Goal: Information Seeking & Learning: Learn about a topic

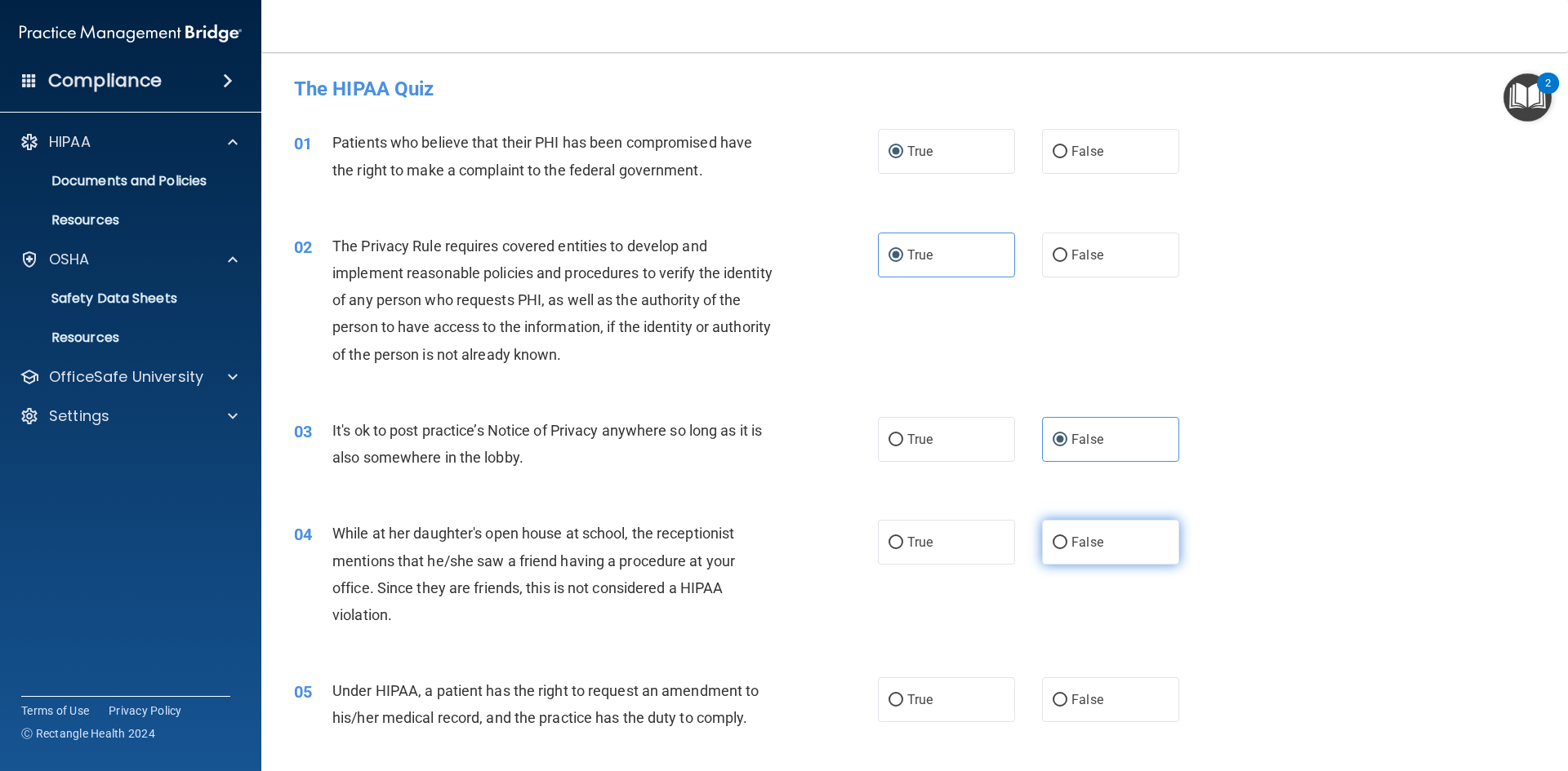
click at [1100, 531] on label "False" at bounding box center [1111, 543] width 137 height 45
click at [1068, 537] on input "False" at bounding box center [1059, 543] width 14 height 13
radio input "true"
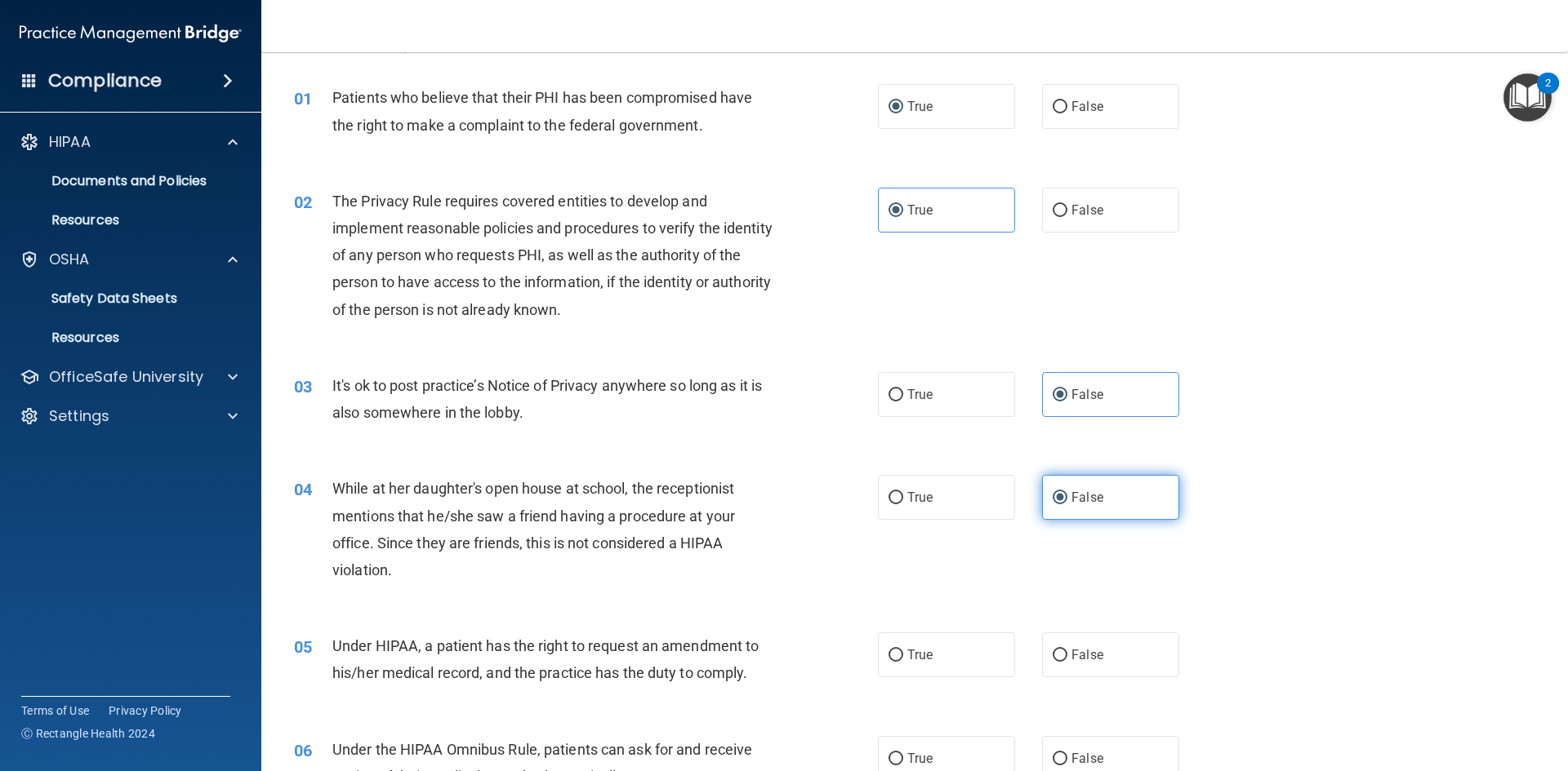
scroll to position [81, 0]
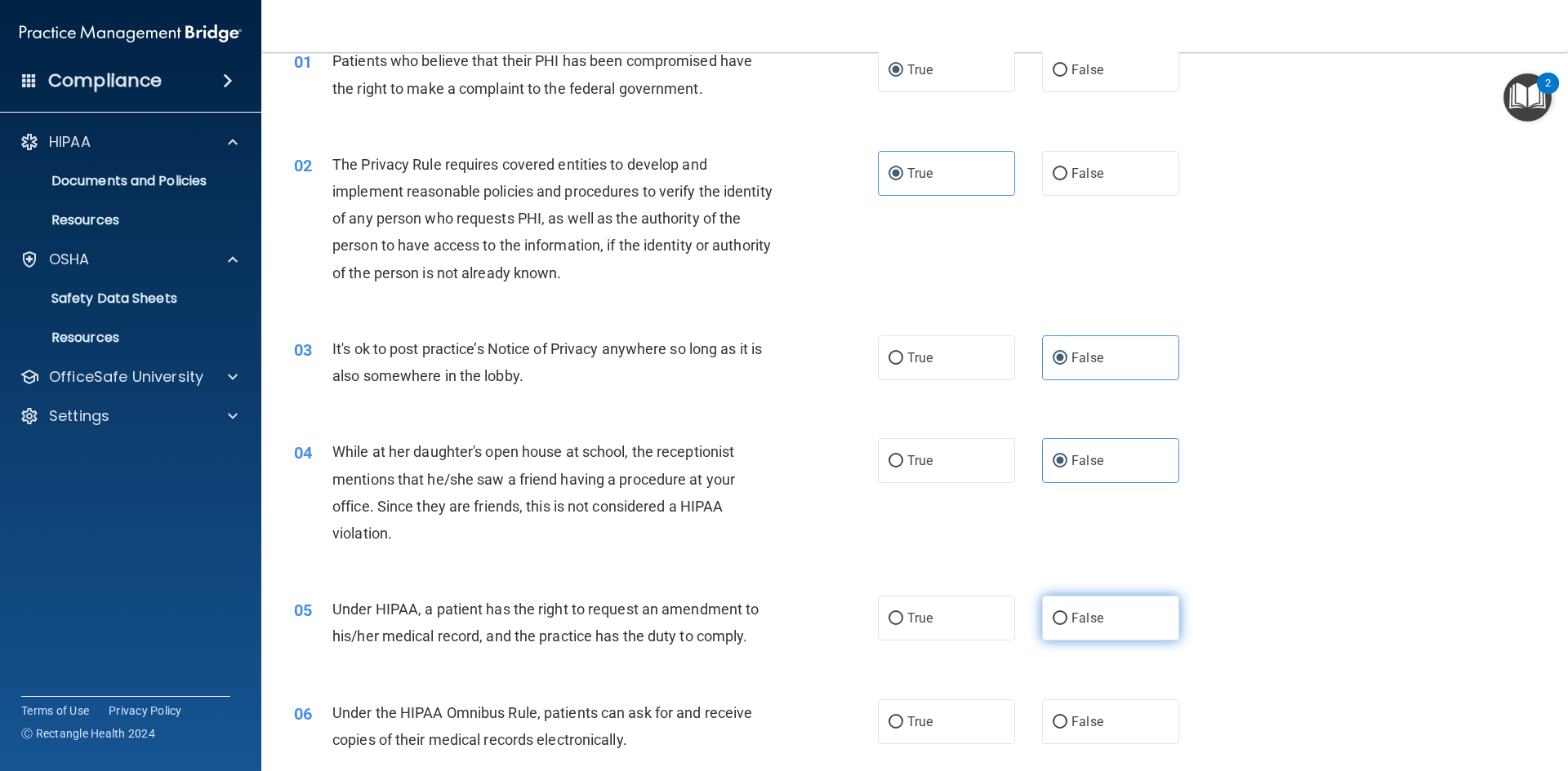
click at [1105, 611] on label "False" at bounding box center [1111, 618] width 137 height 45
click at [1068, 613] on input "False" at bounding box center [1059, 619] width 14 height 13
radio input "true"
click at [959, 710] on label "True" at bounding box center [947, 722] width 137 height 45
click at [903, 717] on input "True" at bounding box center [896, 723] width 14 height 13
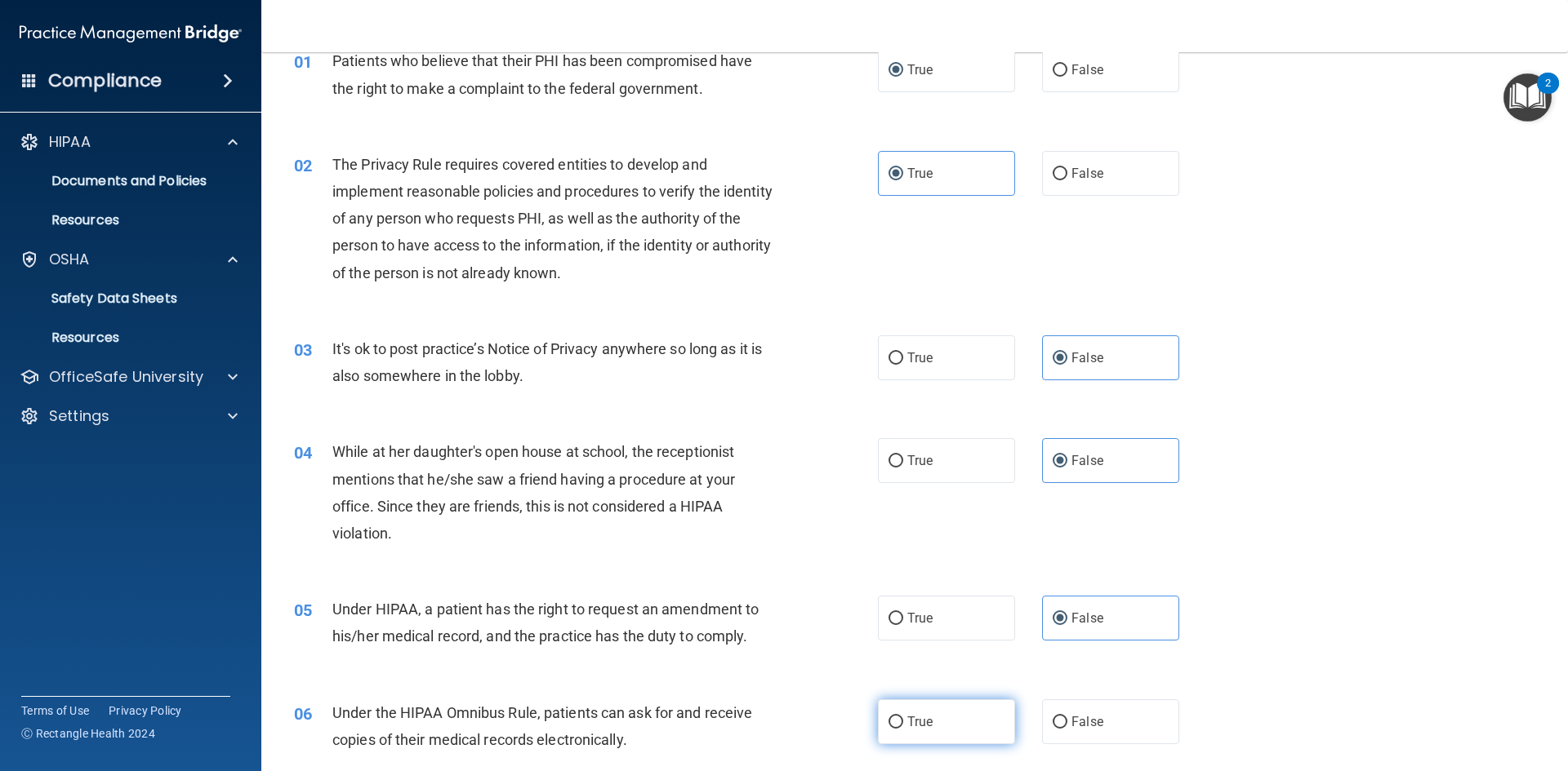
radio input "true"
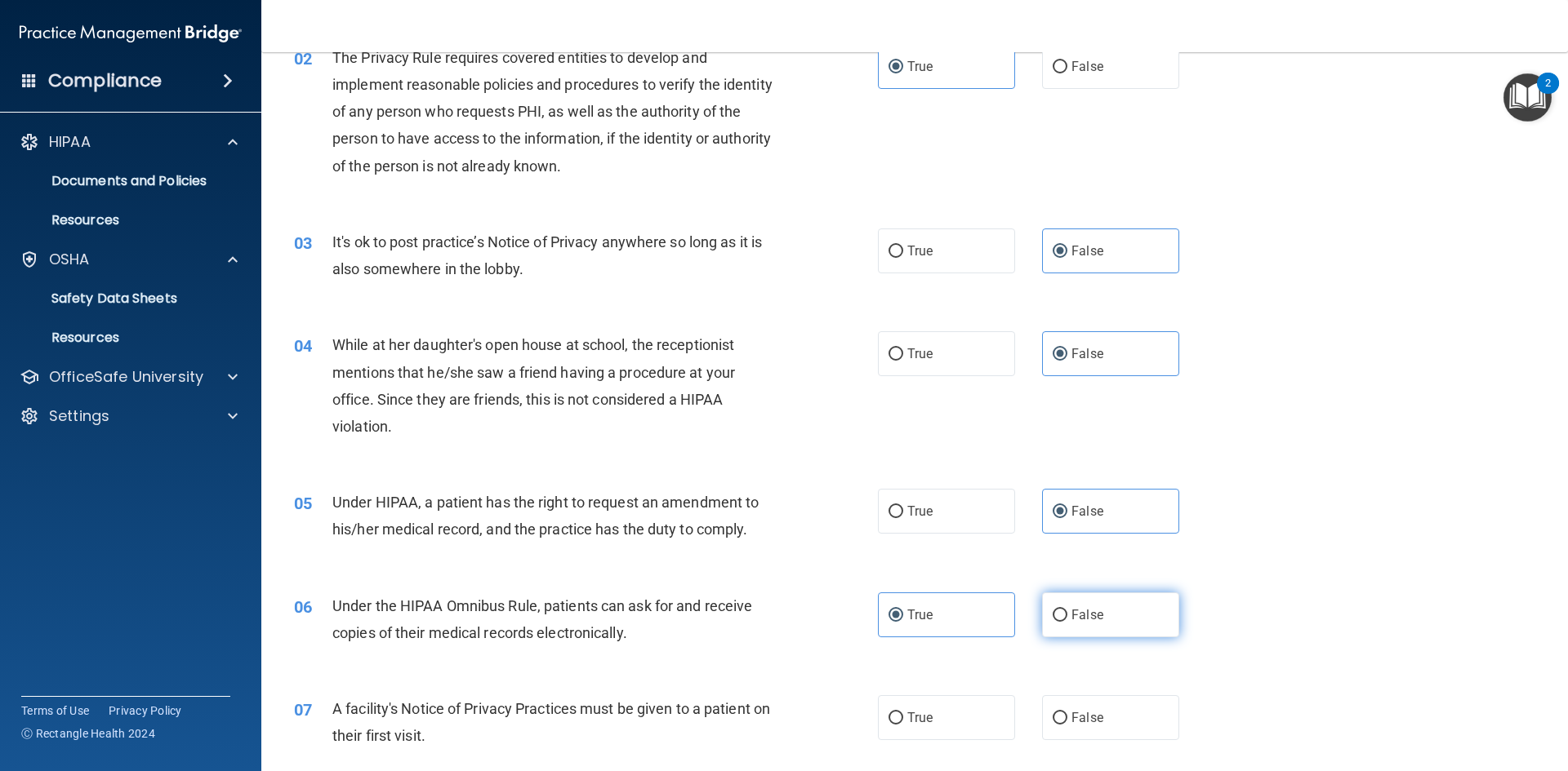
scroll to position [408, 0]
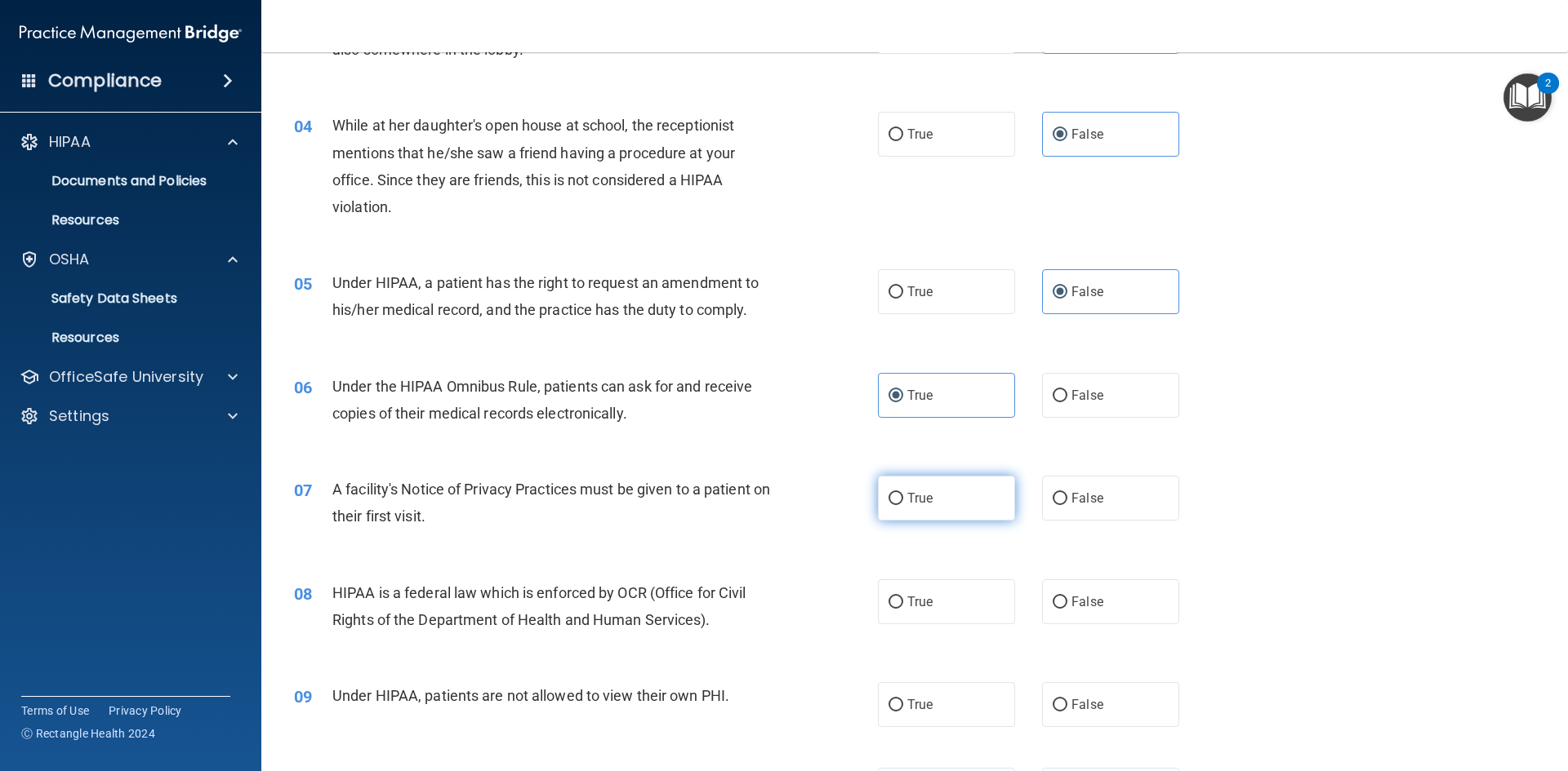
click at [975, 495] on label "True" at bounding box center [947, 498] width 137 height 45
click at [903, 495] on input "True" at bounding box center [896, 499] width 14 height 13
radio input "true"
click at [961, 599] on label "True" at bounding box center [947, 602] width 137 height 45
click at [903, 599] on input "True" at bounding box center [896, 603] width 14 height 13
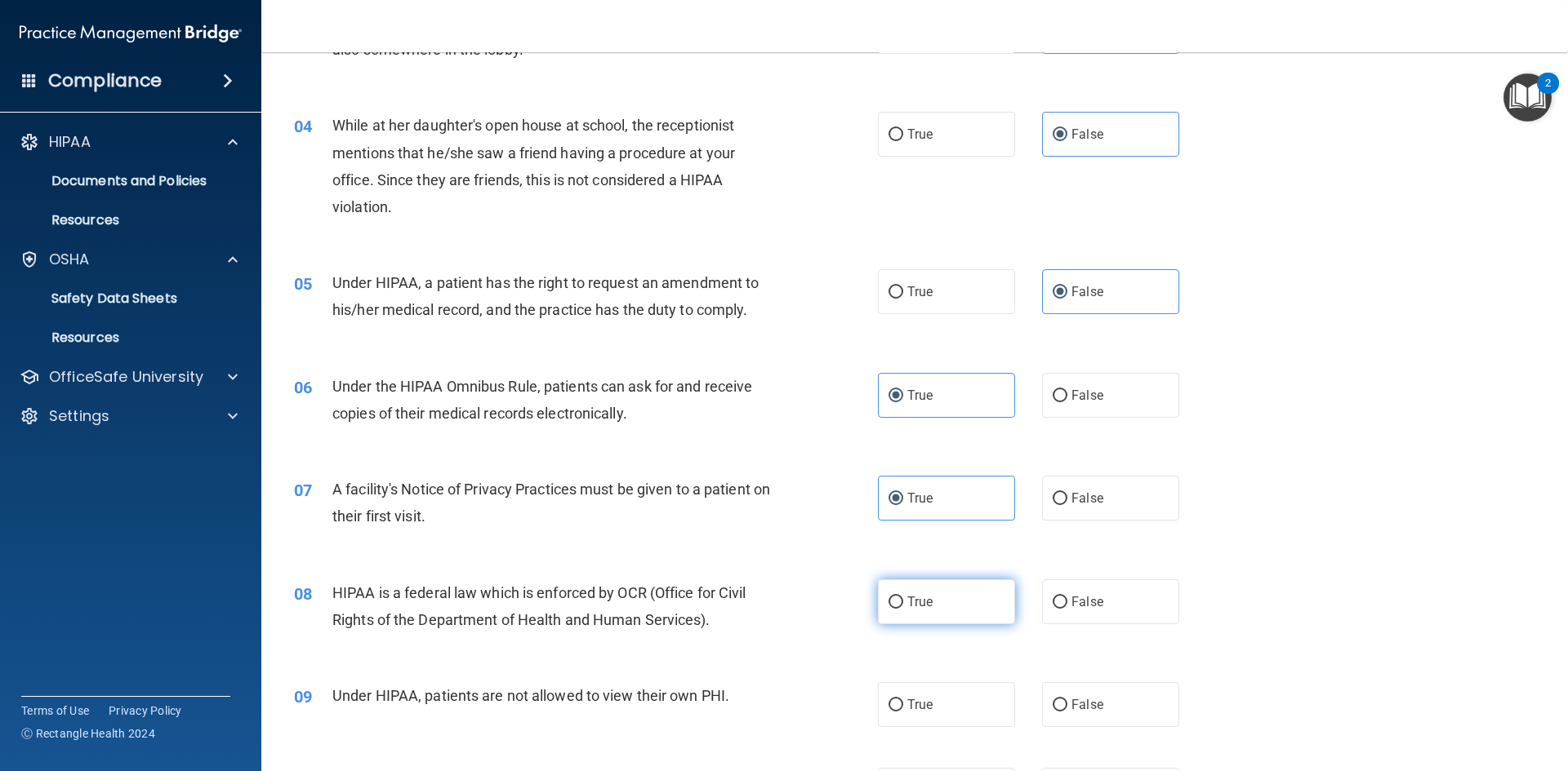
radio input "true"
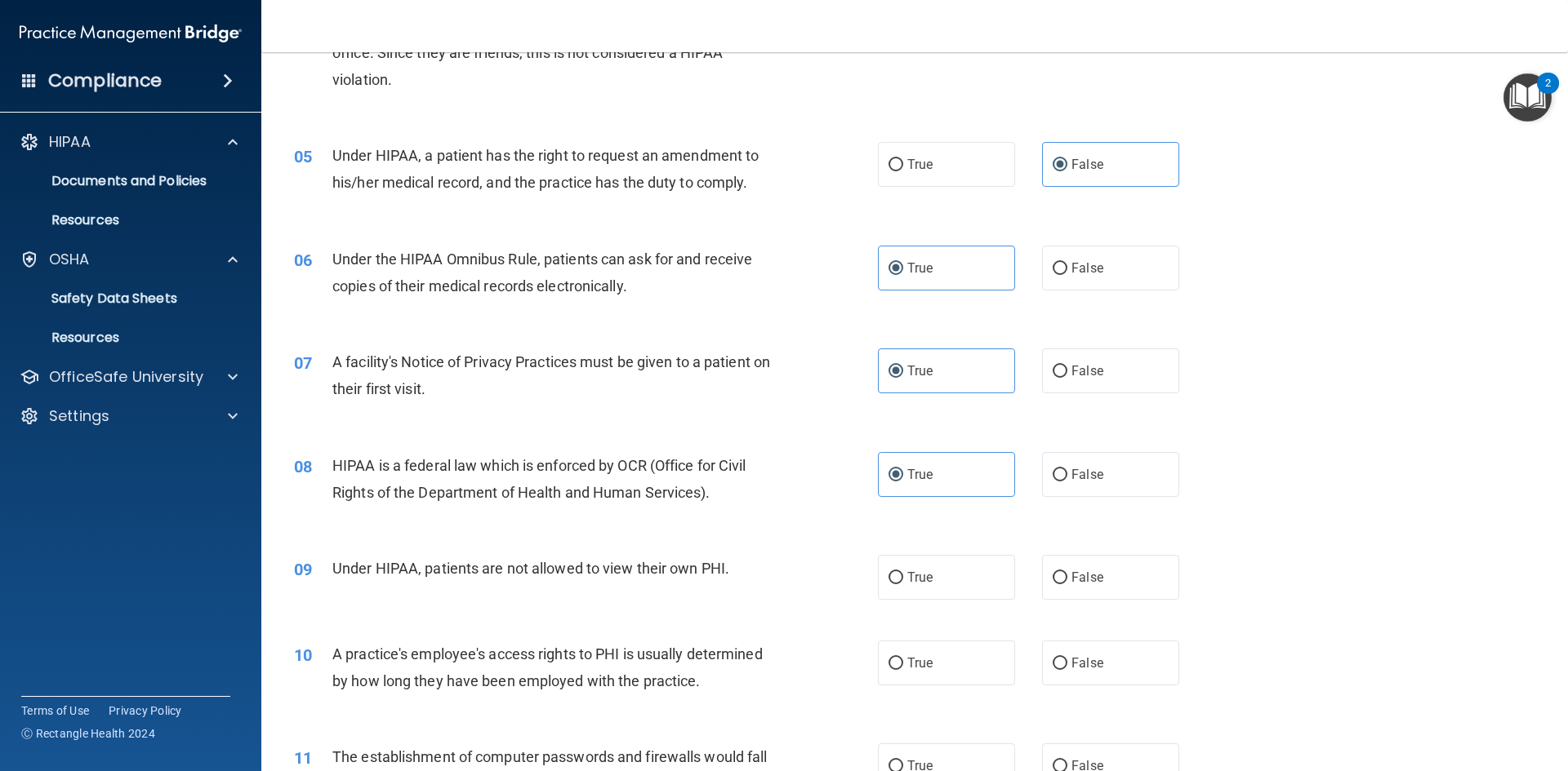
scroll to position [571, 0]
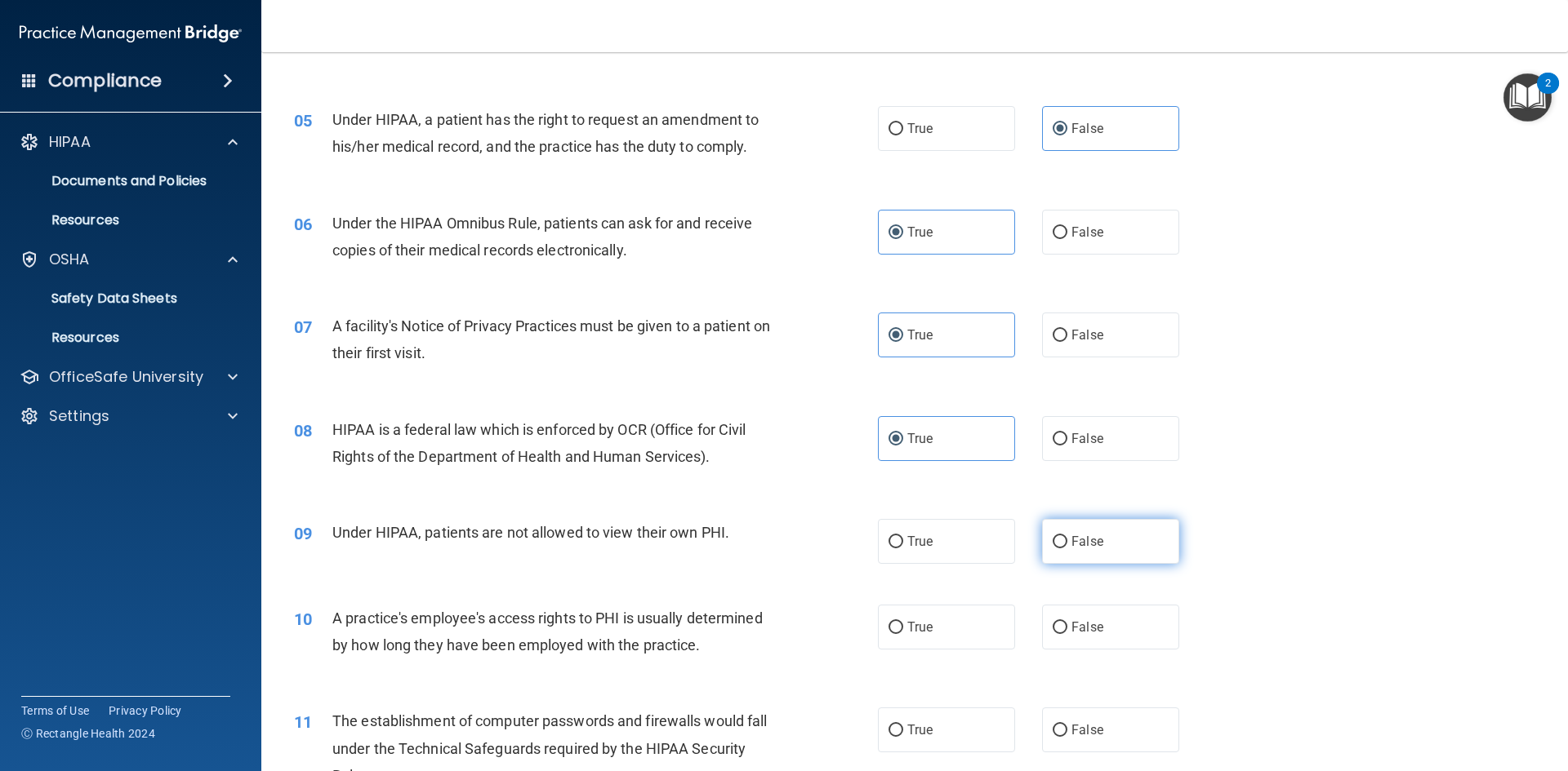
click at [1082, 543] on span "False" at bounding box center [1087, 541] width 32 height 15
click at [1068, 543] on input "False" at bounding box center [1059, 543] width 14 height 13
radio input "true"
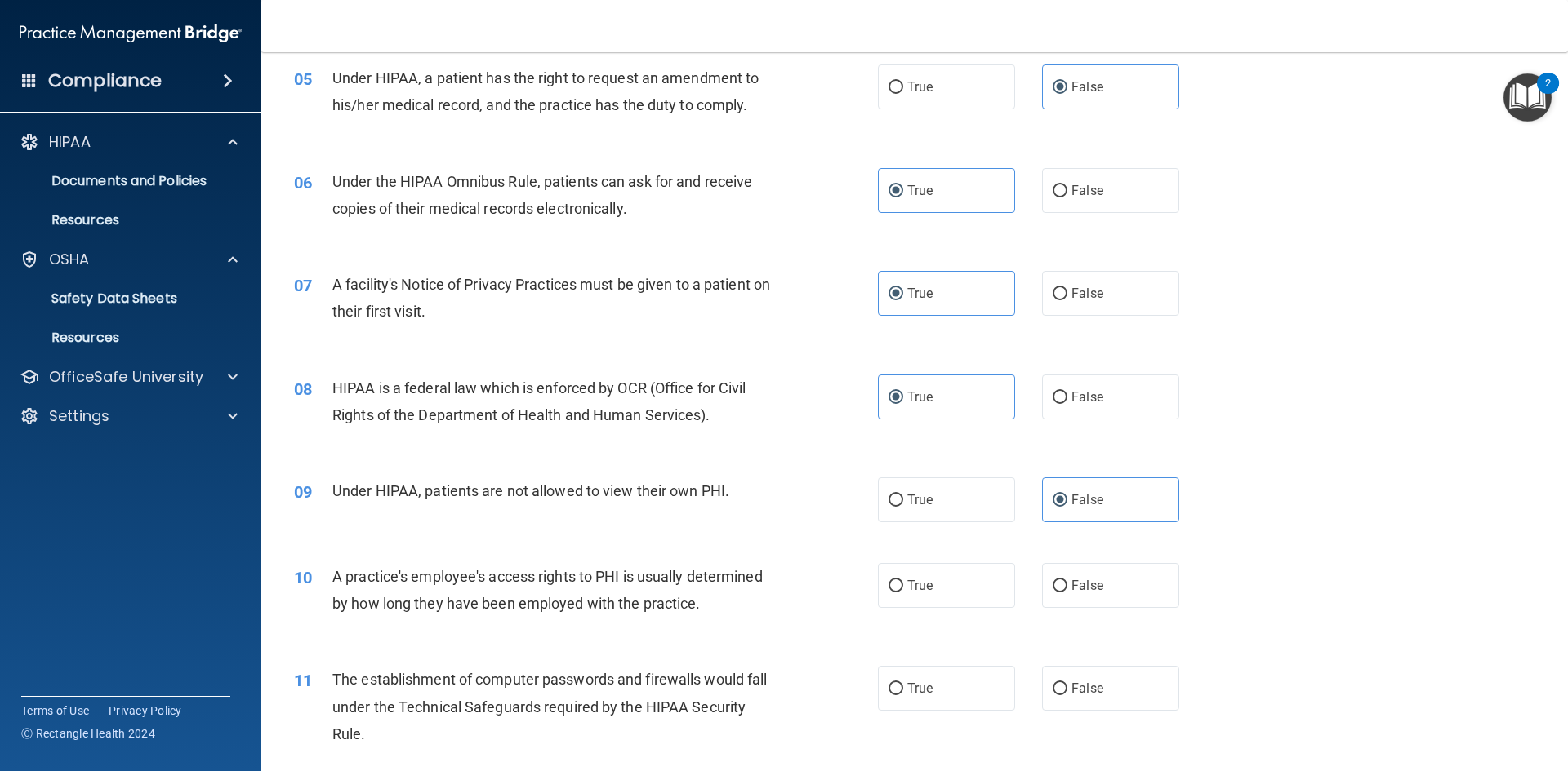
scroll to position [653, 0]
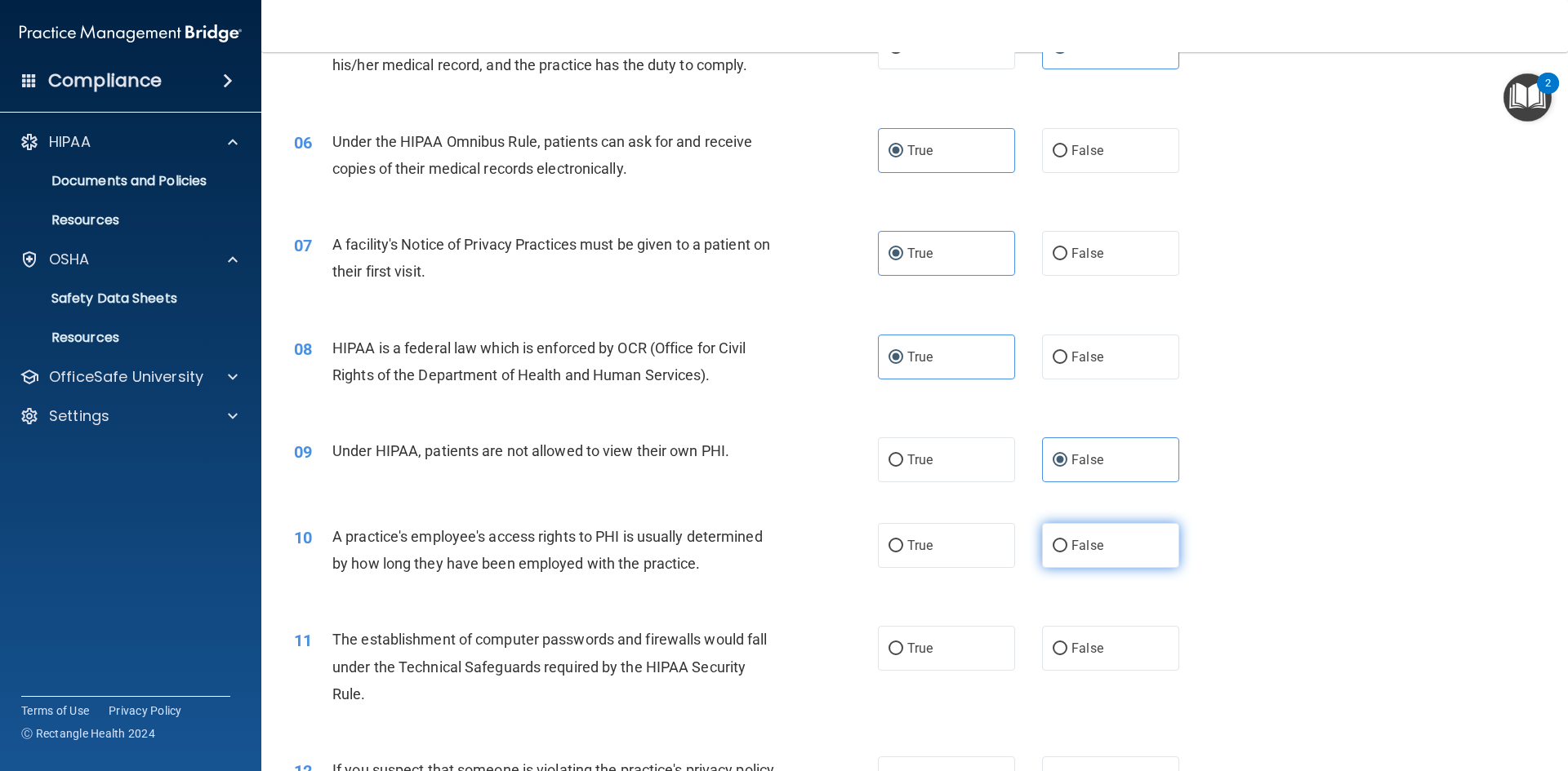
click at [1105, 542] on label "False" at bounding box center [1111, 545] width 137 height 45
click at [1068, 542] on input "False" at bounding box center [1059, 546] width 14 height 13
radio input "true"
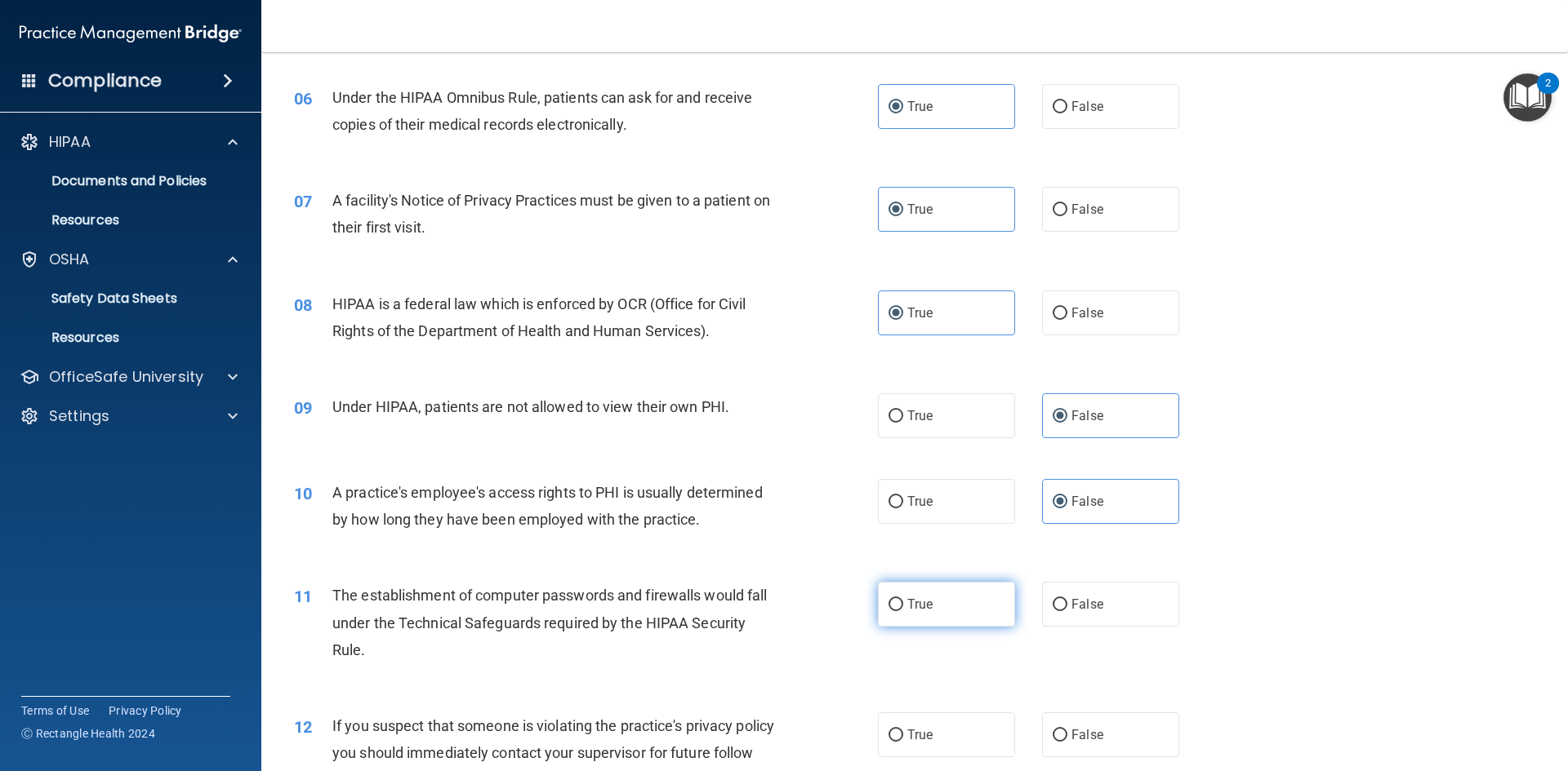
scroll to position [735, 0]
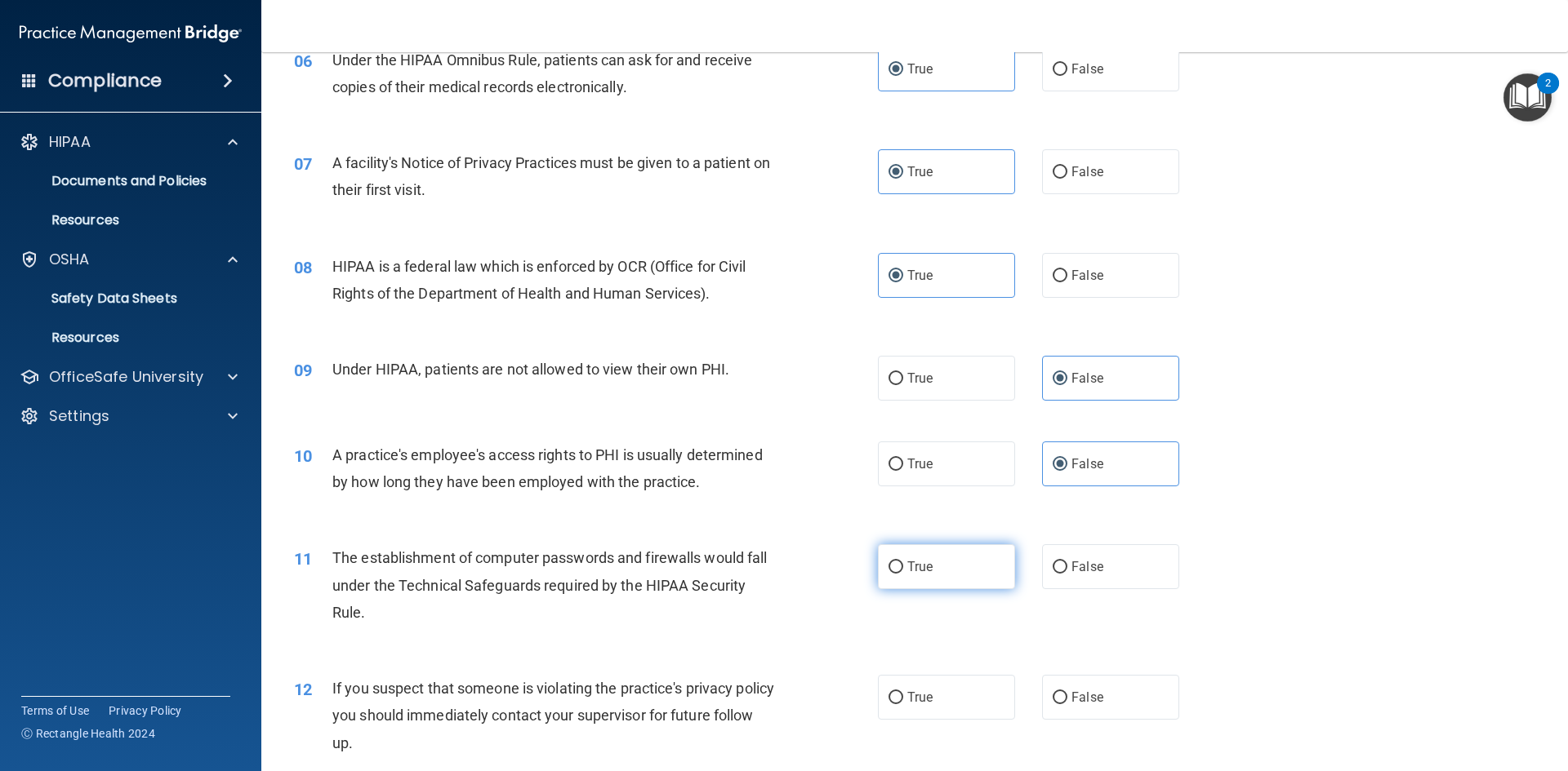
click at [957, 567] on label "True" at bounding box center [947, 567] width 137 height 45
click at [903, 567] on input "True" at bounding box center [896, 568] width 14 height 13
radio input "true"
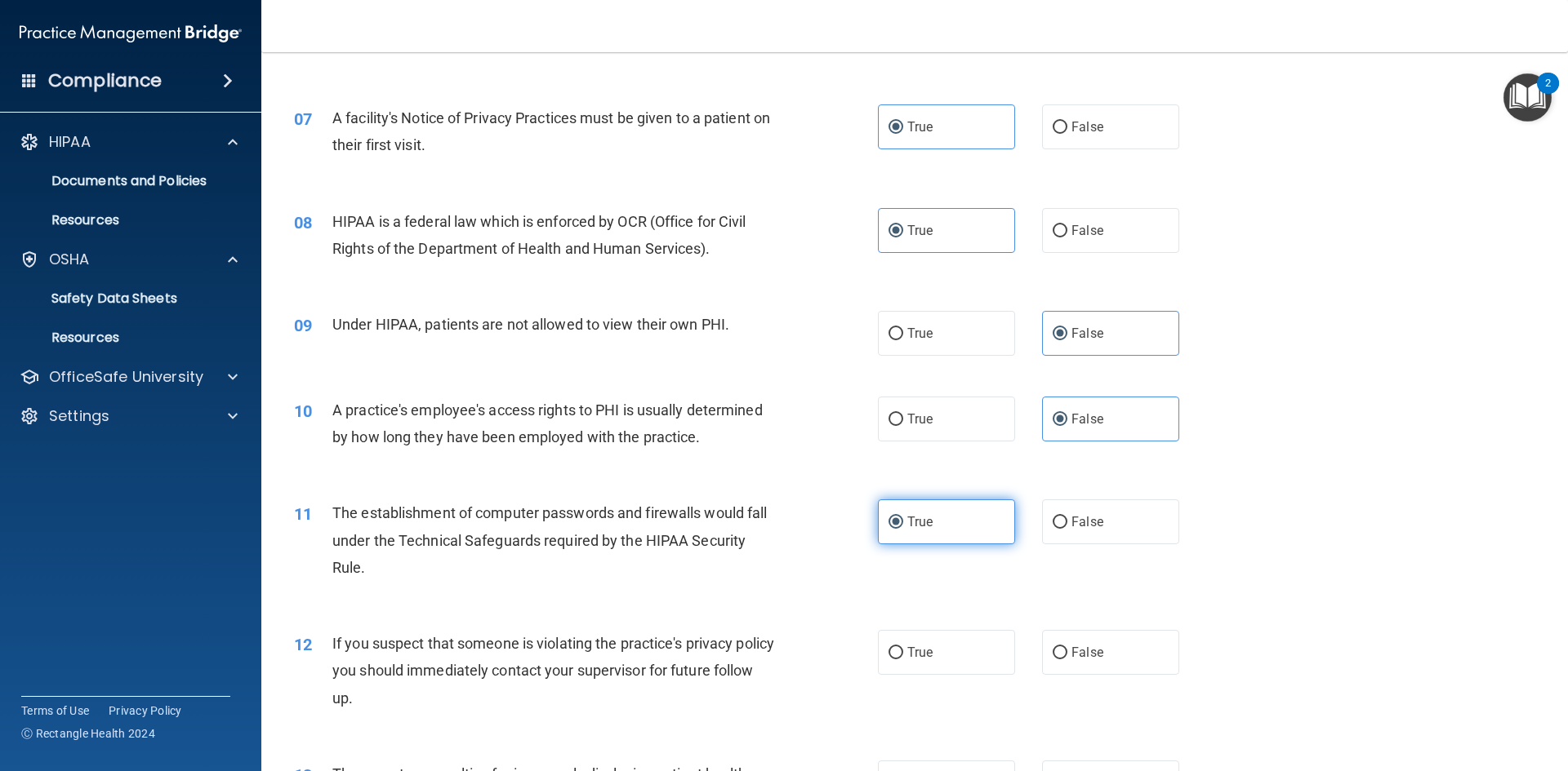
scroll to position [816, 0]
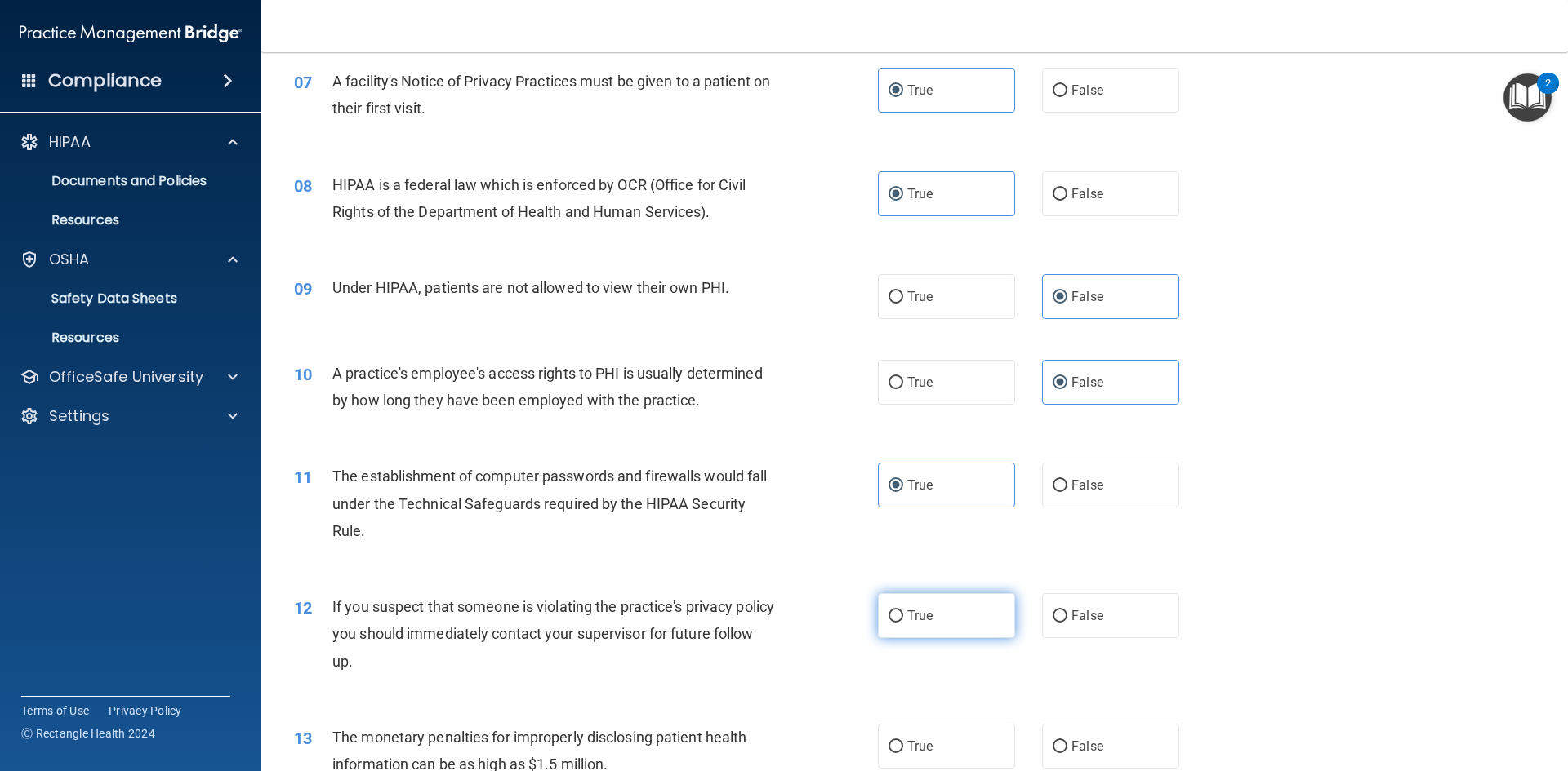
click at [957, 605] on label "True" at bounding box center [947, 616] width 137 height 45
click at [903, 610] on input "True" at bounding box center [896, 617] width 14 height 13
radio input "true"
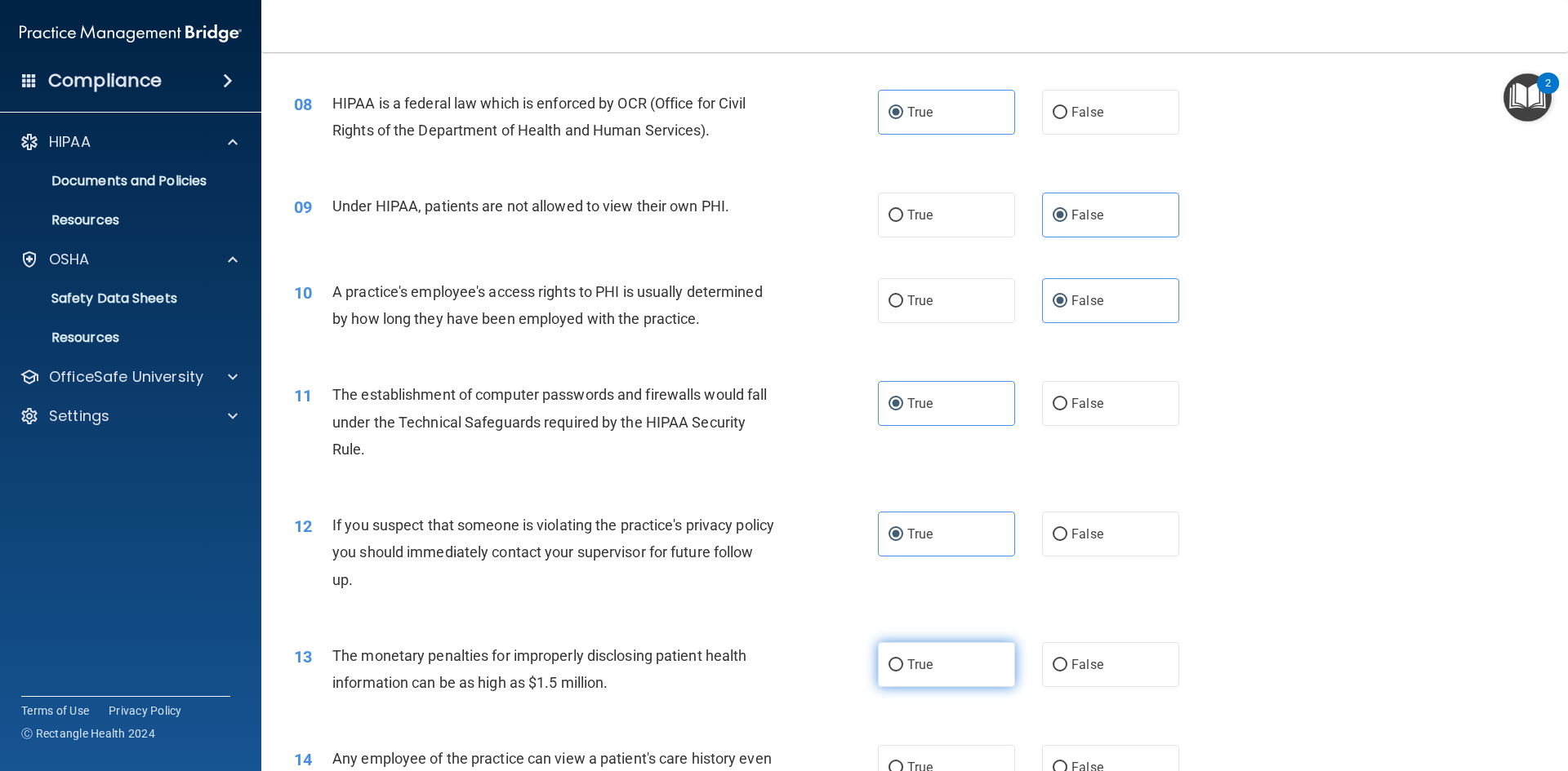
click at [957, 662] on label "True" at bounding box center [947, 664] width 137 height 45
click at [903, 662] on input "True" at bounding box center [896, 665] width 14 height 13
radio input "true"
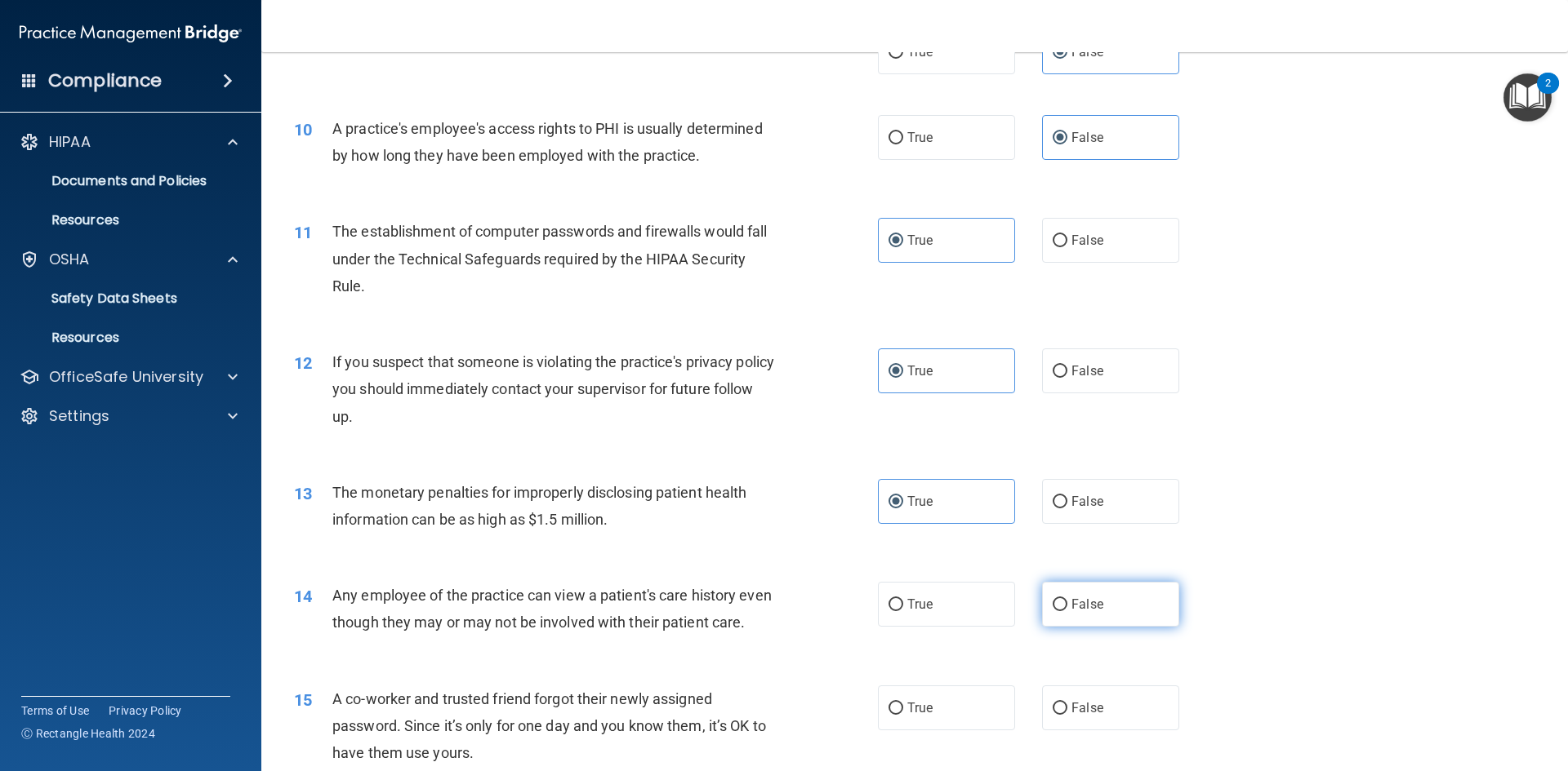
click at [1071, 599] on span "False" at bounding box center [1087, 604] width 32 height 15
click at [1067, 599] on input "False" at bounding box center [1059, 606] width 14 height 13
radio input "true"
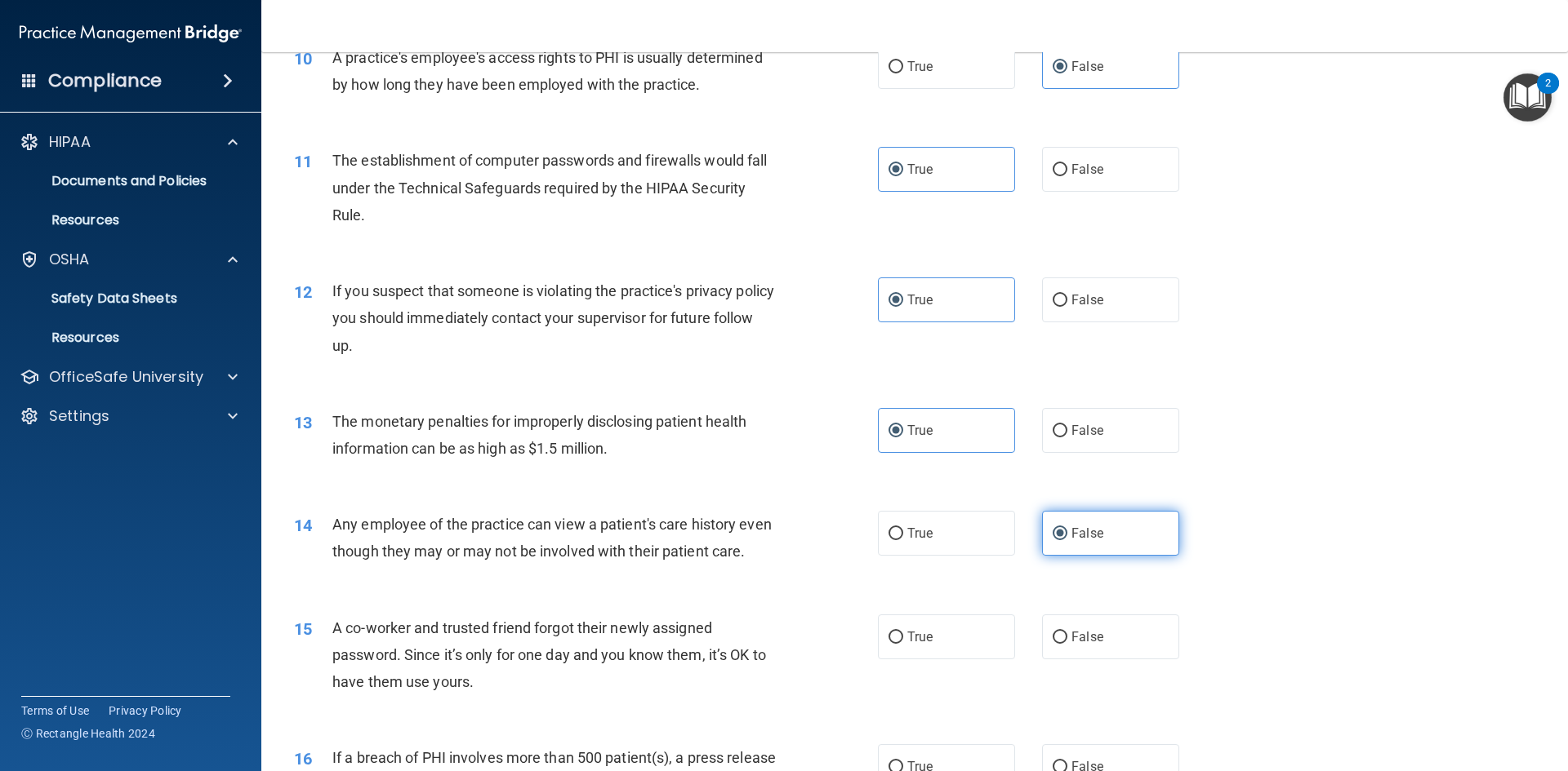
scroll to position [1224, 0]
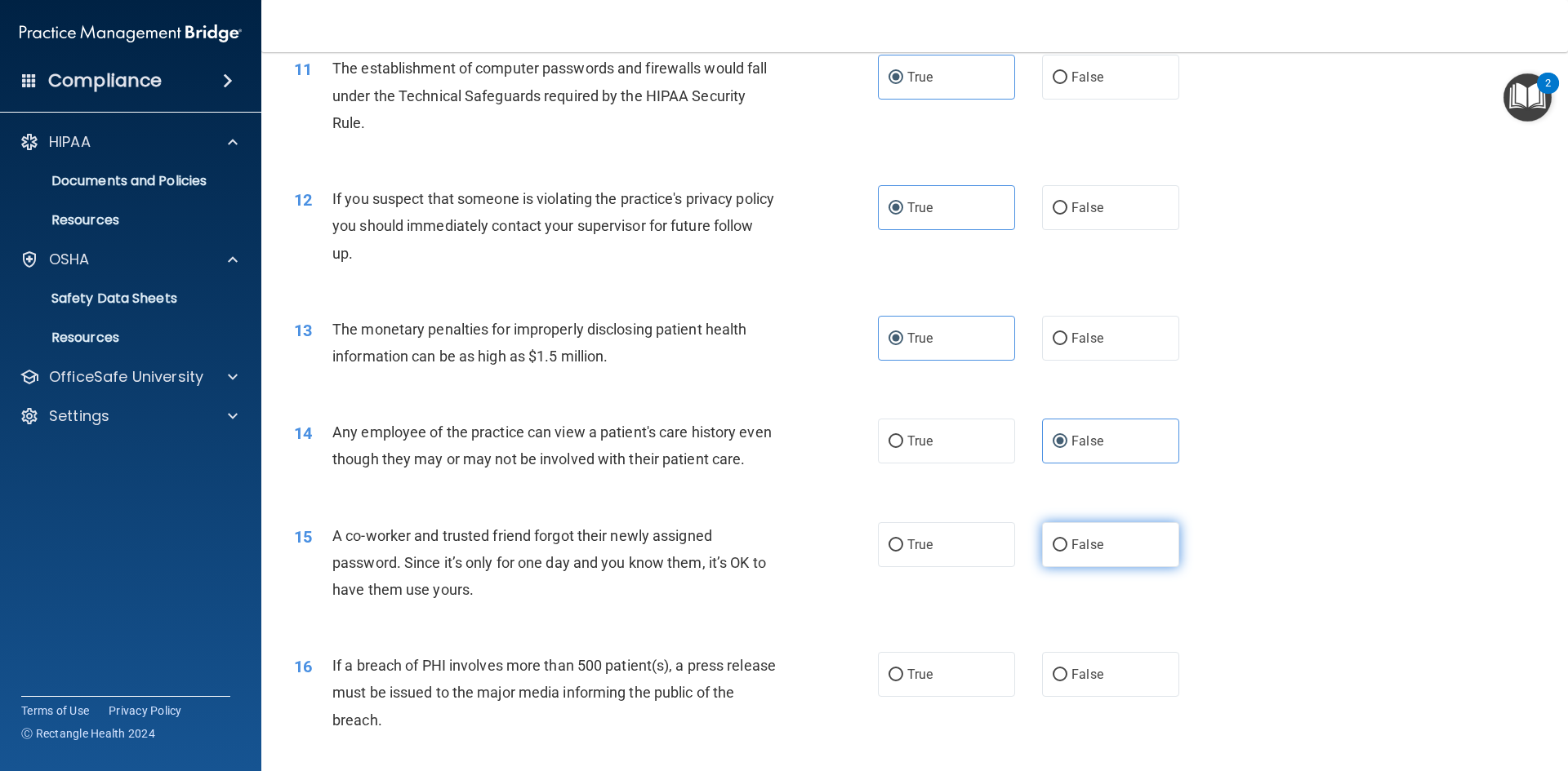
click at [1076, 567] on label "False" at bounding box center [1111, 545] width 137 height 45
click at [1068, 552] on input "False" at bounding box center [1059, 546] width 14 height 13
radio input "true"
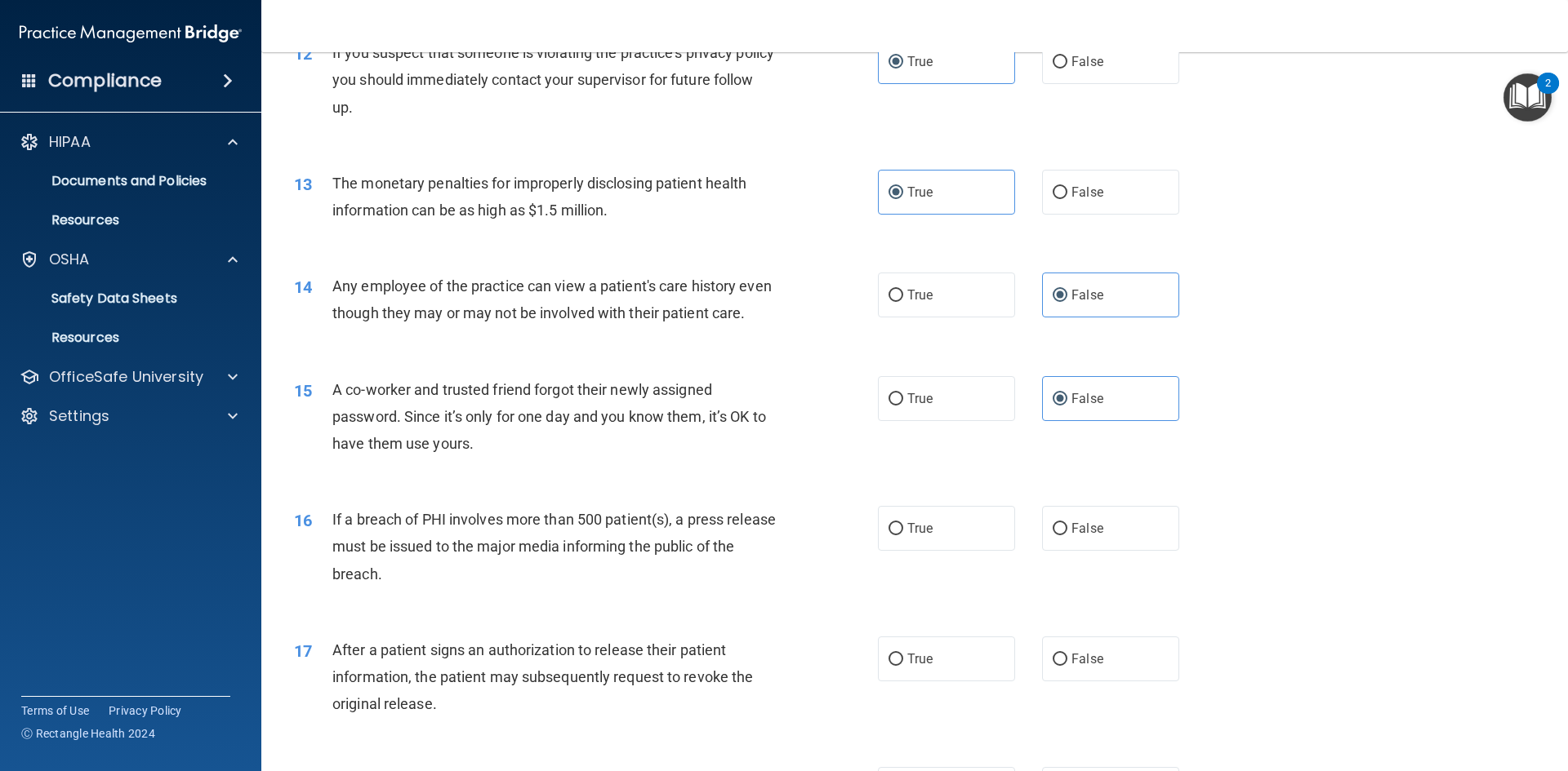
scroll to position [1388, 0]
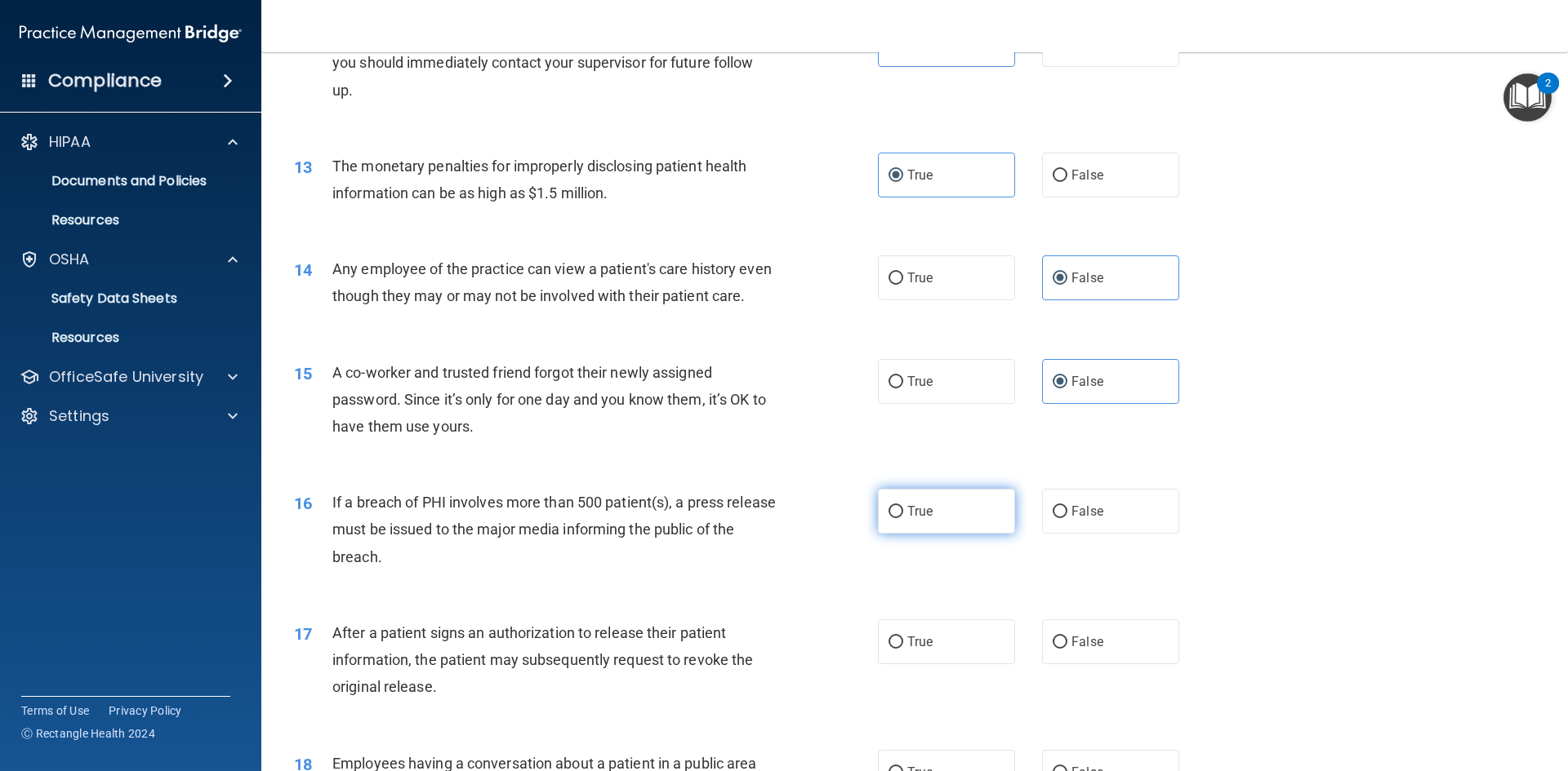
click at [914, 530] on label "True" at bounding box center [947, 512] width 137 height 45
click at [903, 518] on input "True" at bounding box center [896, 512] width 14 height 13
radio input "true"
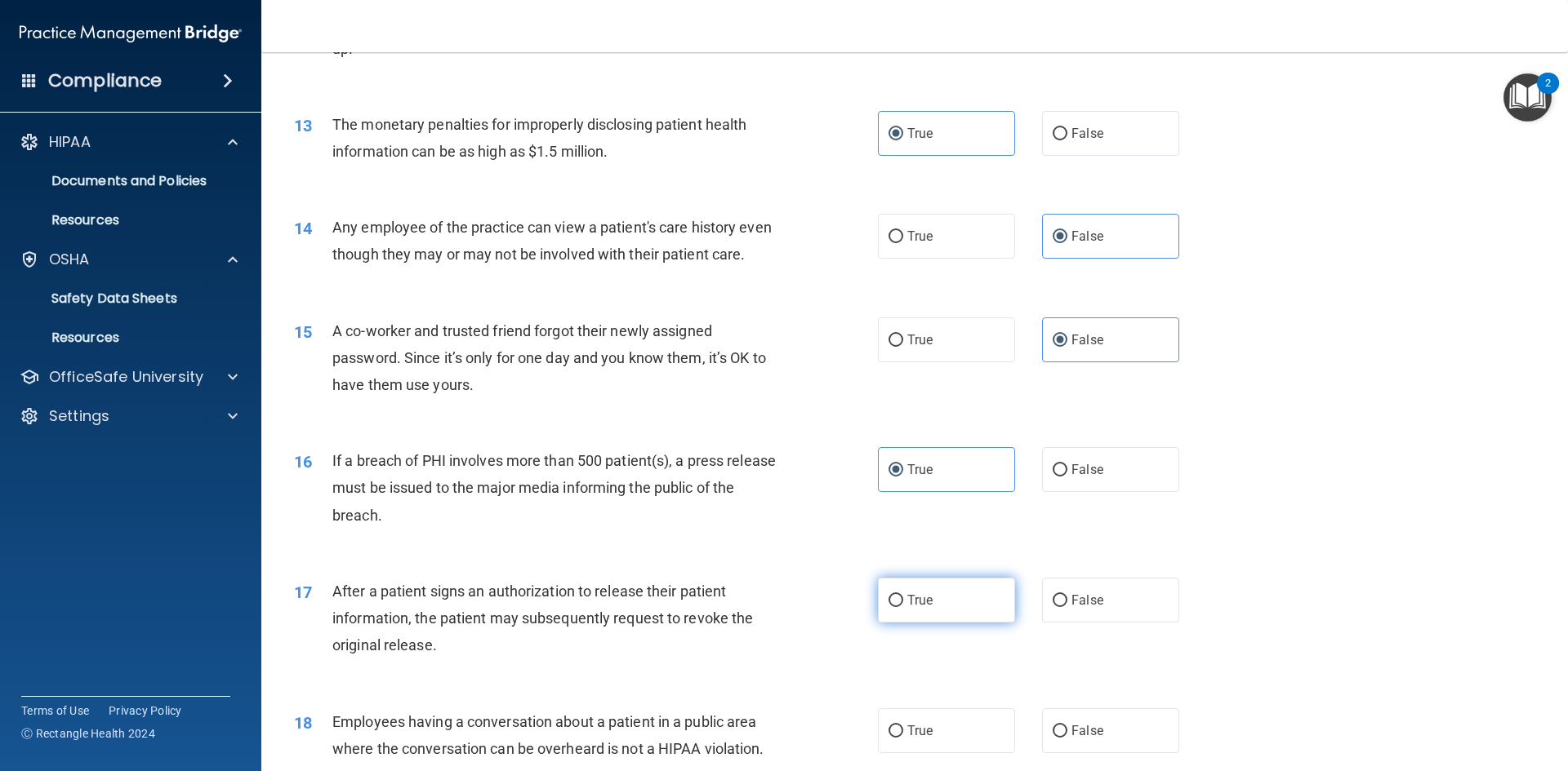
scroll to position [1469, 0]
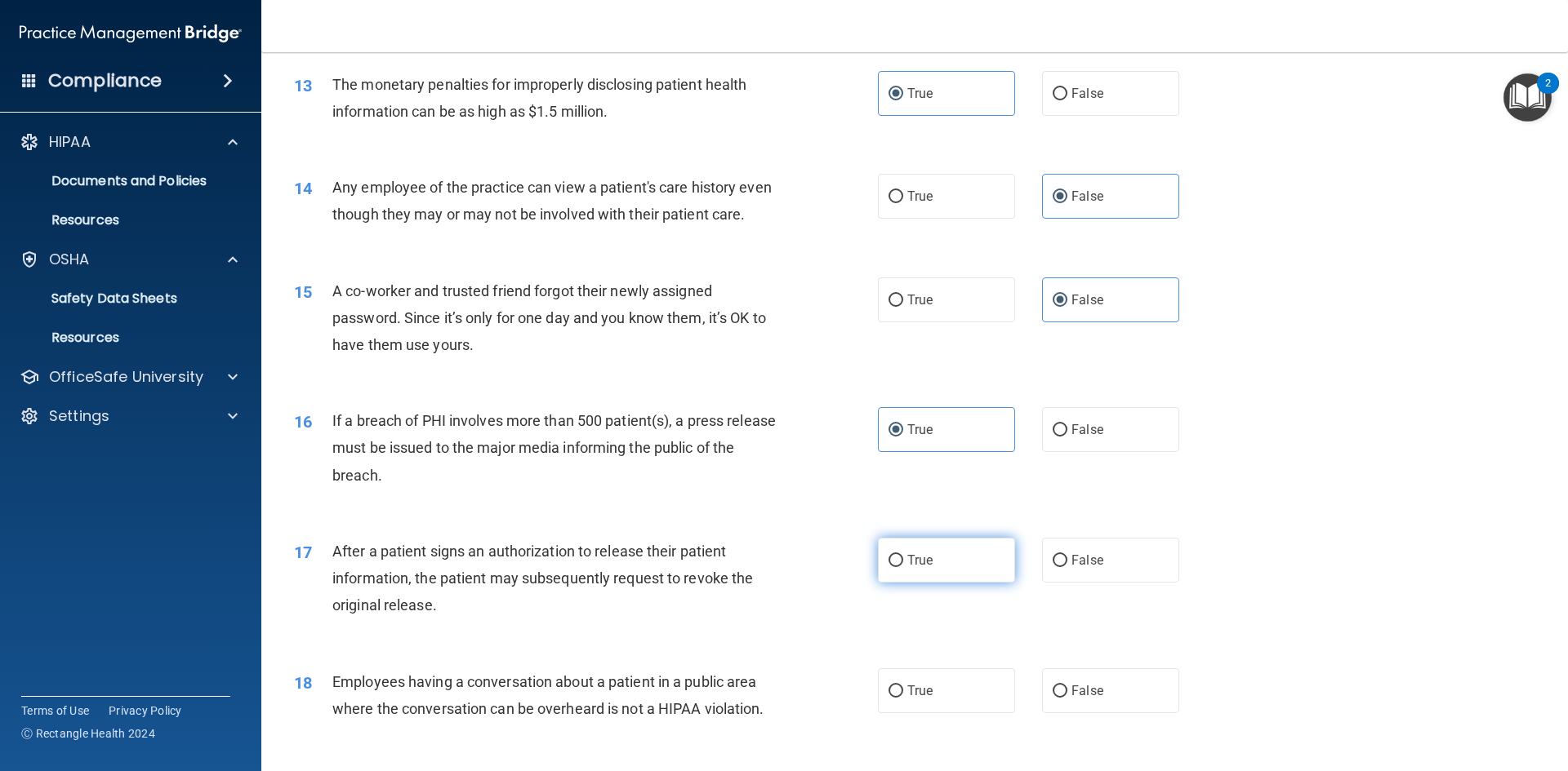
click at [918, 568] on span "True" at bounding box center [919, 560] width 25 height 15
click at [903, 567] on input "True" at bounding box center [896, 562] width 14 height 13
radio input "true"
click at [1071, 699] on span "False" at bounding box center [1087, 691] width 32 height 15
click at [1065, 698] on input "False" at bounding box center [1059, 692] width 14 height 13
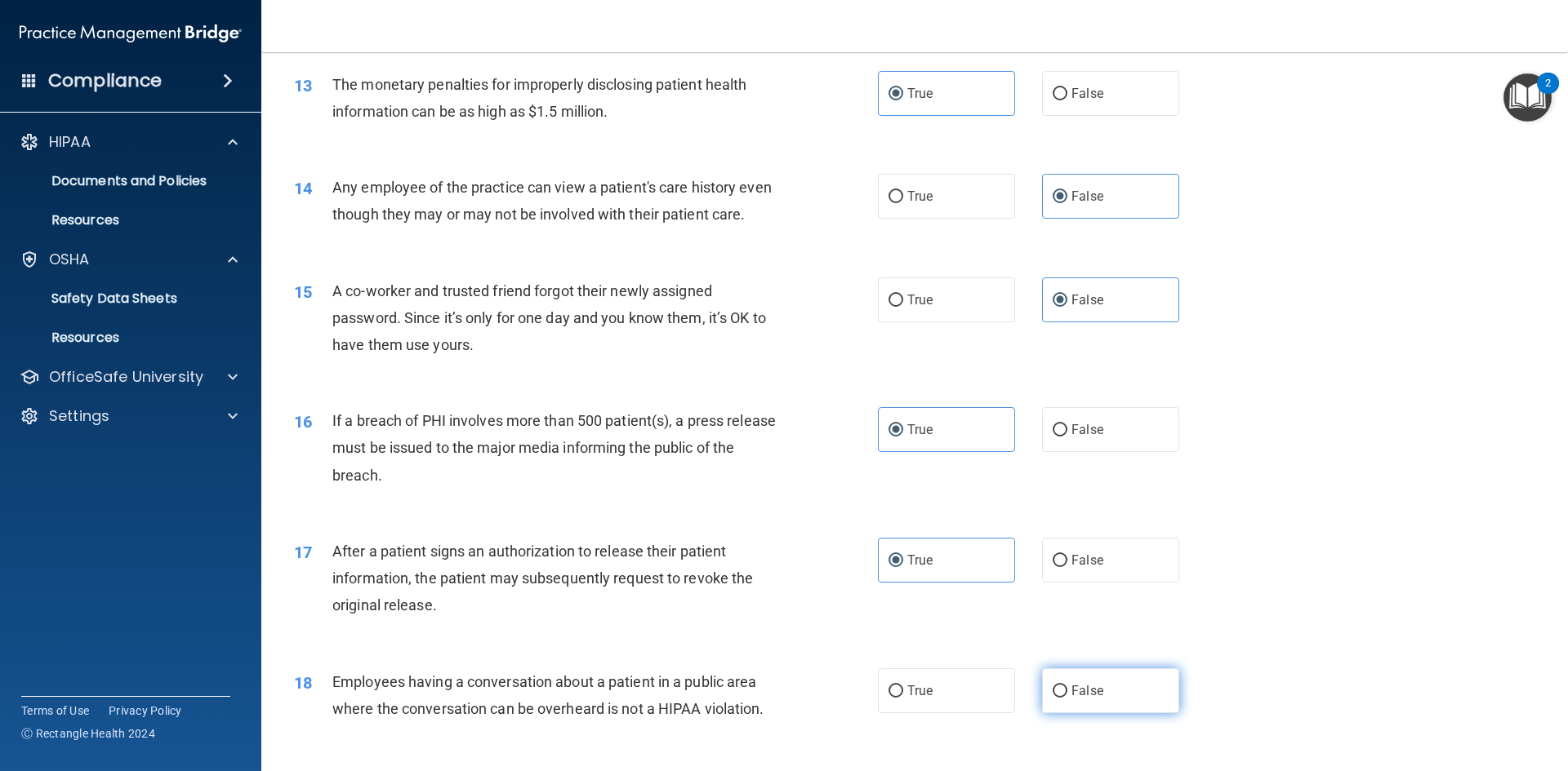
radio input "true"
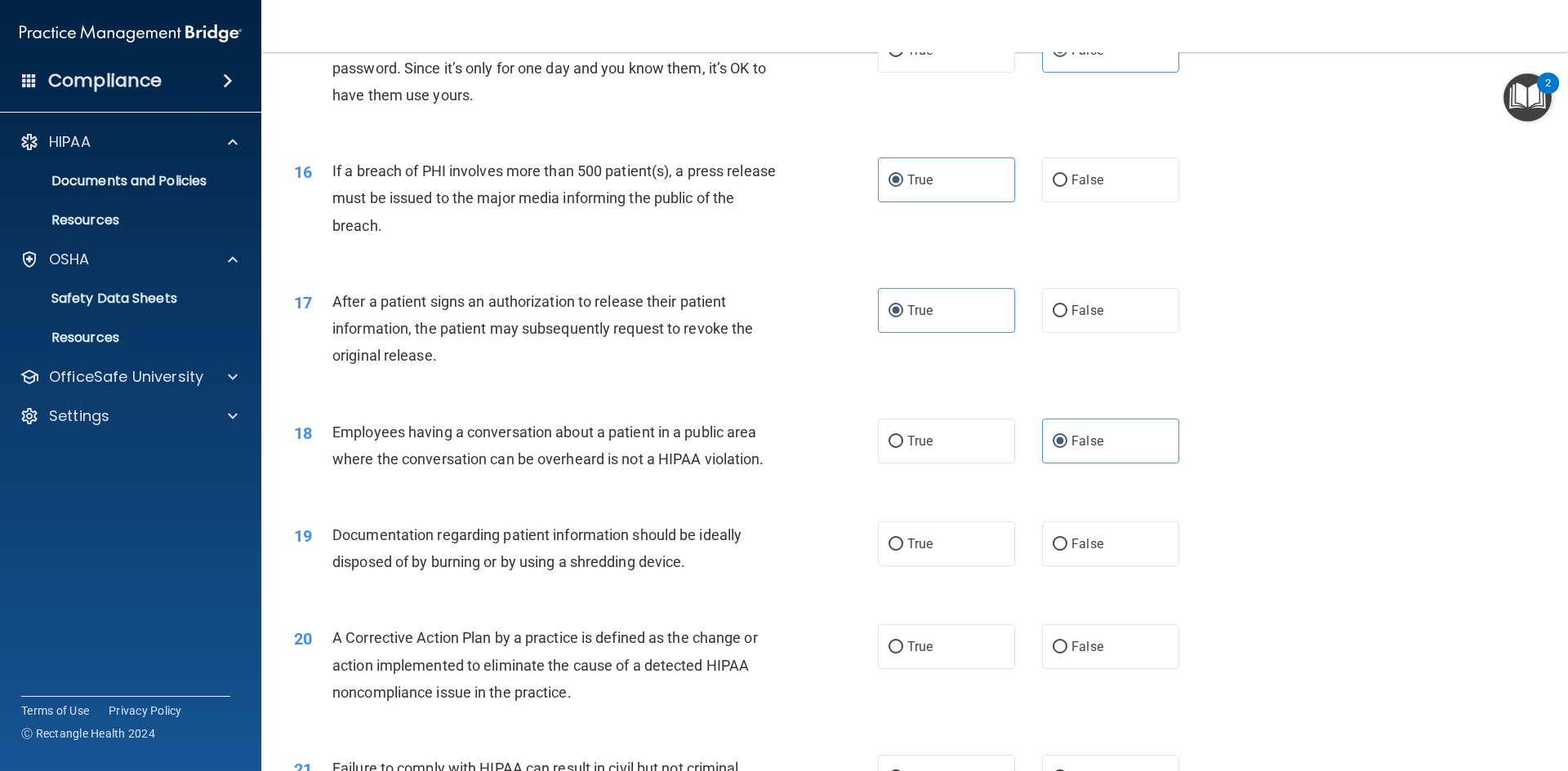
scroll to position [1796, 0]
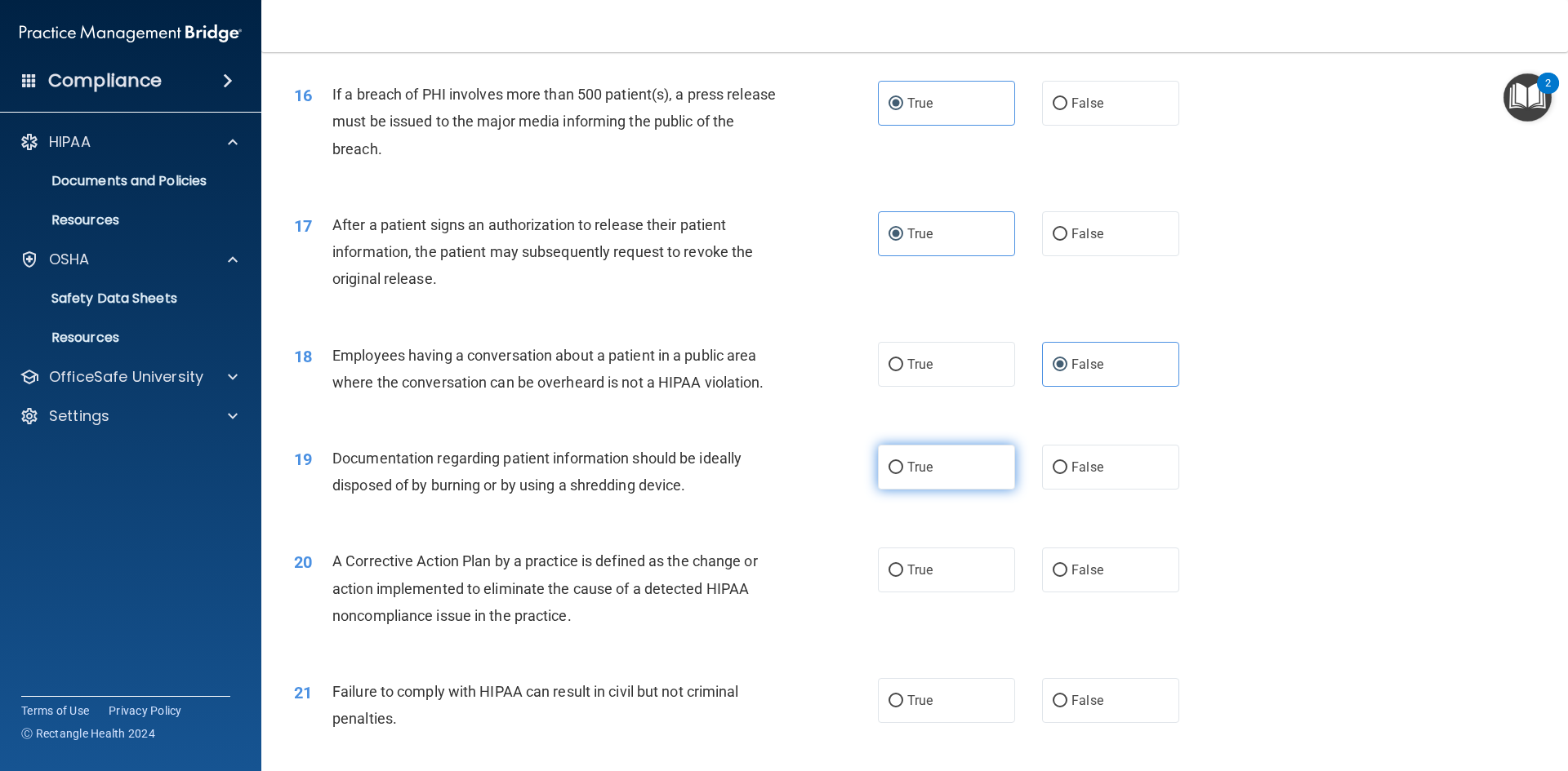
click at [929, 481] on label "True" at bounding box center [947, 468] width 137 height 45
click at [903, 474] on input "True" at bounding box center [896, 469] width 14 height 13
radio input "true"
click at [948, 592] on label "True" at bounding box center [947, 571] width 137 height 45
click at [903, 577] on input "True" at bounding box center [896, 571] width 14 height 13
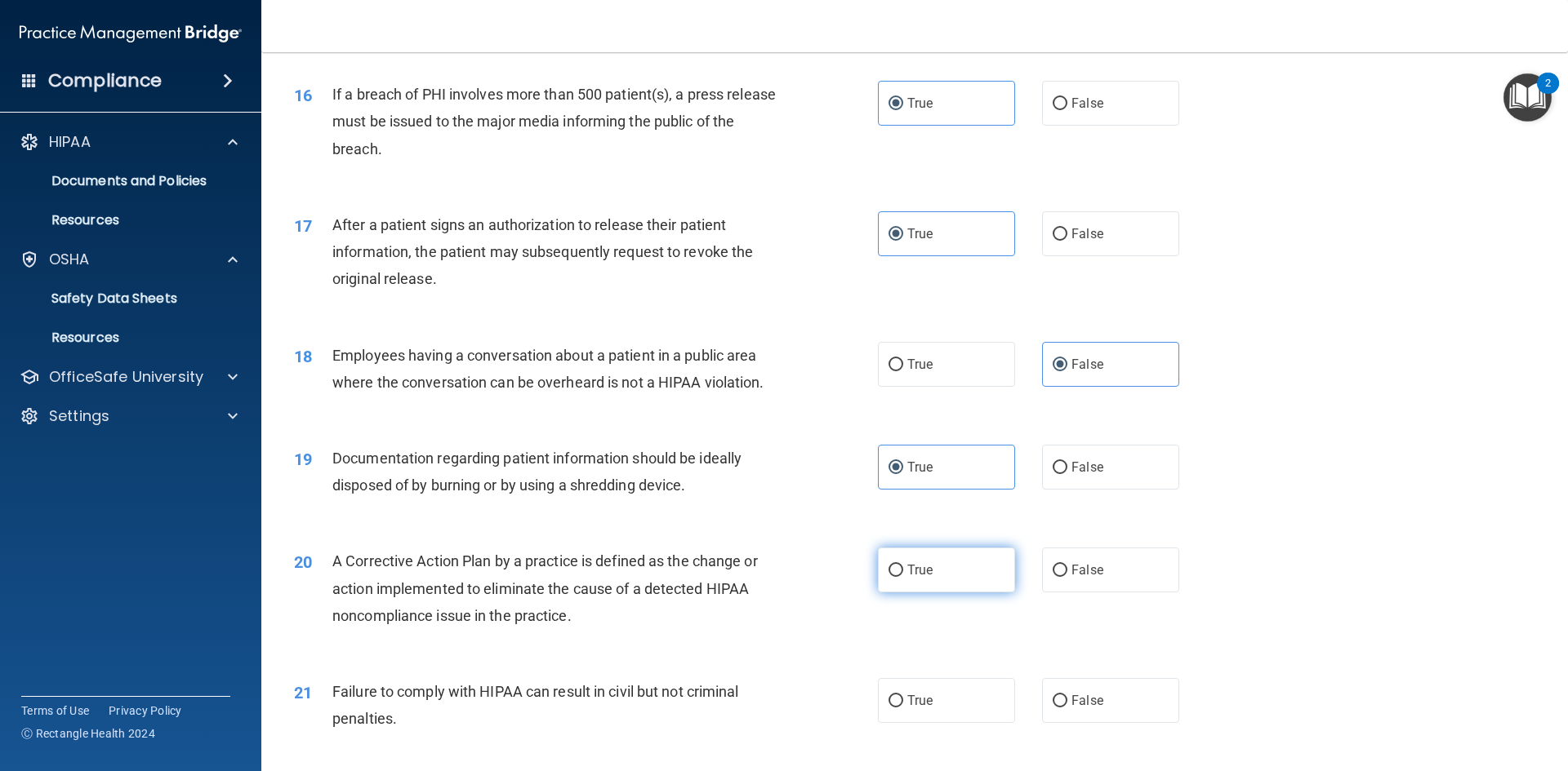
radio input "true"
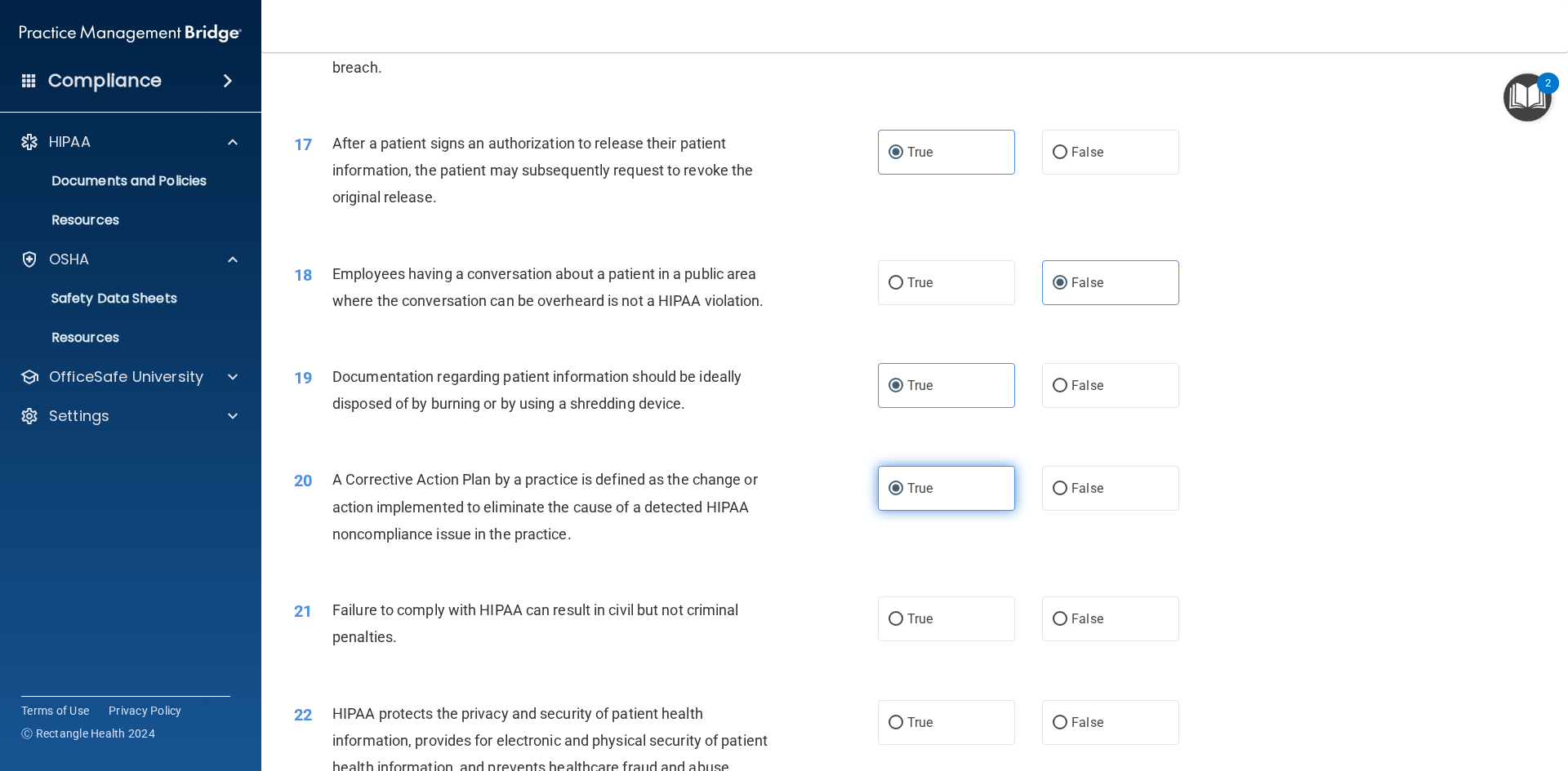
scroll to position [1959, 0]
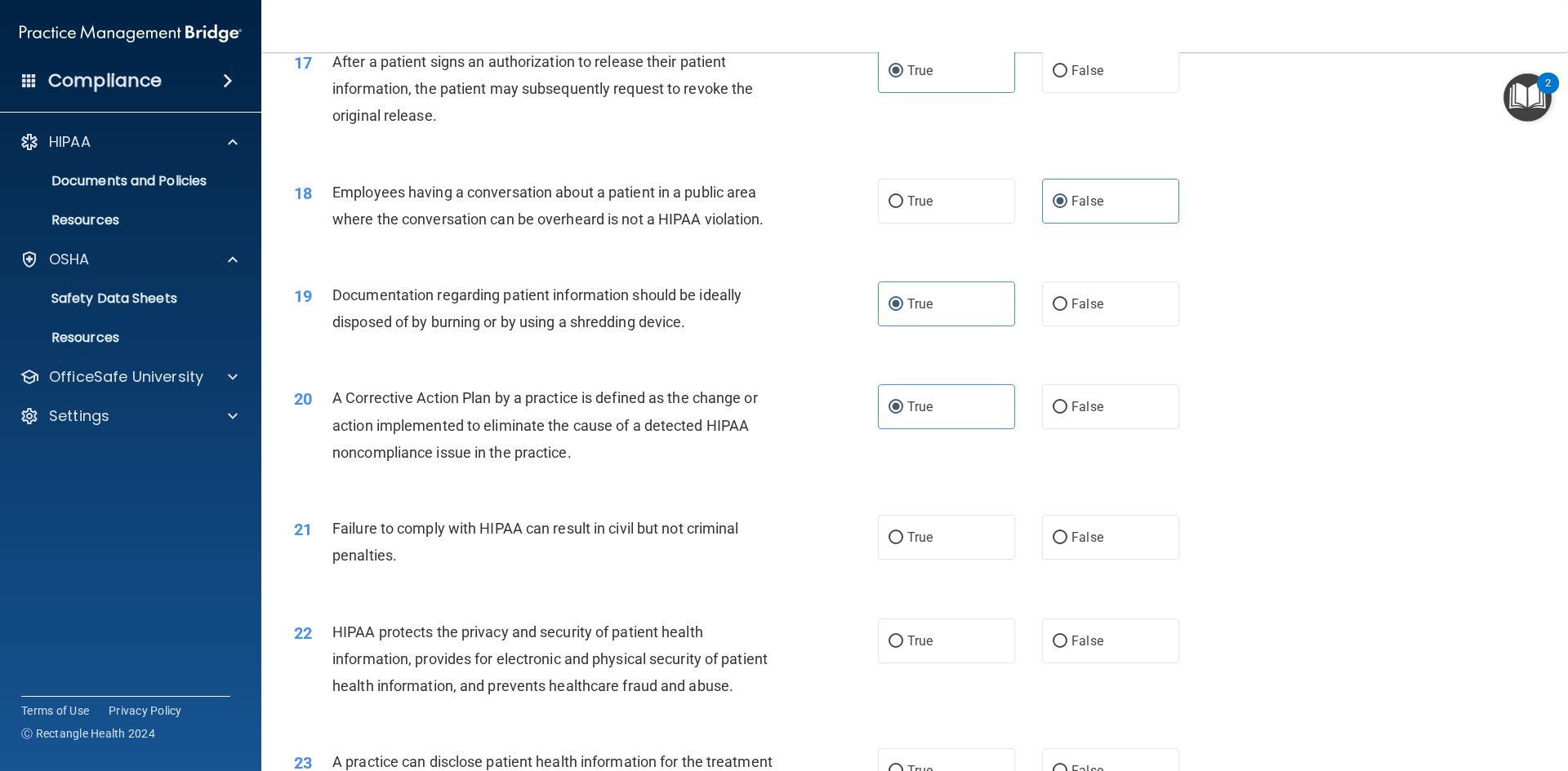
click at [1056, 591] on div "21 Failure to comply with HIPAA can result in civil but not criminal penalties.…" at bounding box center [914, 546] width 1265 height 103
click at [1071, 545] on span "False" at bounding box center [1087, 537] width 32 height 15
click at [1066, 544] on input "False" at bounding box center [1059, 538] width 14 height 13
radio input "true"
click at [958, 664] on label "True" at bounding box center [947, 641] width 137 height 45
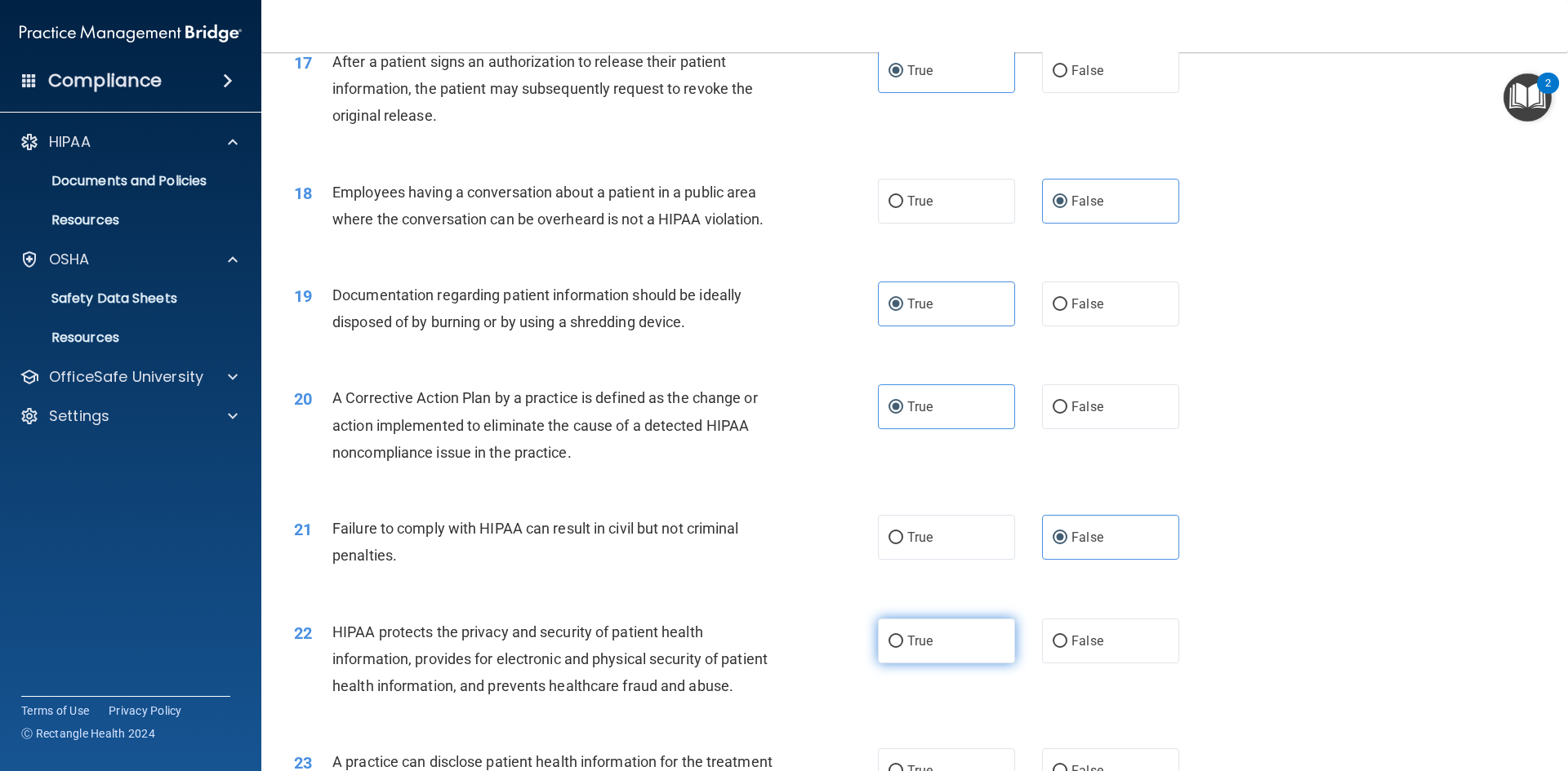
click at [903, 648] on input "True" at bounding box center [896, 642] width 14 height 13
radio input "true"
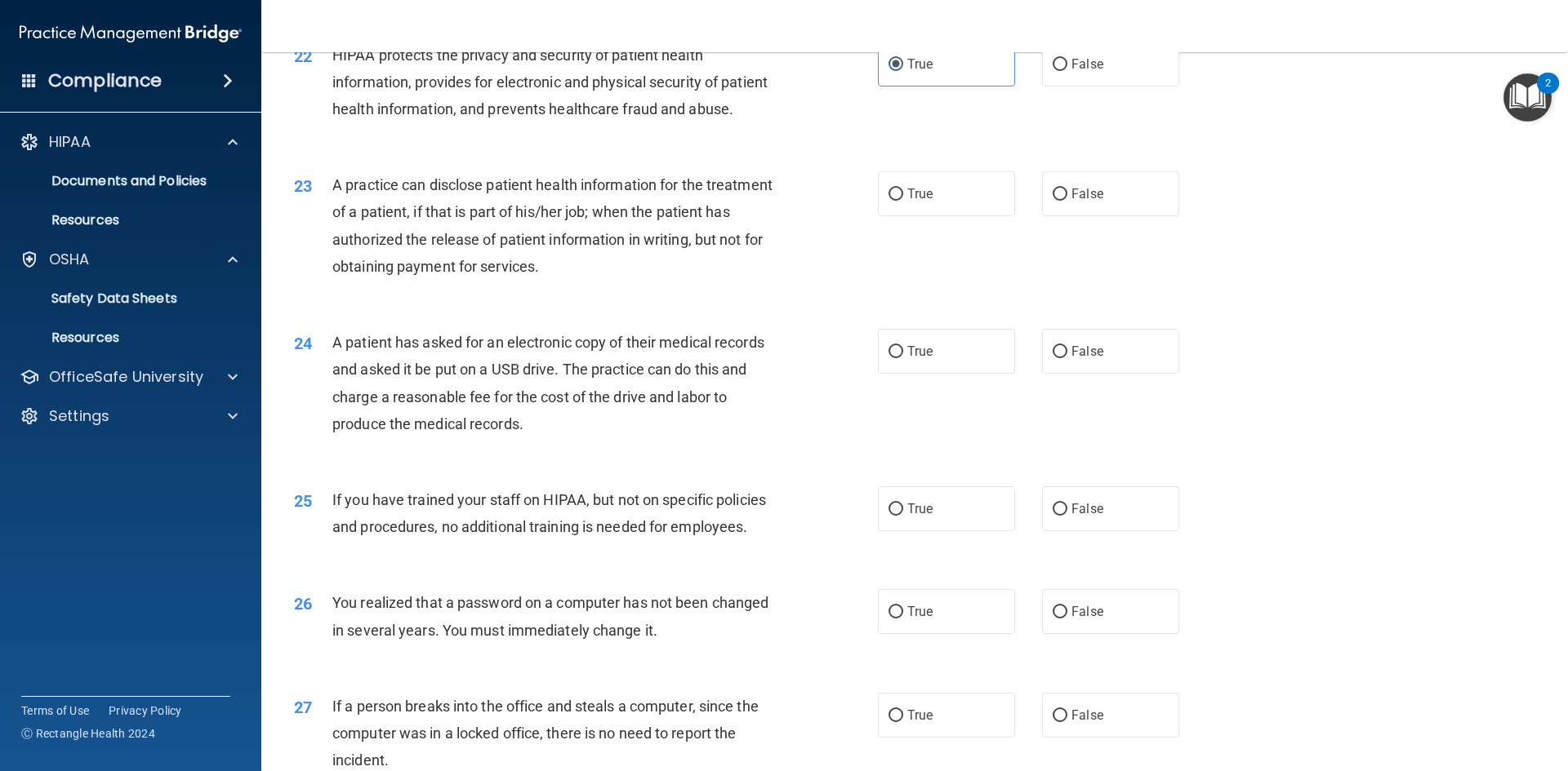
scroll to position [2612, 0]
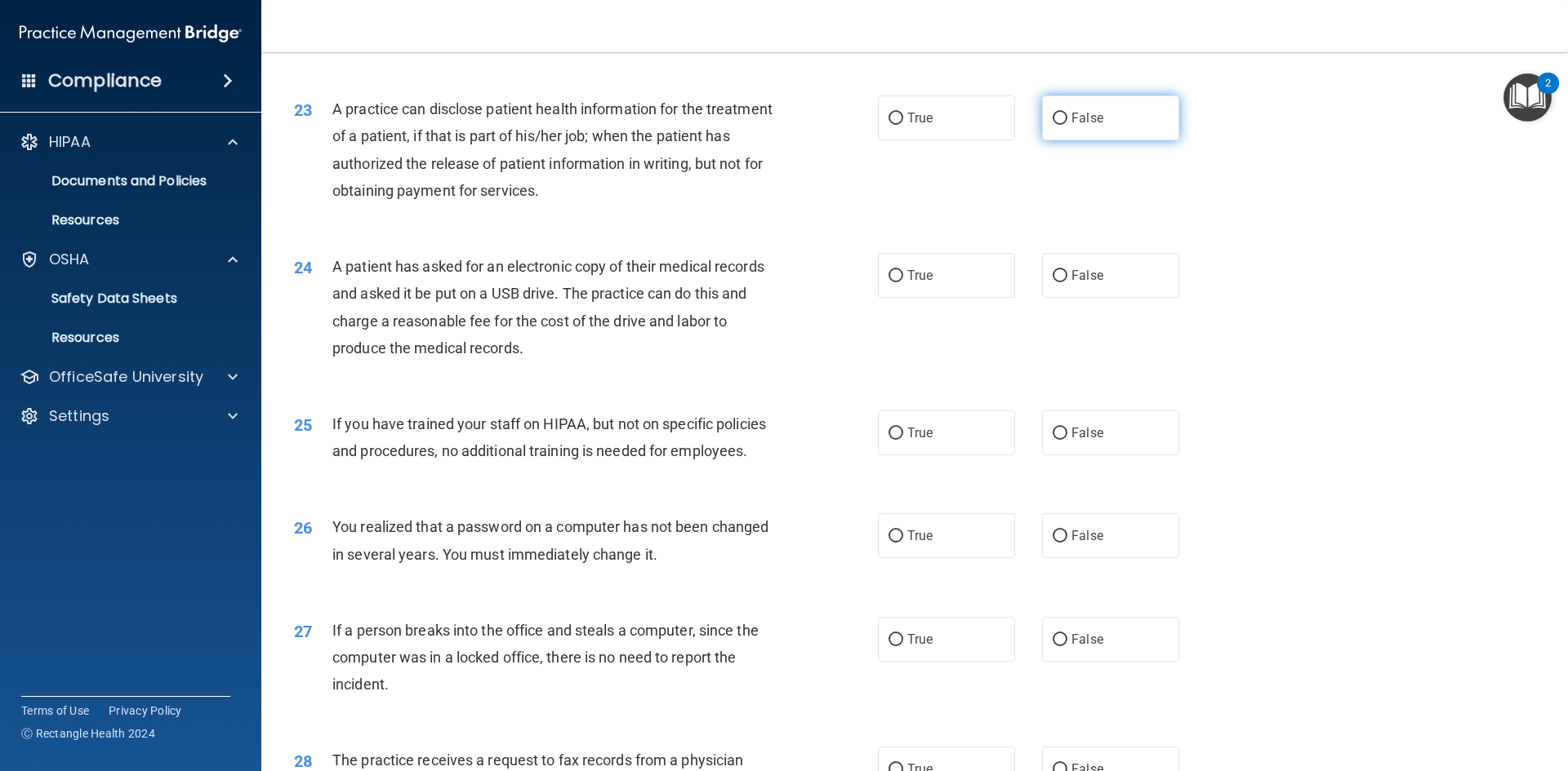
click at [1052, 125] on input "False" at bounding box center [1059, 119] width 14 height 13
radio input "true"
click at [935, 298] on label "True" at bounding box center [947, 275] width 137 height 45
click at [903, 283] on input "True" at bounding box center [896, 276] width 14 height 13
radio input "true"
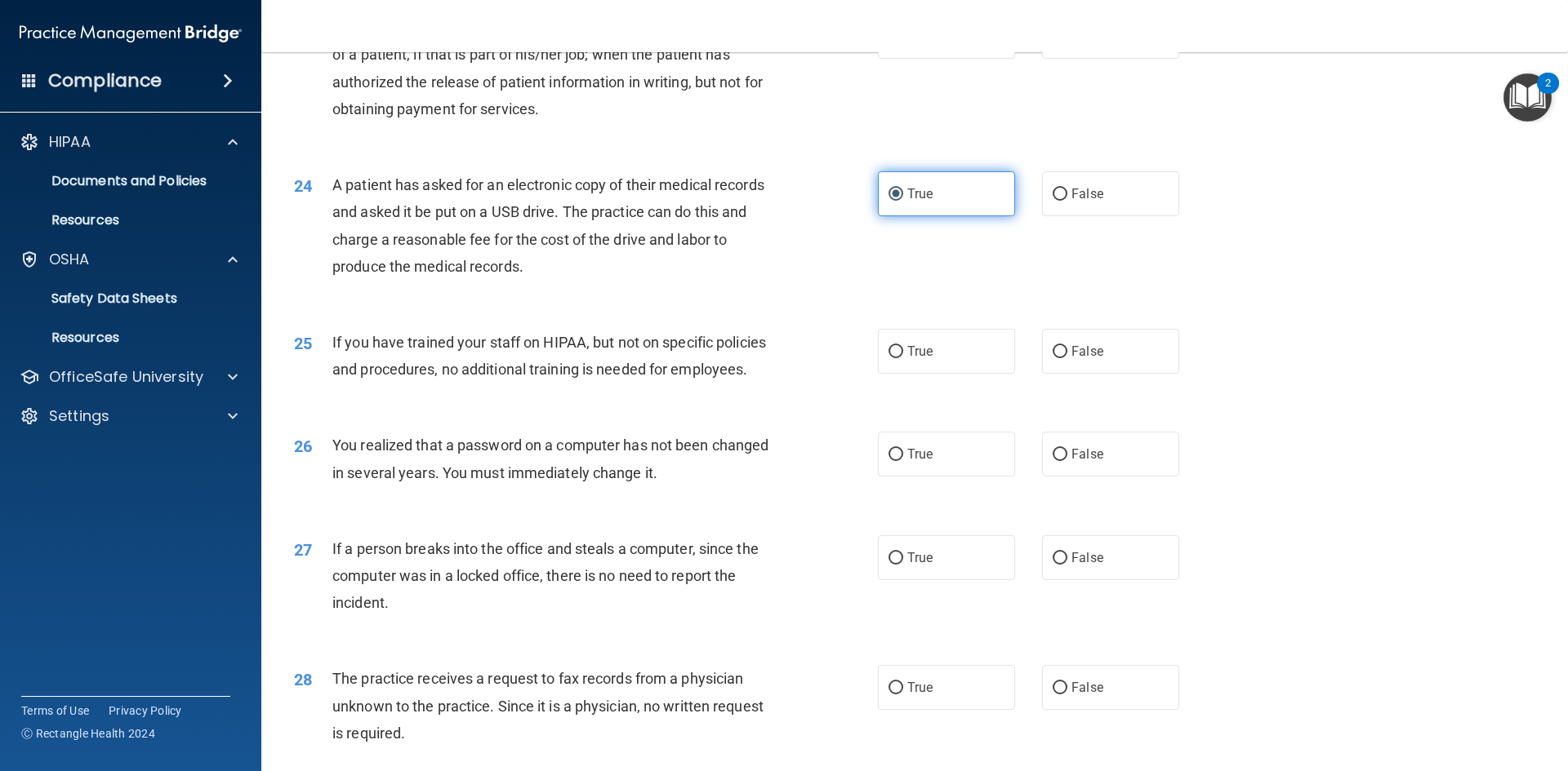
scroll to position [2775, 0]
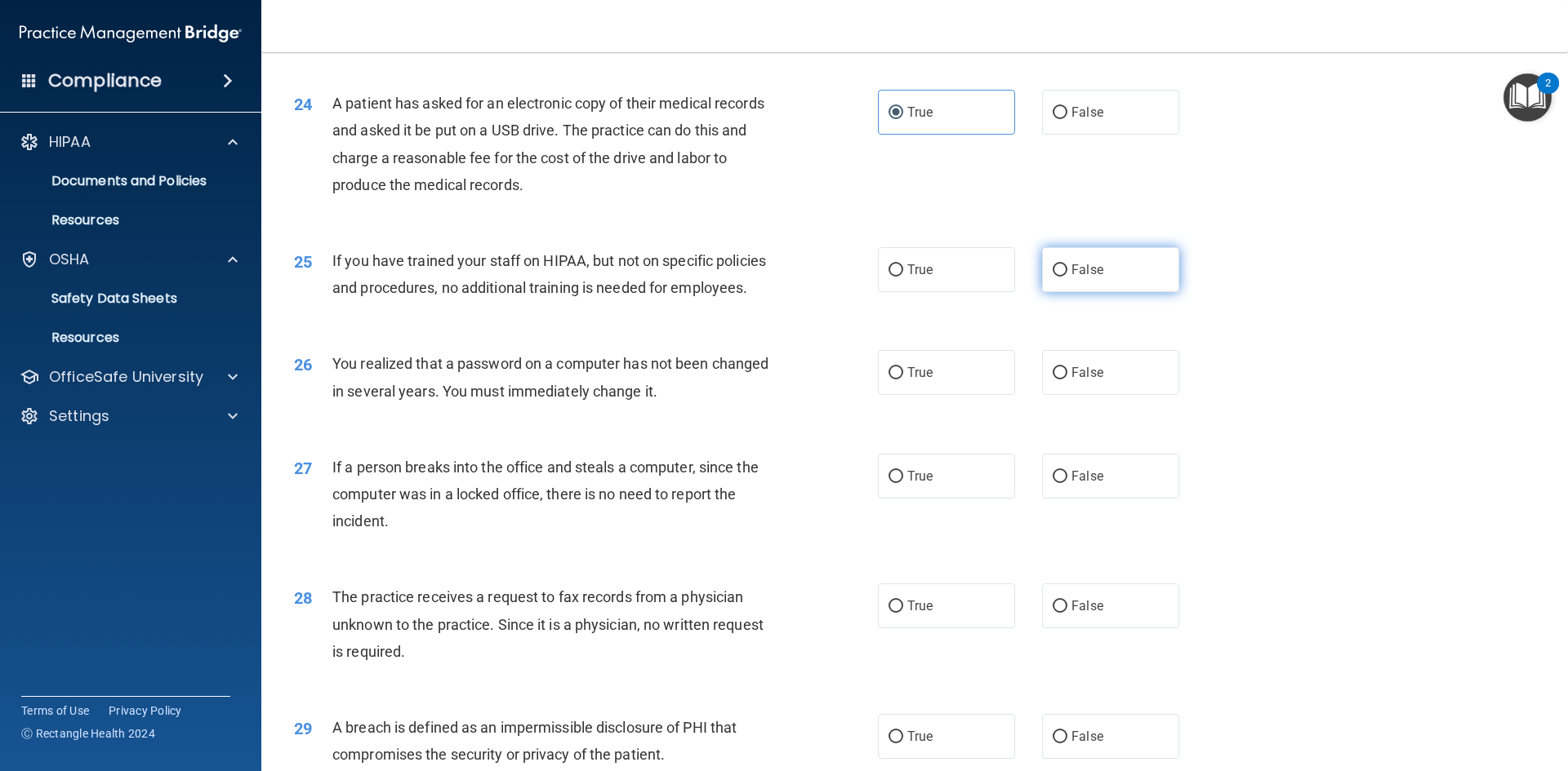
click at [1121, 293] on label "False" at bounding box center [1111, 270] width 137 height 45
click at [1068, 276] on input "False" at bounding box center [1059, 271] width 14 height 13
radio input "true"
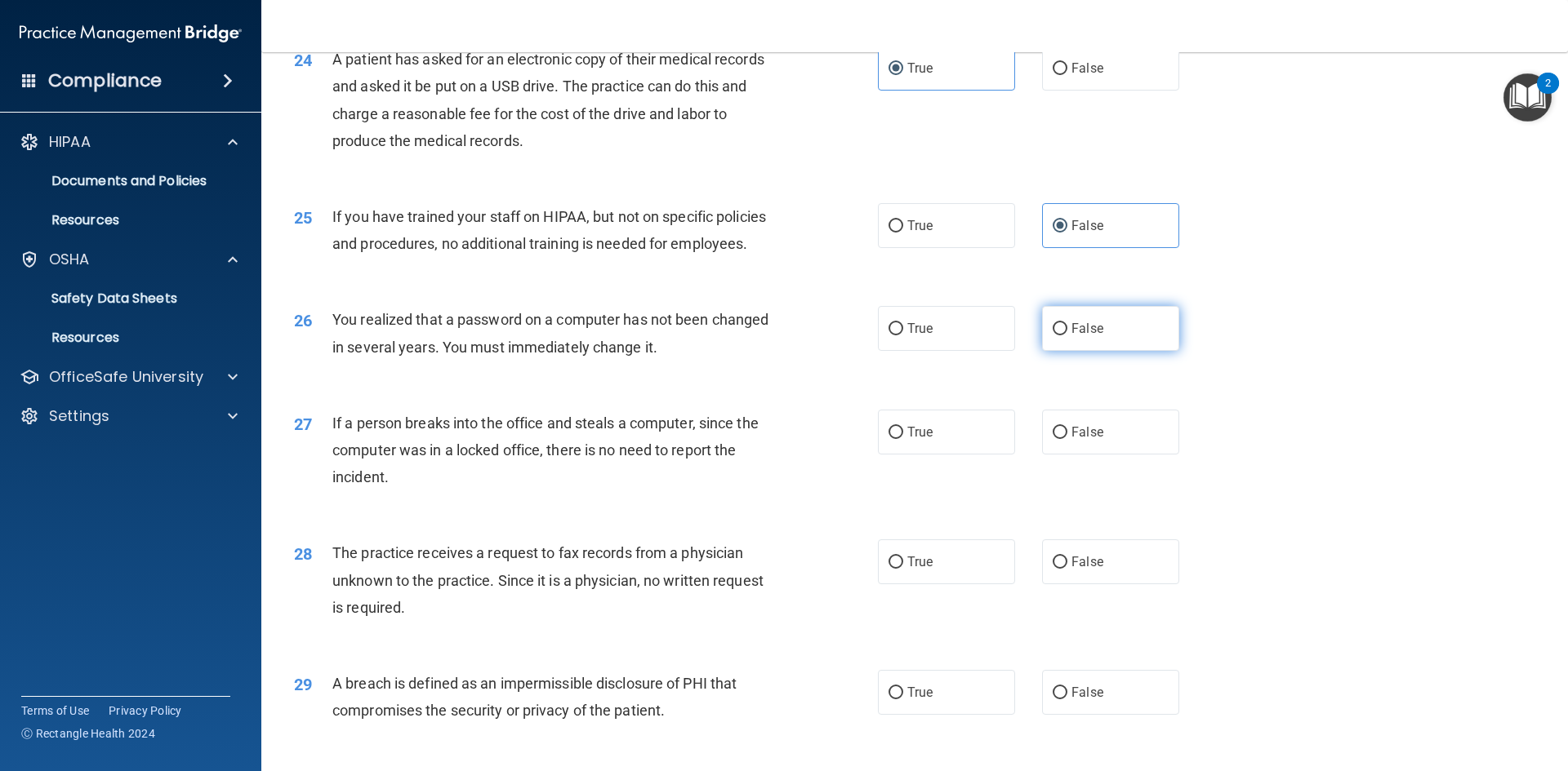
scroll to position [2856, 0]
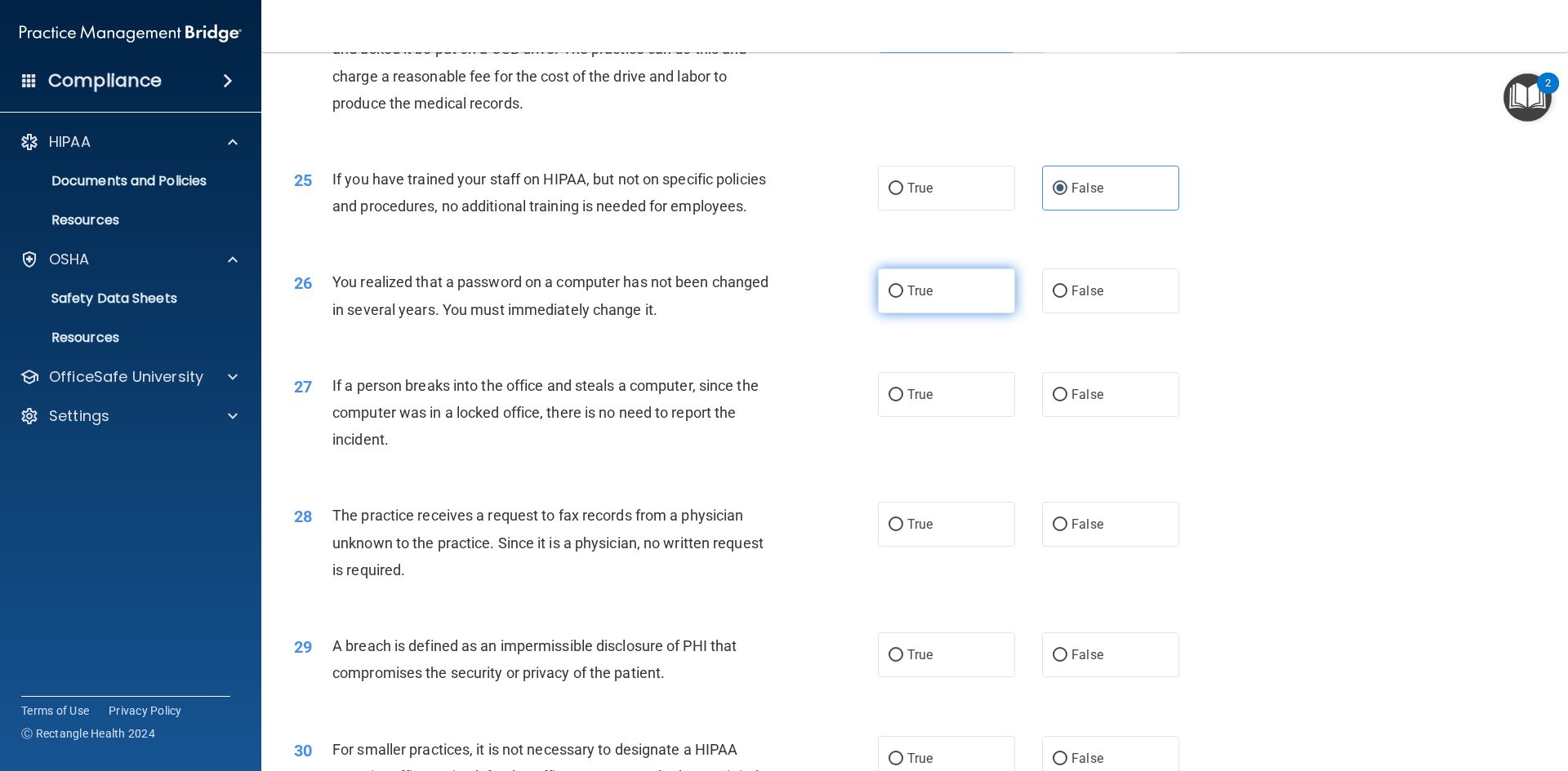
click at [983, 313] on label "True" at bounding box center [947, 291] width 137 height 45
click at [903, 298] on input "True" at bounding box center [896, 292] width 14 height 13
radio input "true"
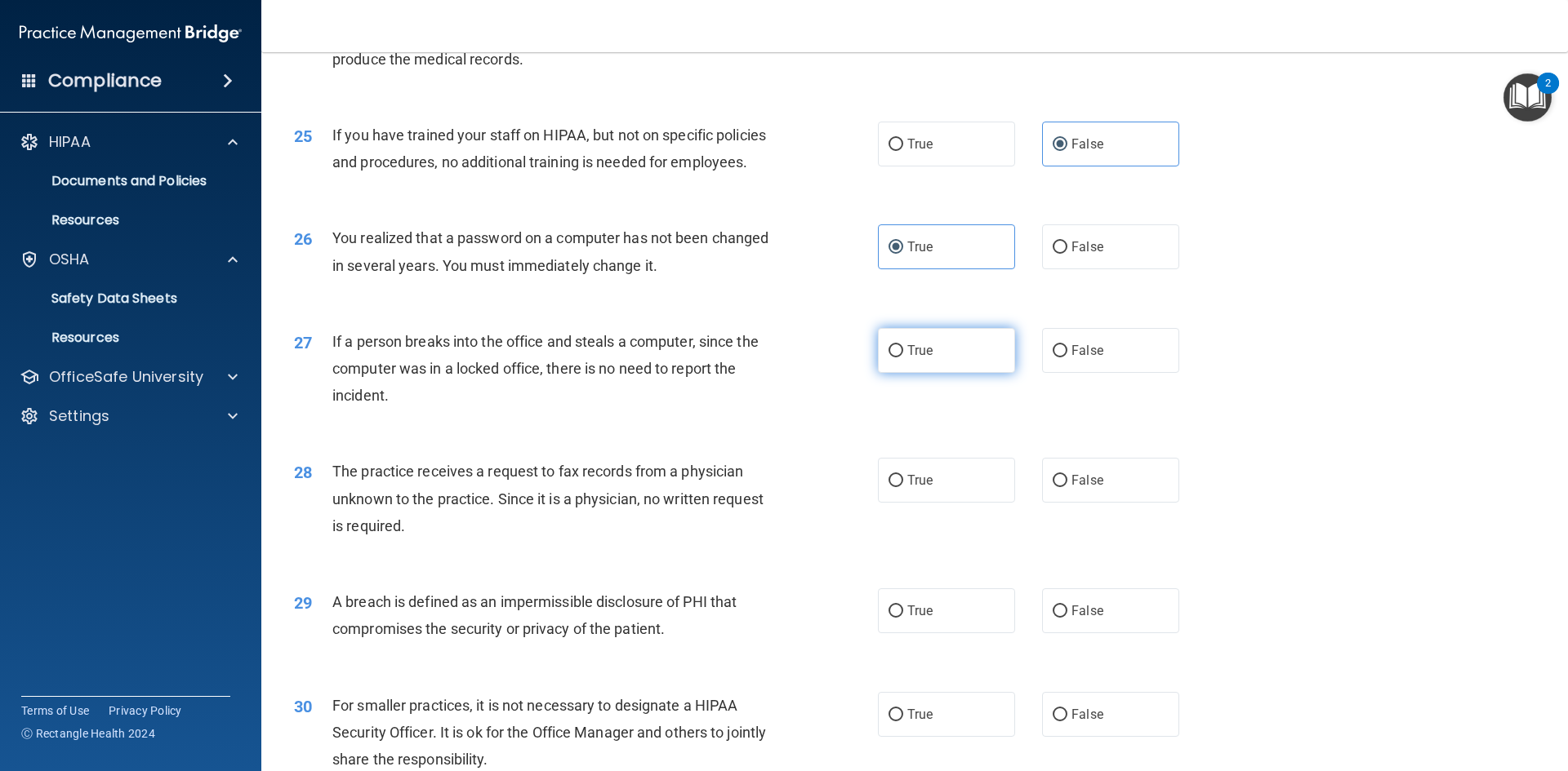
scroll to position [2938, 0]
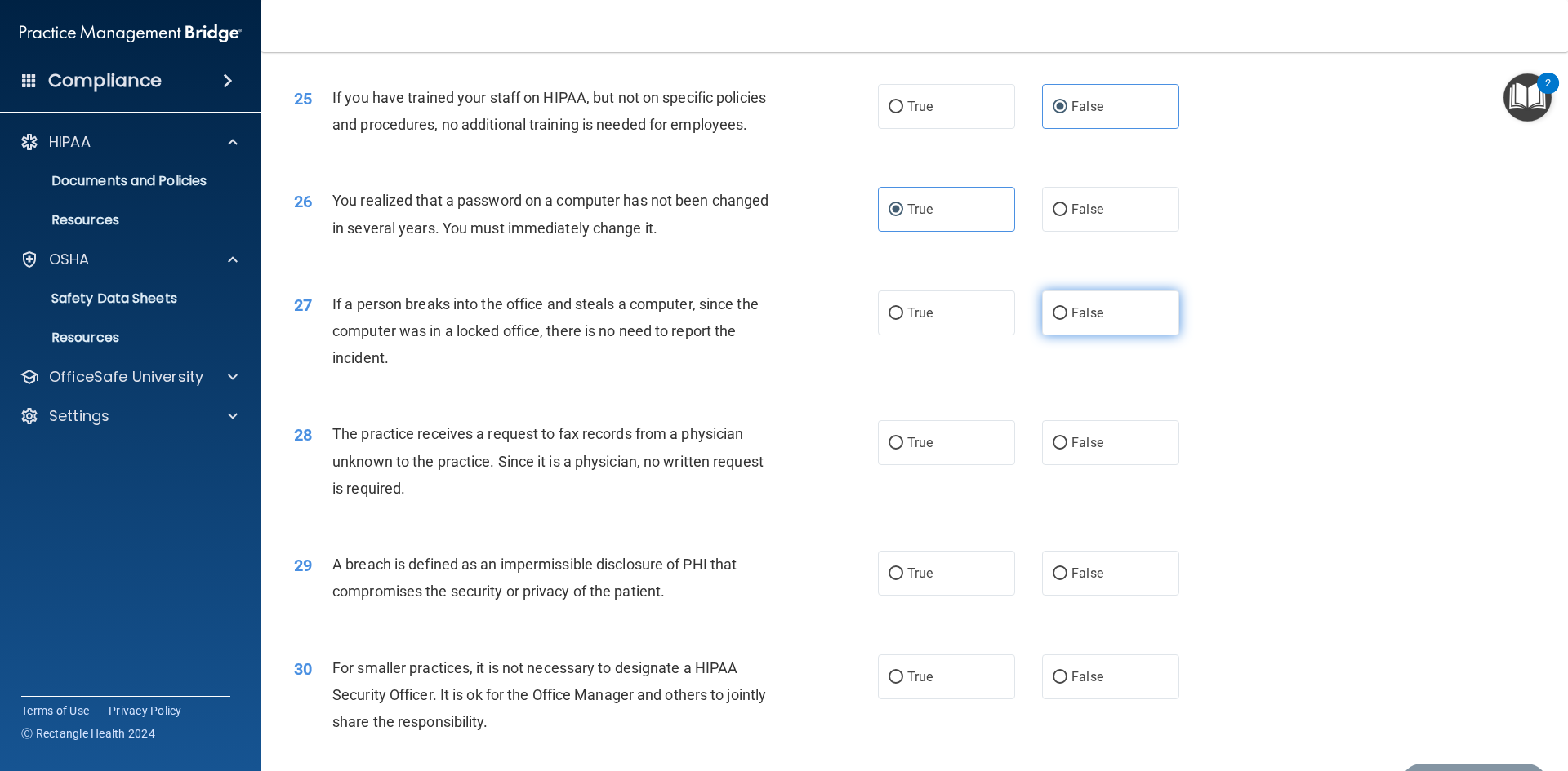
click at [1063, 336] on label "False" at bounding box center [1111, 313] width 137 height 45
click at [1063, 320] on input "False" at bounding box center [1059, 314] width 14 height 13
radio input "true"
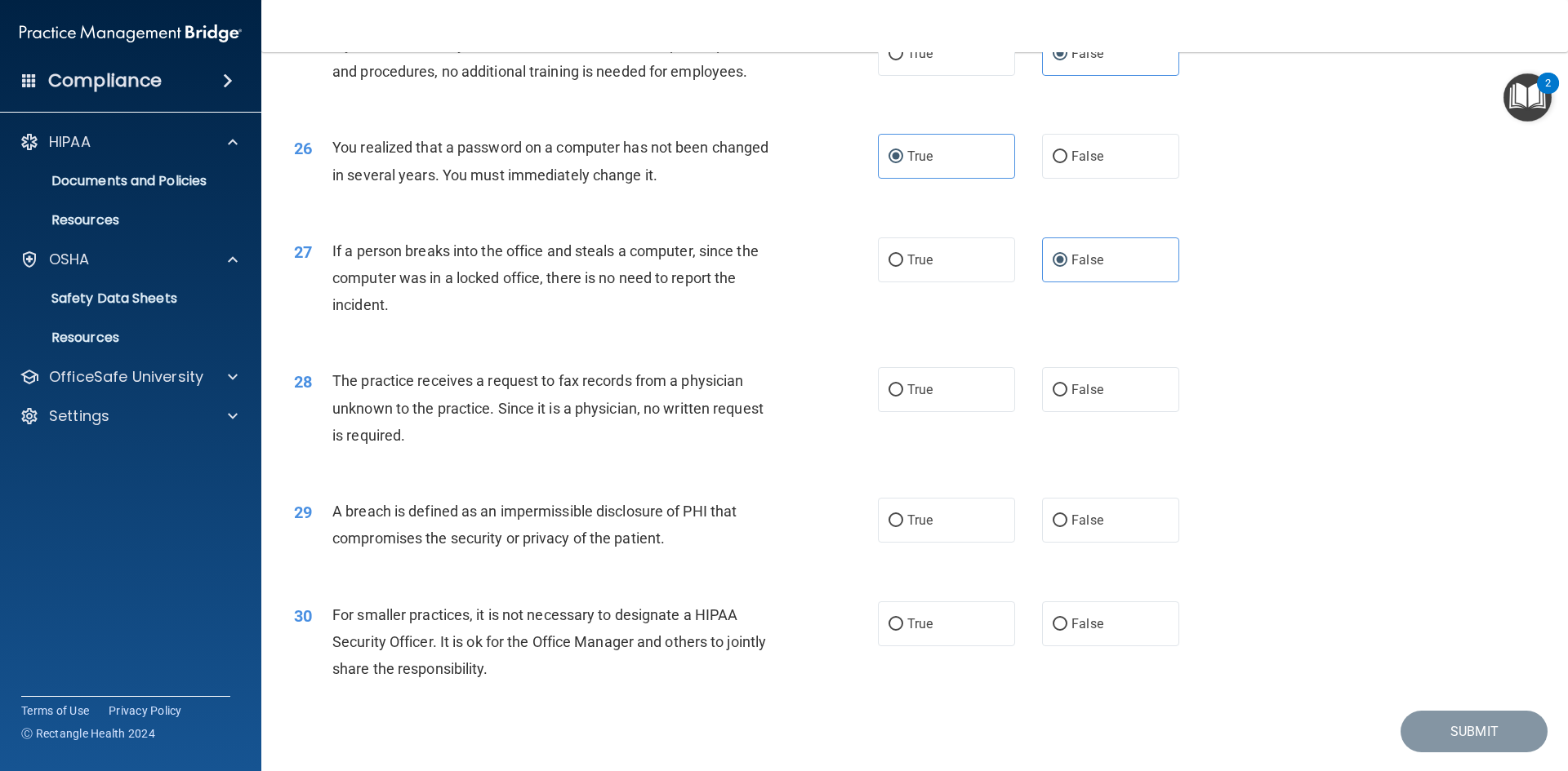
scroll to position [3020, 0]
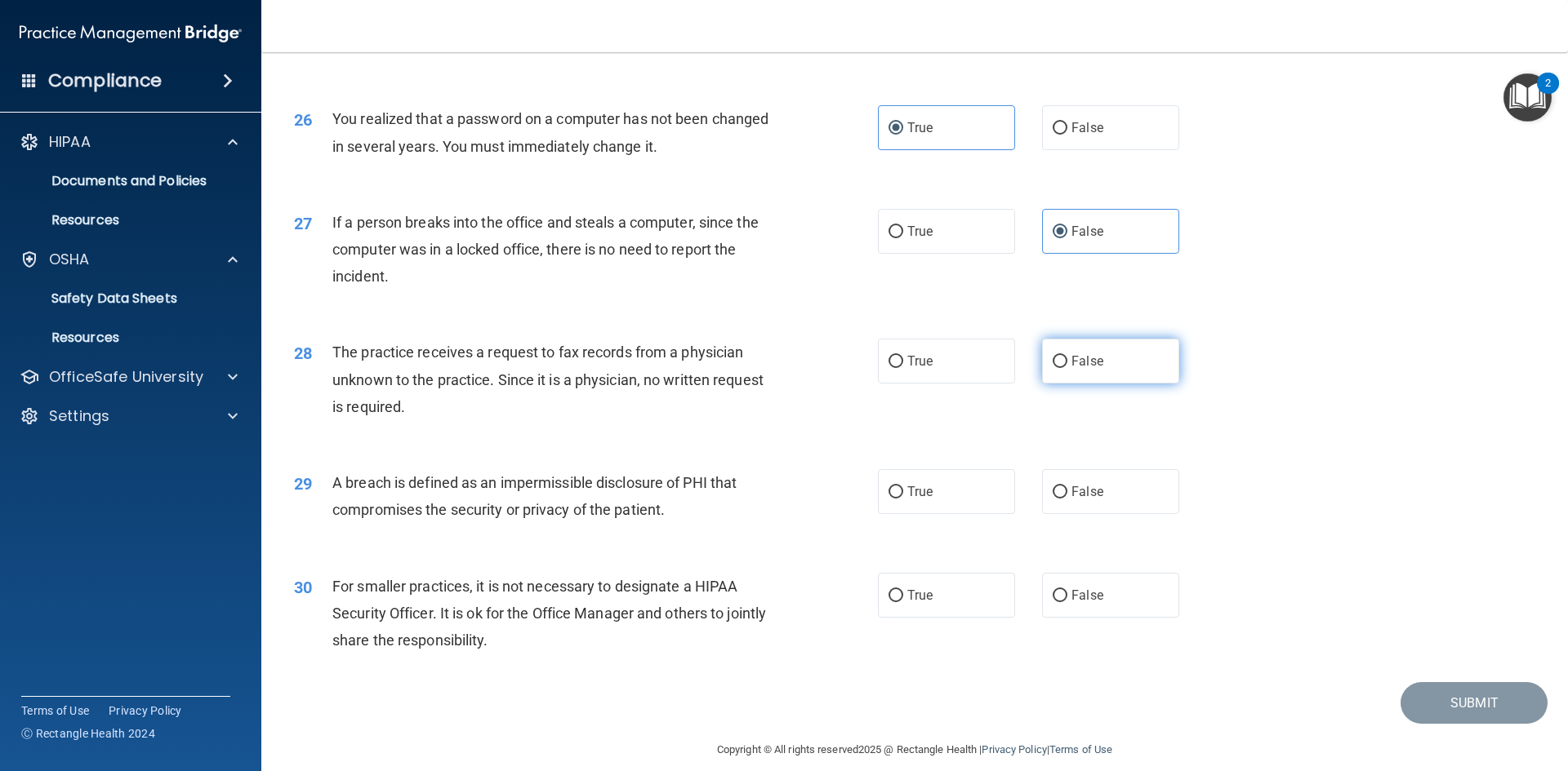
click at [1060, 384] on label "False" at bounding box center [1111, 361] width 137 height 45
click at [1060, 368] on input "False" at bounding box center [1059, 362] width 14 height 13
radio input "true"
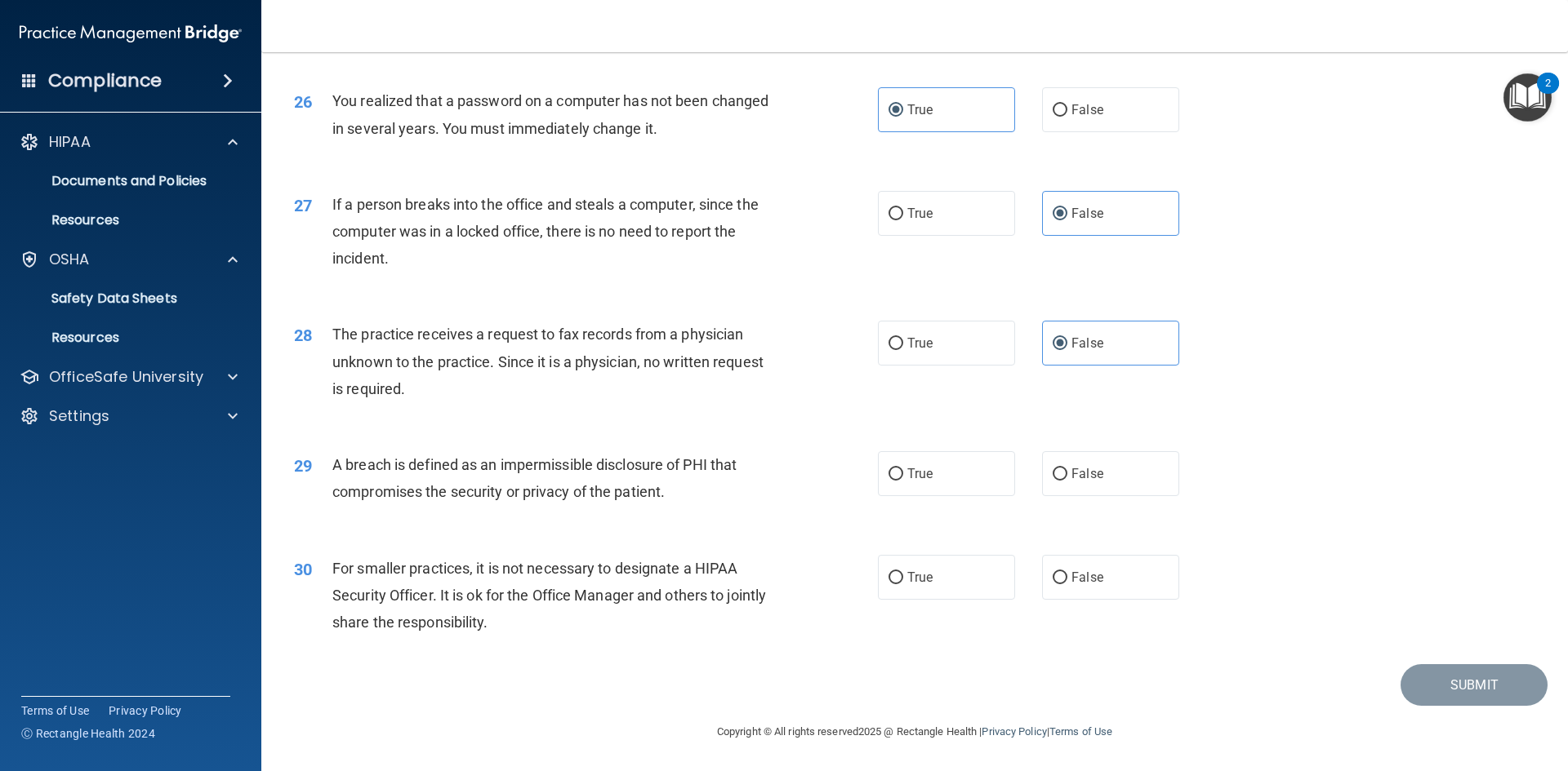
scroll to position [3091, 0]
click at [937, 488] on label "True" at bounding box center [947, 474] width 137 height 45
click at [903, 480] on input "True" at bounding box center [896, 475] width 14 height 13
radio input "true"
click at [1052, 583] on input "False" at bounding box center [1059, 579] width 14 height 13
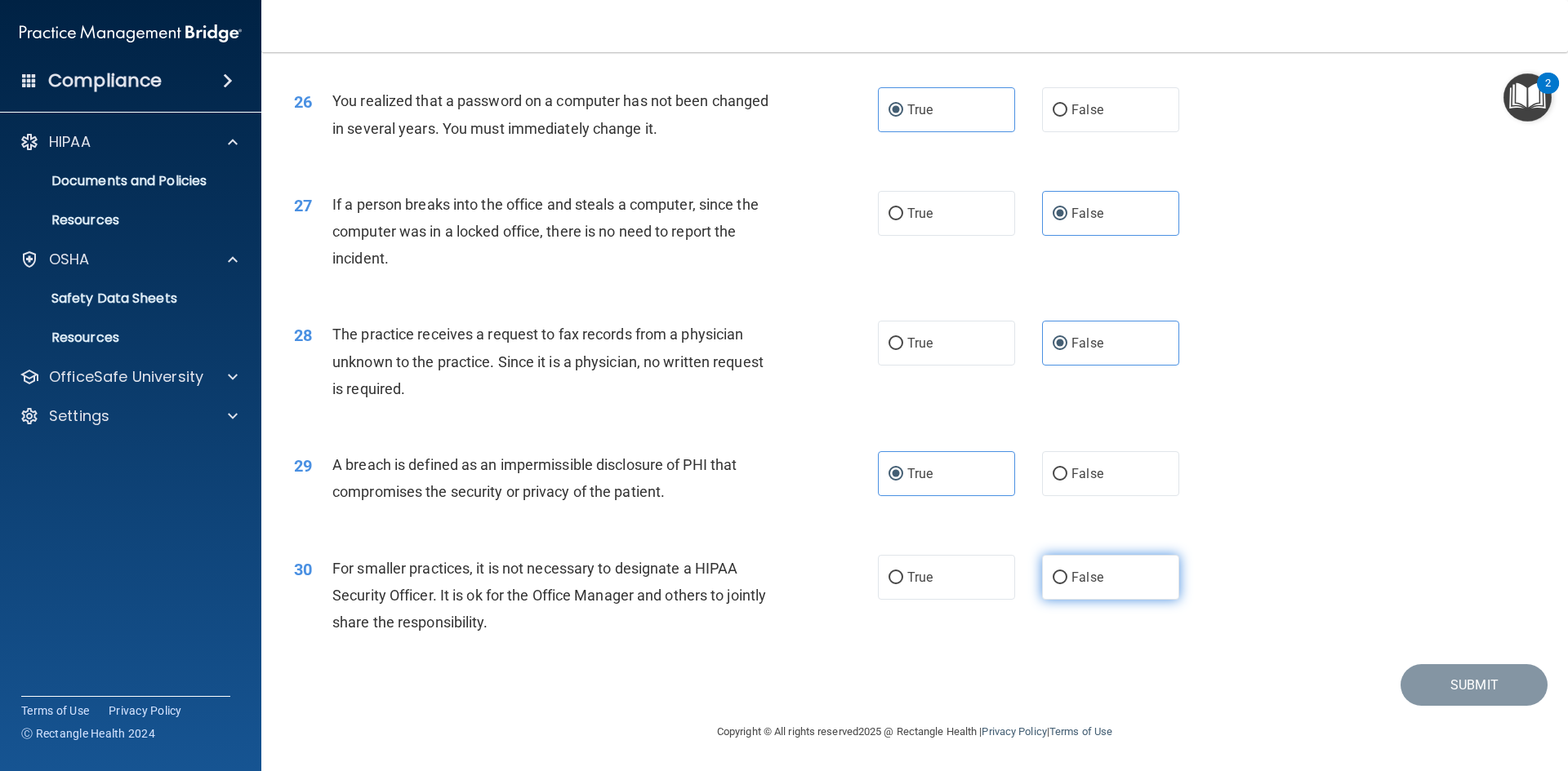
radio input "true"
click at [1461, 686] on button "Submit" at bounding box center [1473, 685] width 147 height 42
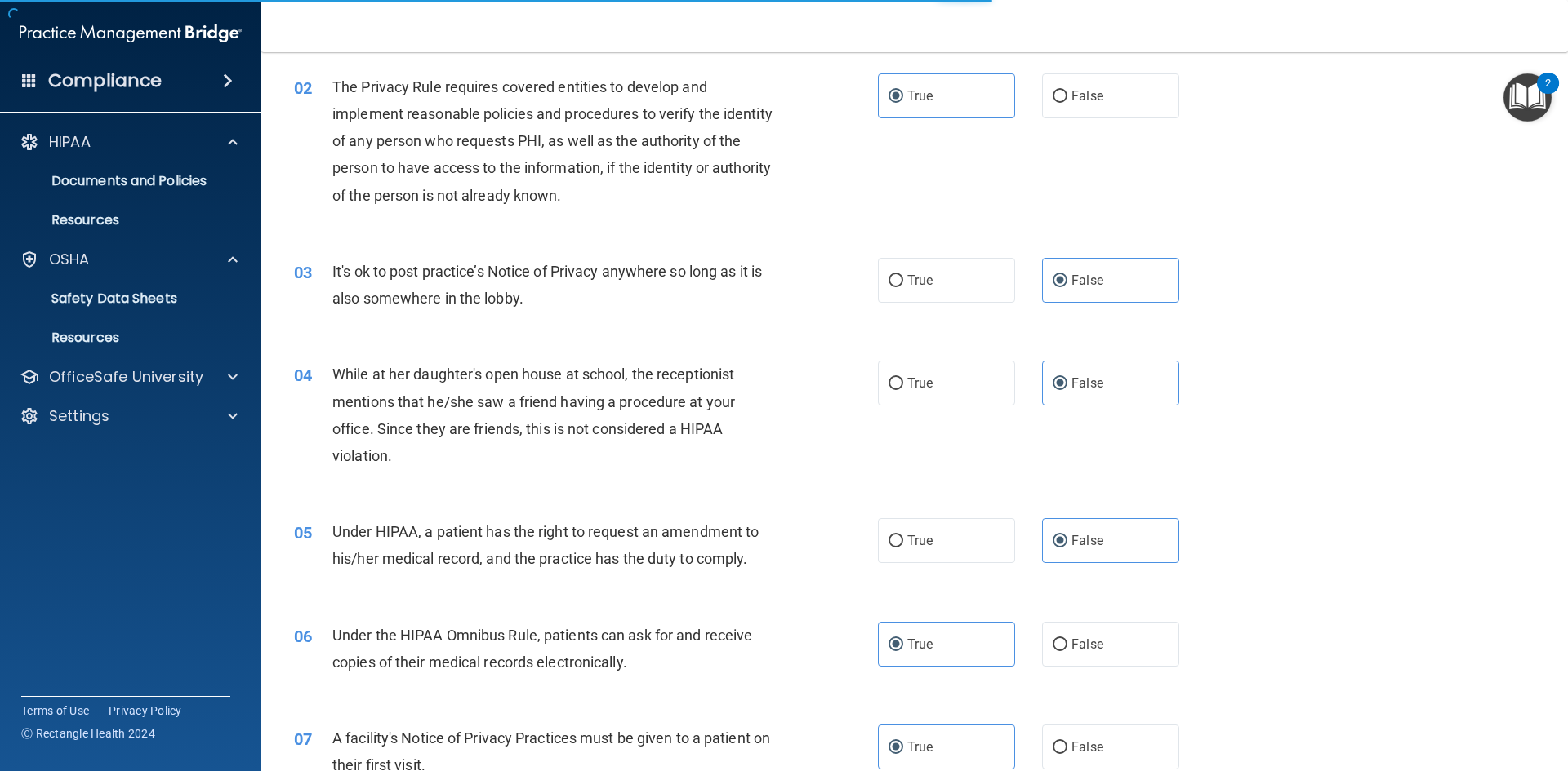
scroll to position [0, 0]
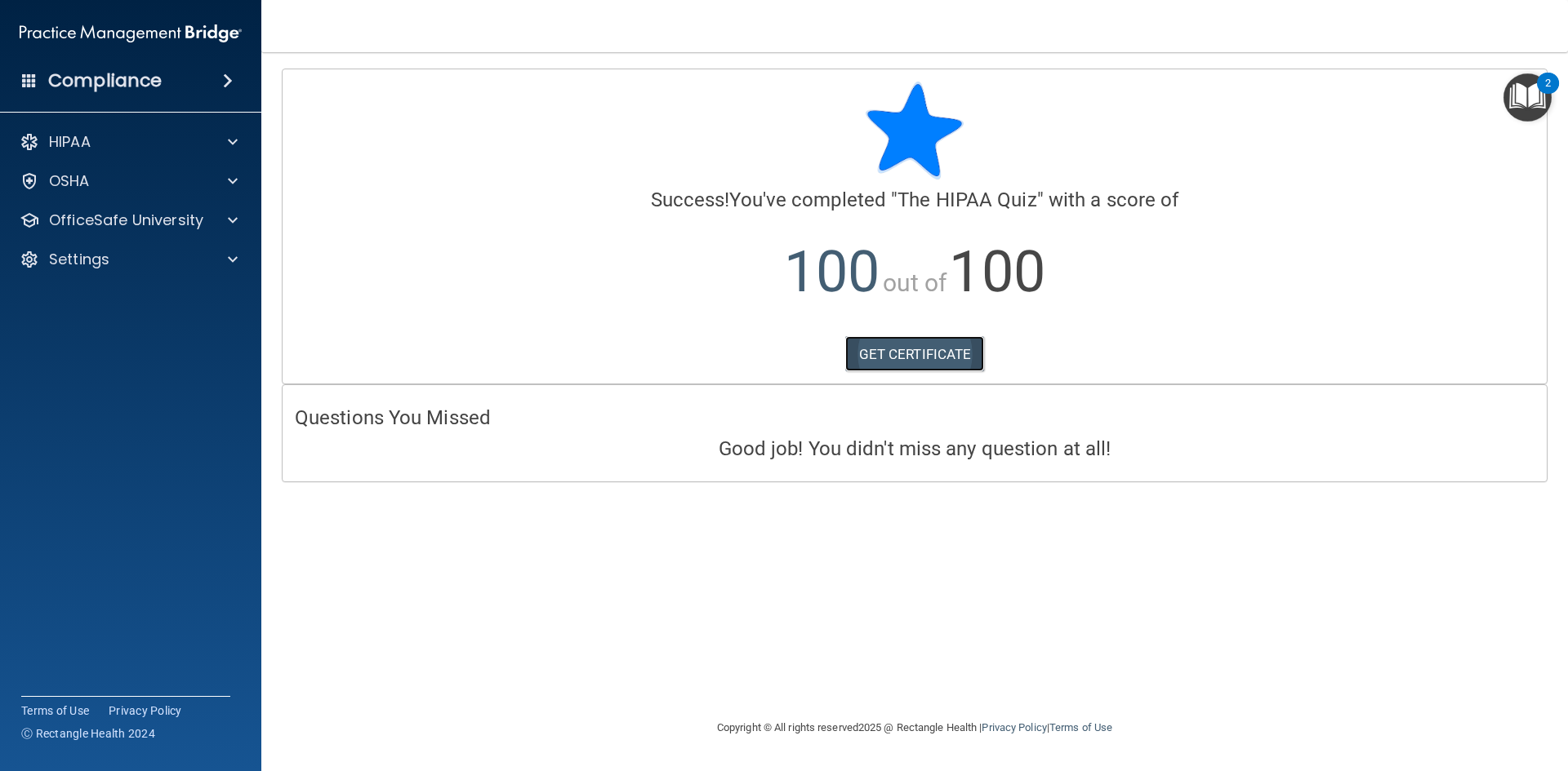
click at [942, 361] on link "GET CERTIFICATE" at bounding box center [915, 354] width 140 height 36
click at [191, 121] on div "HIPAA Documents and Policies Report an Incident Business Associates Emergency P…" at bounding box center [131, 204] width 262 height 170
click at [187, 139] on div "HIPAA" at bounding box center [108, 142] width 202 height 20
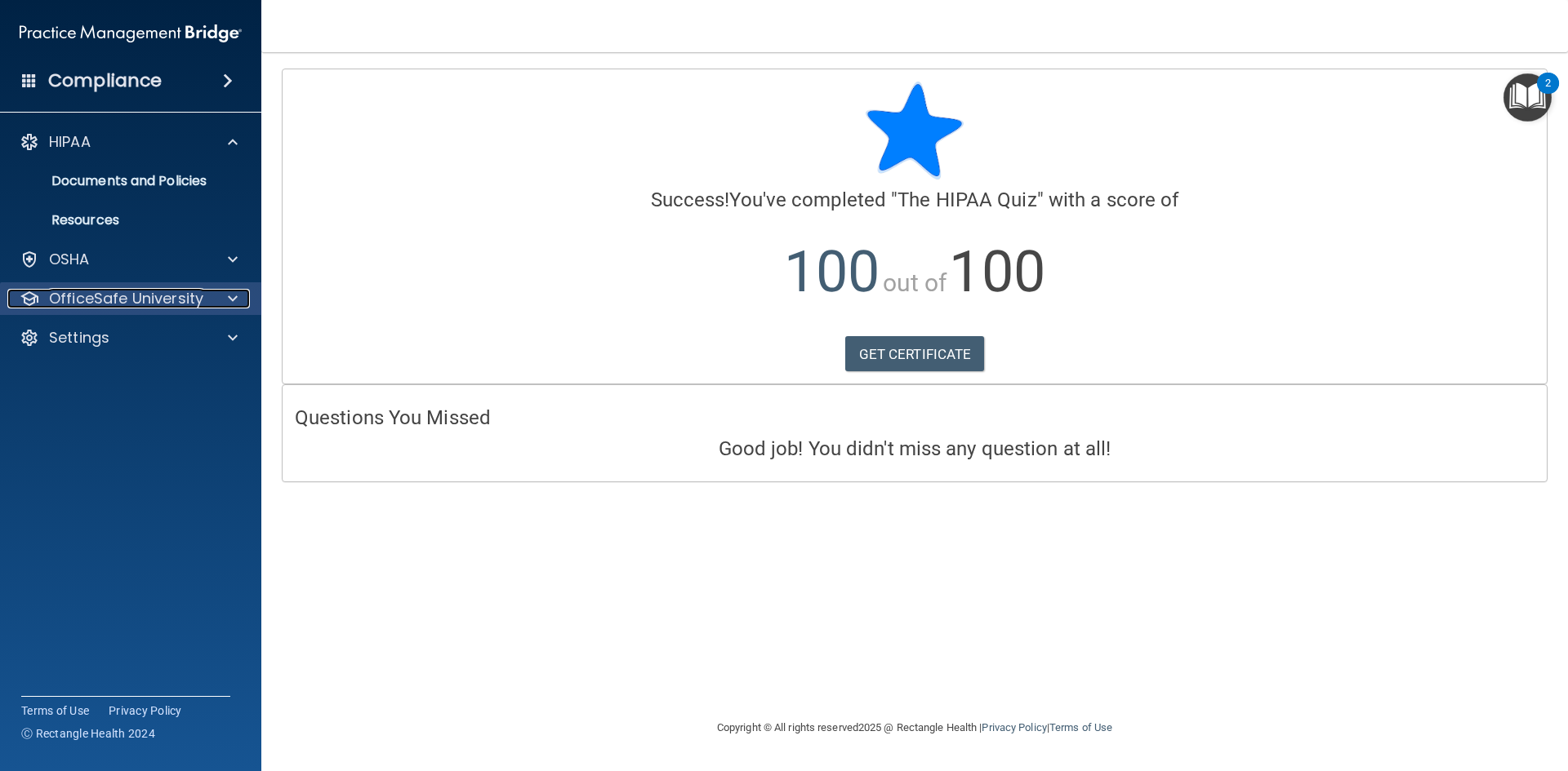
click at [120, 298] on p "OfficeSafe University" at bounding box center [126, 299] width 154 height 20
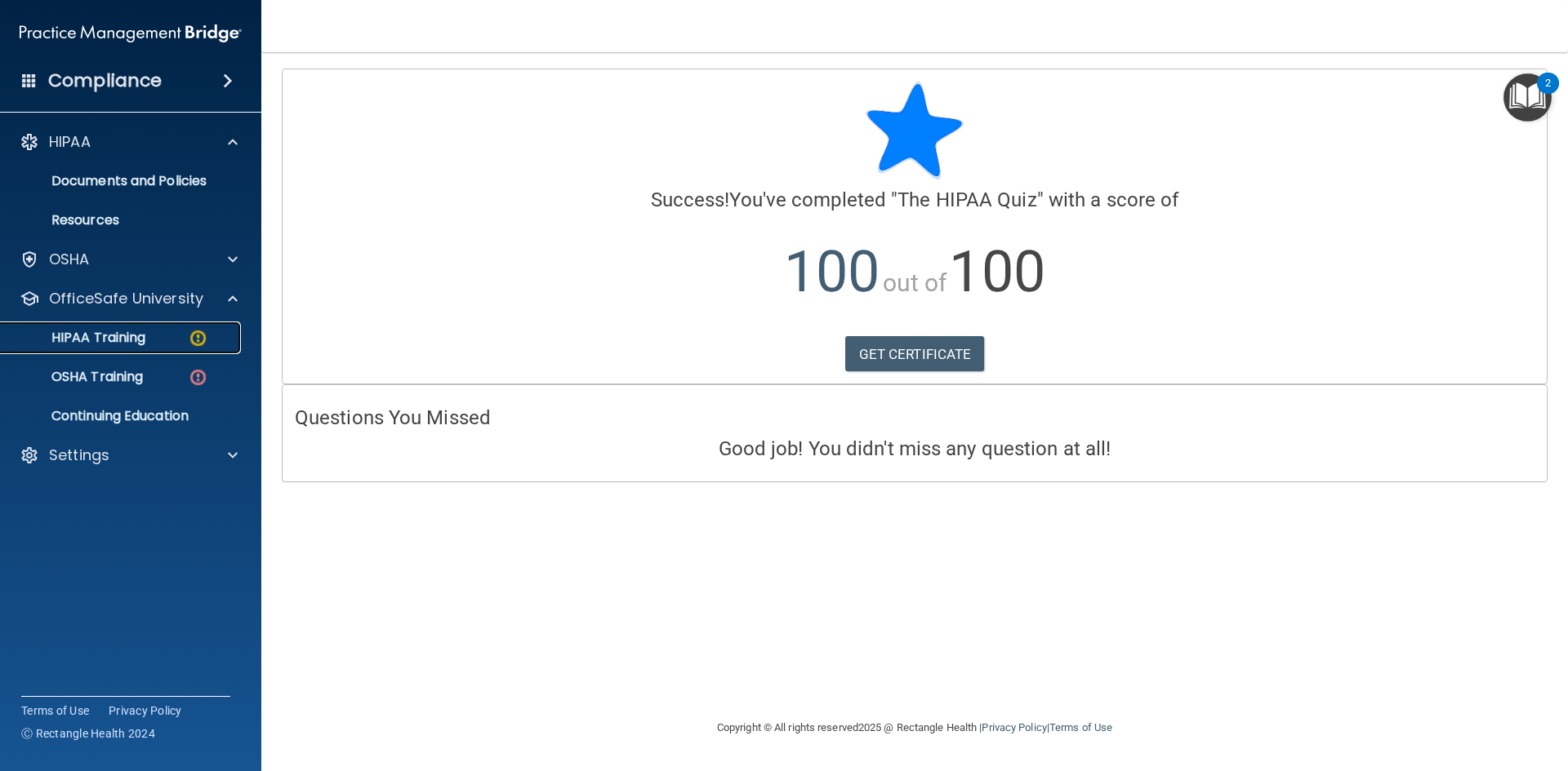
click at [124, 339] on p "HIPAA Training" at bounding box center [78, 338] width 135 height 16
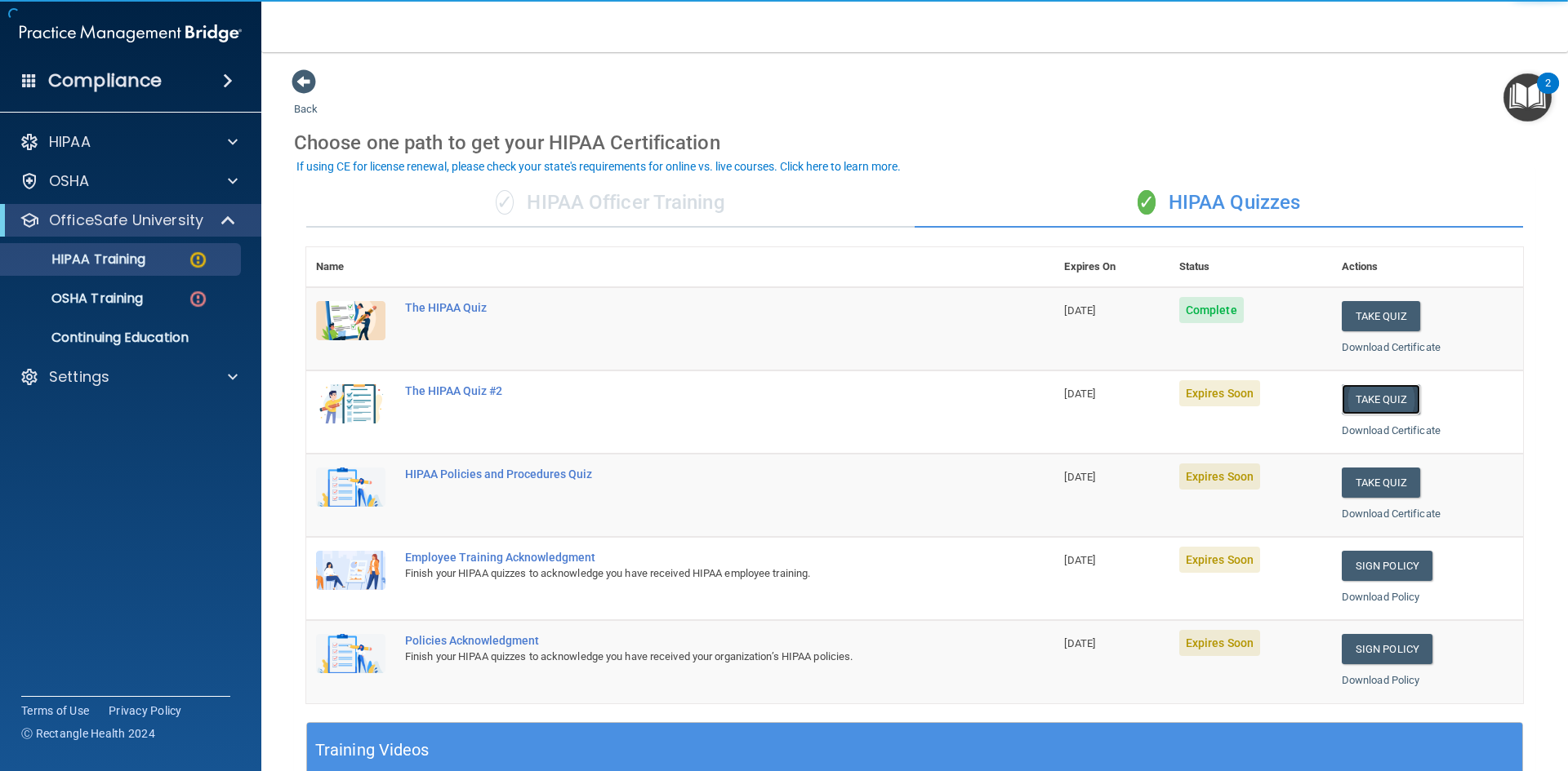
click at [1357, 399] on button "Take Quiz" at bounding box center [1380, 399] width 79 height 30
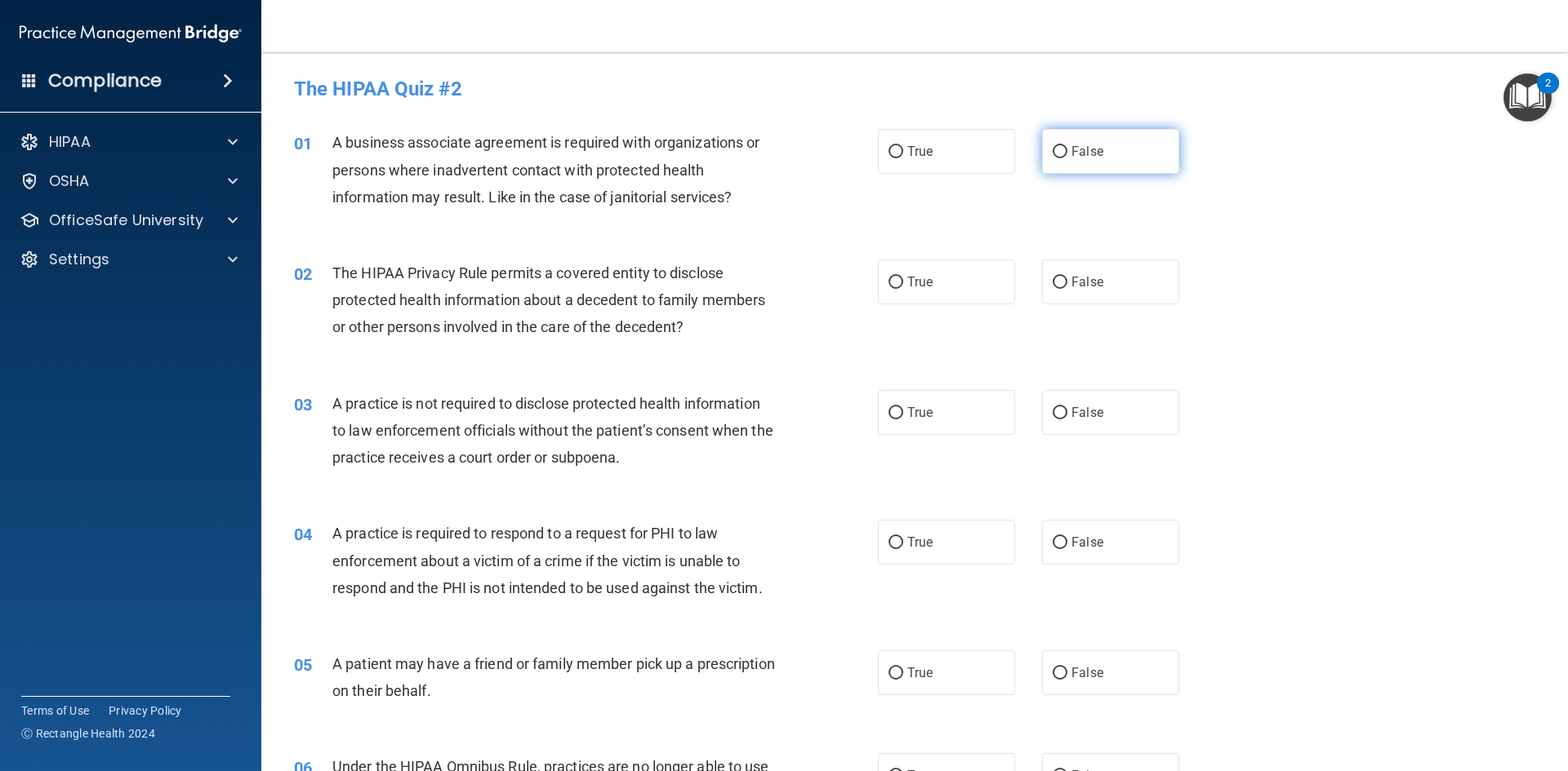
click at [1136, 145] on label "False" at bounding box center [1111, 152] width 137 height 45
click at [1068, 146] on input "False" at bounding box center [1059, 153] width 14 height 13
radio input "true"
click at [922, 277] on span "True" at bounding box center [919, 282] width 25 height 15
click at [903, 277] on input "True" at bounding box center [896, 283] width 14 height 13
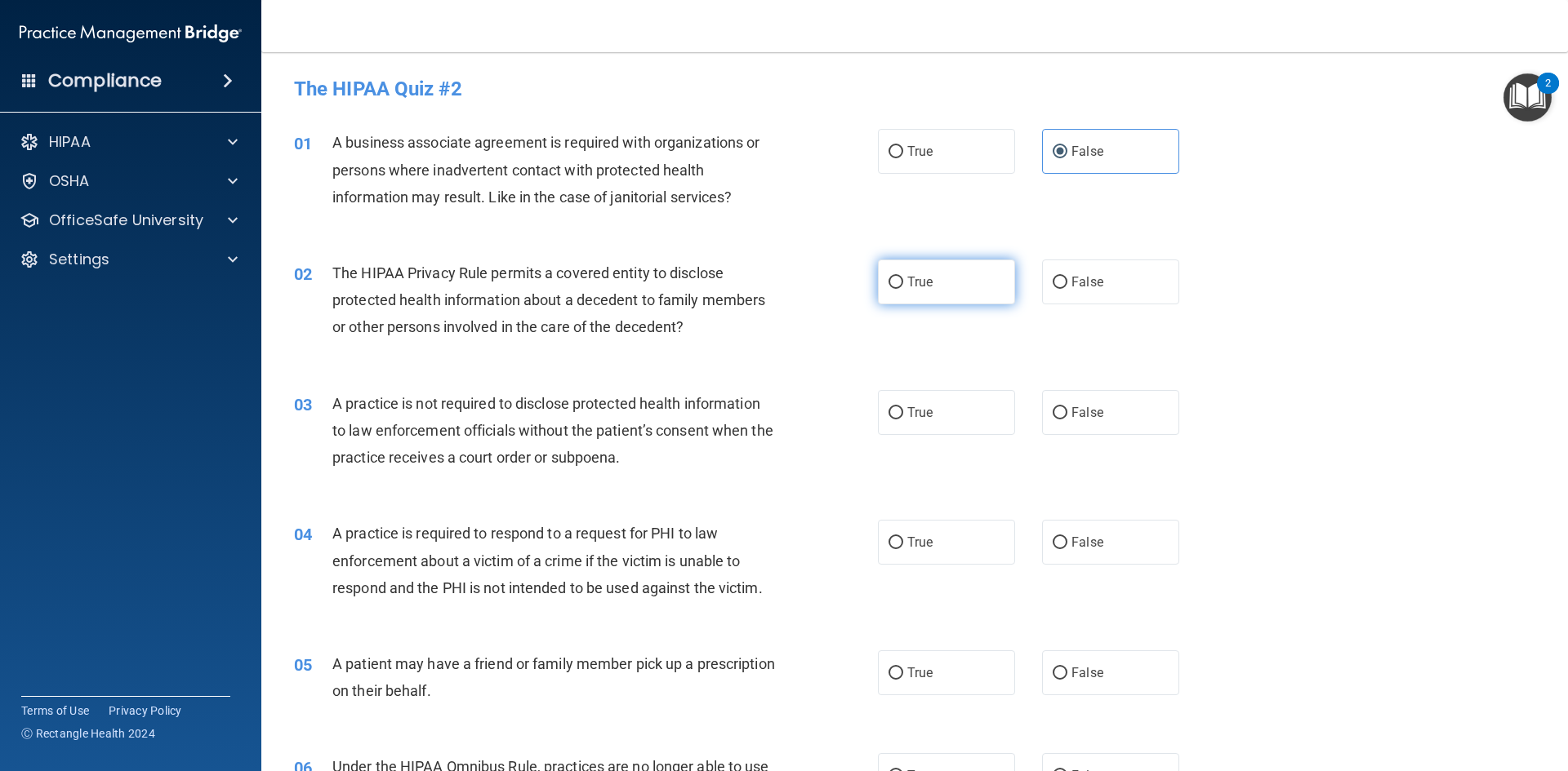
radio input "true"
click at [1078, 430] on label "False" at bounding box center [1111, 413] width 137 height 45
click at [1068, 420] on input "False" at bounding box center [1059, 413] width 14 height 13
radio input "true"
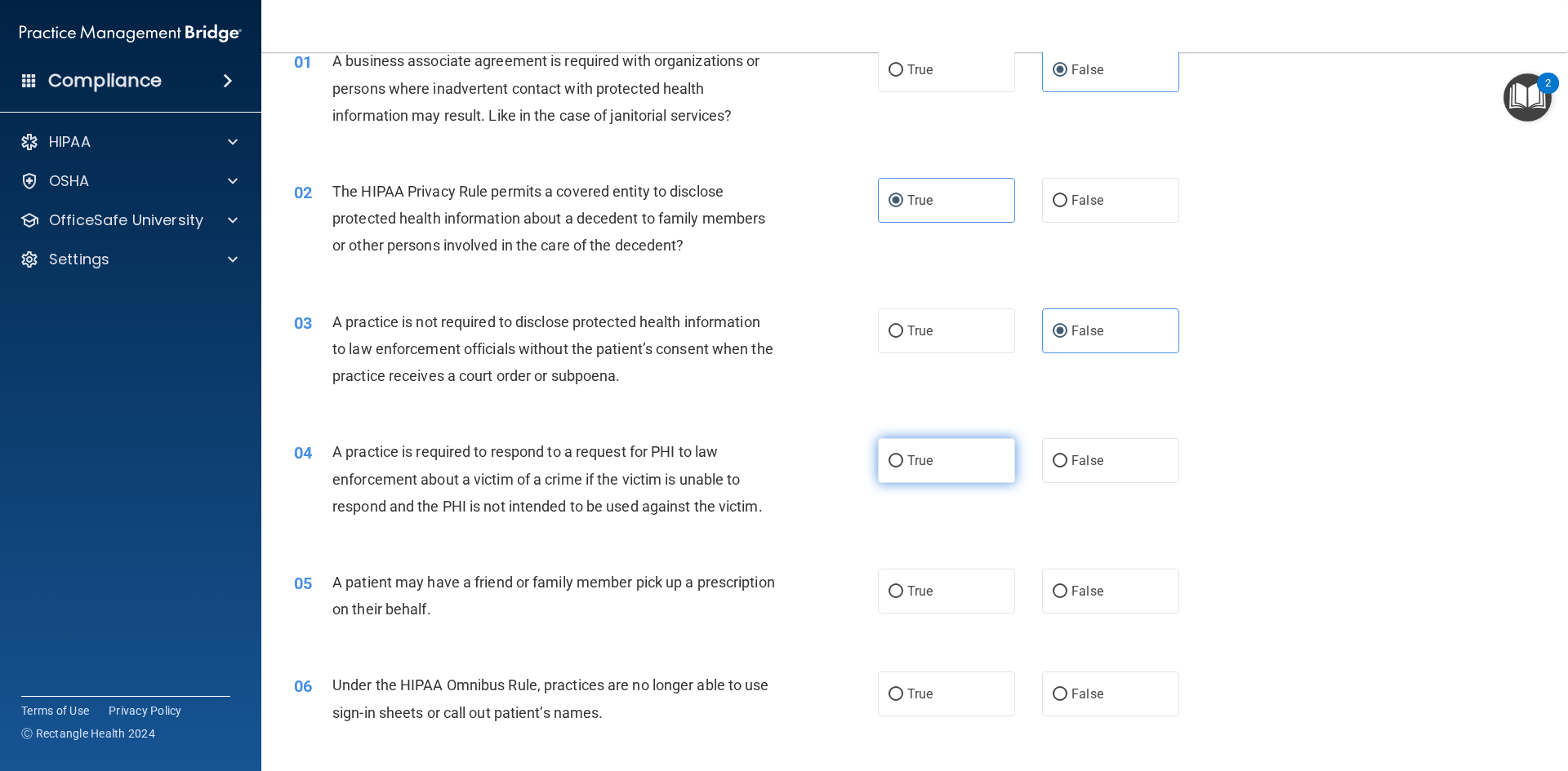
click at [965, 441] on label "True" at bounding box center [947, 460] width 137 height 45
click at [903, 455] on input "True" at bounding box center [896, 461] width 14 height 13
radio input "true"
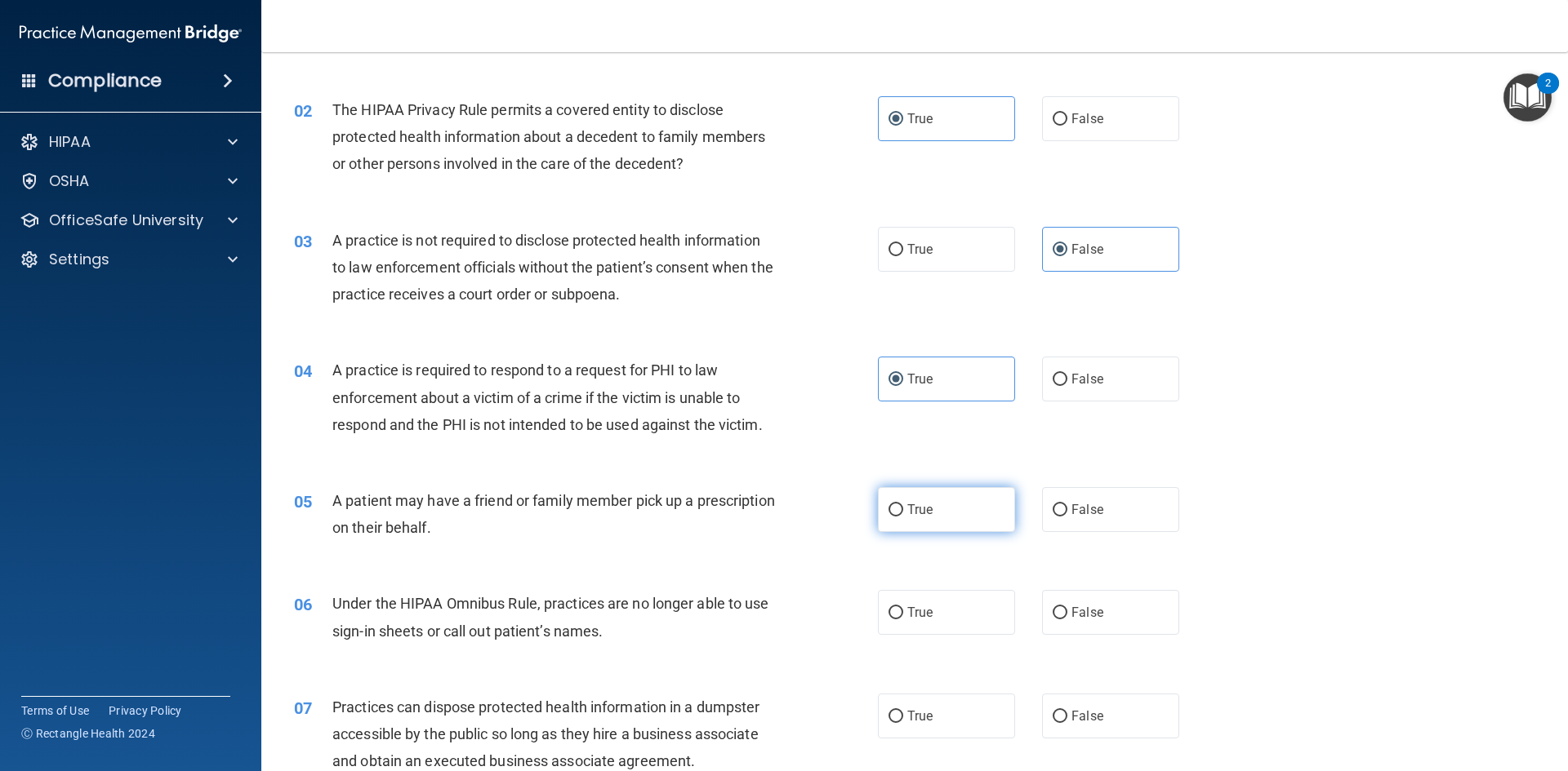
click at [960, 525] on label "True" at bounding box center [947, 510] width 137 height 45
click at [903, 516] on input "True" at bounding box center [896, 511] width 14 height 13
radio input "true"
click at [1088, 612] on span "False" at bounding box center [1087, 612] width 32 height 15
click at [1068, 612] on input "False" at bounding box center [1059, 614] width 14 height 13
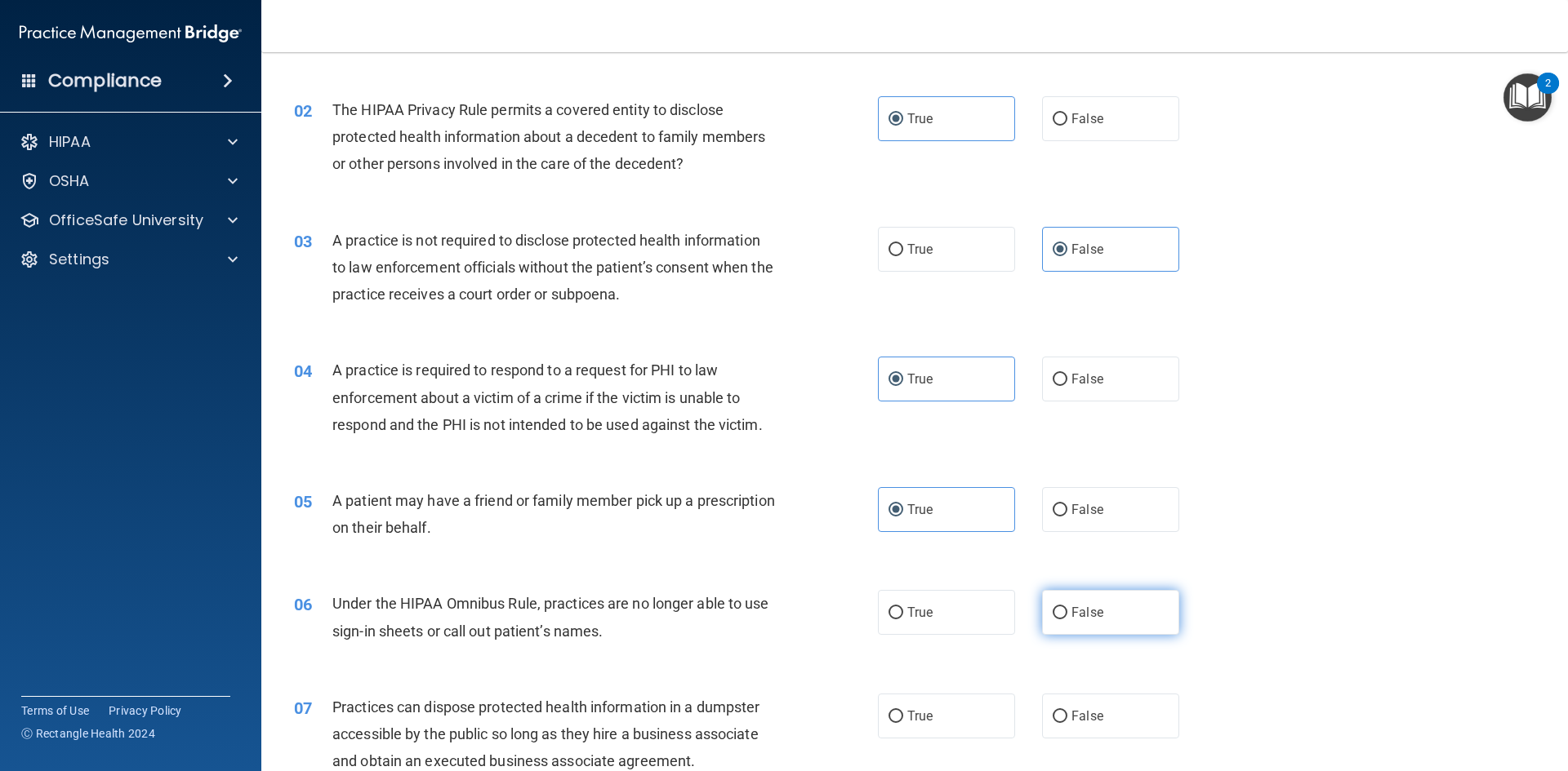
radio input "true"
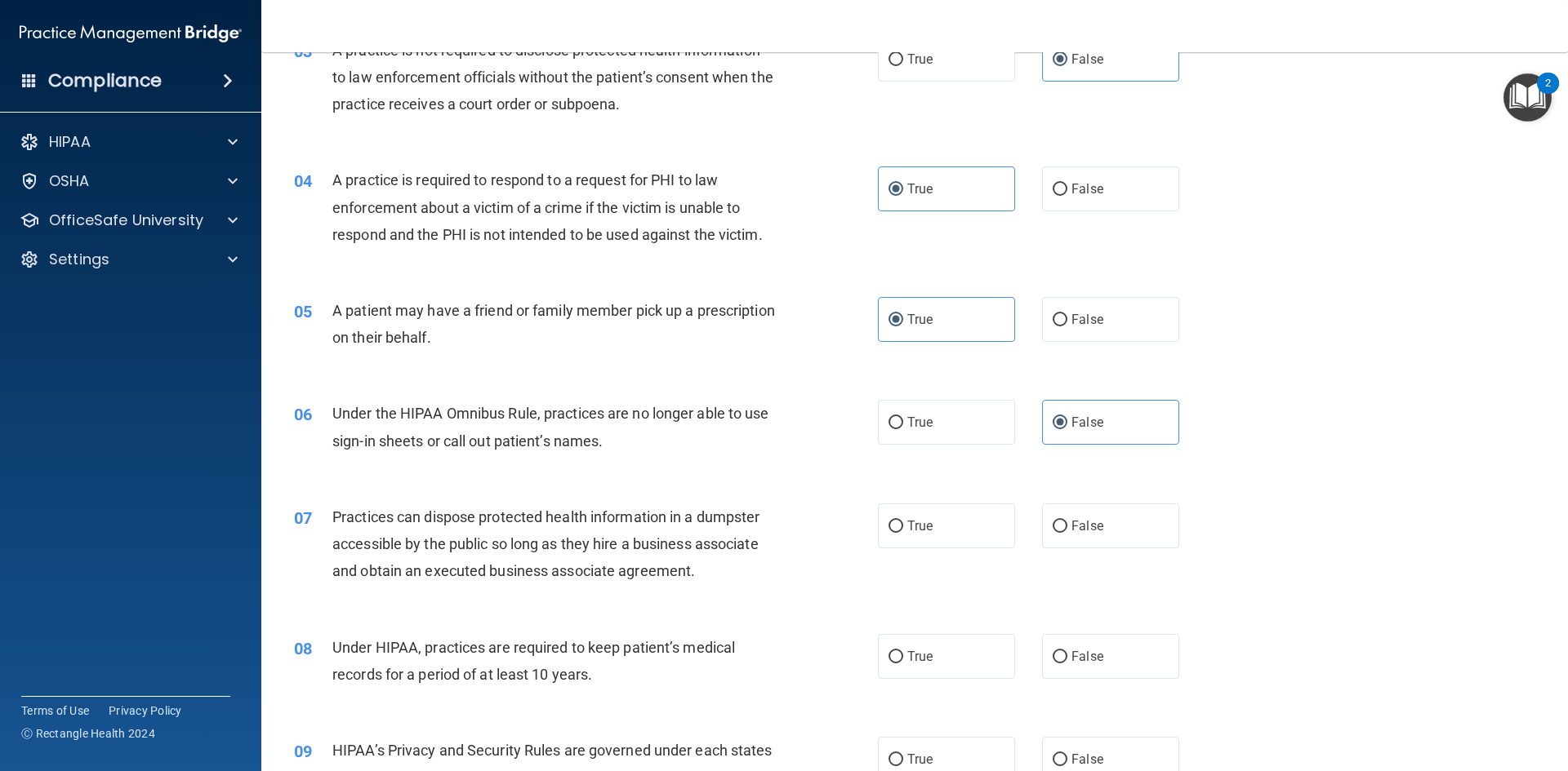
scroll to position [408, 0]
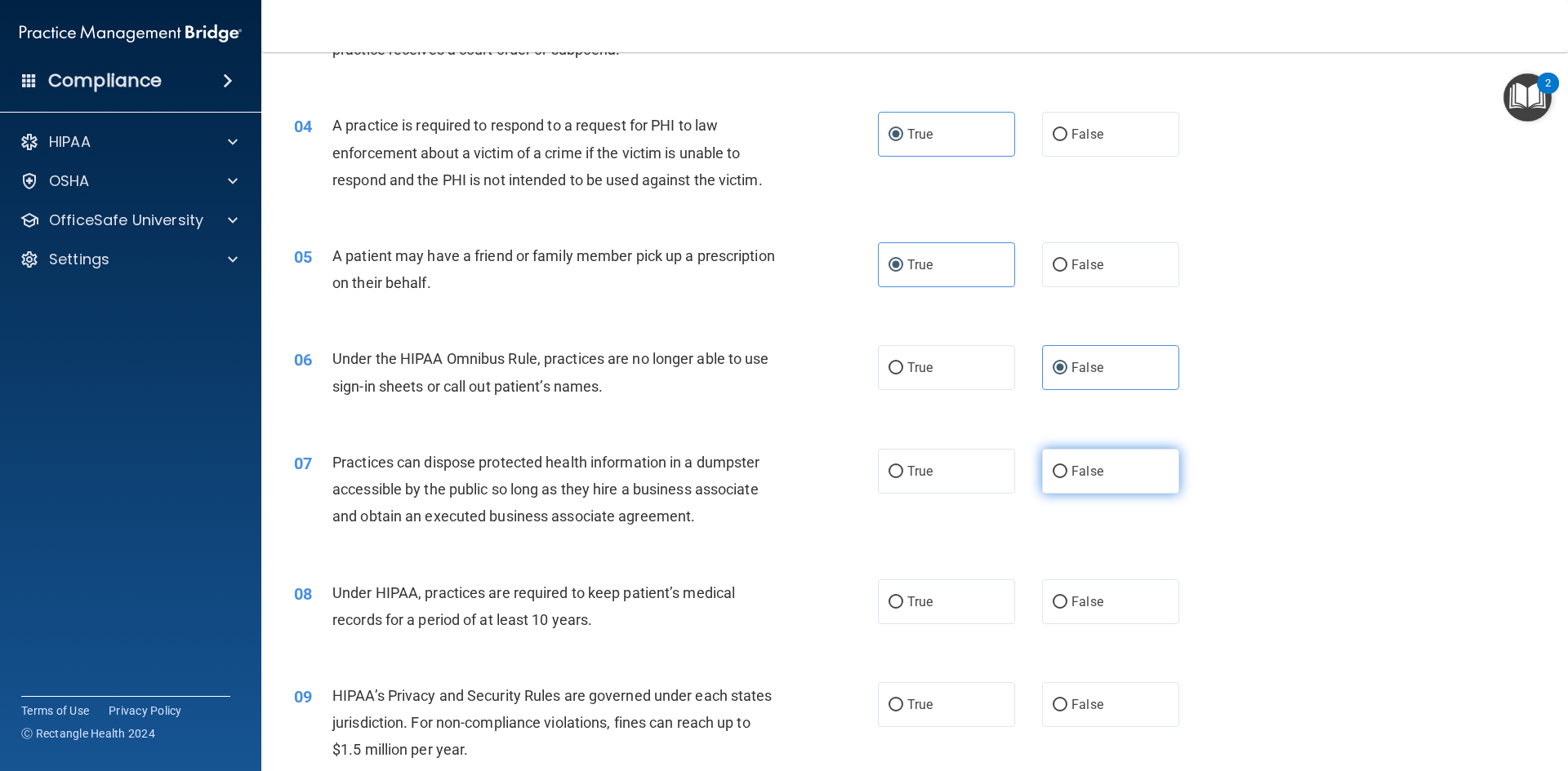
click at [1071, 464] on span "False" at bounding box center [1087, 470] width 32 height 15
click at [1067, 466] on input "False" at bounding box center [1059, 472] width 14 height 13
radio input "true"
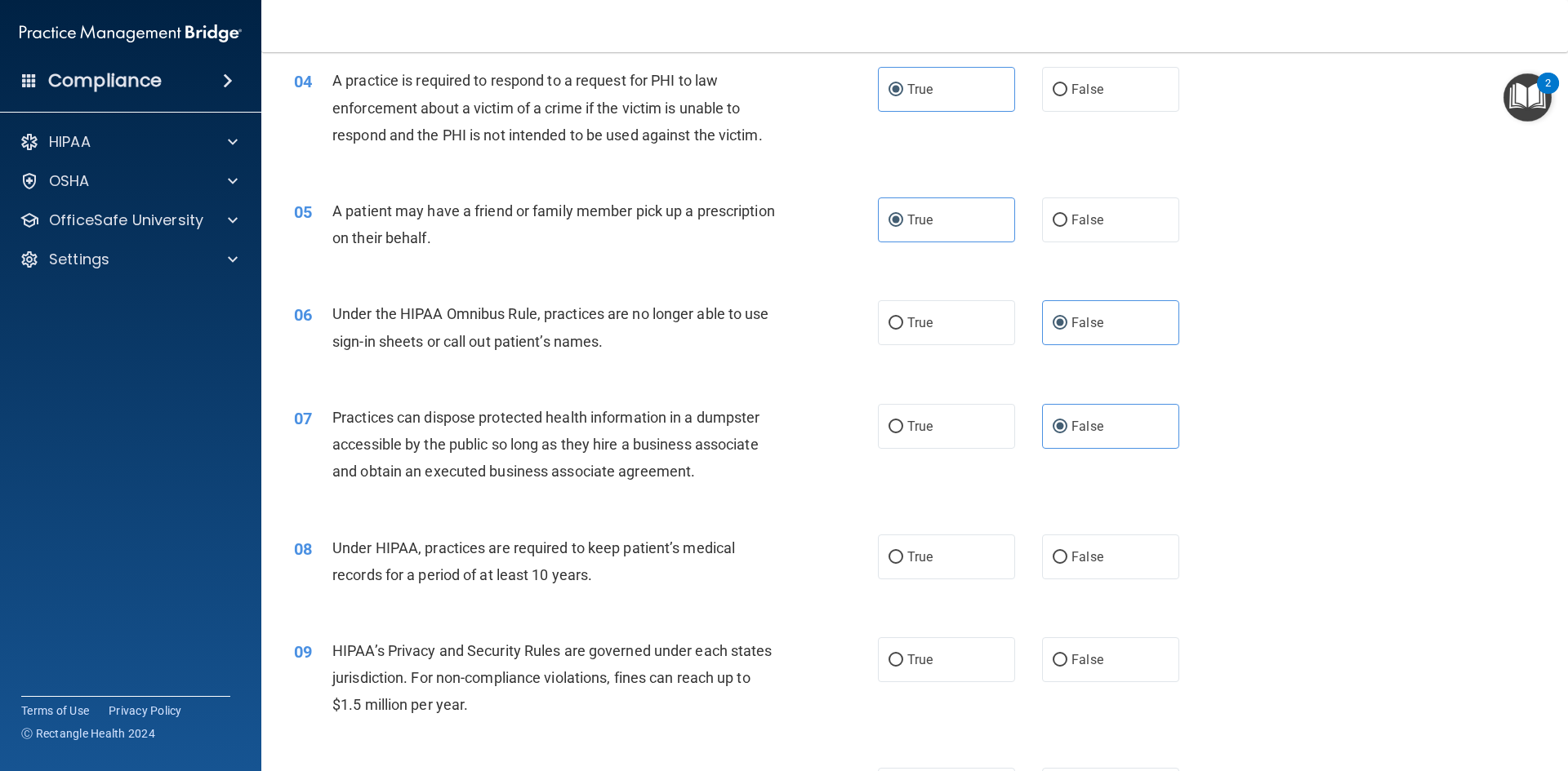
scroll to position [489, 0]
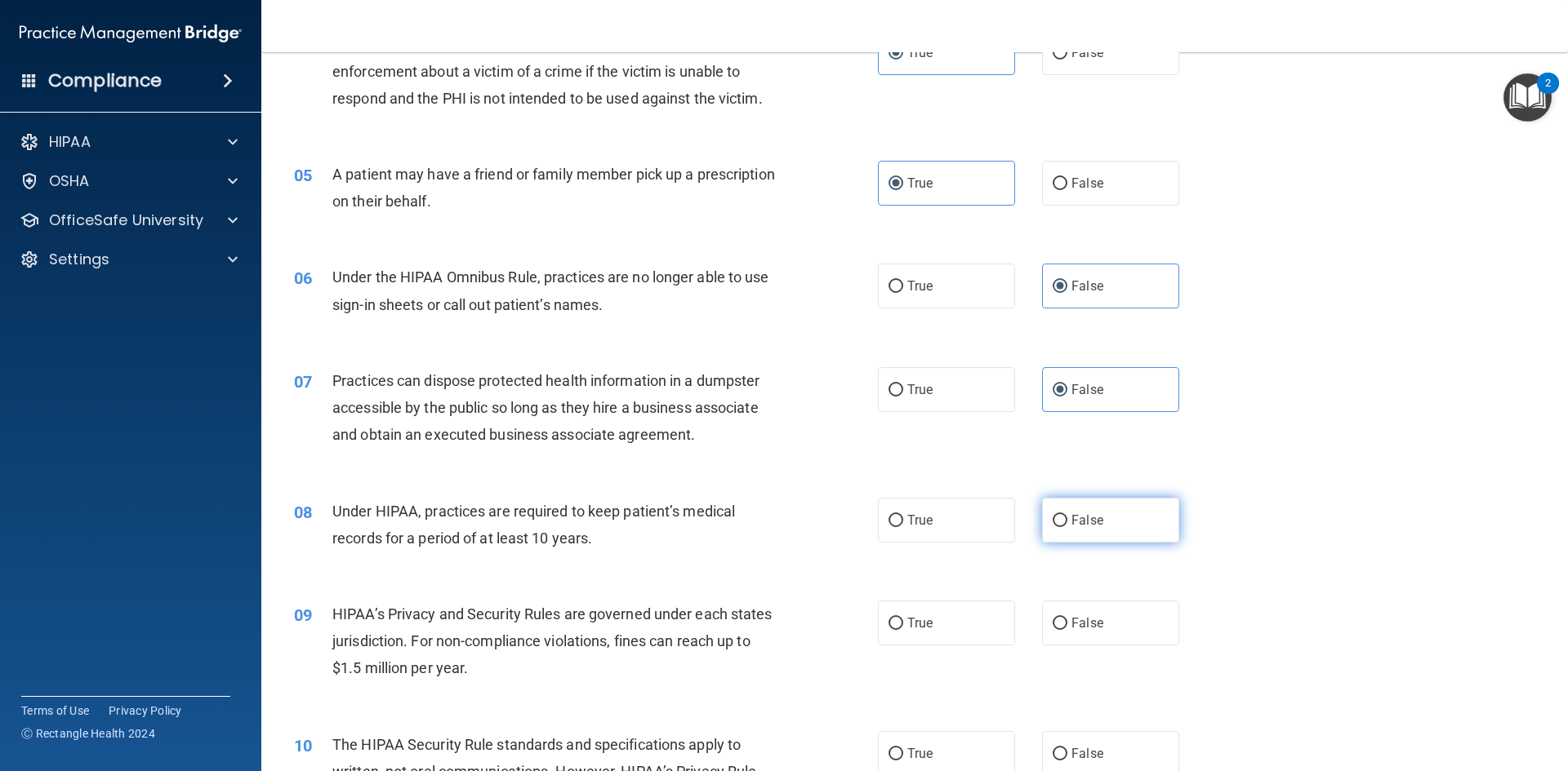
click at [1079, 516] on span "False" at bounding box center [1087, 520] width 32 height 15
click at [1068, 516] on input "False" at bounding box center [1059, 521] width 14 height 13
radio input "true"
click at [1095, 615] on label "False" at bounding box center [1111, 623] width 137 height 45
click at [1068, 618] on input "False" at bounding box center [1059, 624] width 14 height 13
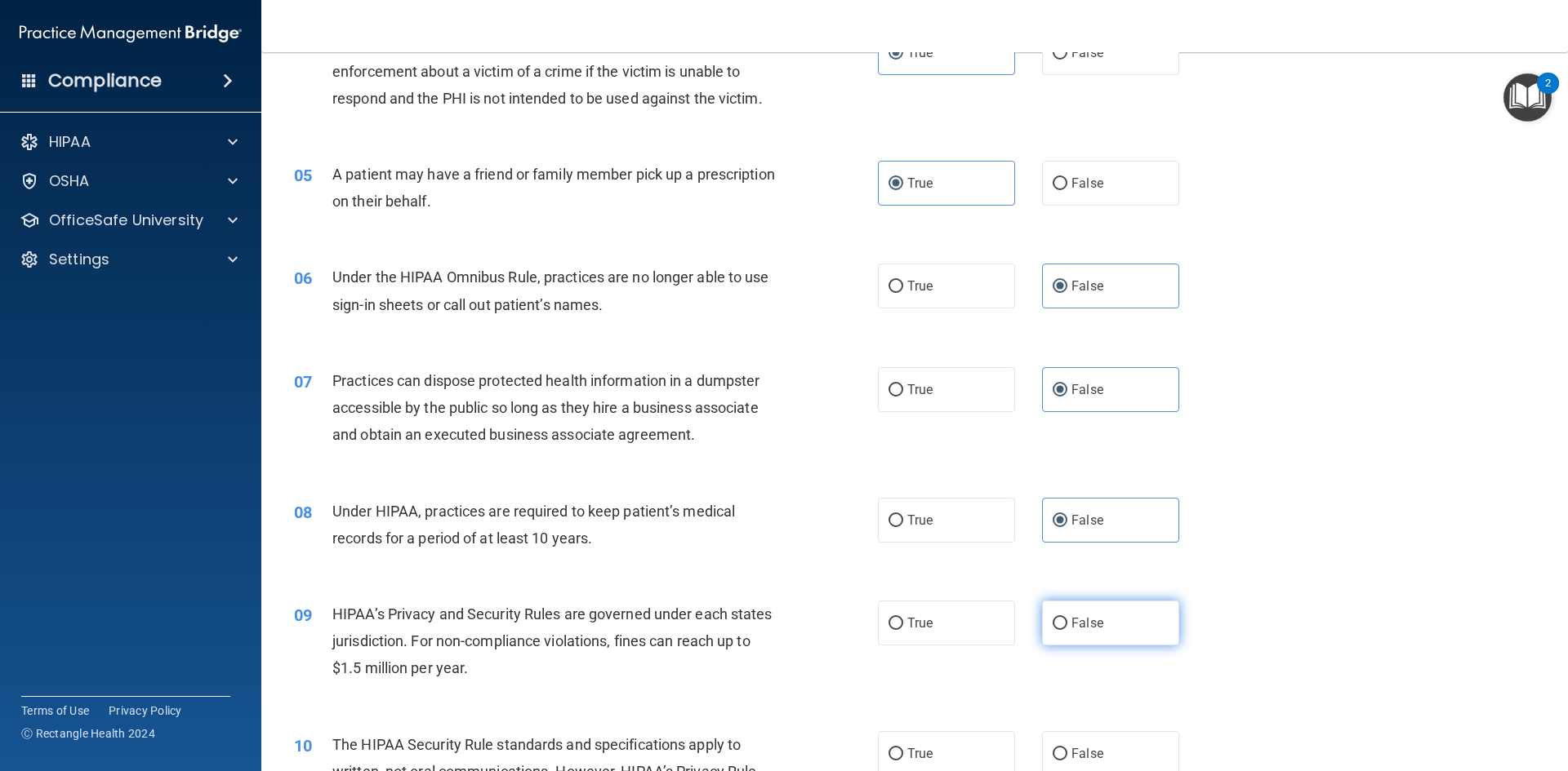
radio input "true"
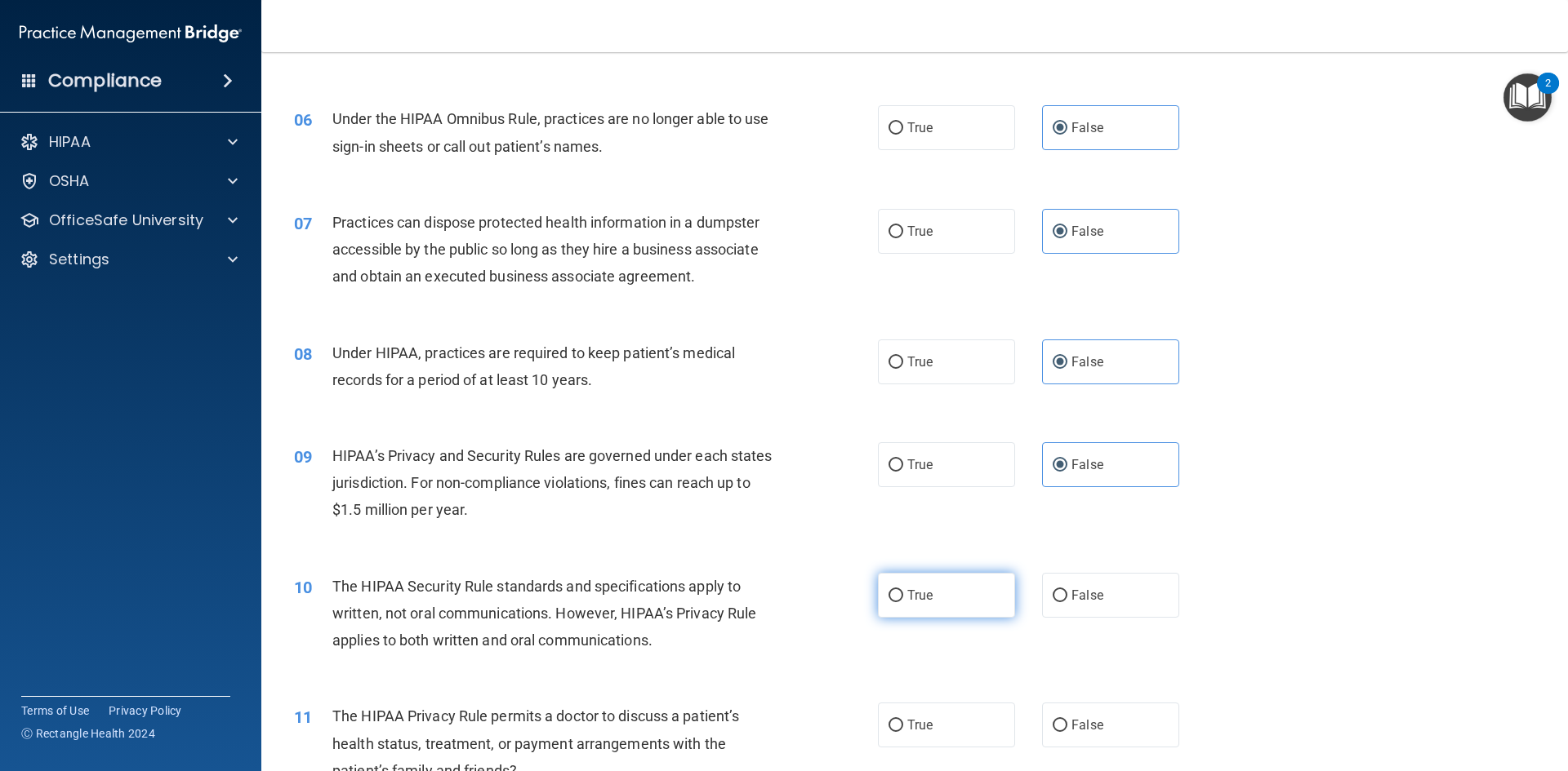
scroll to position [653, 0]
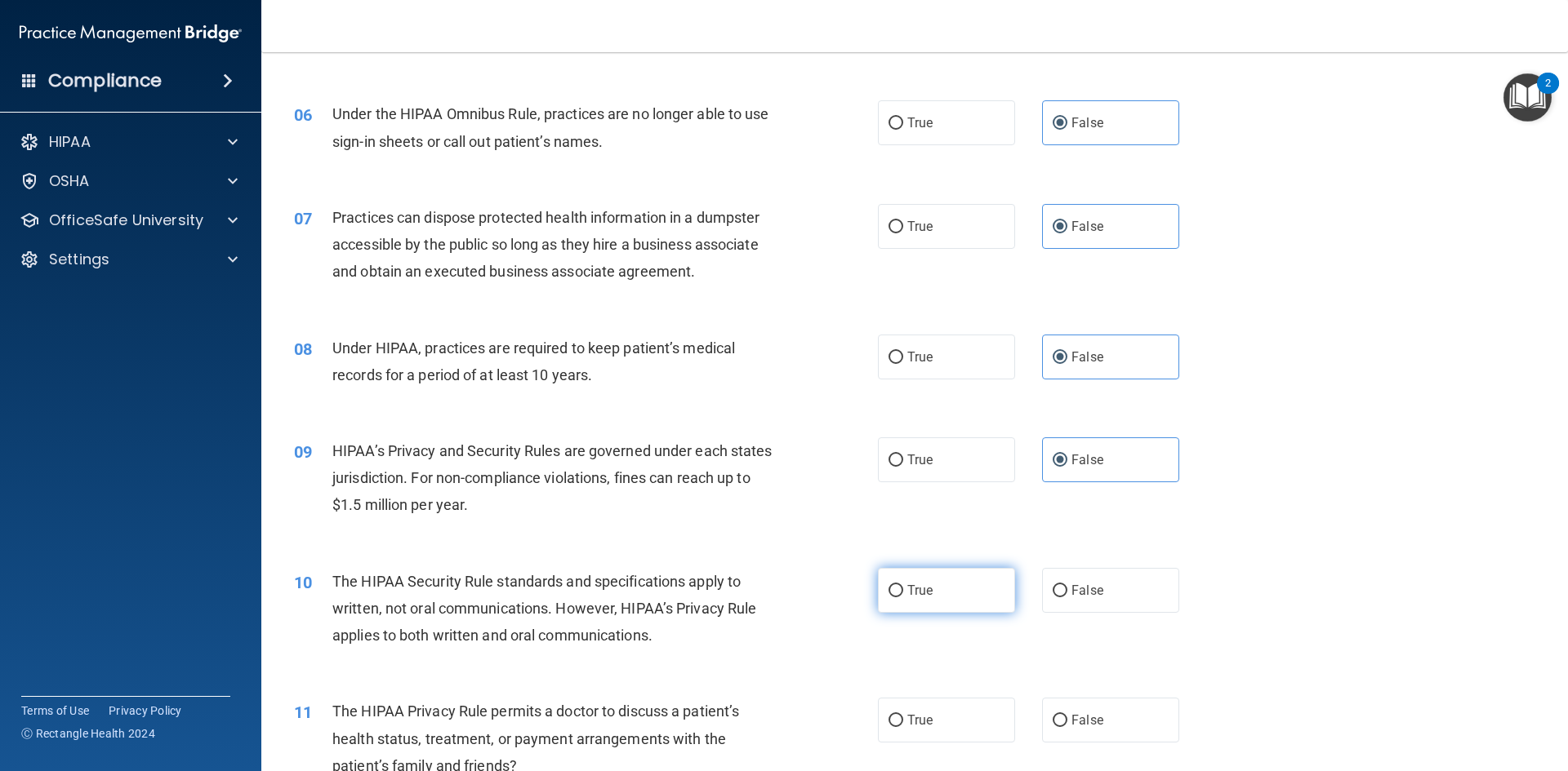
click at [900, 581] on label "True" at bounding box center [947, 590] width 137 height 45
click at [900, 585] on input "True" at bounding box center [896, 591] width 14 height 13
radio input "true"
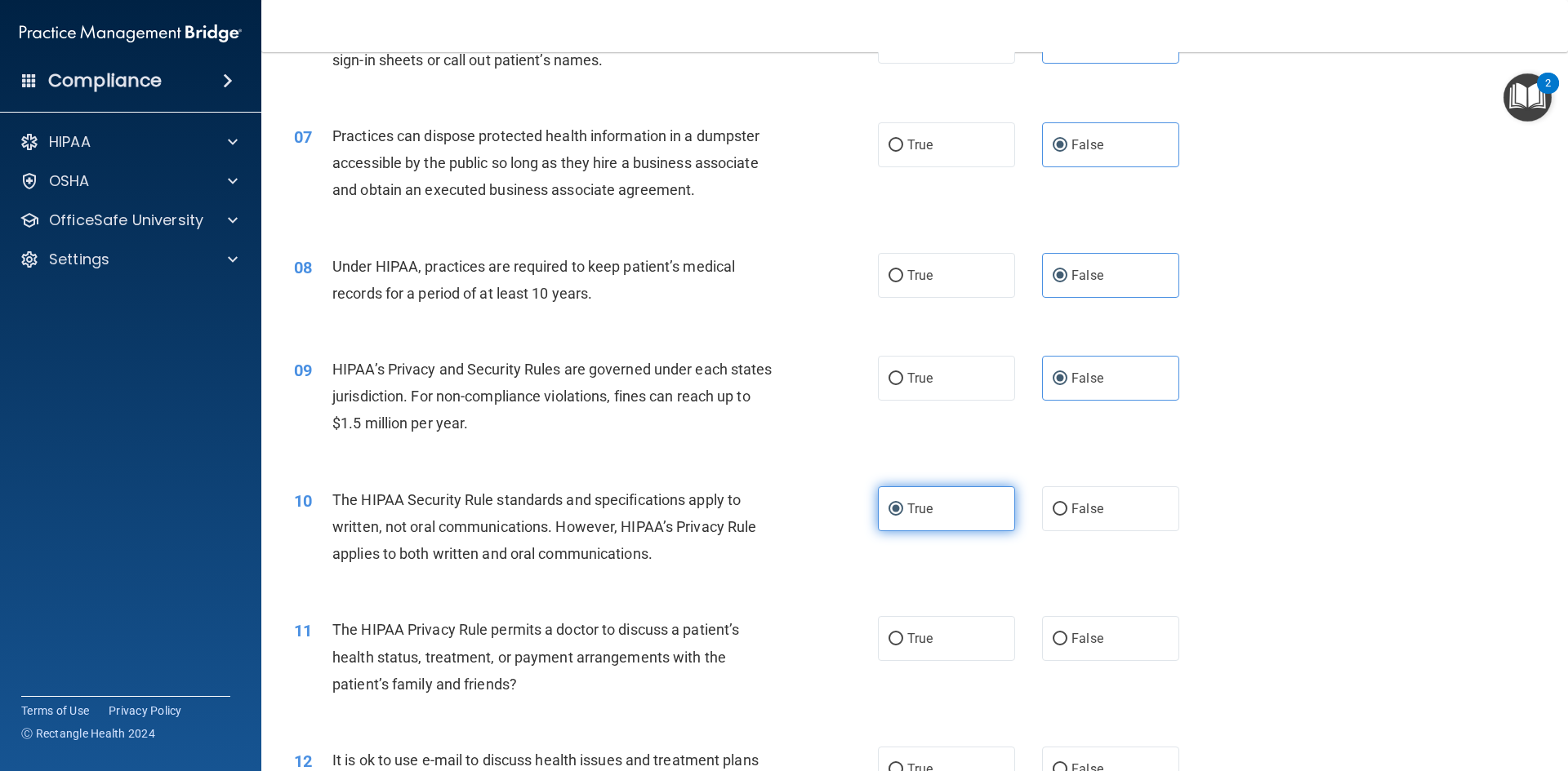
scroll to position [816, 0]
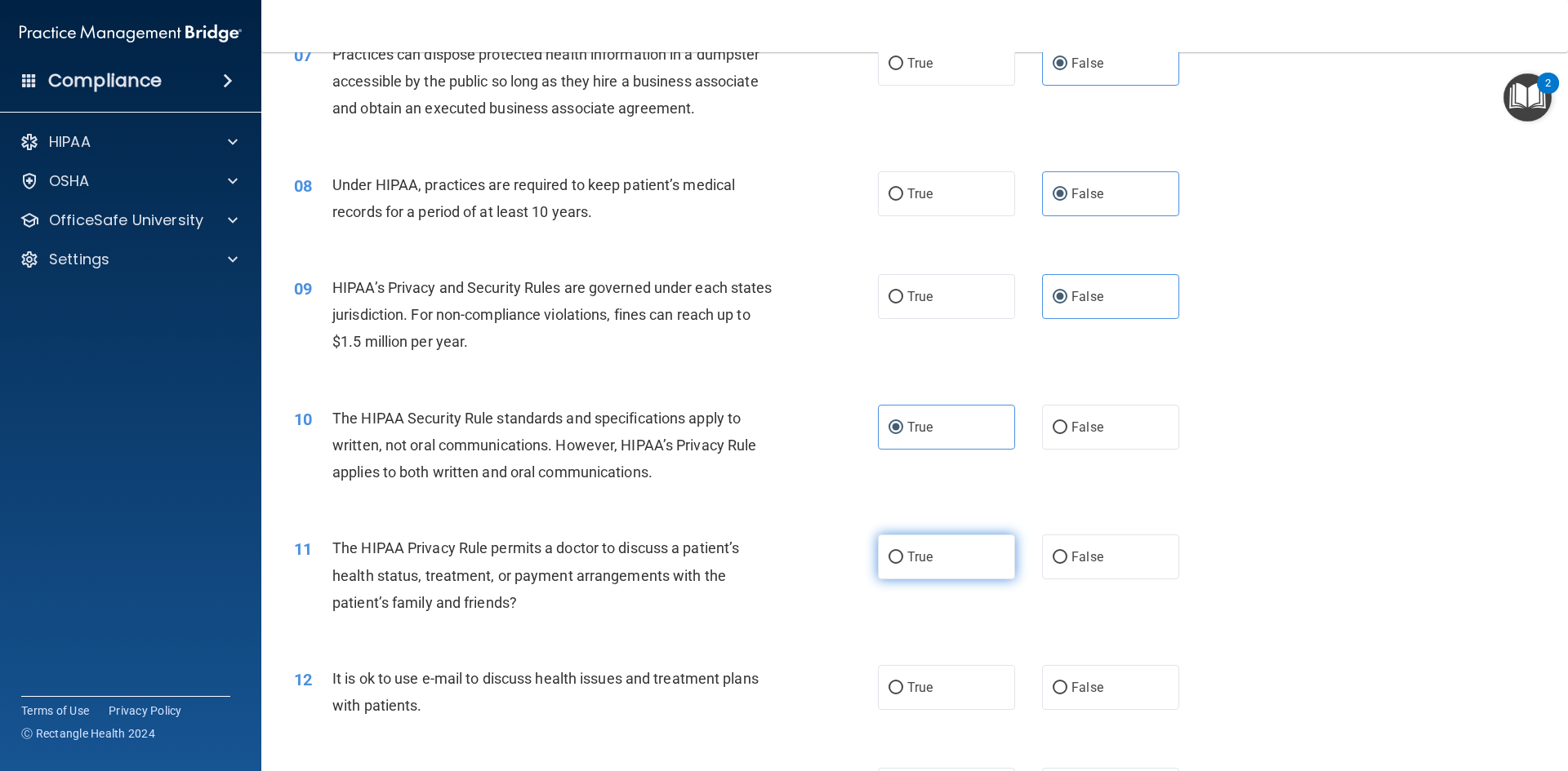
click at [920, 551] on span "True" at bounding box center [919, 556] width 25 height 15
click at [903, 552] on input "True" at bounding box center [896, 558] width 14 height 13
radio input "true"
click at [950, 680] on label "True" at bounding box center [947, 688] width 137 height 45
click at [903, 683] on input "True" at bounding box center [896, 689] width 14 height 13
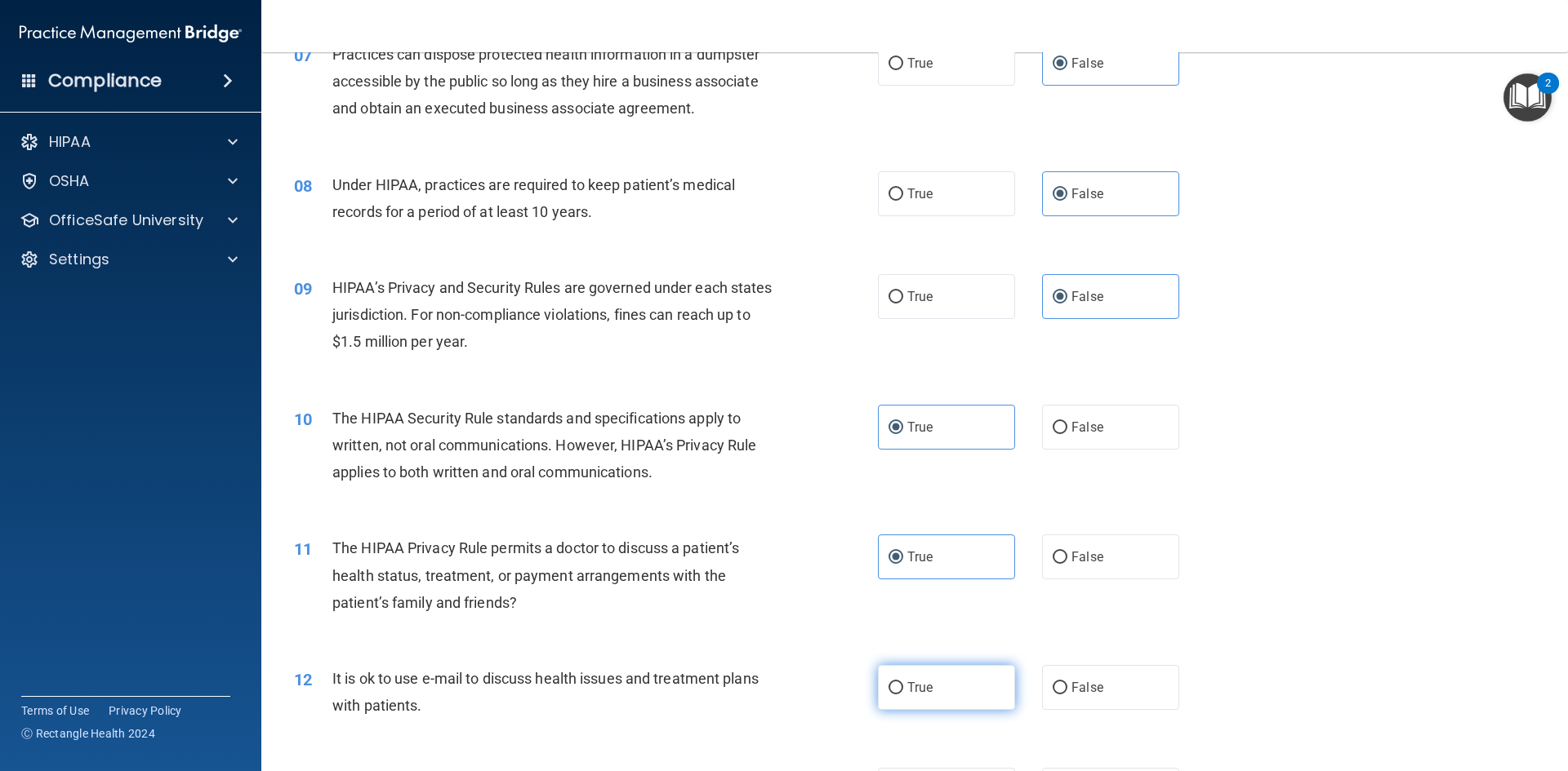
radio input "true"
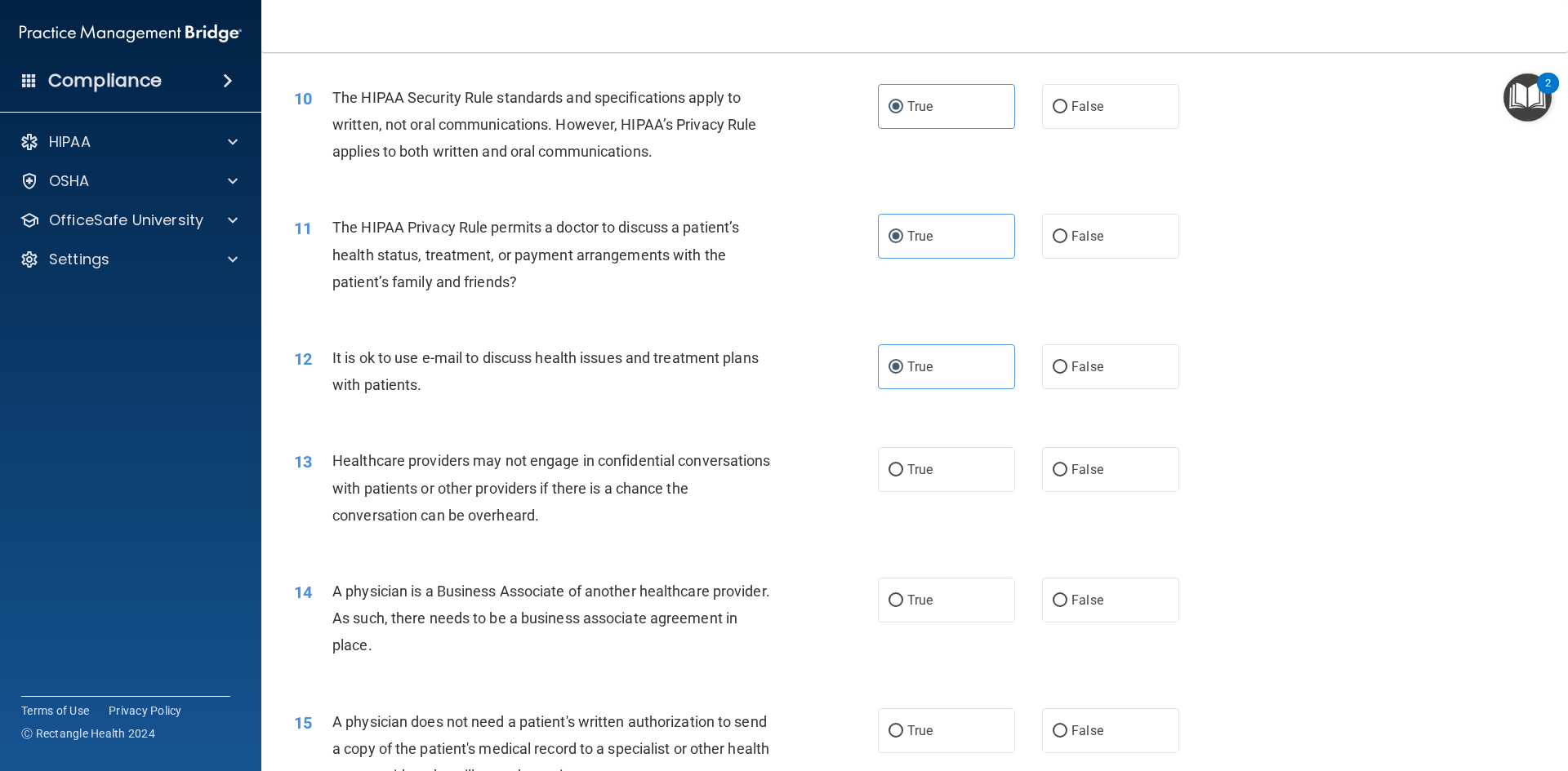
scroll to position [1143, 0]
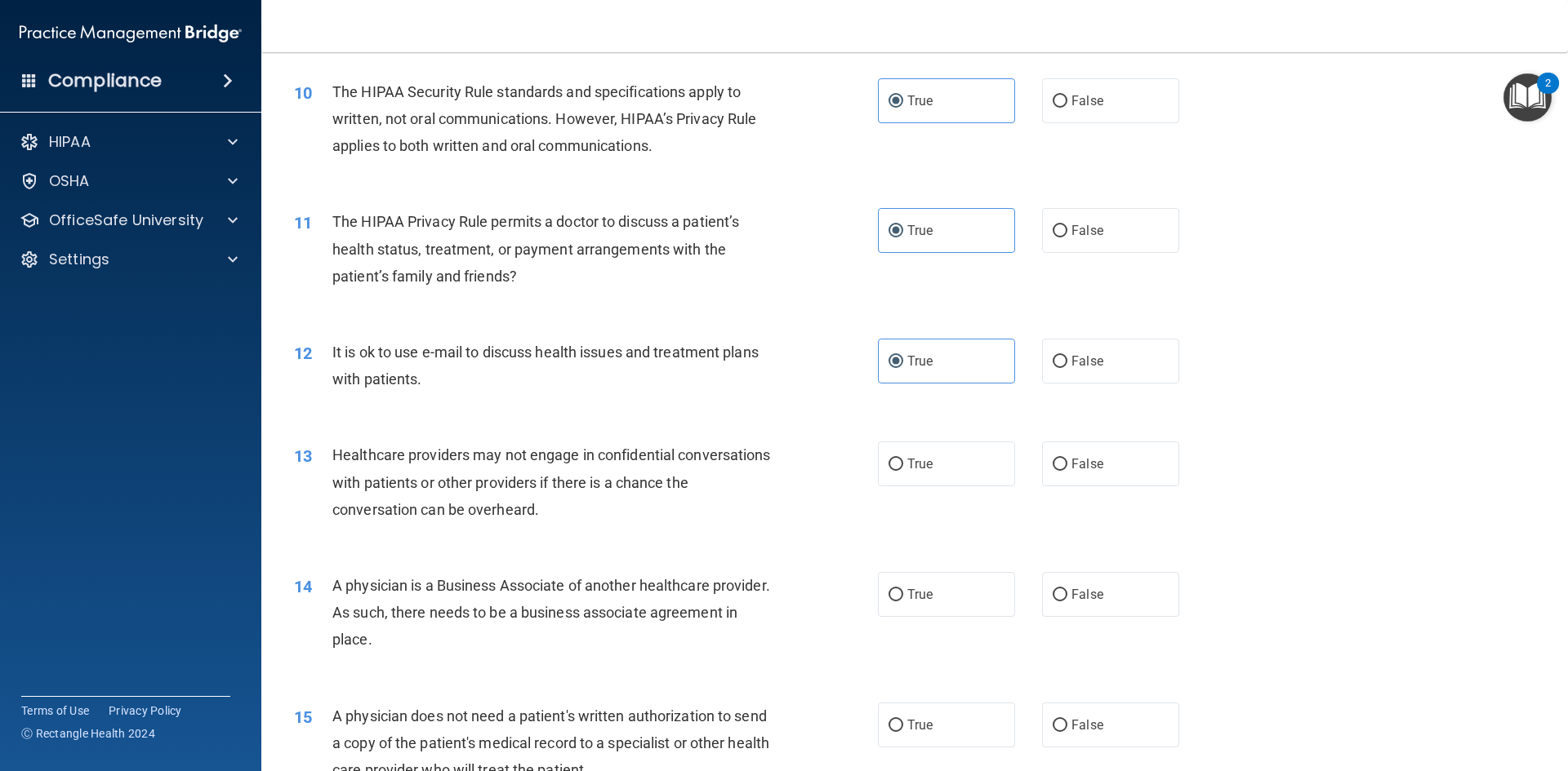
click at [1076, 432] on div "13 Healthcare providers may not engage in confidential conversations with patie…" at bounding box center [914, 486] width 1265 height 131
click at [1073, 469] on span "False" at bounding box center [1087, 463] width 32 height 15
click at [1068, 469] on input "False" at bounding box center [1059, 465] width 14 height 13
radio input "true"
click at [1076, 596] on span "False" at bounding box center [1087, 594] width 32 height 15
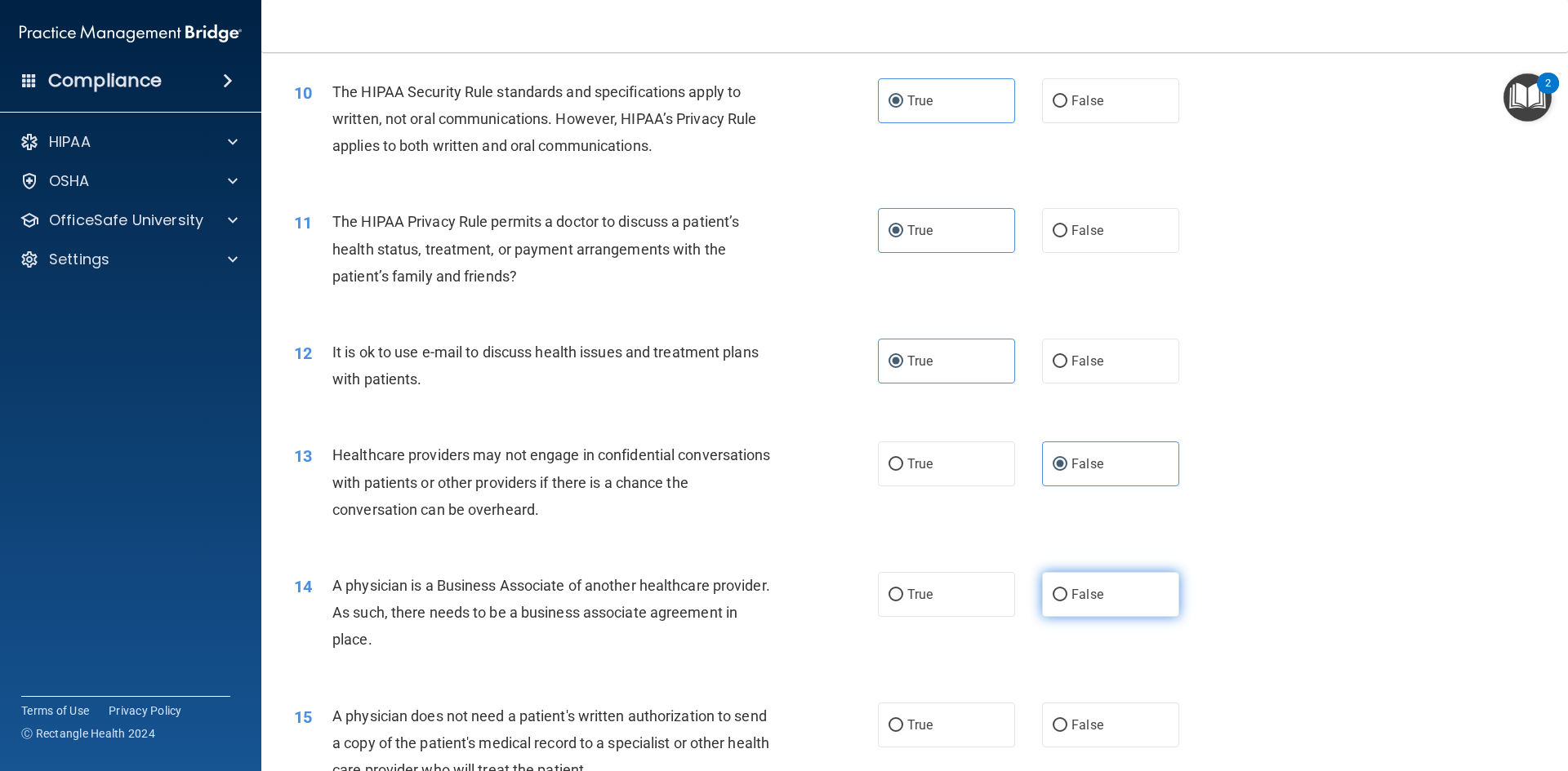
click at [1068, 596] on input "False" at bounding box center [1059, 596] width 14 height 13
radio input "true"
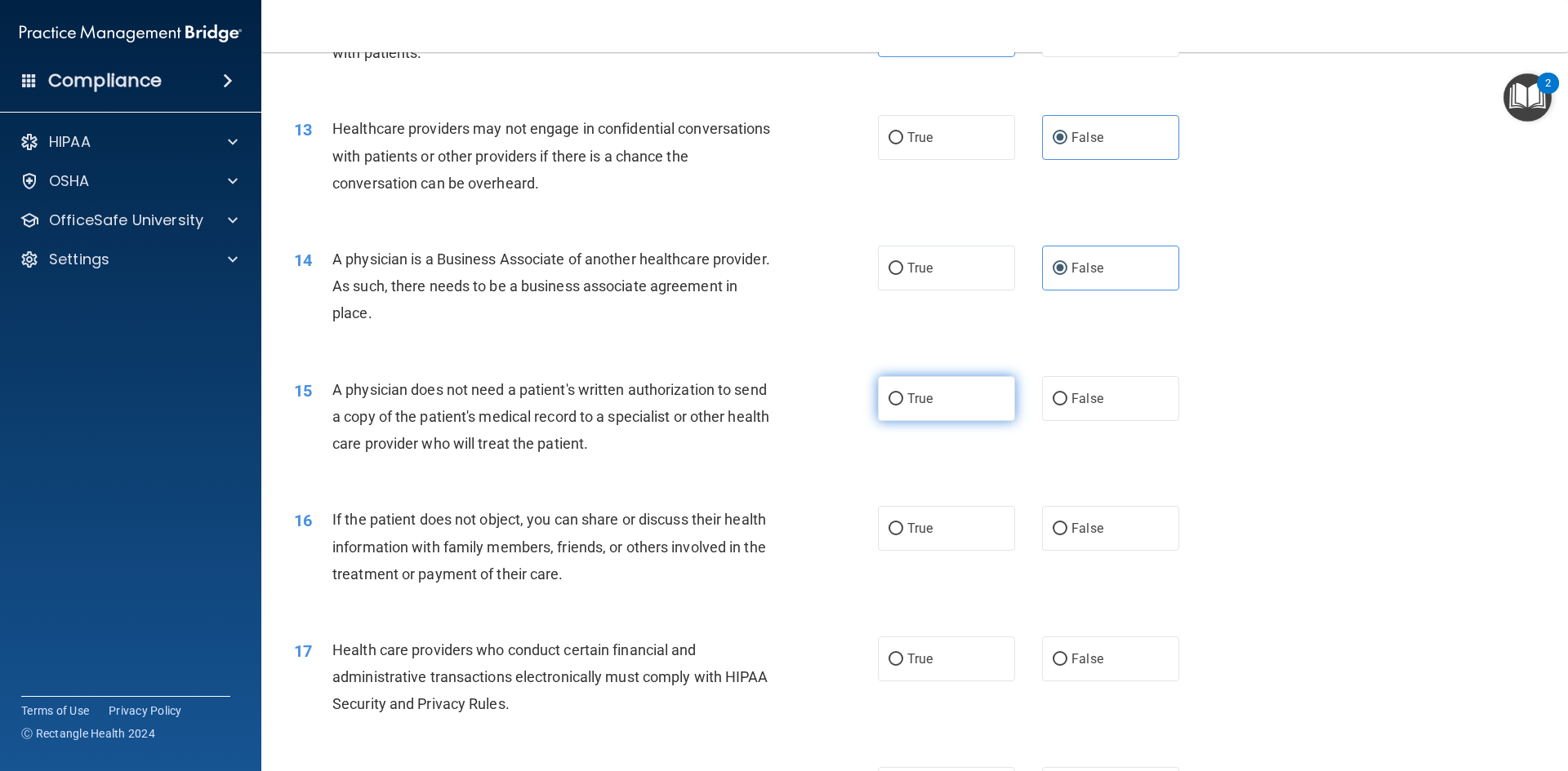
click at [942, 406] on label "True" at bounding box center [947, 399] width 137 height 45
click at [903, 405] on input "True" at bounding box center [896, 400] width 14 height 13
radio input "true"
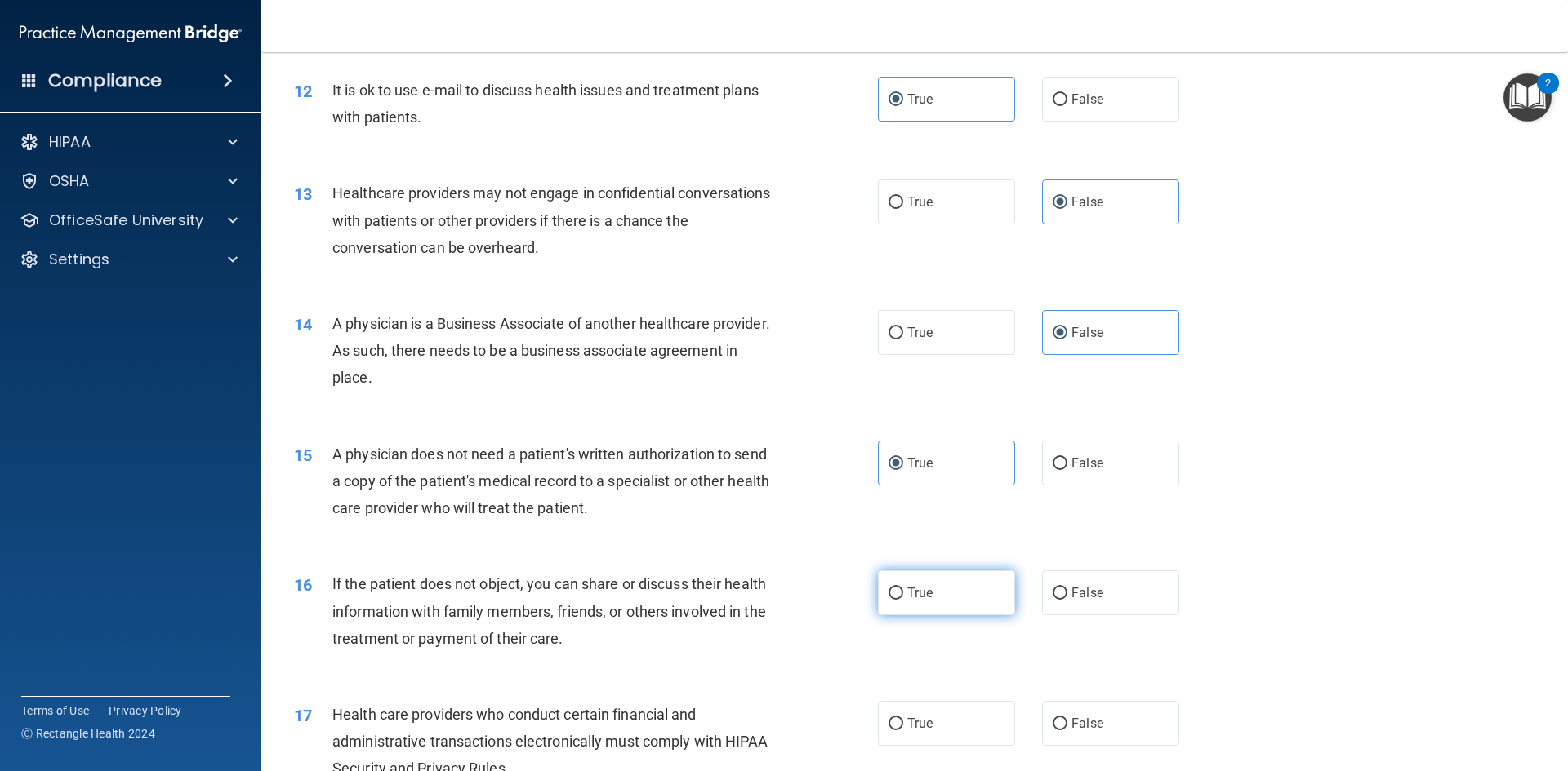
click at [923, 522] on div "01 A business associate agreement is required with organizations or persons whe…" at bounding box center [914, 496] width 1265 height 3584
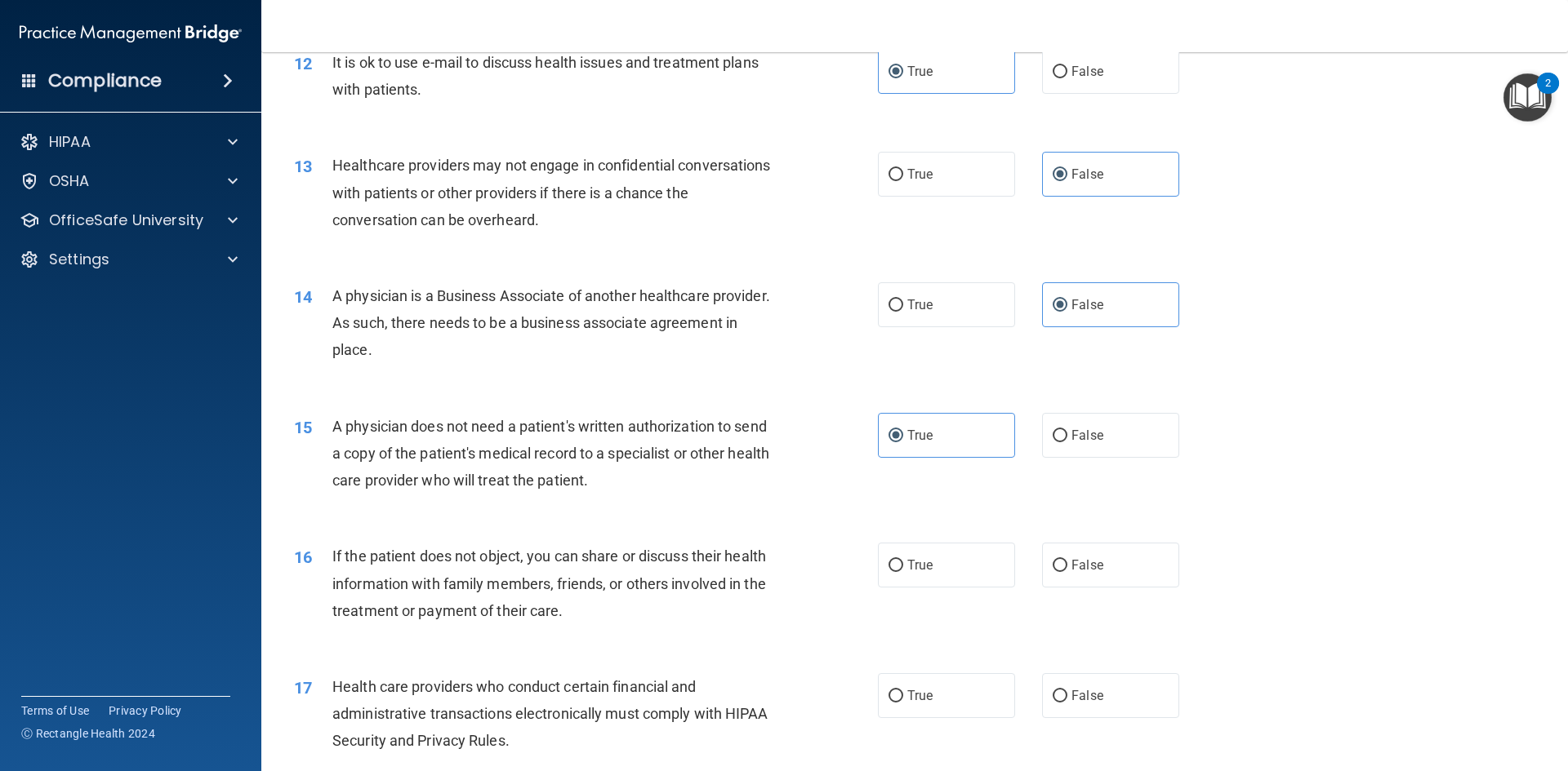
scroll to position [1469, 0]
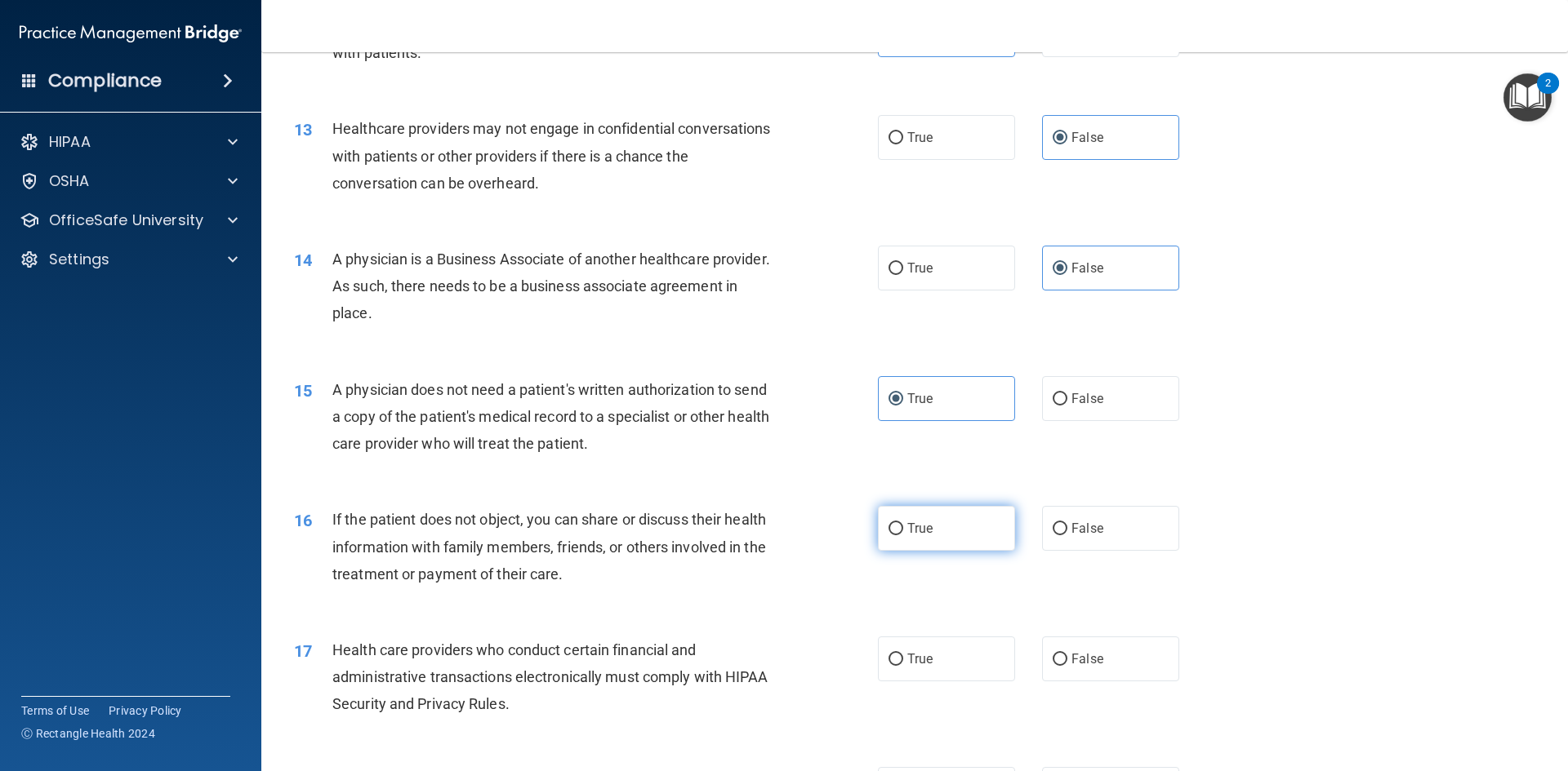
click at [944, 527] on label "True" at bounding box center [947, 528] width 137 height 45
click at [903, 527] on input "True" at bounding box center [896, 529] width 14 height 13
radio input "true"
click at [921, 658] on span "True" at bounding box center [919, 658] width 25 height 15
click at [903, 658] on input "True" at bounding box center [896, 660] width 14 height 13
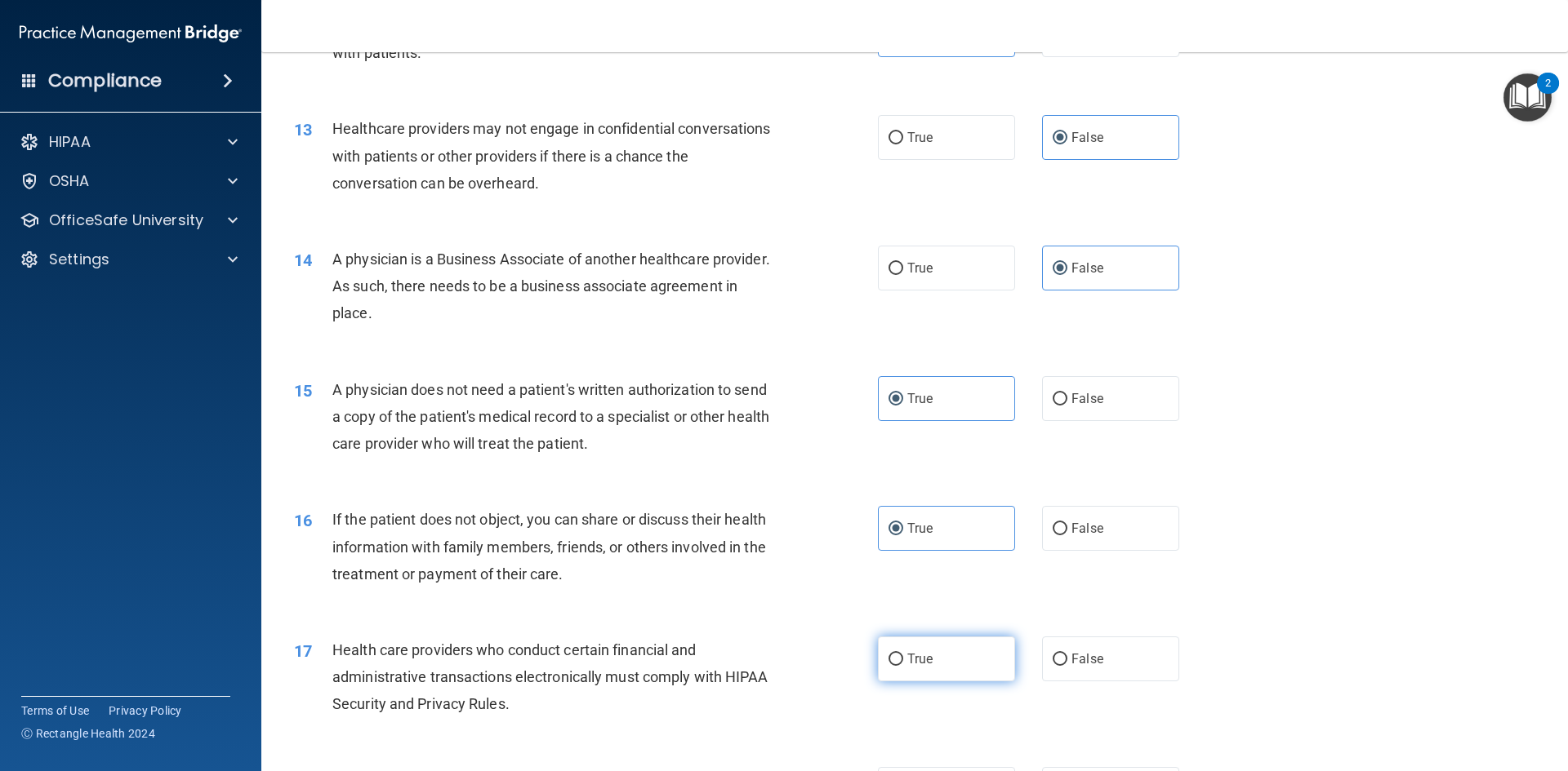
radio input "true"
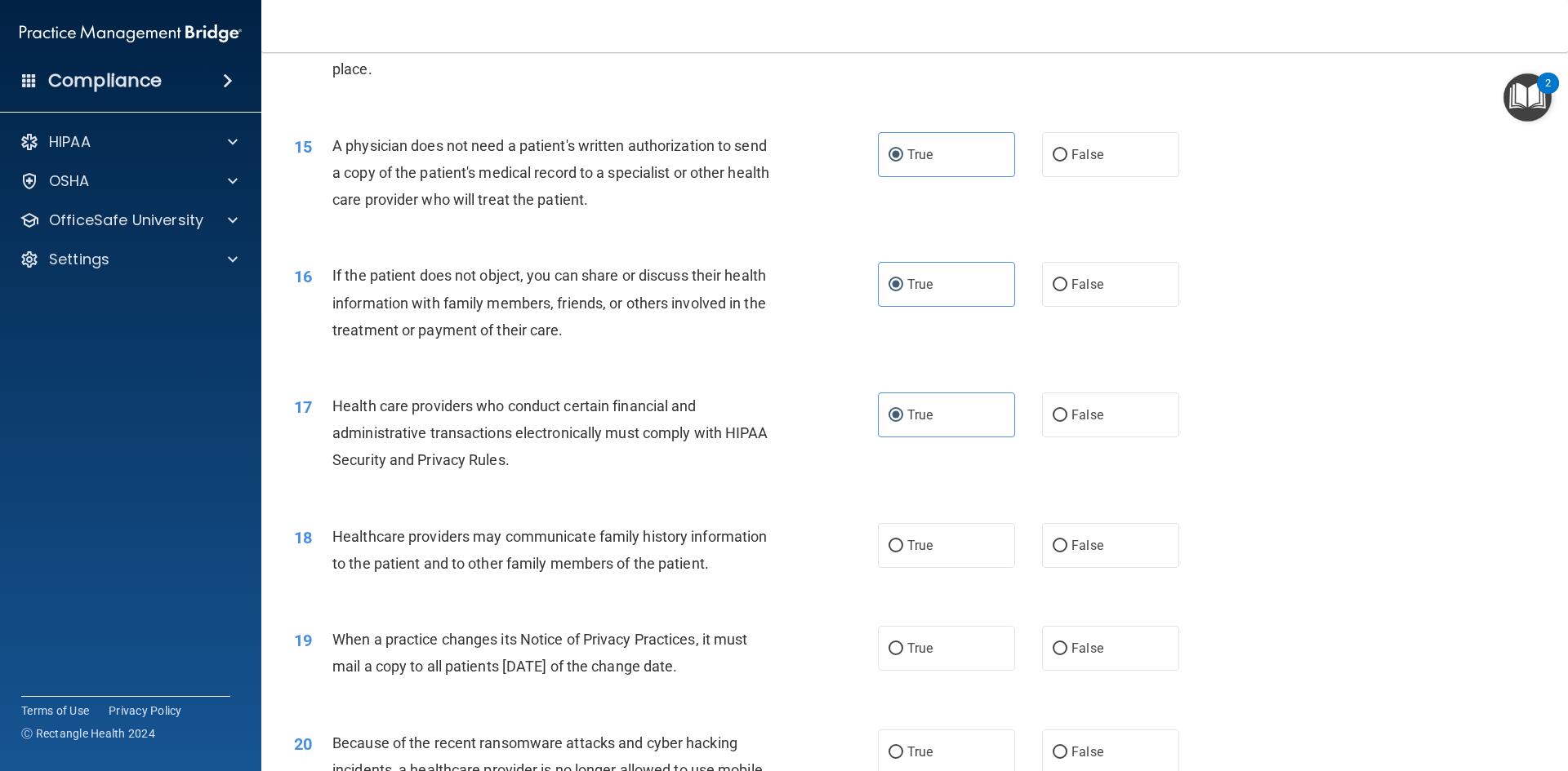
scroll to position [1714, 0]
click at [1064, 557] on label "False" at bounding box center [1111, 545] width 137 height 45
click at [1064, 552] on input "False" at bounding box center [1059, 546] width 14 height 13
radio input "true"
click at [1071, 646] on span "False" at bounding box center [1087, 647] width 32 height 15
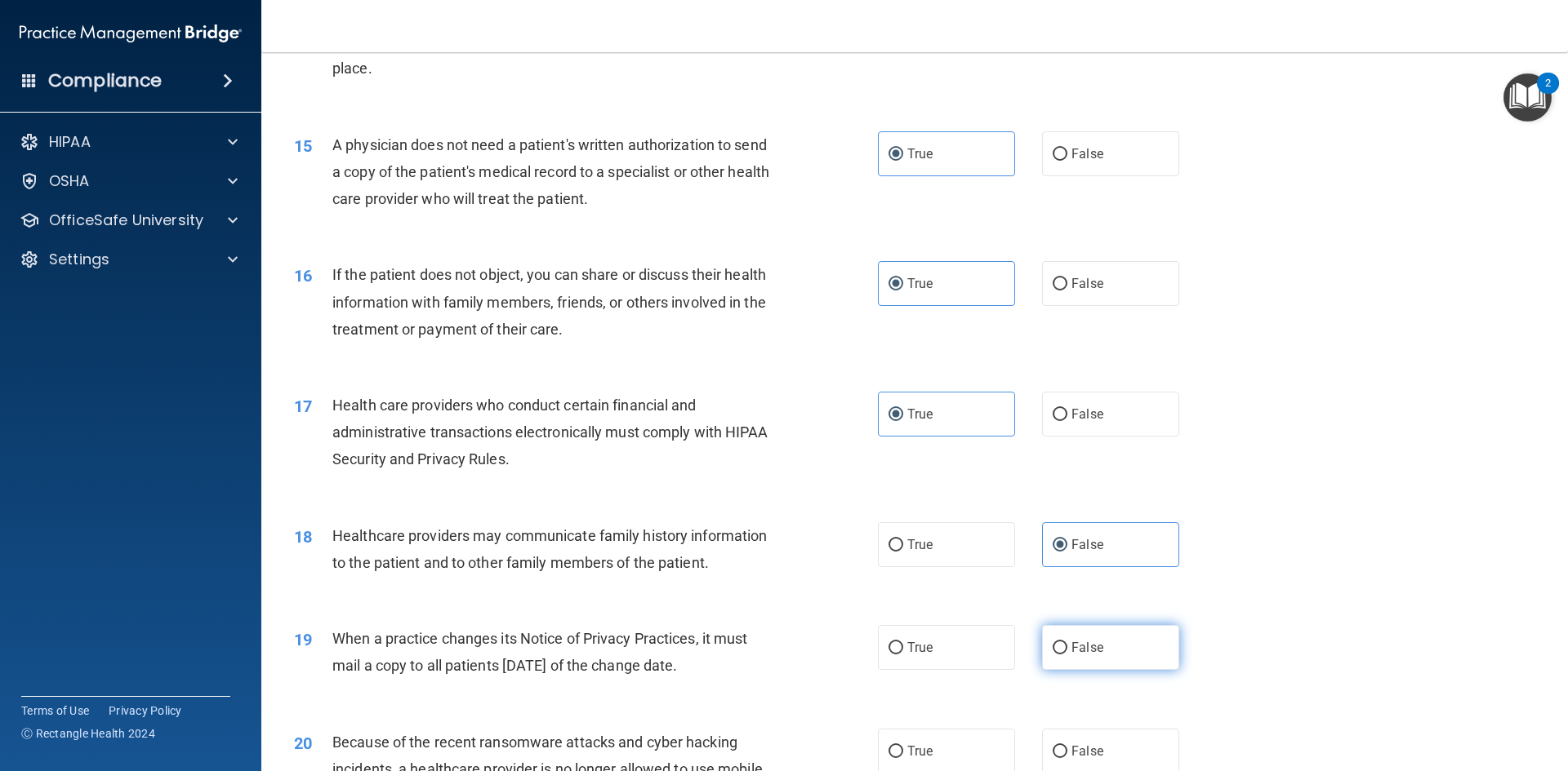
click at [1068, 646] on input "False" at bounding box center [1059, 648] width 14 height 13
radio input "true"
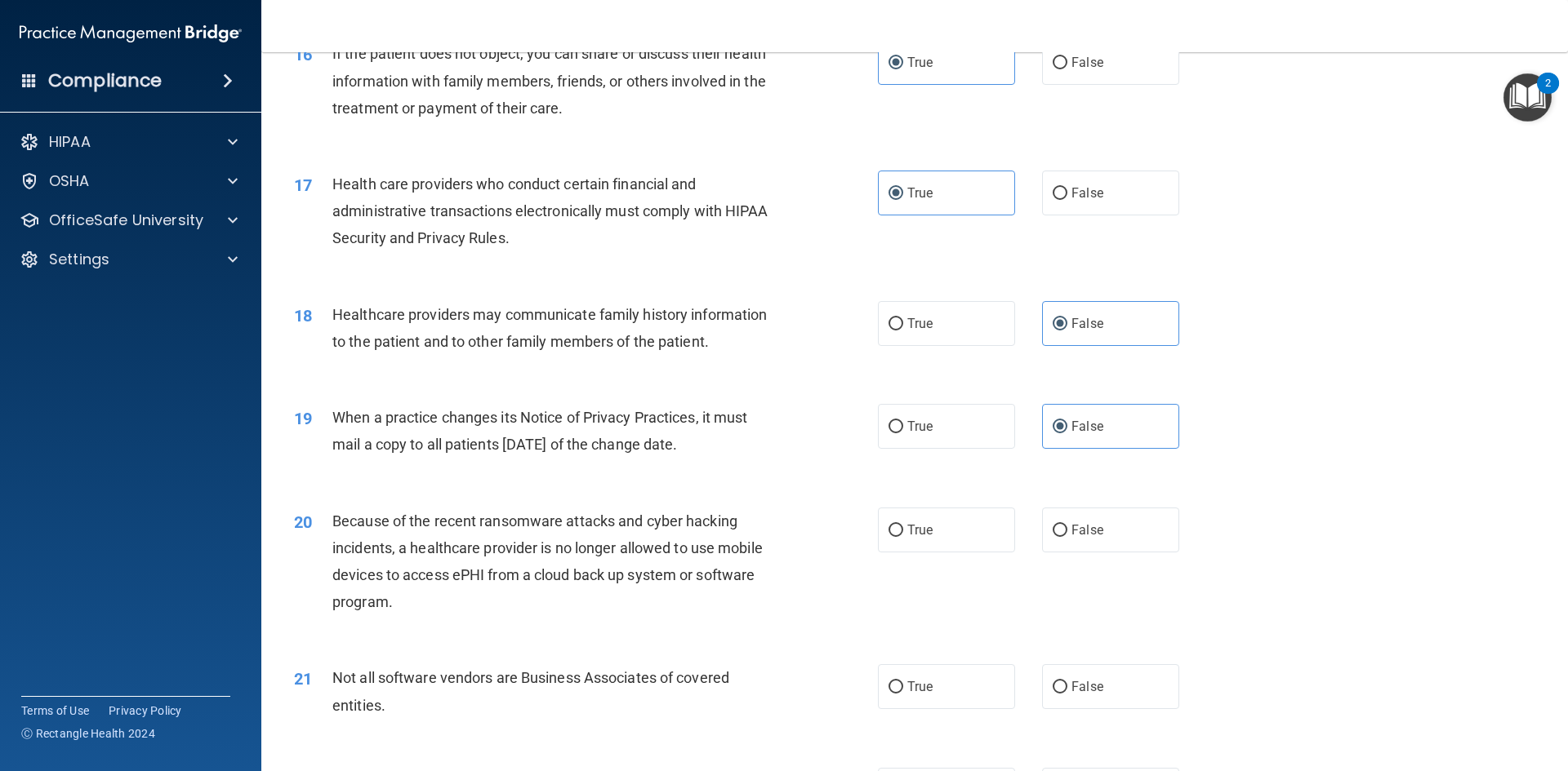
scroll to position [1959, 0]
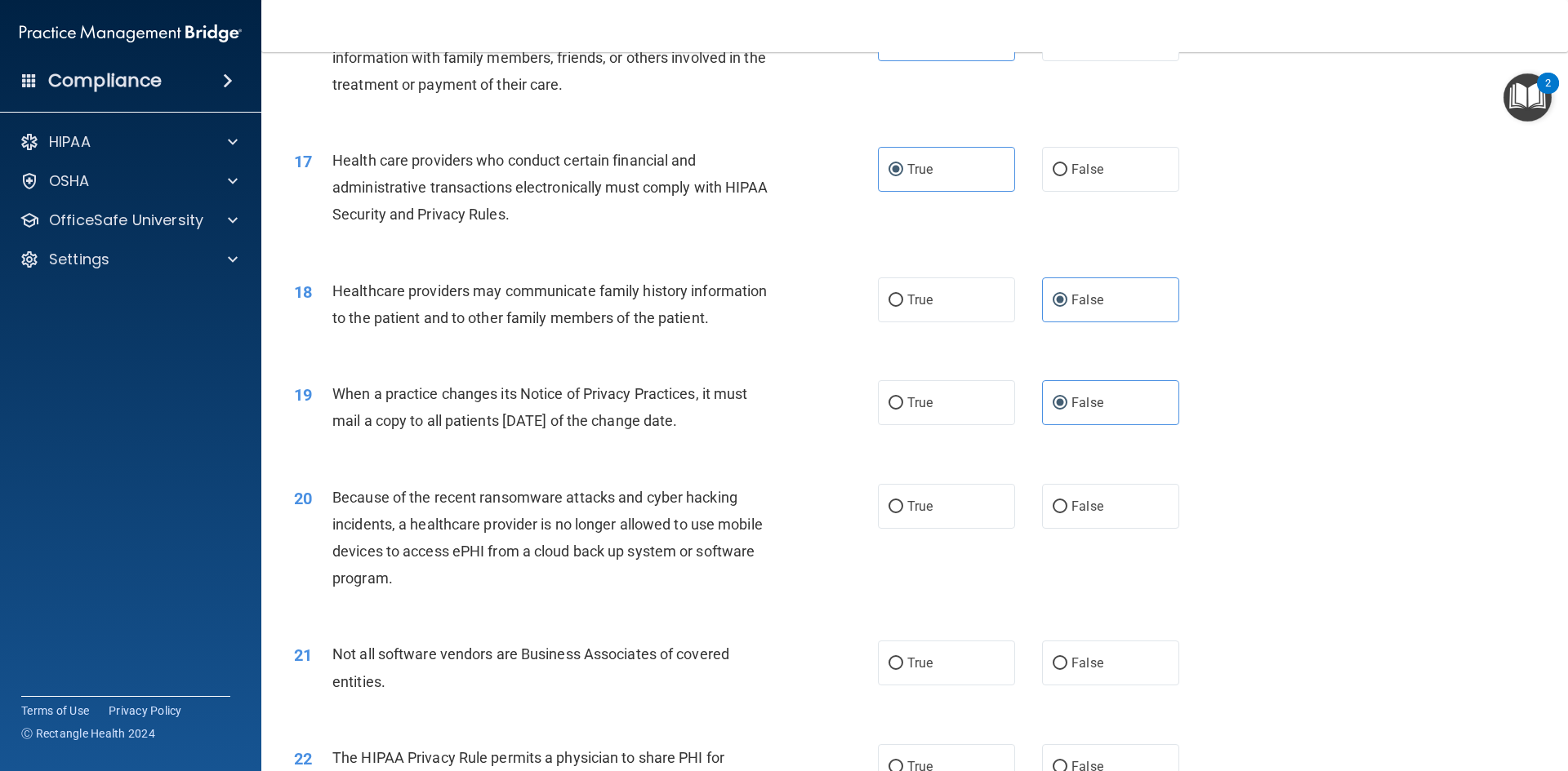
click at [1054, 533] on div "20 Because of the recent ransomware attacks and cyber hacking incidents, a heal…" at bounding box center [914, 542] width 1265 height 157
click at [1062, 508] on label "False" at bounding box center [1111, 506] width 137 height 45
click at [1062, 508] on input "False" at bounding box center [1059, 507] width 14 height 13
radio input "true"
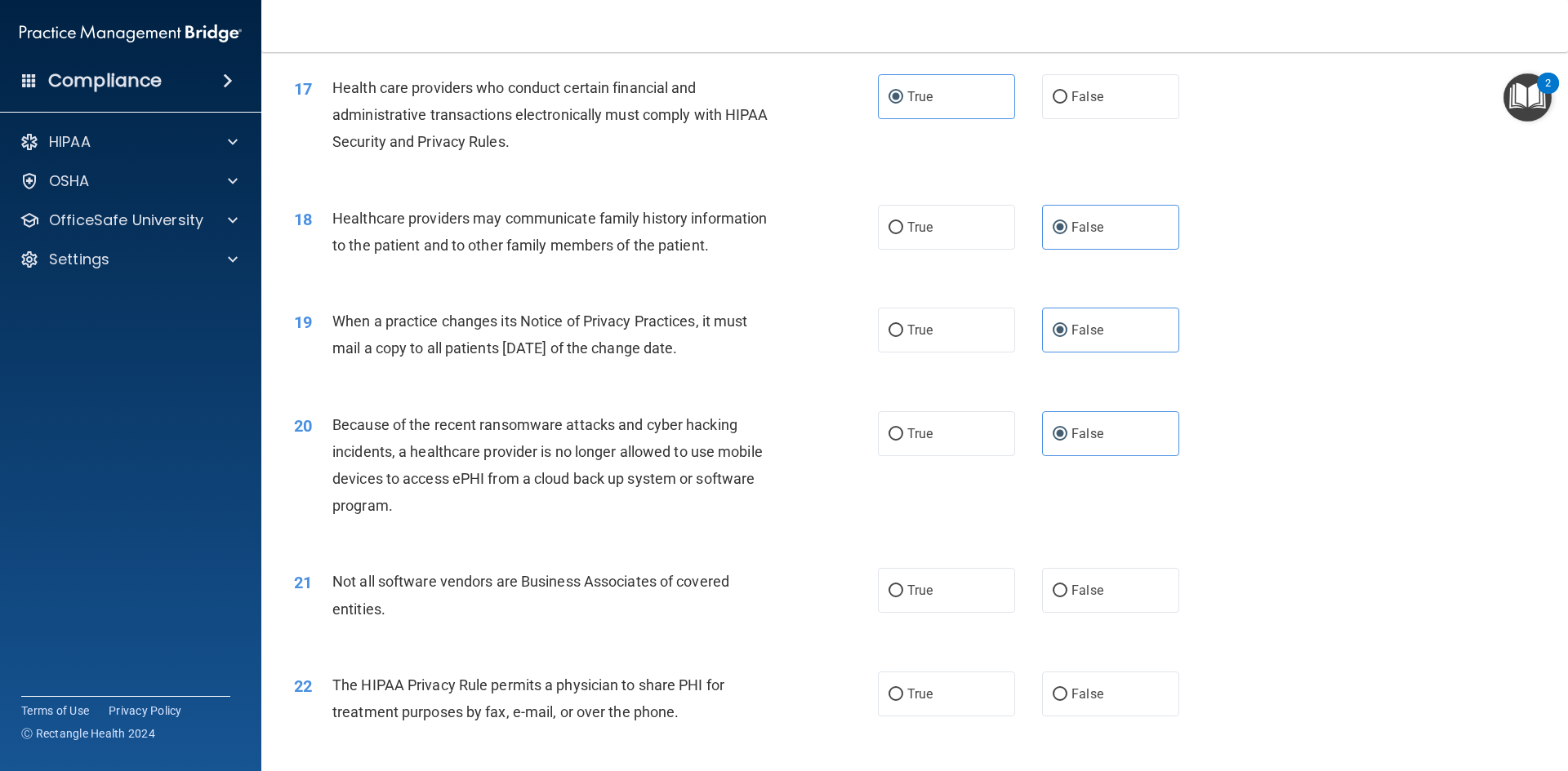
scroll to position [2122, 0]
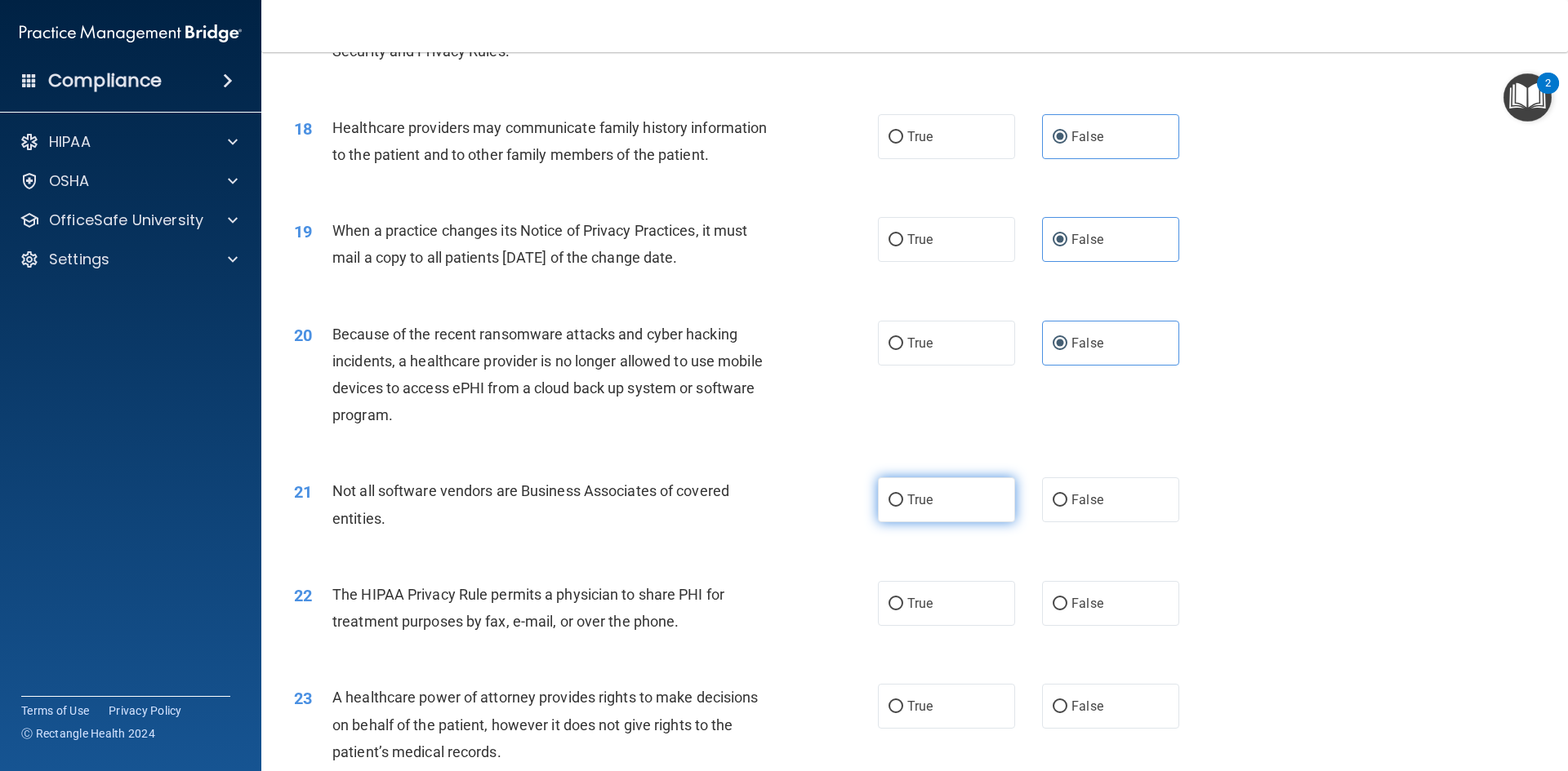
click at [952, 501] on label "True" at bounding box center [947, 500] width 137 height 45
click at [903, 501] on input "True" at bounding box center [896, 501] width 14 height 13
radio input "true"
click at [934, 583] on label "True" at bounding box center [947, 604] width 137 height 45
click at [903, 599] on input "True" at bounding box center [896, 605] width 14 height 13
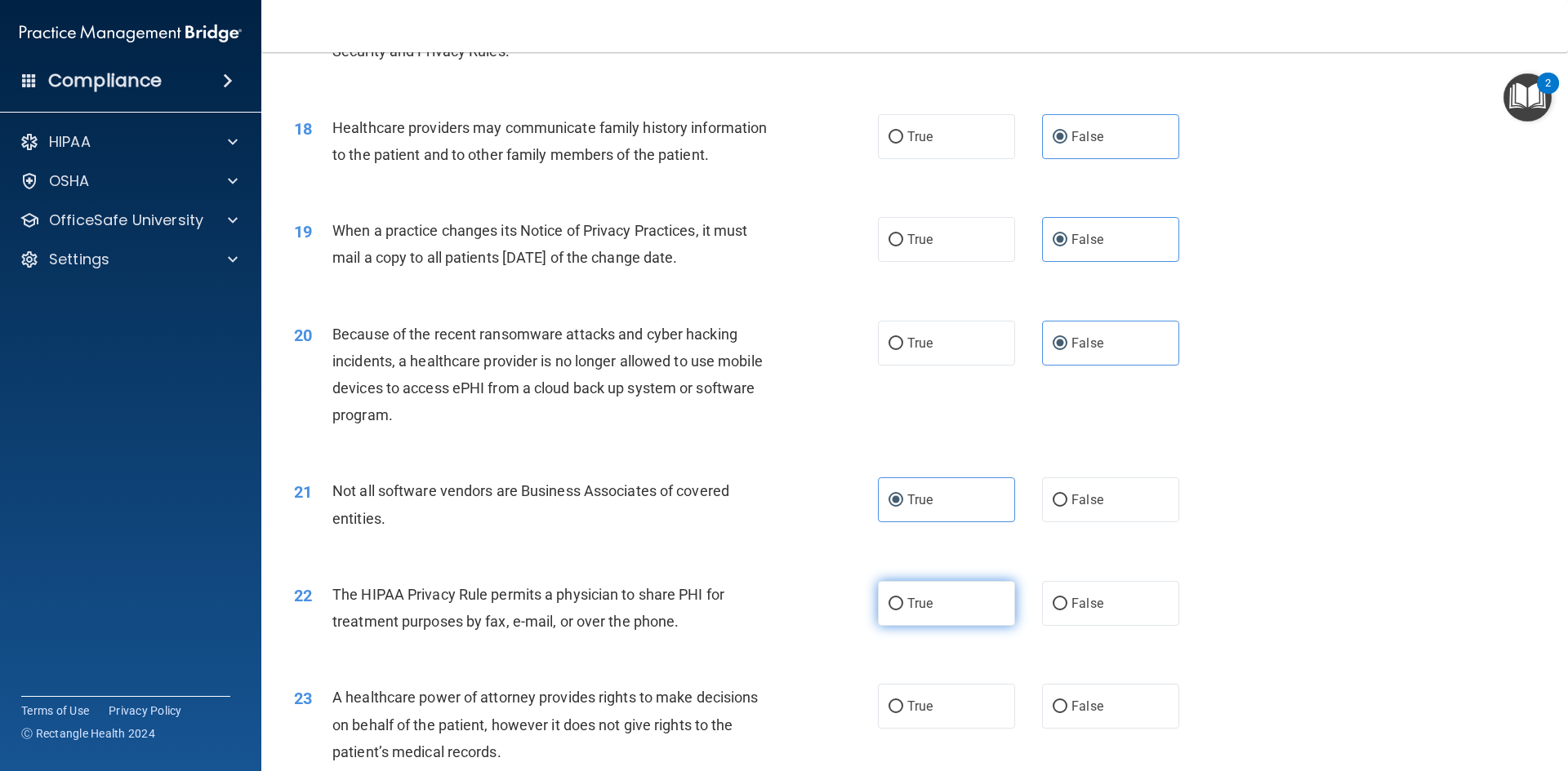
radio input "true"
click at [1116, 702] on label "False" at bounding box center [1111, 707] width 137 height 45
click at [1068, 702] on input "False" at bounding box center [1059, 708] width 14 height 13
radio input "true"
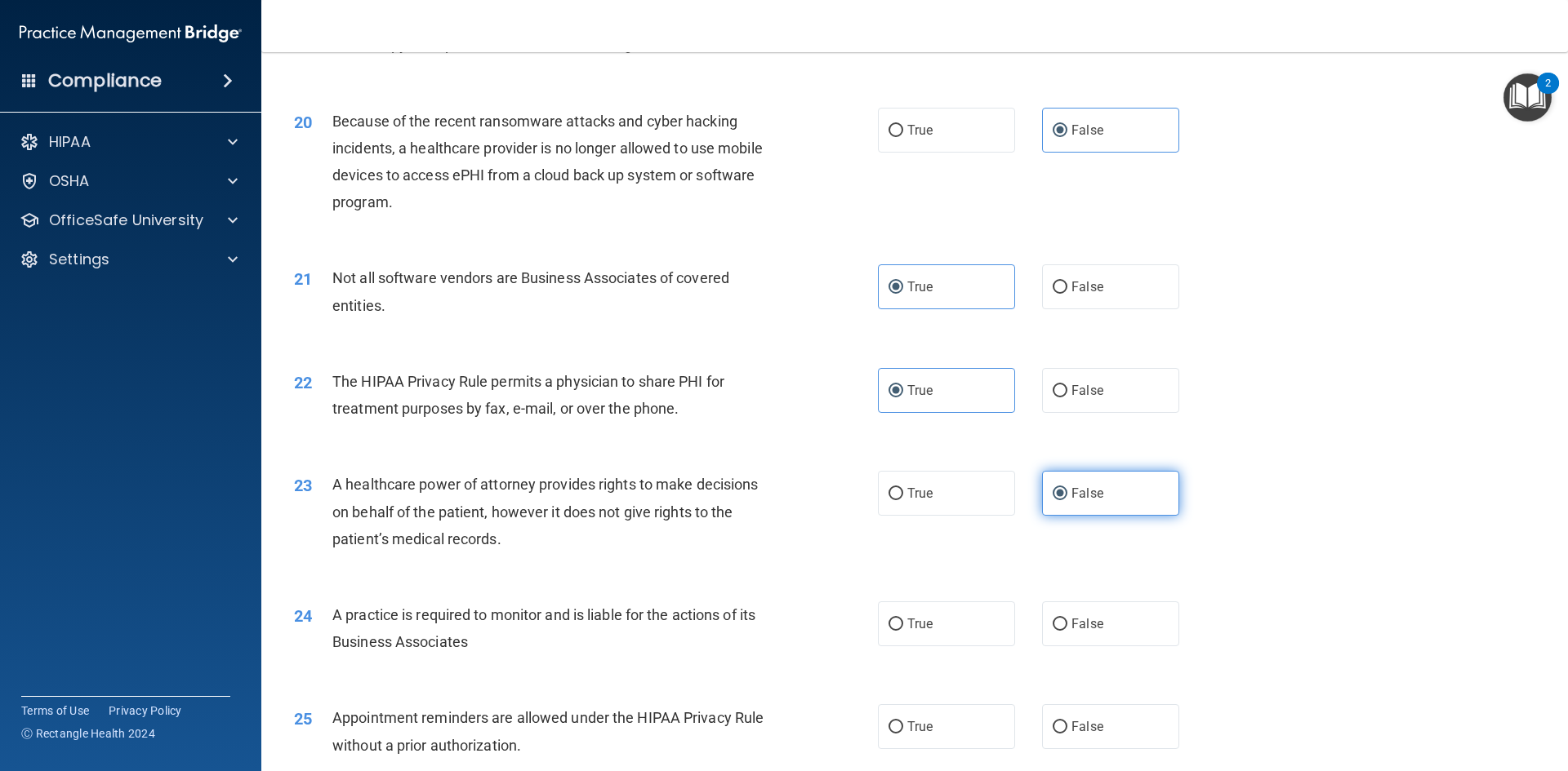
scroll to position [2693, 0]
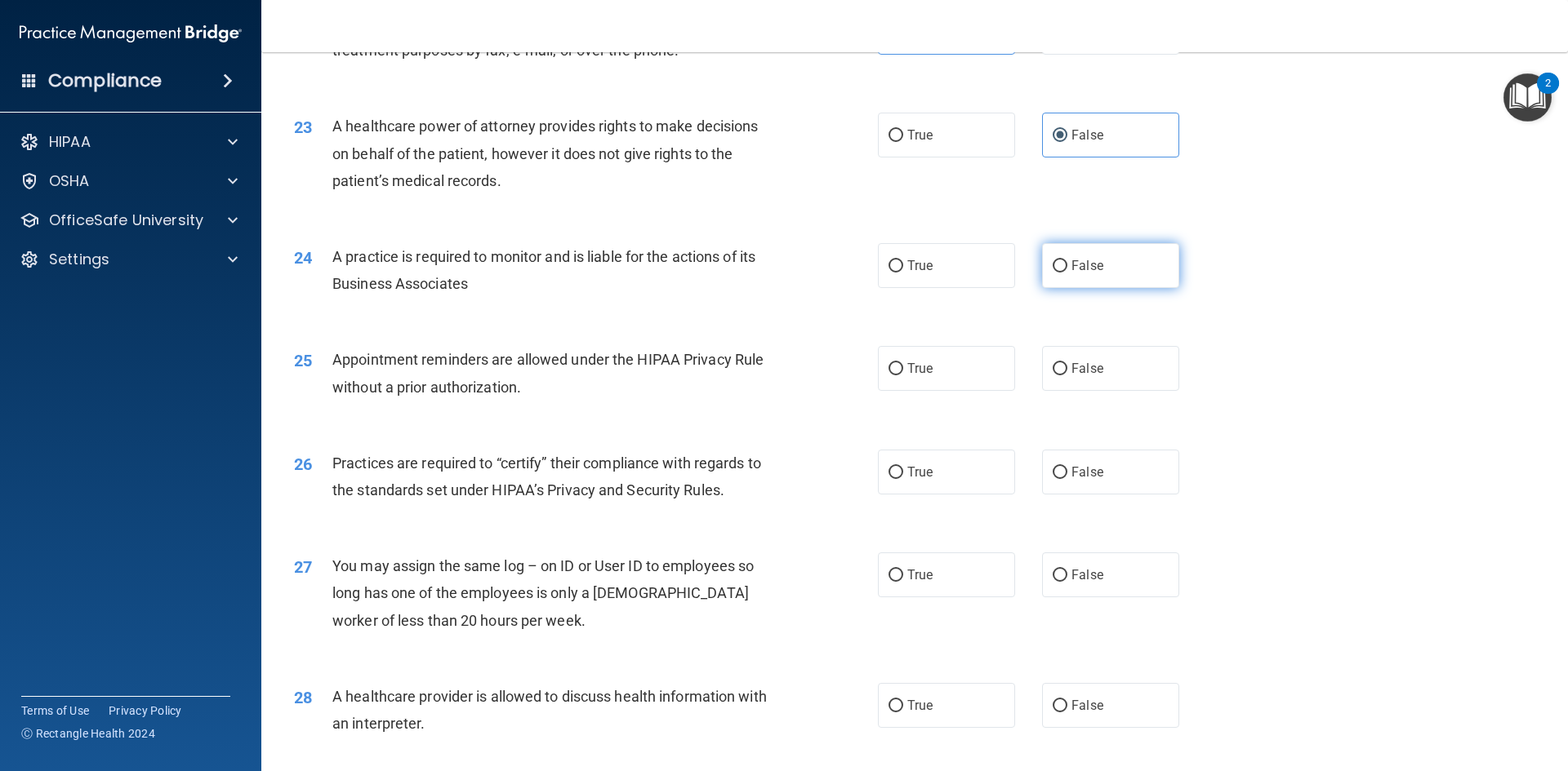
click at [1118, 257] on label "False" at bounding box center [1111, 265] width 137 height 45
click at [1068, 260] on input "False" at bounding box center [1059, 266] width 14 height 13
radio input "true"
click at [957, 370] on label "True" at bounding box center [947, 368] width 137 height 45
click at [903, 370] on input "True" at bounding box center [896, 369] width 14 height 13
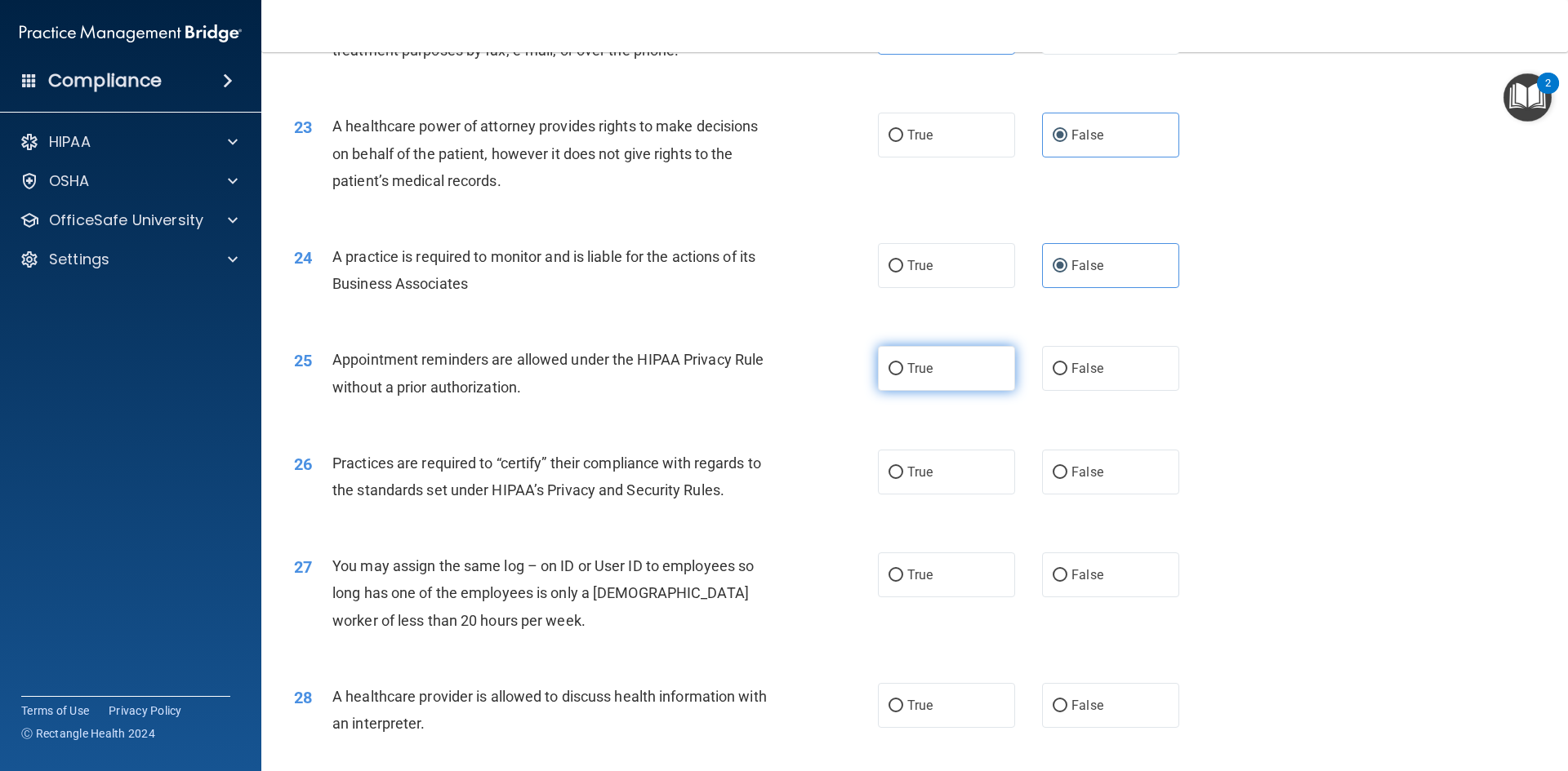
radio input "true"
click at [1071, 478] on span "False" at bounding box center [1087, 471] width 32 height 15
click at [1064, 478] on input "False" at bounding box center [1059, 473] width 14 height 13
radio input "true"
click at [1084, 569] on span "False" at bounding box center [1087, 574] width 32 height 15
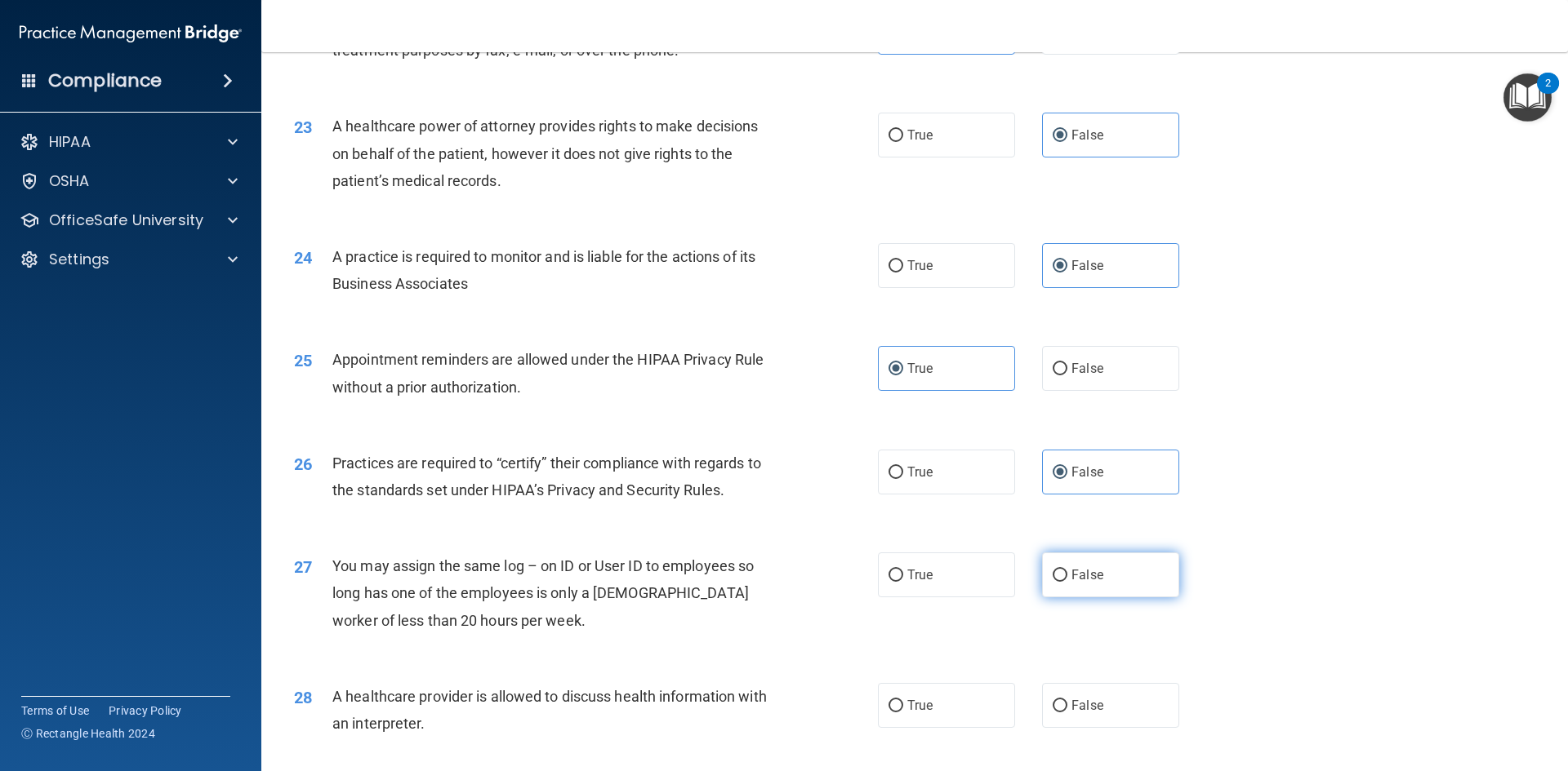
click at [1068, 570] on input "False" at bounding box center [1059, 576] width 14 height 13
radio input "true"
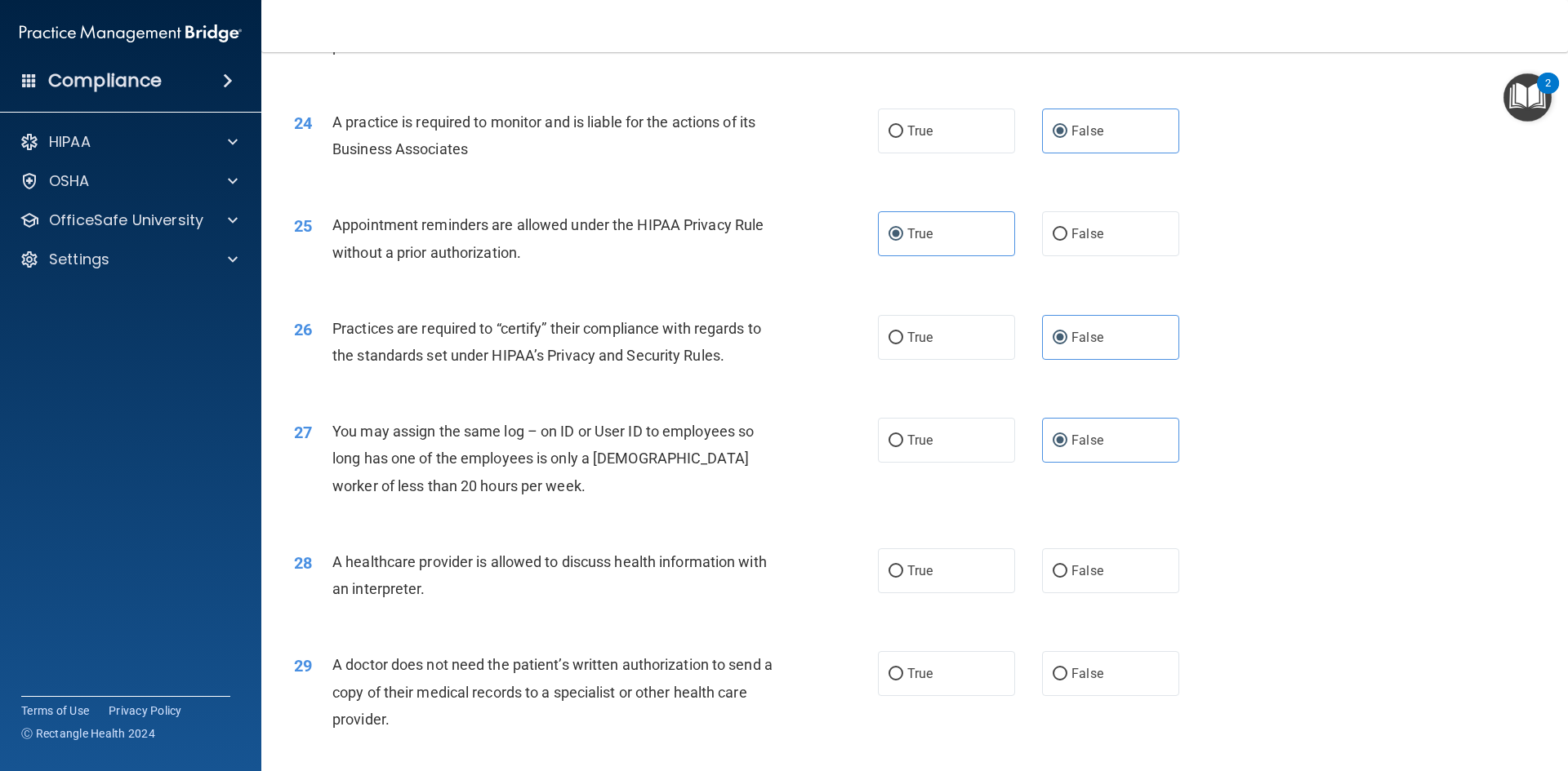
scroll to position [2856, 0]
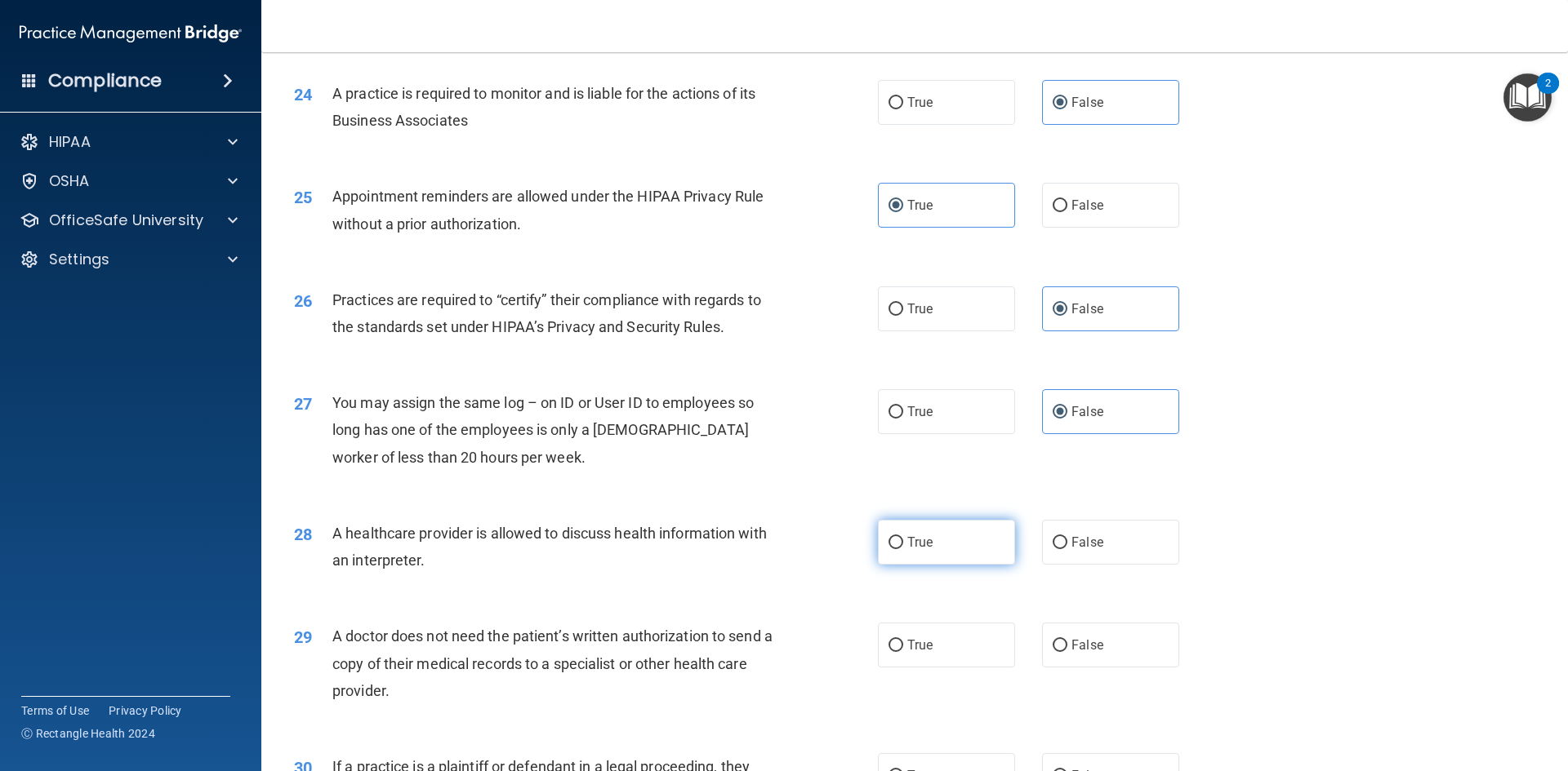
click at [964, 534] on label "True" at bounding box center [947, 543] width 137 height 45
click at [903, 537] on input "True" at bounding box center [896, 543] width 14 height 13
radio input "true"
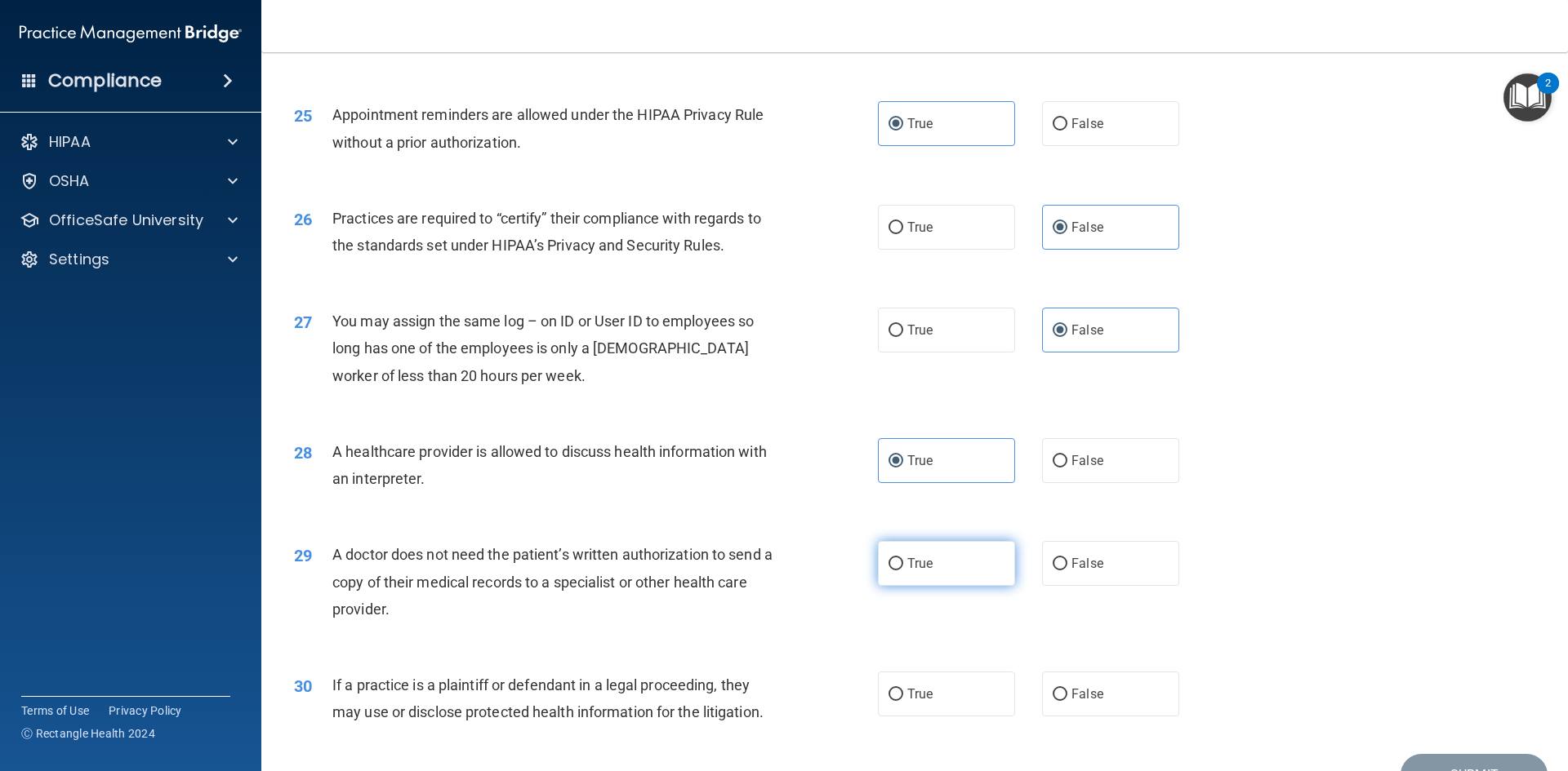
click at [957, 557] on label "True" at bounding box center [947, 563] width 137 height 45
click at [903, 558] on input "True" at bounding box center [896, 564] width 14 height 13
radio input "true"
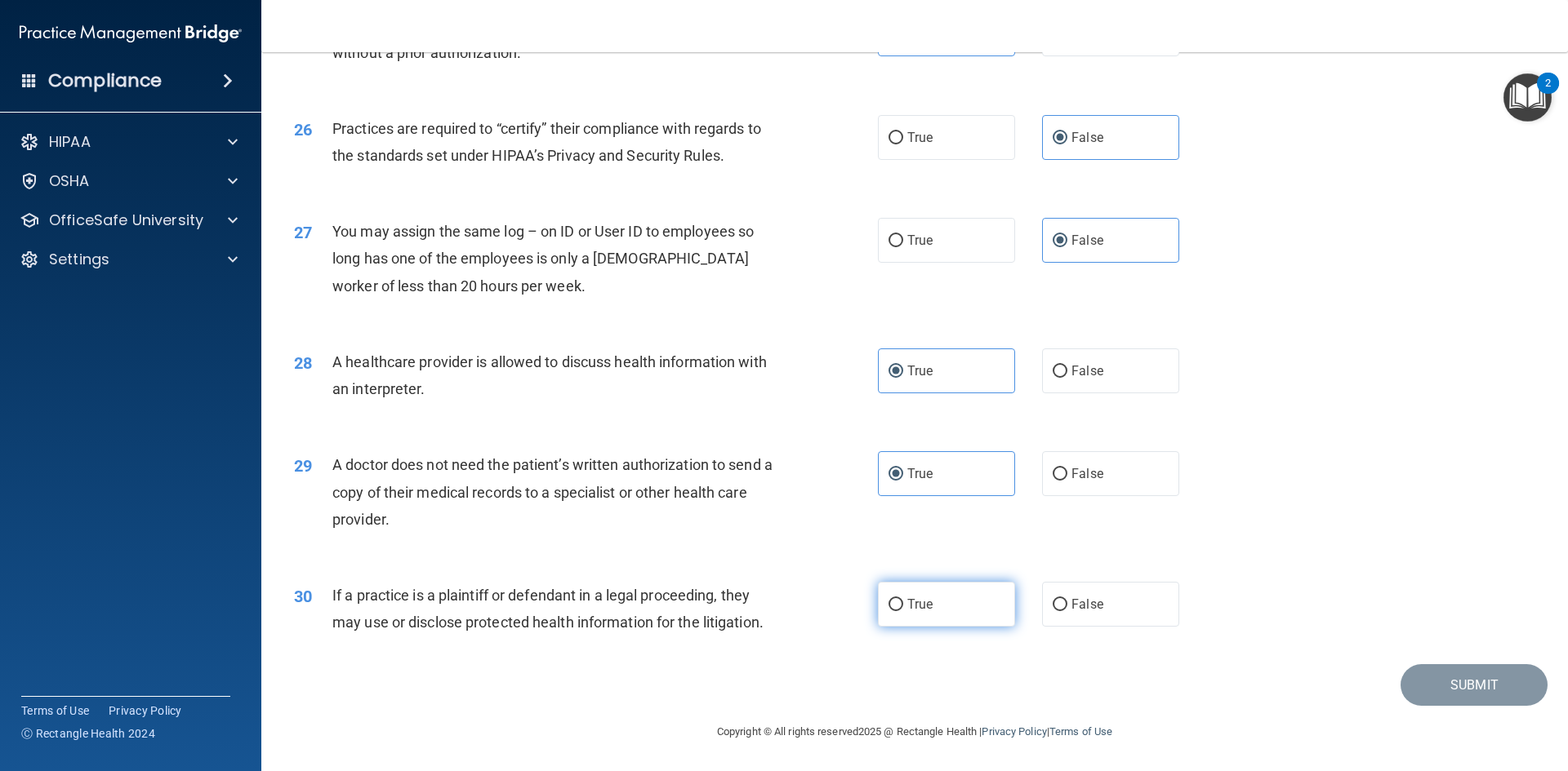
click at [954, 597] on label "True" at bounding box center [947, 605] width 137 height 45
click at [903, 599] on input "True" at bounding box center [896, 606] width 14 height 13
radio input "true"
click at [1412, 684] on button "Submit" at bounding box center [1473, 685] width 147 height 42
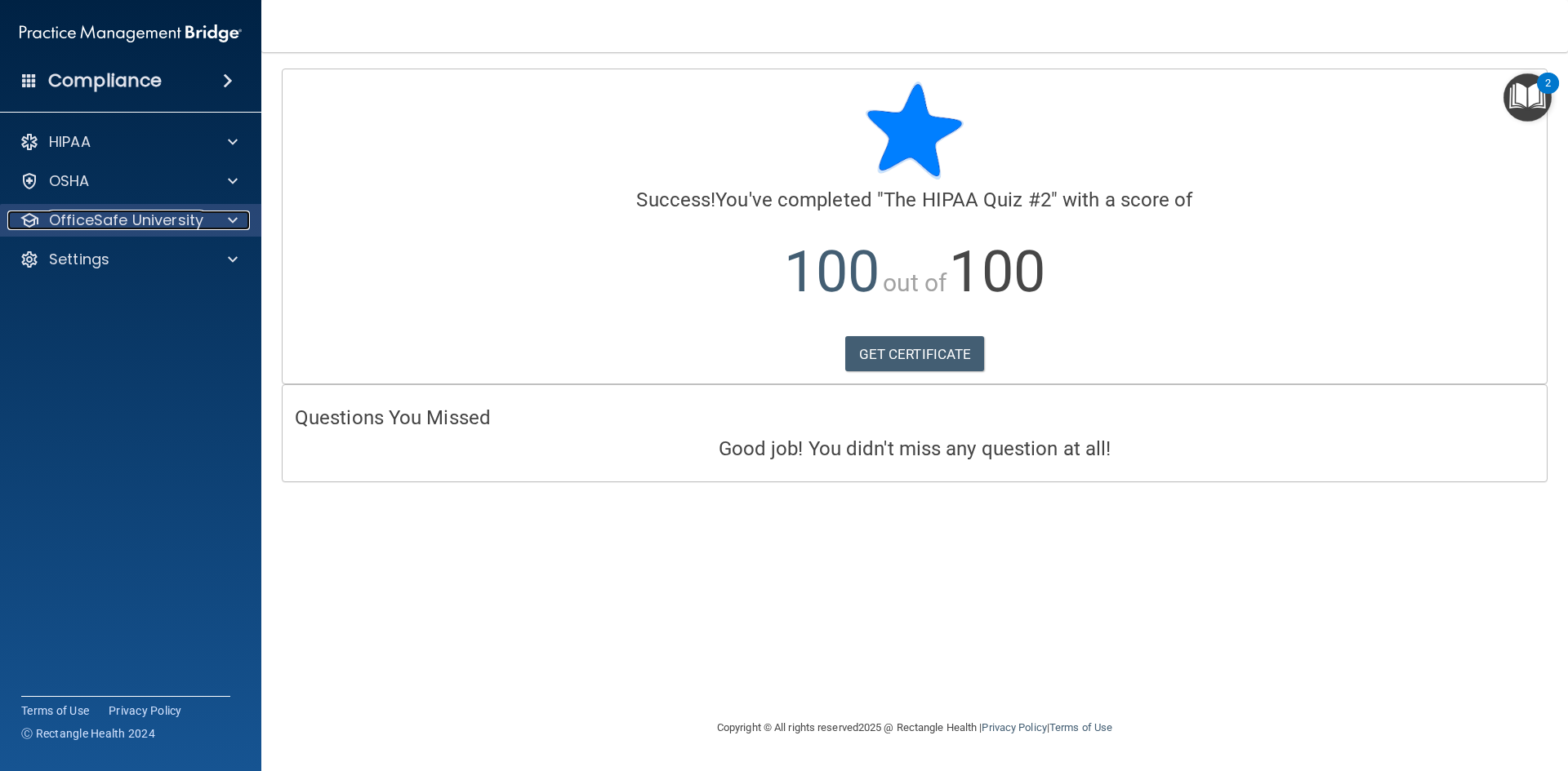
click at [234, 220] on span at bounding box center [232, 220] width 10 height 20
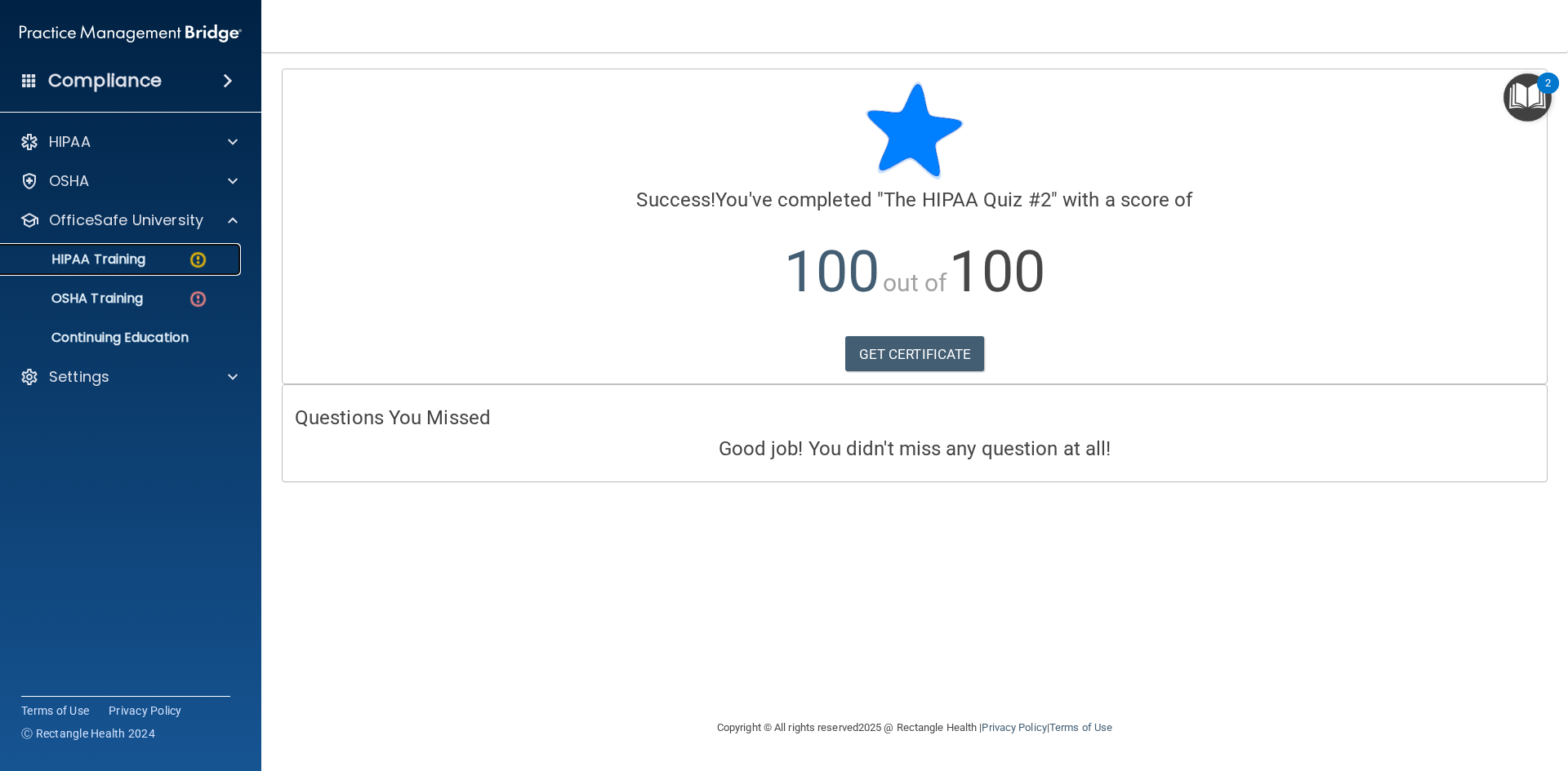
click at [193, 266] on img at bounding box center [198, 260] width 21 height 21
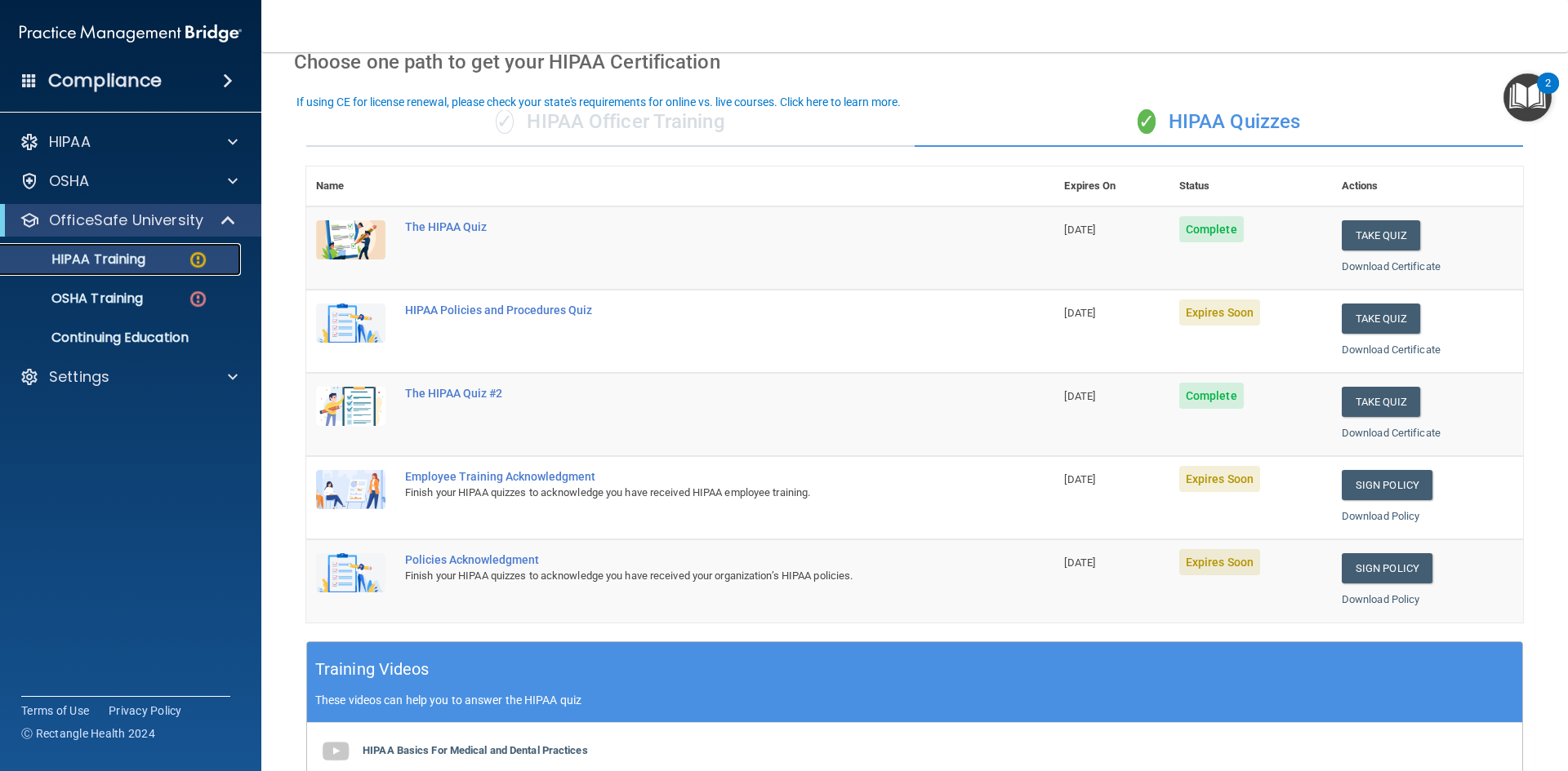
scroll to position [81, 0]
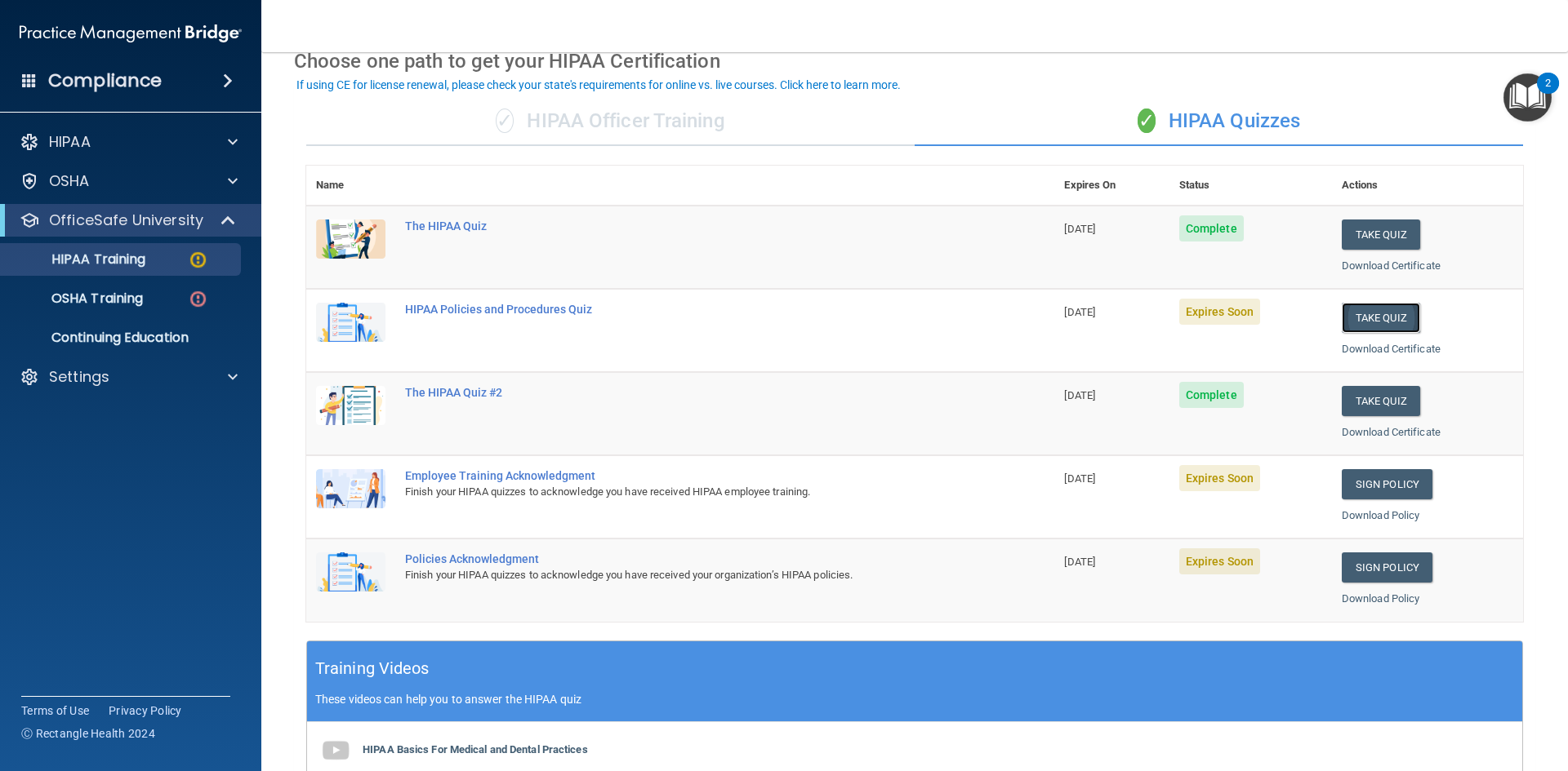
click at [1372, 303] on button "Take Quiz" at bounding box center [1380, 317] width 79 height 30
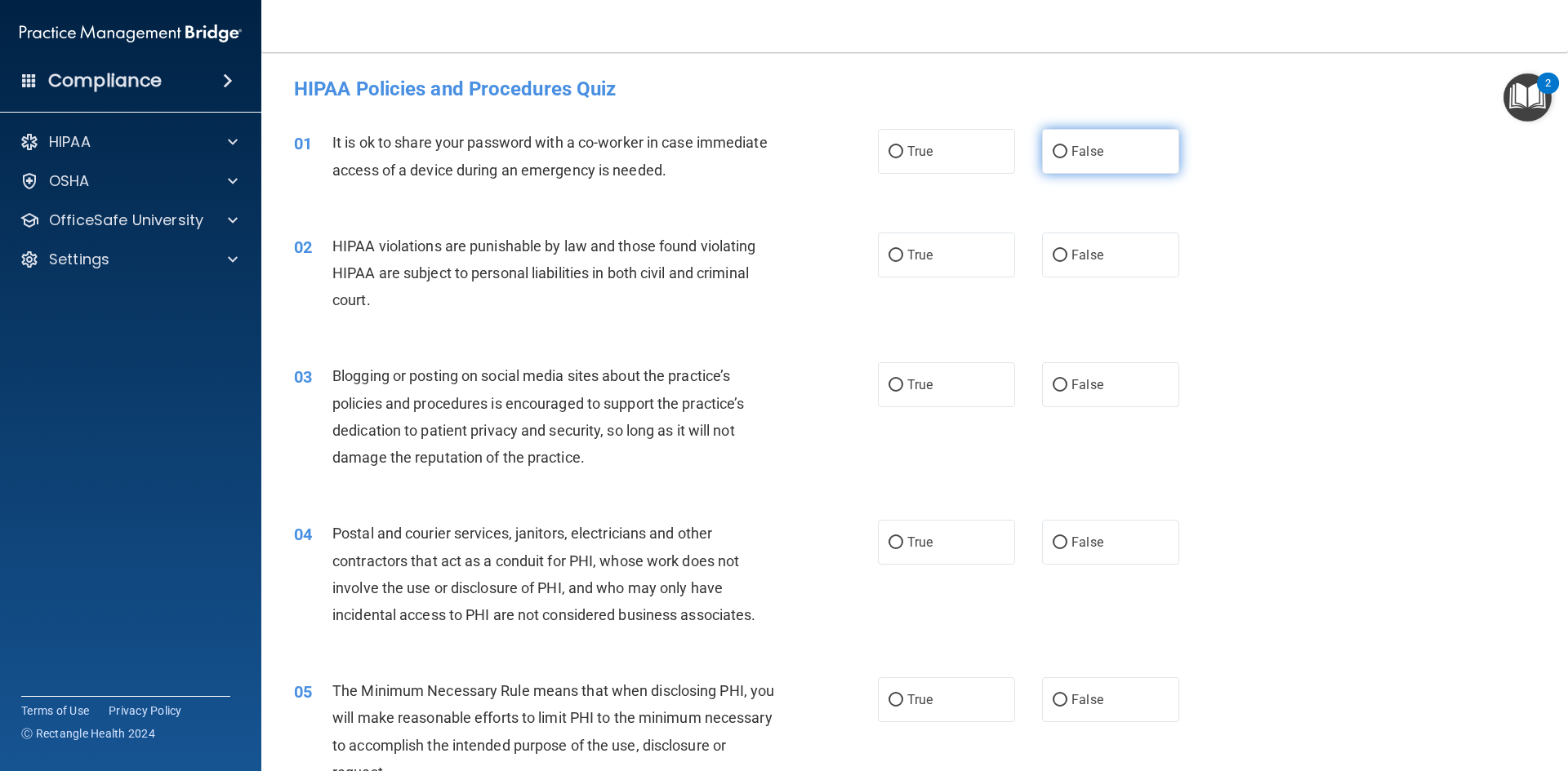
click at [1075, 162] on label "False" at bounding box center [1111, 152] width 137 height 45
click at [1068, 158] on input "False" at bounding box center [1059, 153] width 14 height 13
radio input "true"
click at [948, 258] on label "True" at bounding box center [947, 255] width 137 height 45
click at [903, 258] on input "True" at bounding box center [896, 256] width 14 height 13
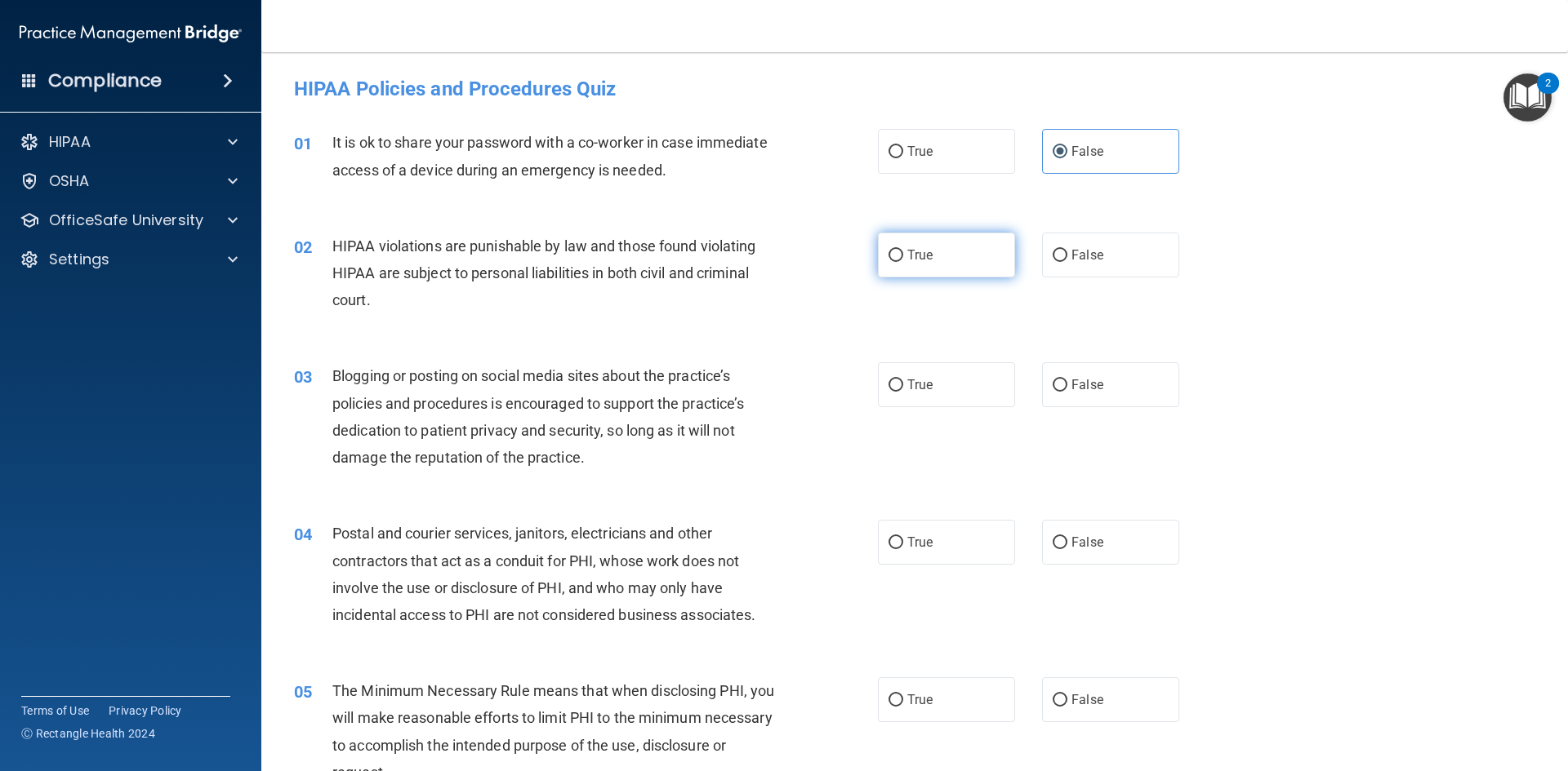
radio input "true"
click at [1087, 400] on label "False" at bounding box center [1111, 385] width 137 height 45
click at [1068, 392] on input "False" at bounding box center [1059, 386] width 14 height 13
radio input "true"
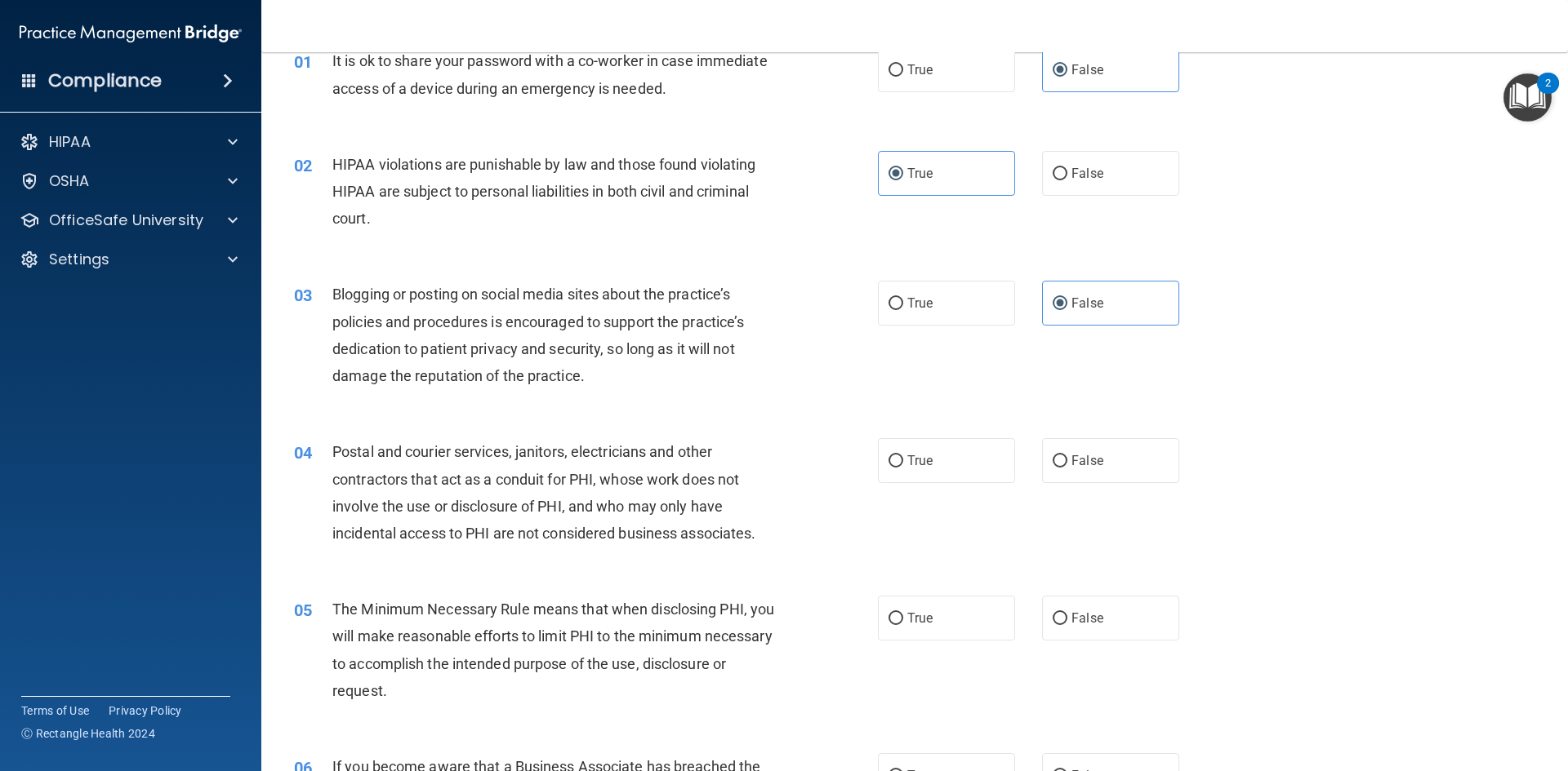
click at [961, 432] on div "04 Postal and courier services, janitors, electricians and other contractors th…" at bounding box center [914, 497] width 1265 height 157
click at [957, 460] on label "True" at bounding box center [947, 460] width 137 height 45
click at [903, 460] on input "True" at bounding box center [896, 461] width 14 height 13
radio input "true"
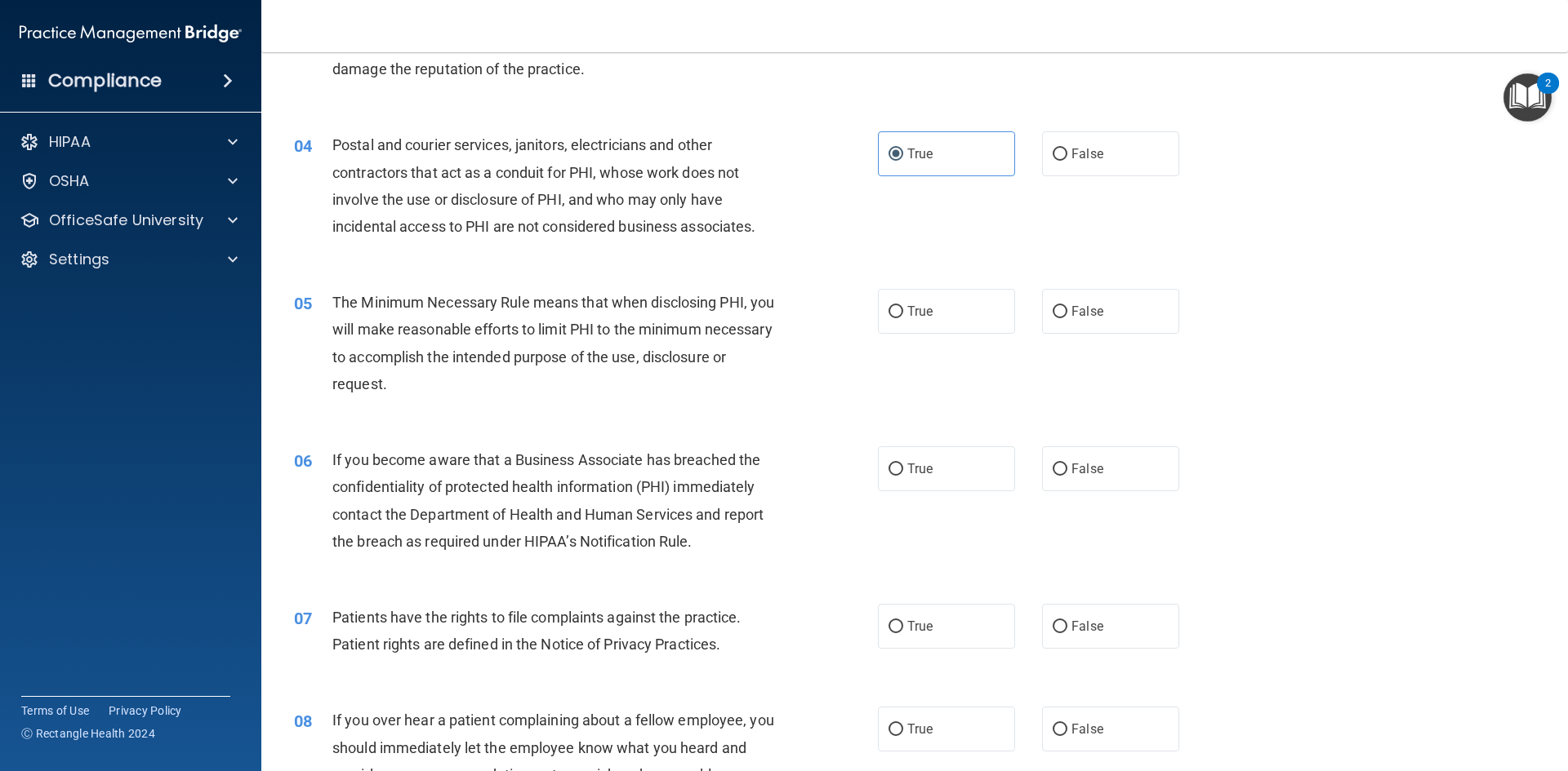
scroll to position [408, 0]
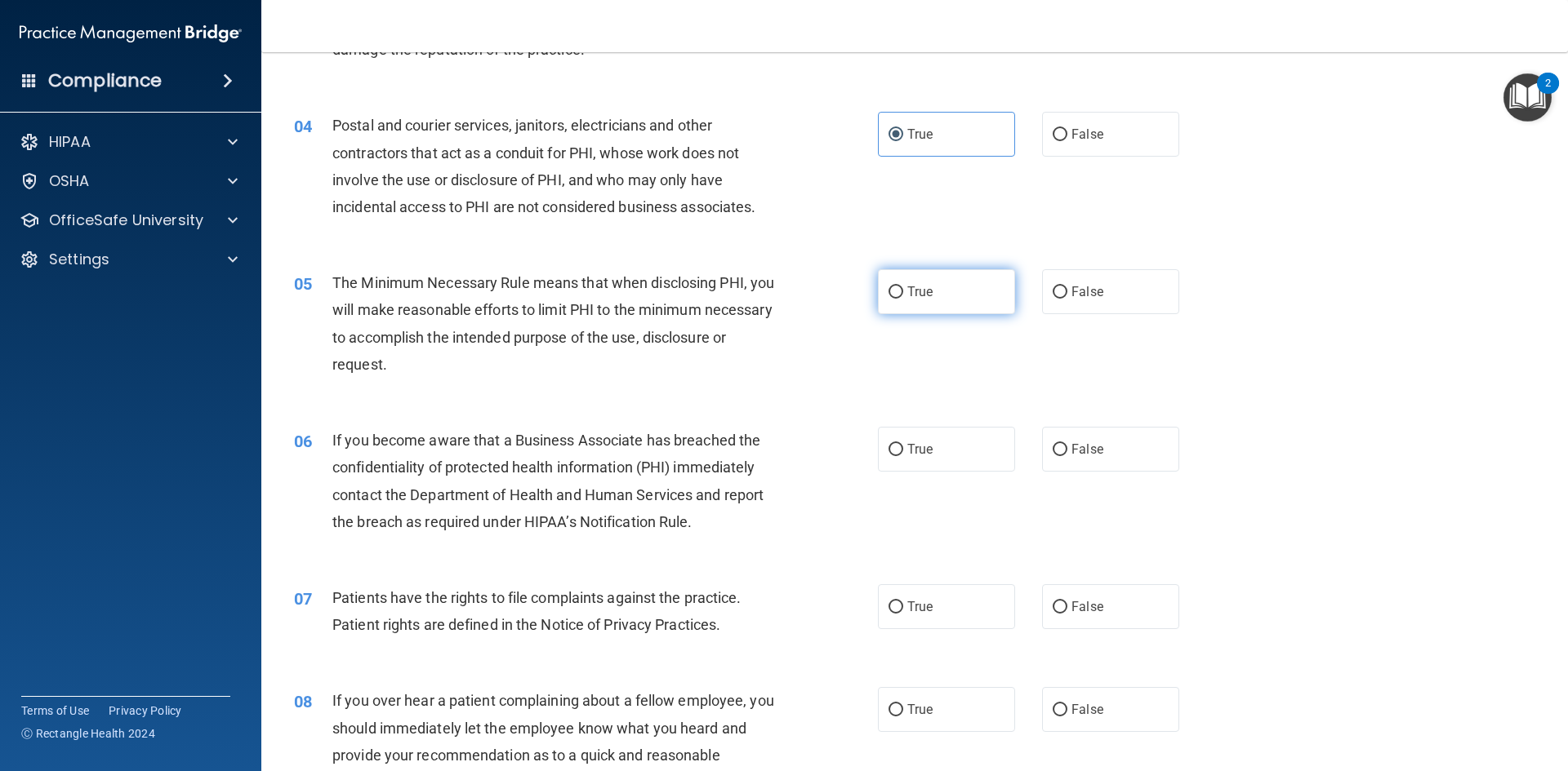
click at [947, 281] on label "True" at bounding box center [947, 292] width 137 height 45
click at [903, 286] on input "True" at bounding box center [896, 293] width 14 height 13
radio input "true"
click at [1099, 453] on label "False" at bounding box center [1111, 450] width 137 height 45
click at [1068, 453] on input "False" at bounding box center [1059, 451] width 14 height 13
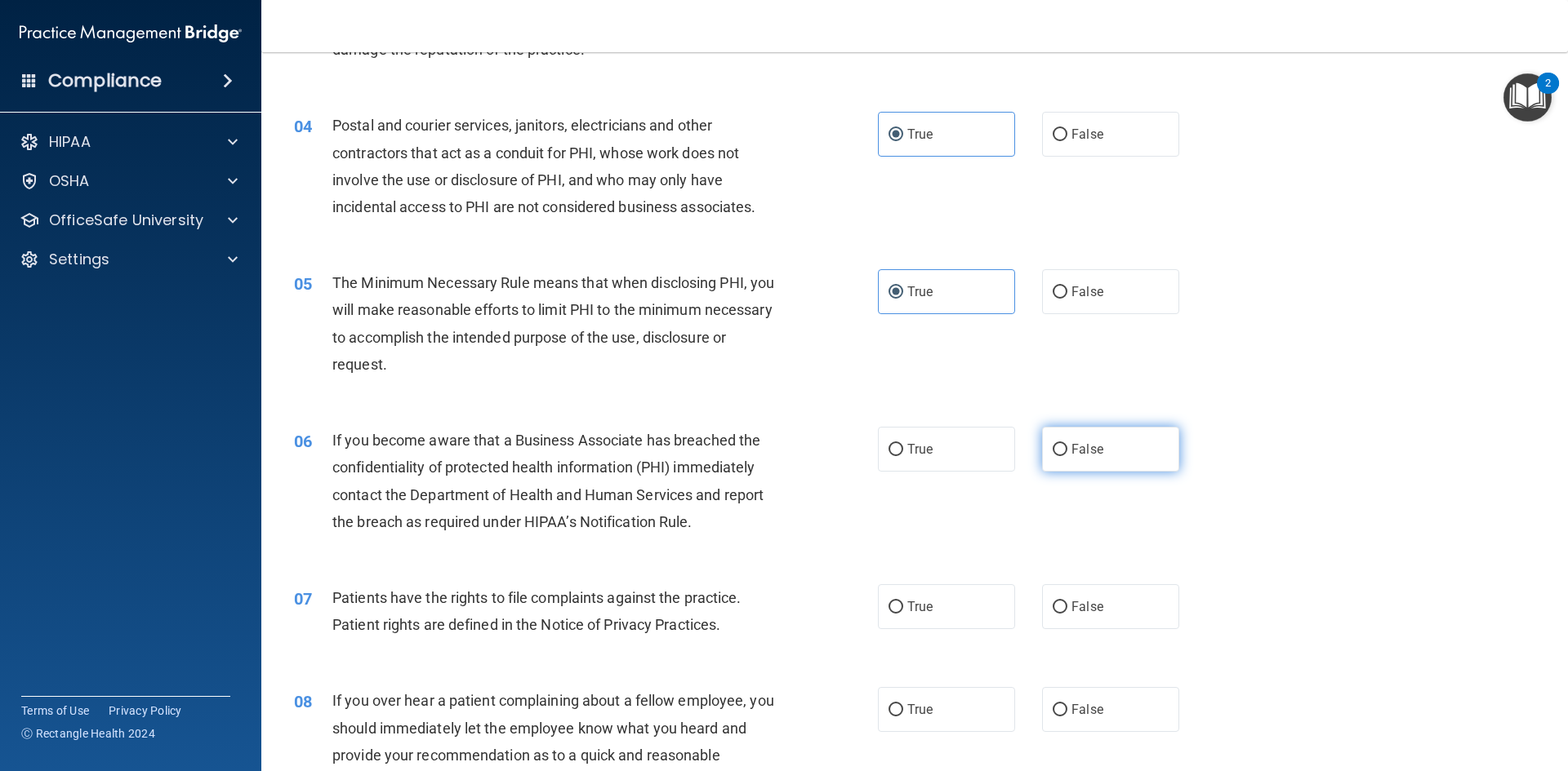
radio input "true"
click at [953, 622] on label "True" at bounding box center [947, 607] width 137 height 45
click at [903, 614] on input "True" at bounding box center [896, 608] width 14 height 13
radio input "true"
click at [1102, 713] on label "False" at bounding box center [1111, 710] width 137 height 45
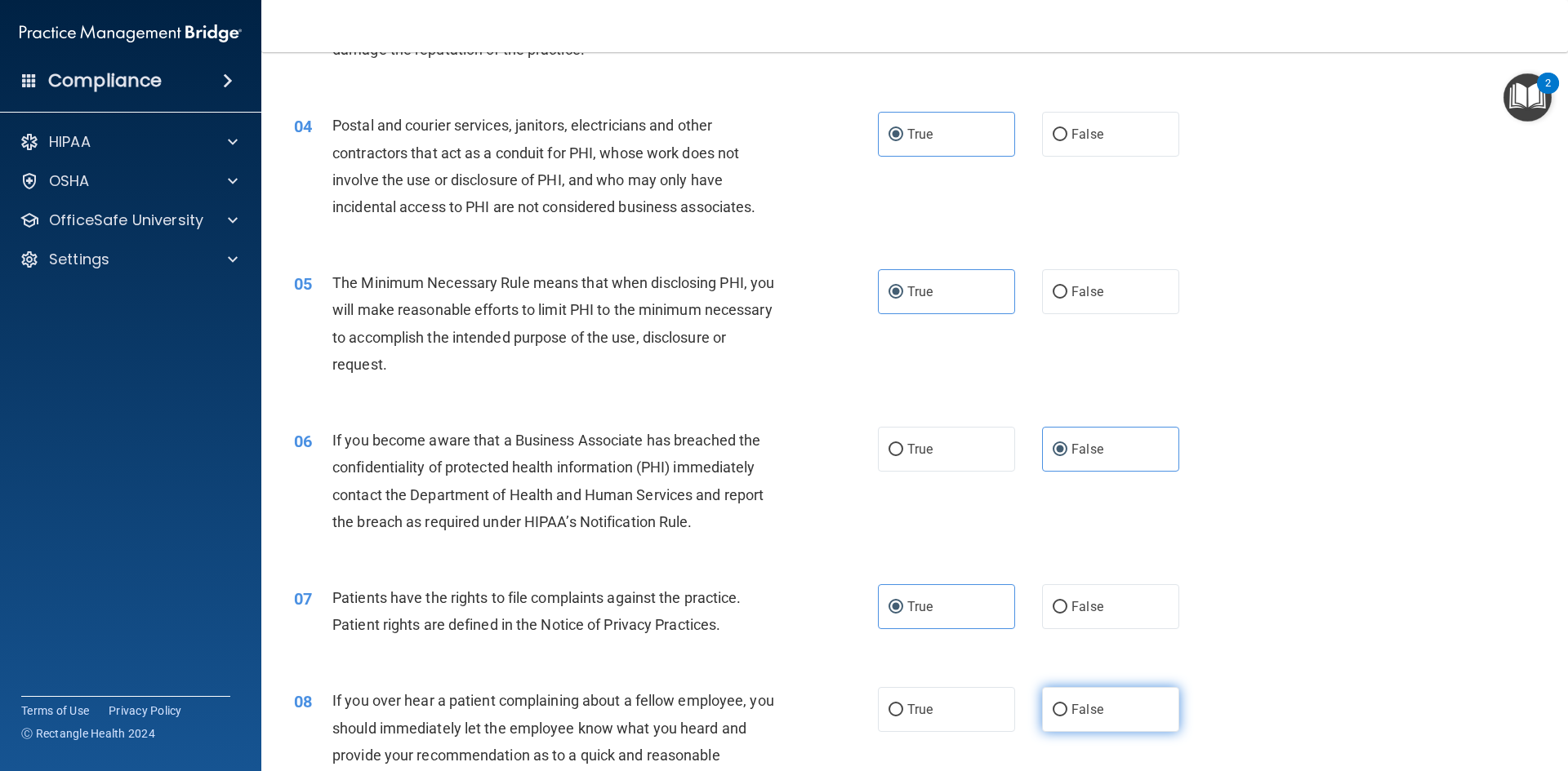
click at [1068, 713] on input "False" at bounding box center [1059, 711] width 14 height 13
radio input "true"
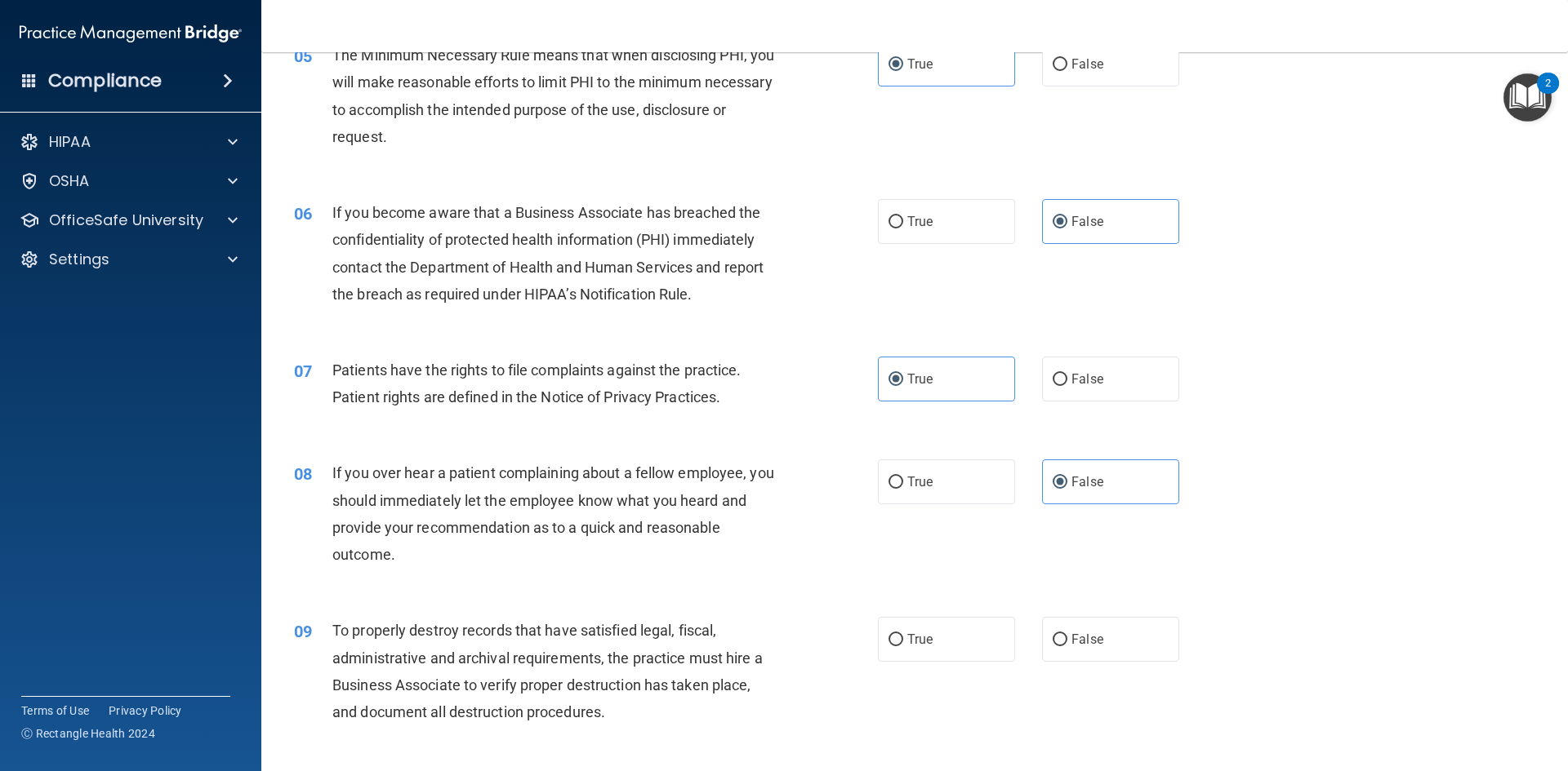
scroll to position [653, 0]
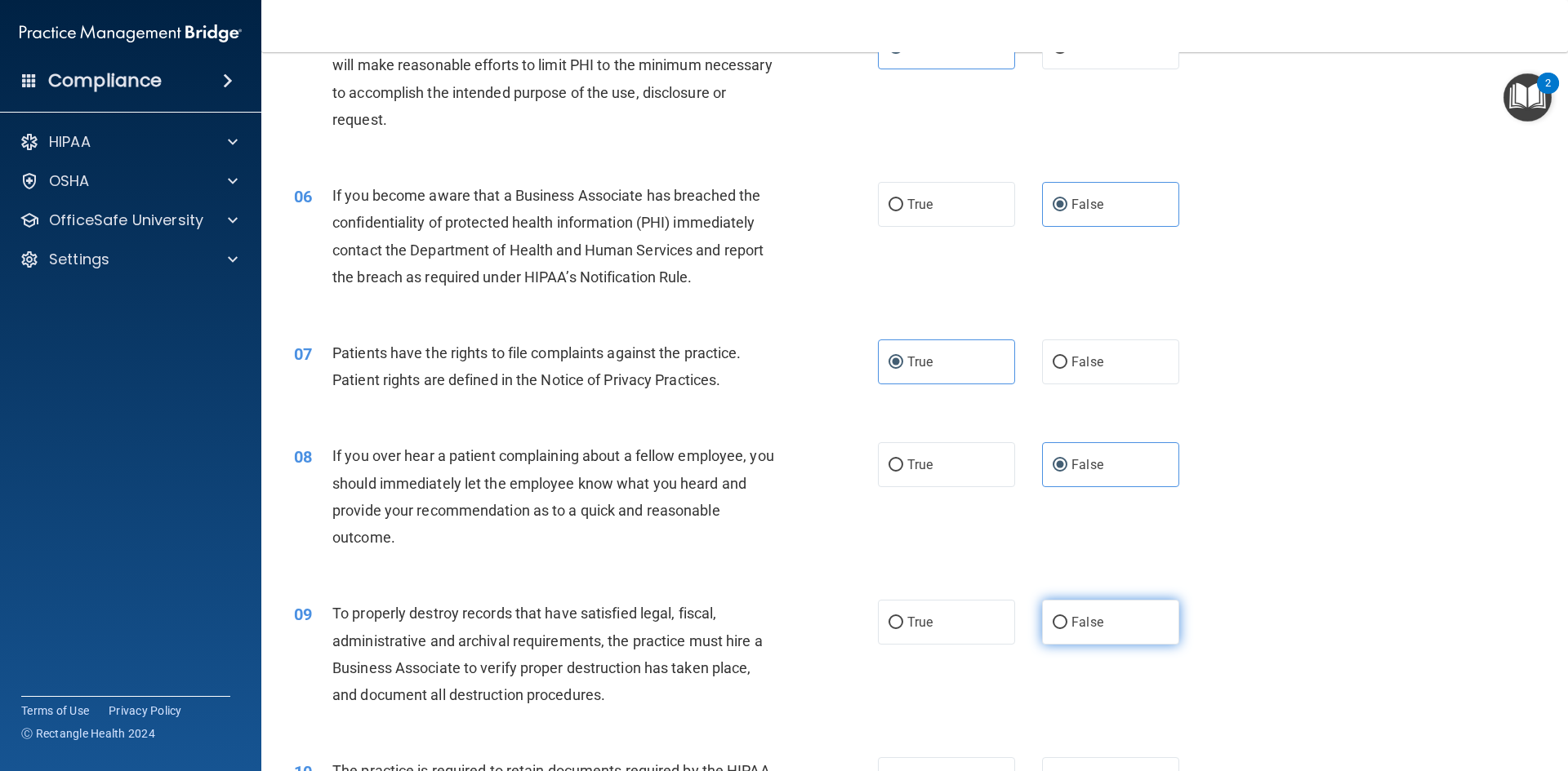
click at [1097, 641] on label "False" at bounding box center [1111, 622] width 137 height 45
click at [1068, 629] on input "False" at bounding box center [1059, 623] width 14 height 13
radio input "true"
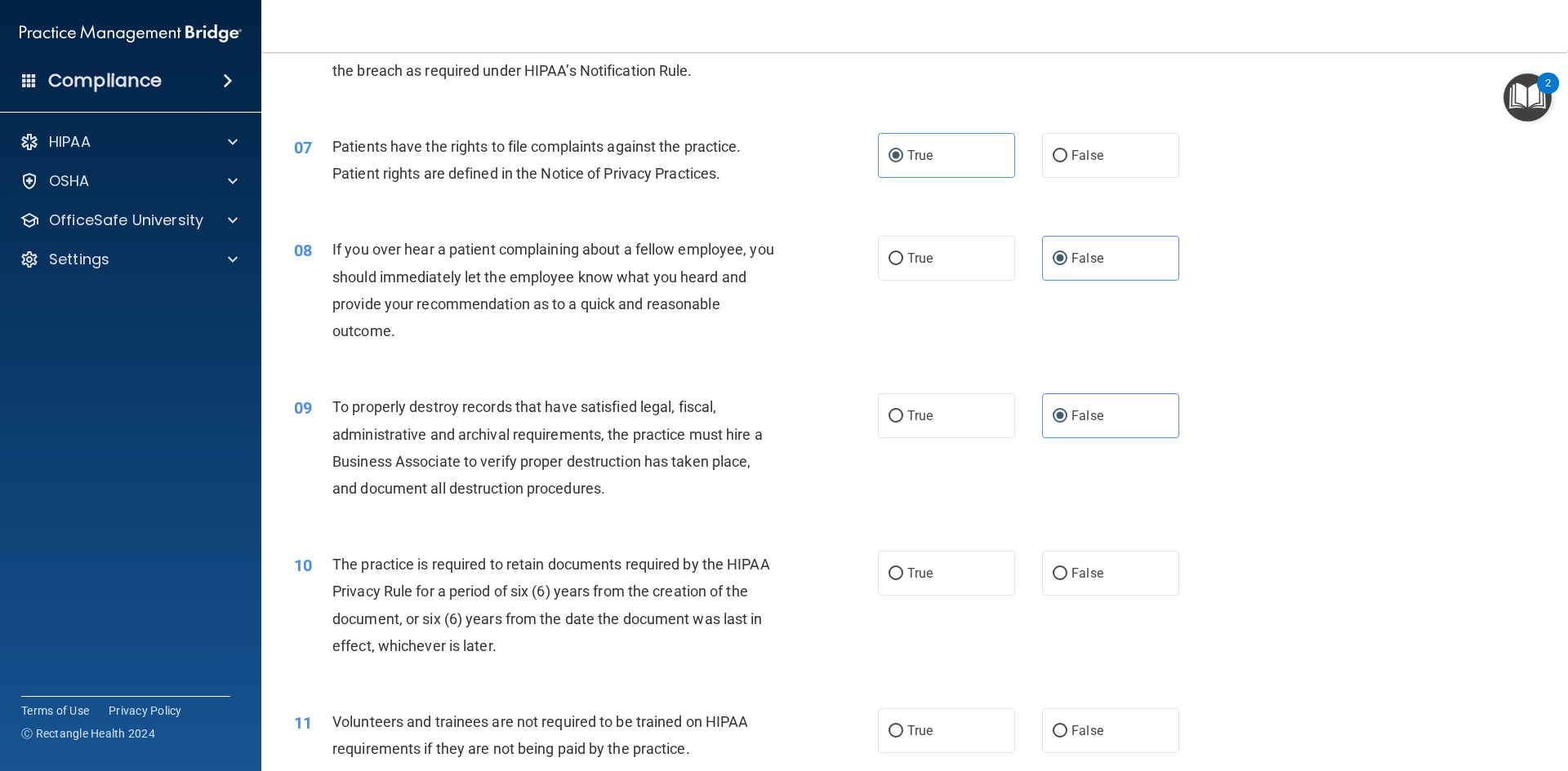
scroll to position [897, 0]
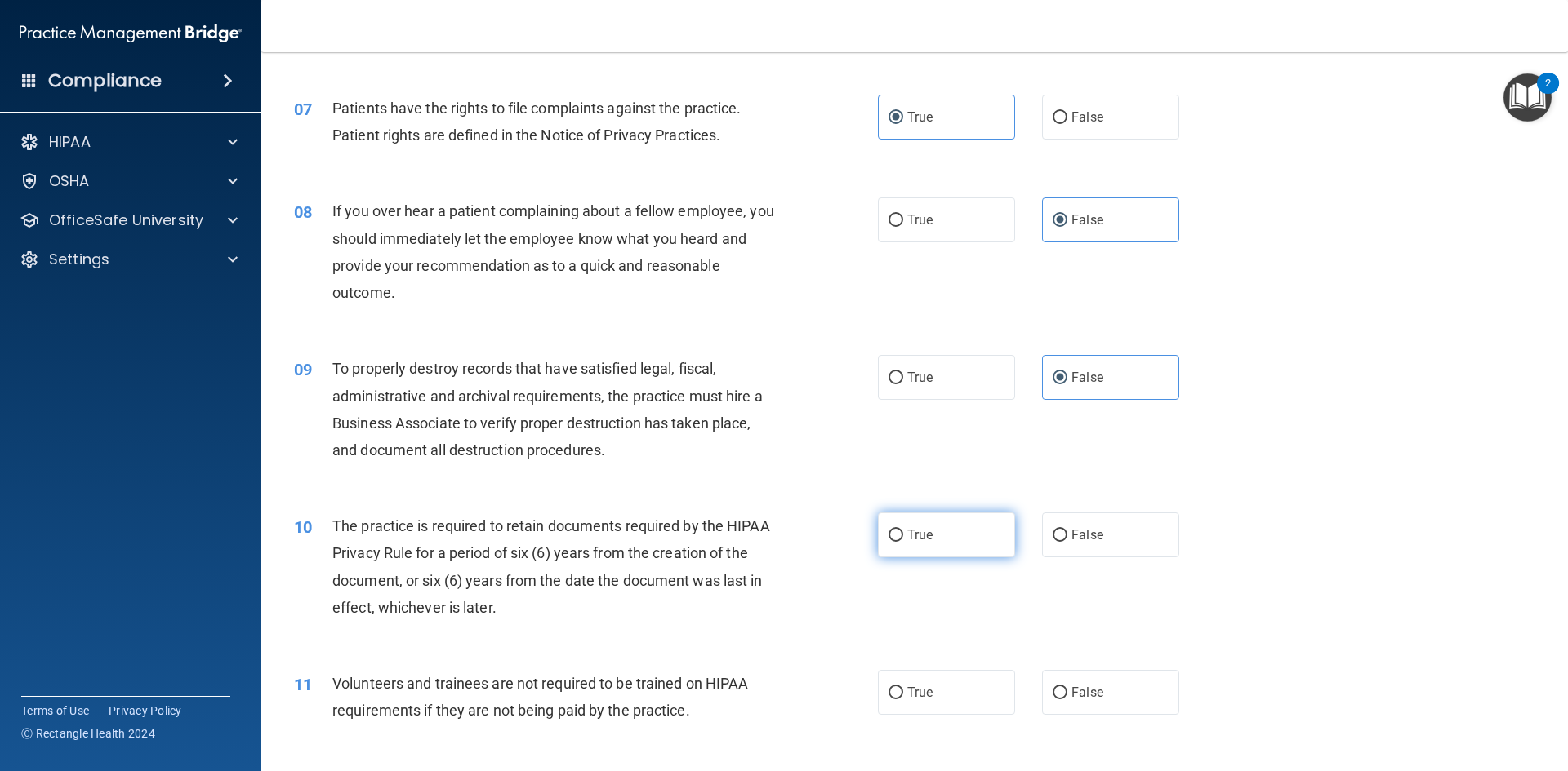
click at [958, 541] on label "True" at bounding box center [947, 535] width 137 height 45
click at [903, 541] on input "True" at bounding box center [896, 536] width 14 height 13
radio input "true"
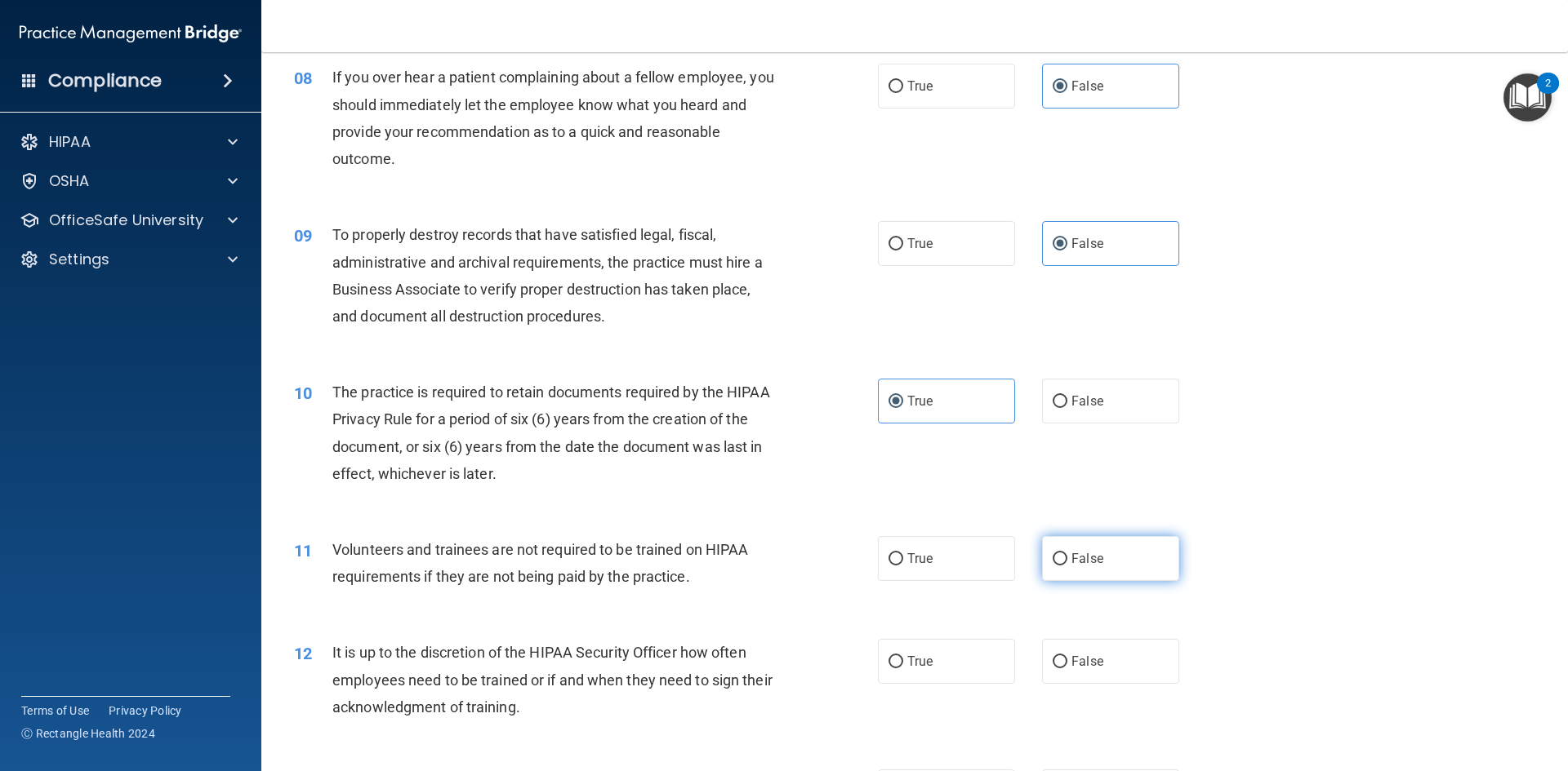
scroll to position [1061, 0]
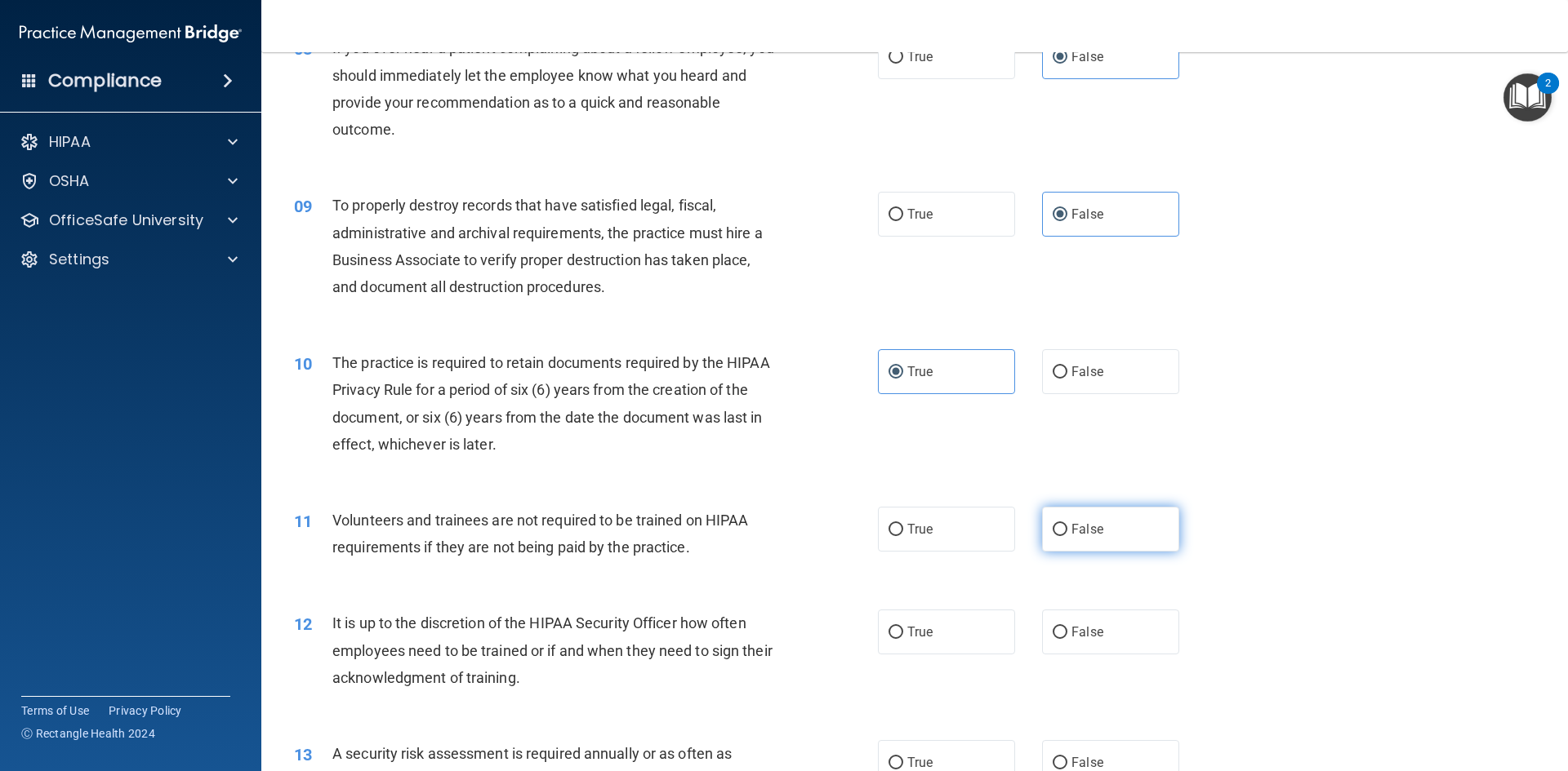
click at [1071, 536] on span "False" at bounding box center [1087, 529] width 32 height 15
click at [1068, 536] on input "False" at bounding box center [1059, 530] width 14 height 13
radio input "true"
click at [1099, 650] on label "False" at bounding box center [1111, 632] width 137 height 45
click at [1068, 639] on input "False" at bounding box center [1059, 633] width 14 height 13
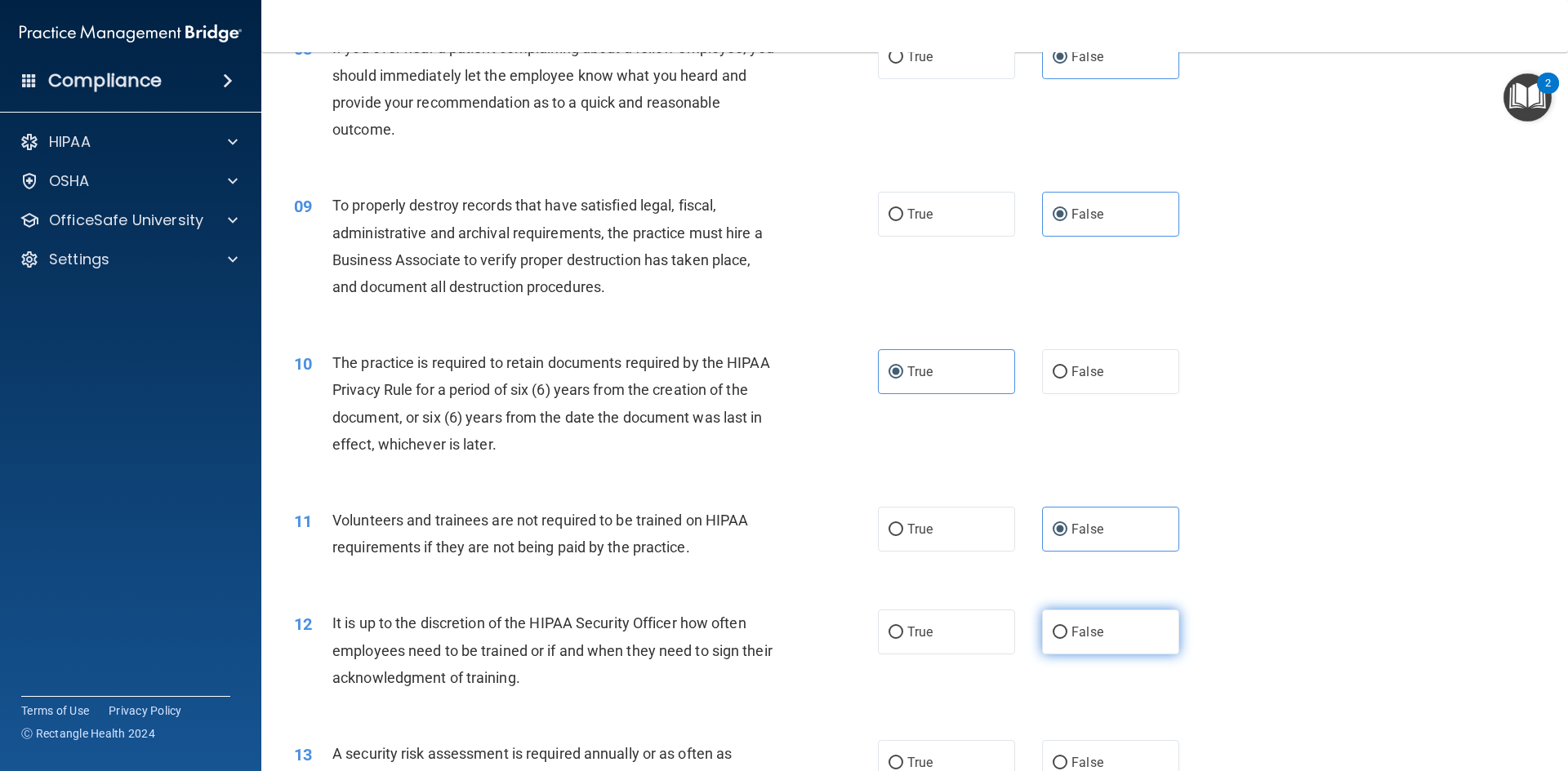
radio input "true"
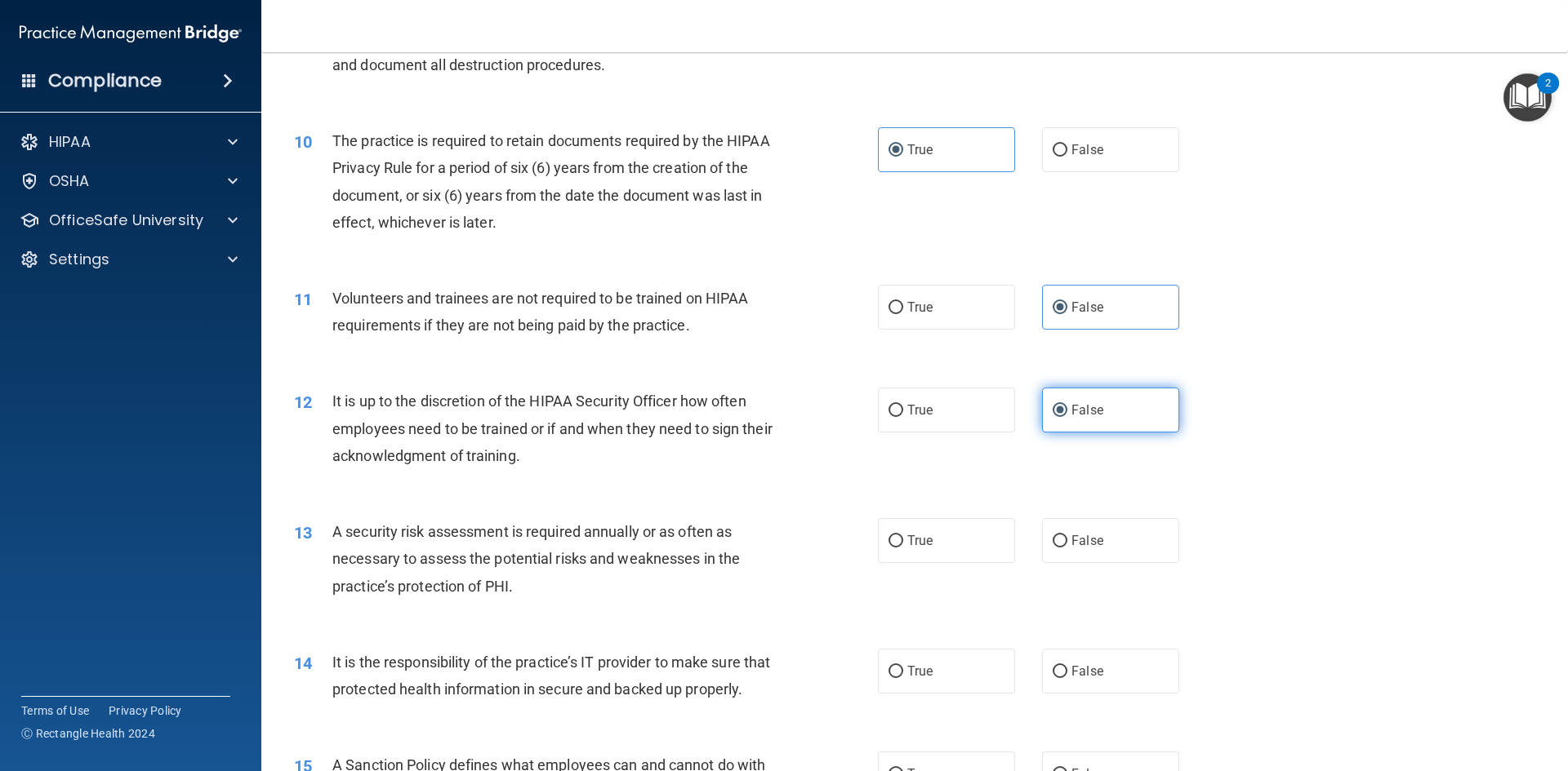
scroll to position [1305, 0]
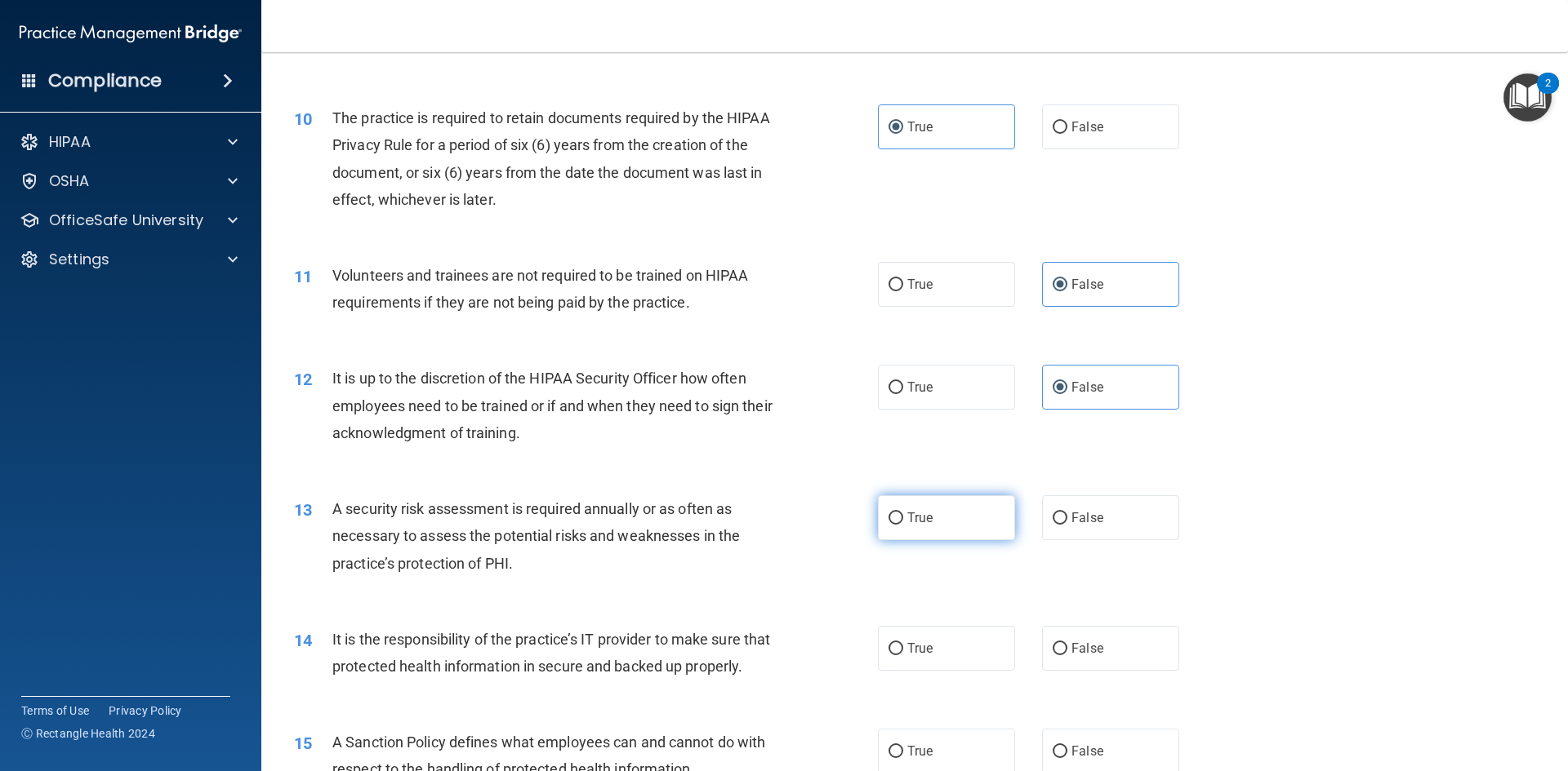
click at [936, 508] on label "True" at bounding box center [947, 518] width 137 height 45
click at [903, 513] on input "True" at bounding box center [896, 519] width 14 height 13
radio input "true"
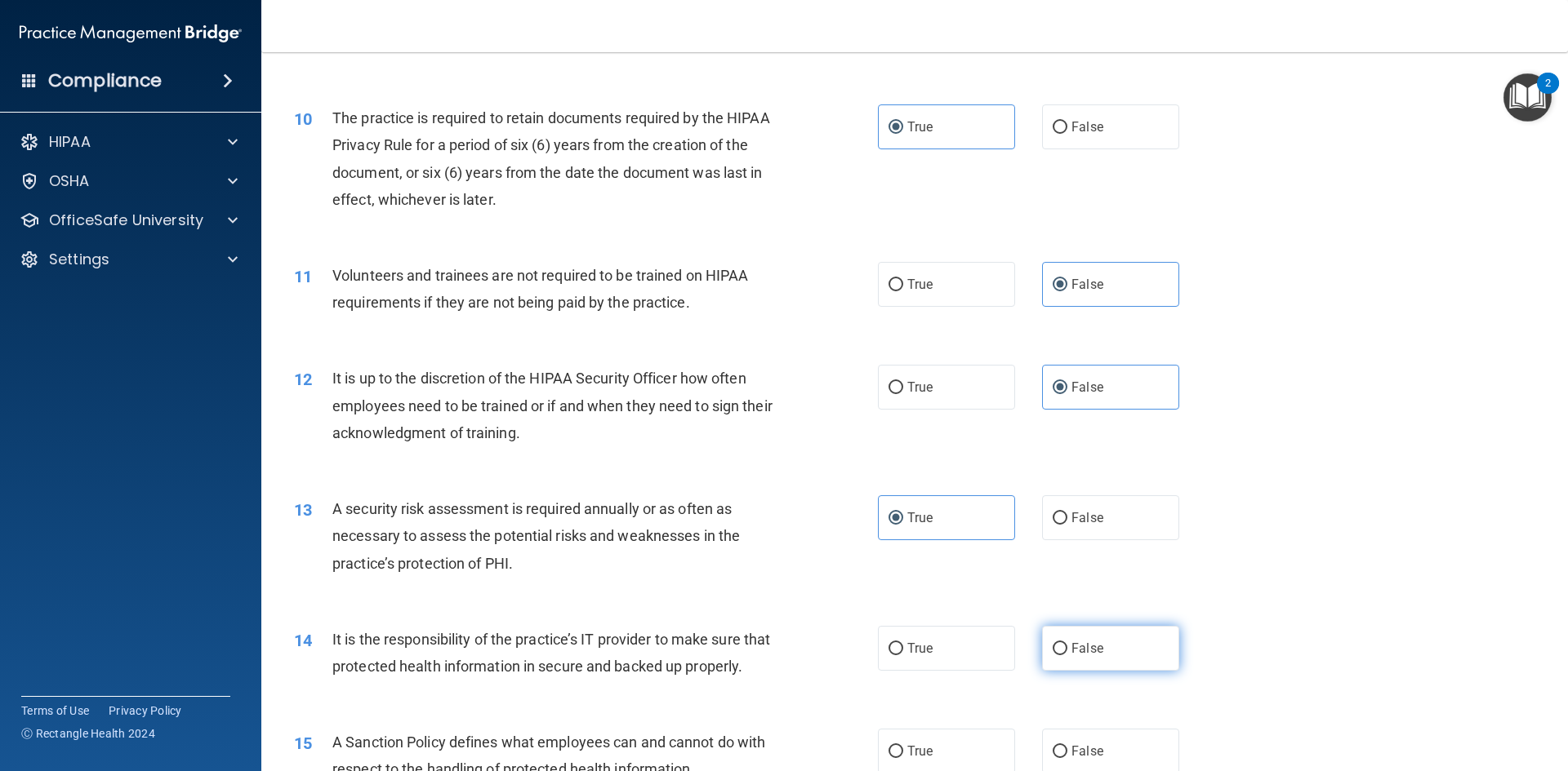
click at [1073, 636] on label "False" at bounding box center [1111, 648] width 137 height 45
click at [1068, 643] on input "False" at bounding box center [1059, 649] width 14 height 13
radio input "true"
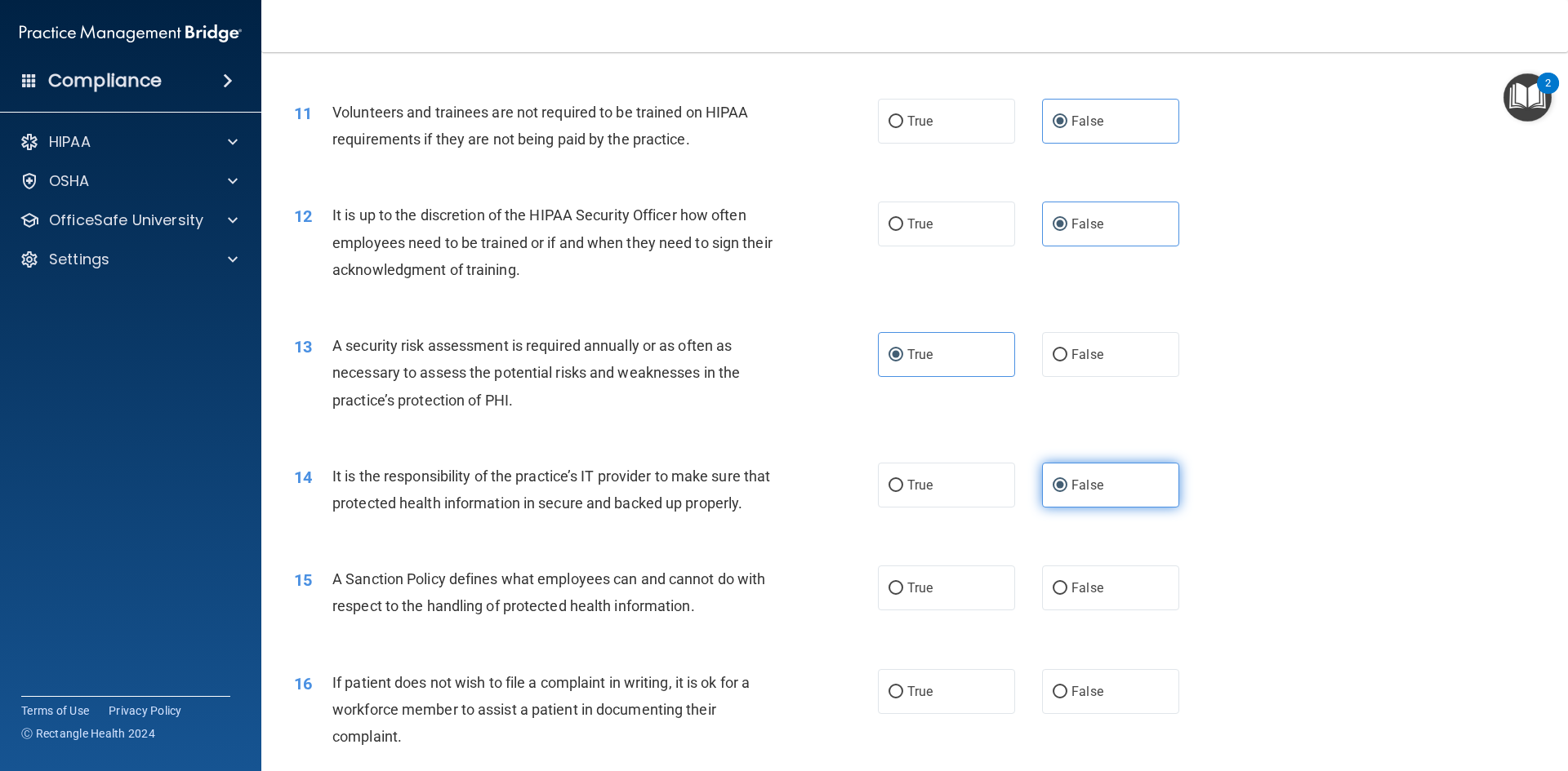
scroll to position [1551, 0]
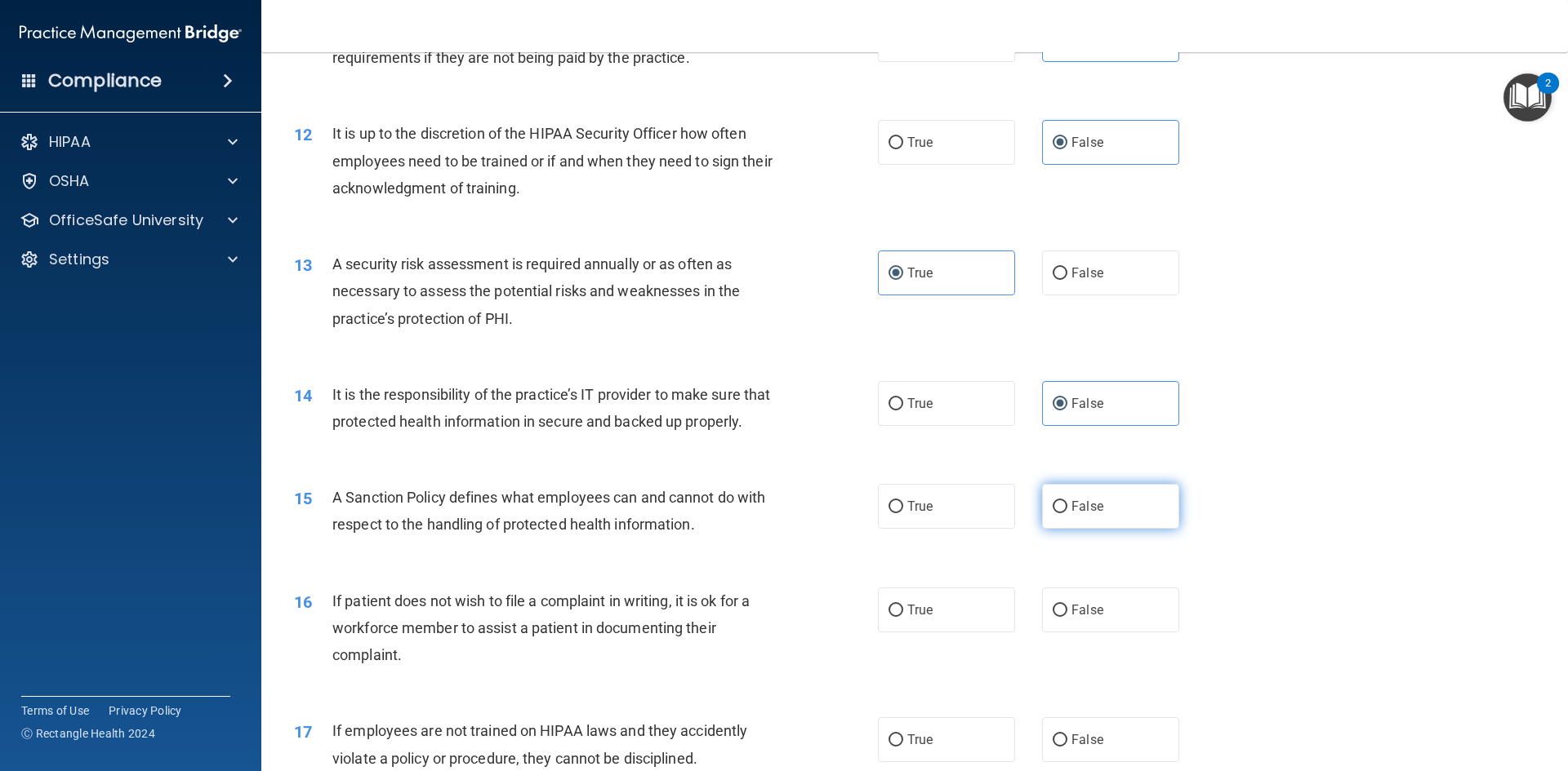
click at [1077, 529] on label "False" at bounding box center [1111, 506] width 137 height 45
click at [1068, 514] on input "False" at bounding box center [1059, 507] width 14 height 13
radio input "true"
click at [944, 633] on label "True" at bounding box center [947, 610] width 137 height 45
click at [903, 617] on input "True" at bounding box center [896, 611] width 14 height 13
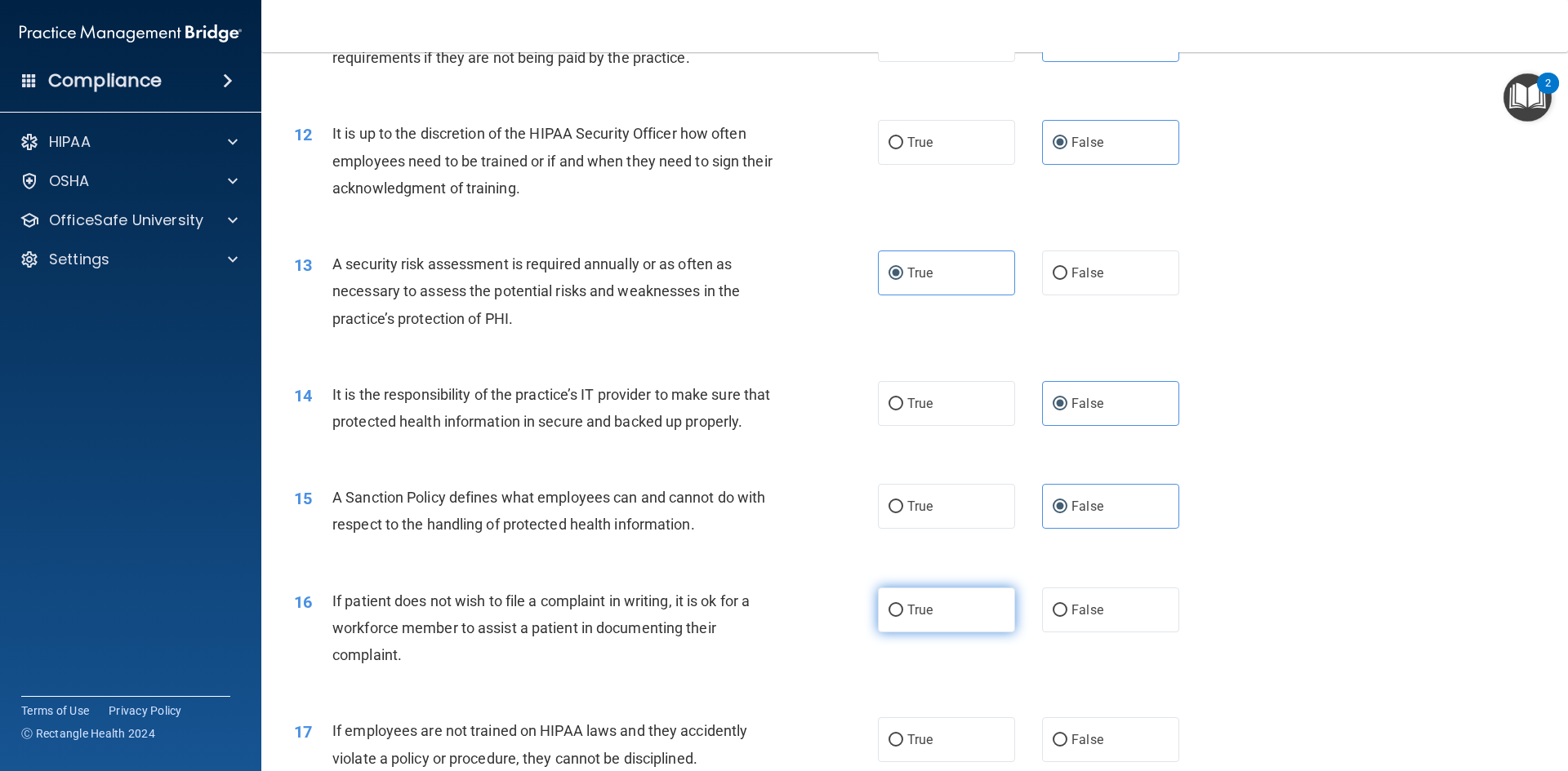
radio input "true"
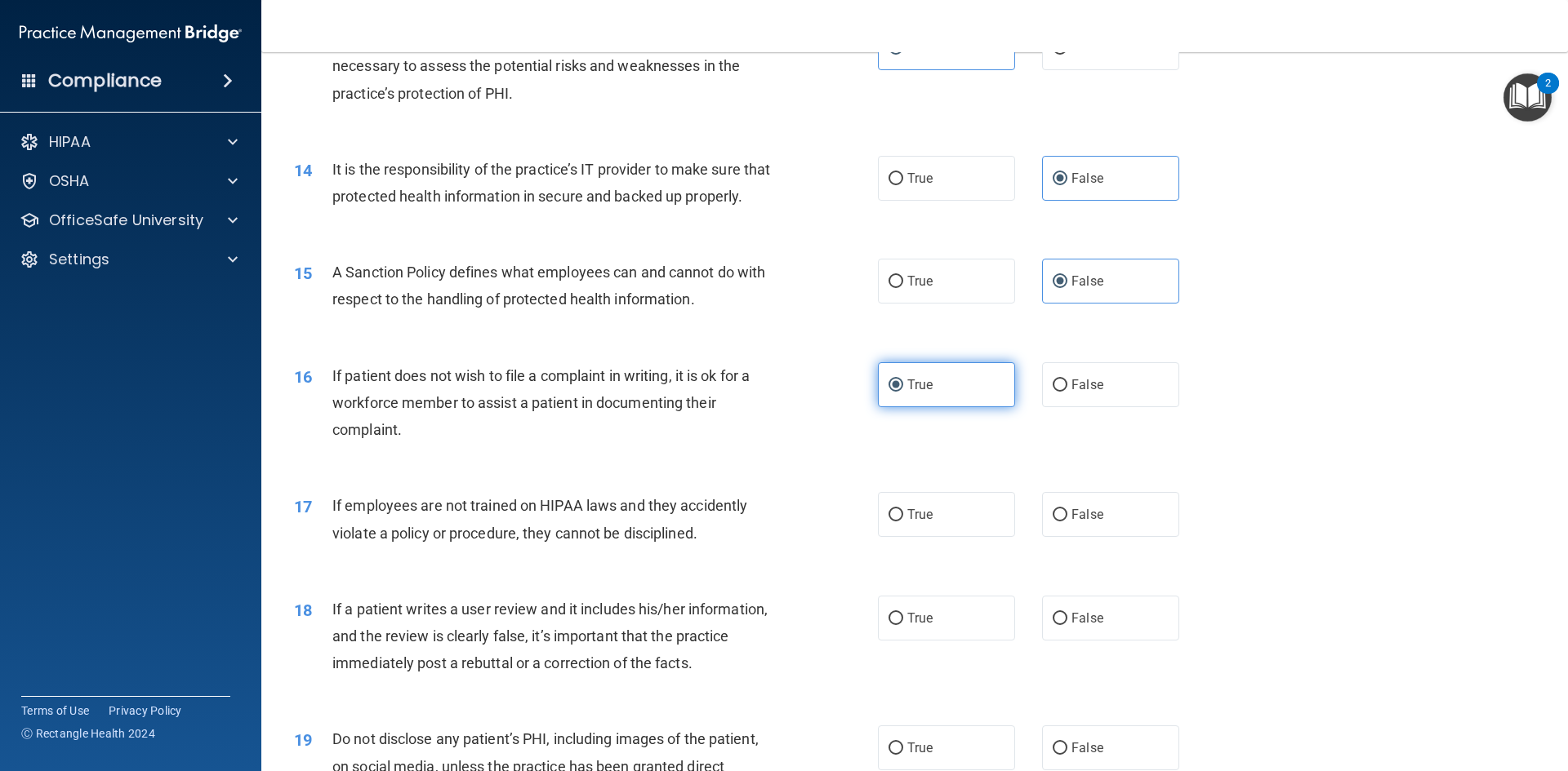
scroll to position [1796, 0]
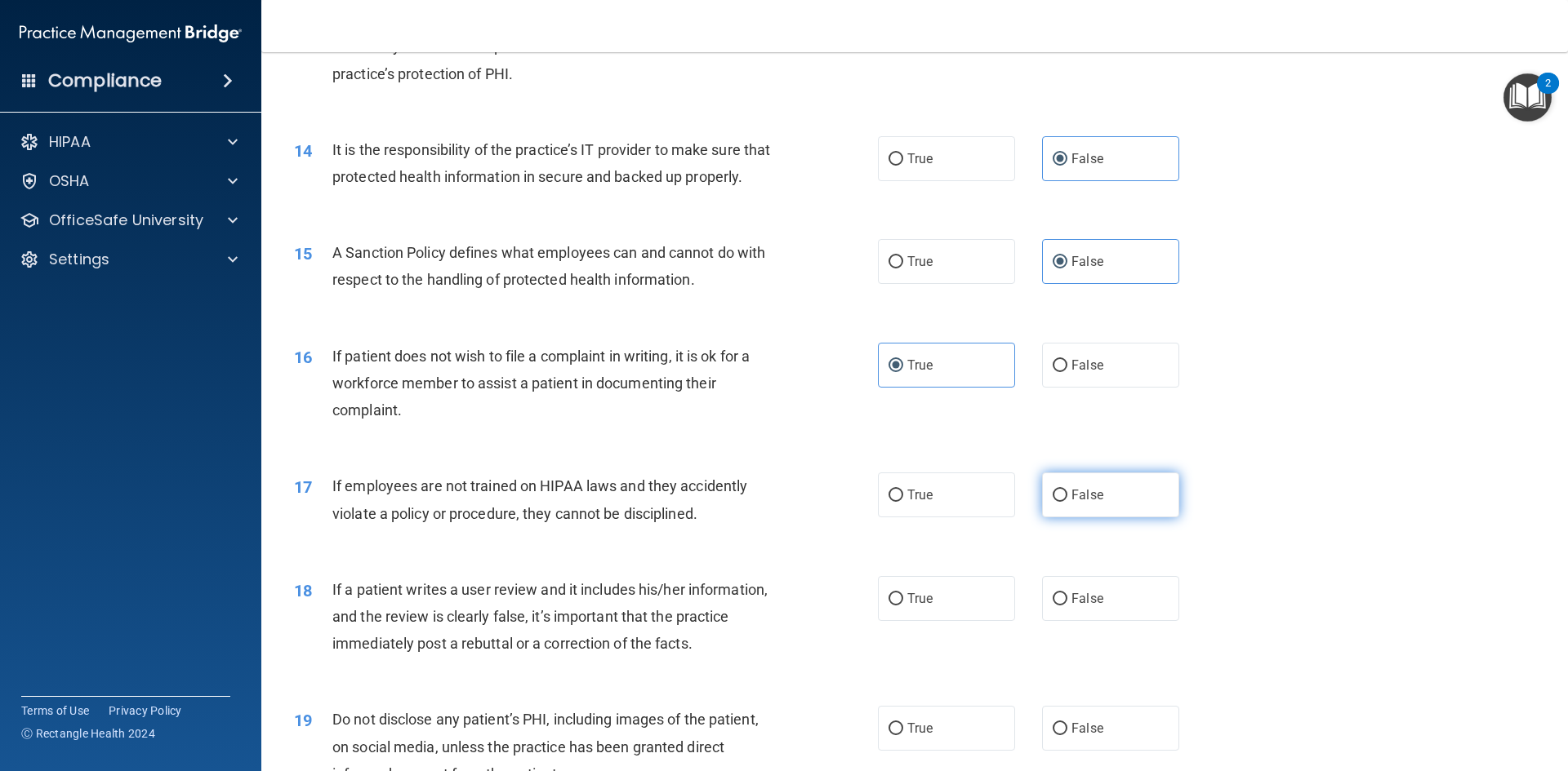
click at [1071, 503] on span "False" at bounding box center [1087, 495] width 32 height 15
click at [1067, 502] on input "False" at bounding box center [1059, 496] width 14 height 13
radio input "true"
click at [1068, 616] on label "False" at bounding box center [1111, 599] width 137 height 45
click at [1068, 606] on input "False" at bounding box center [1059, 599] width 14 height 13
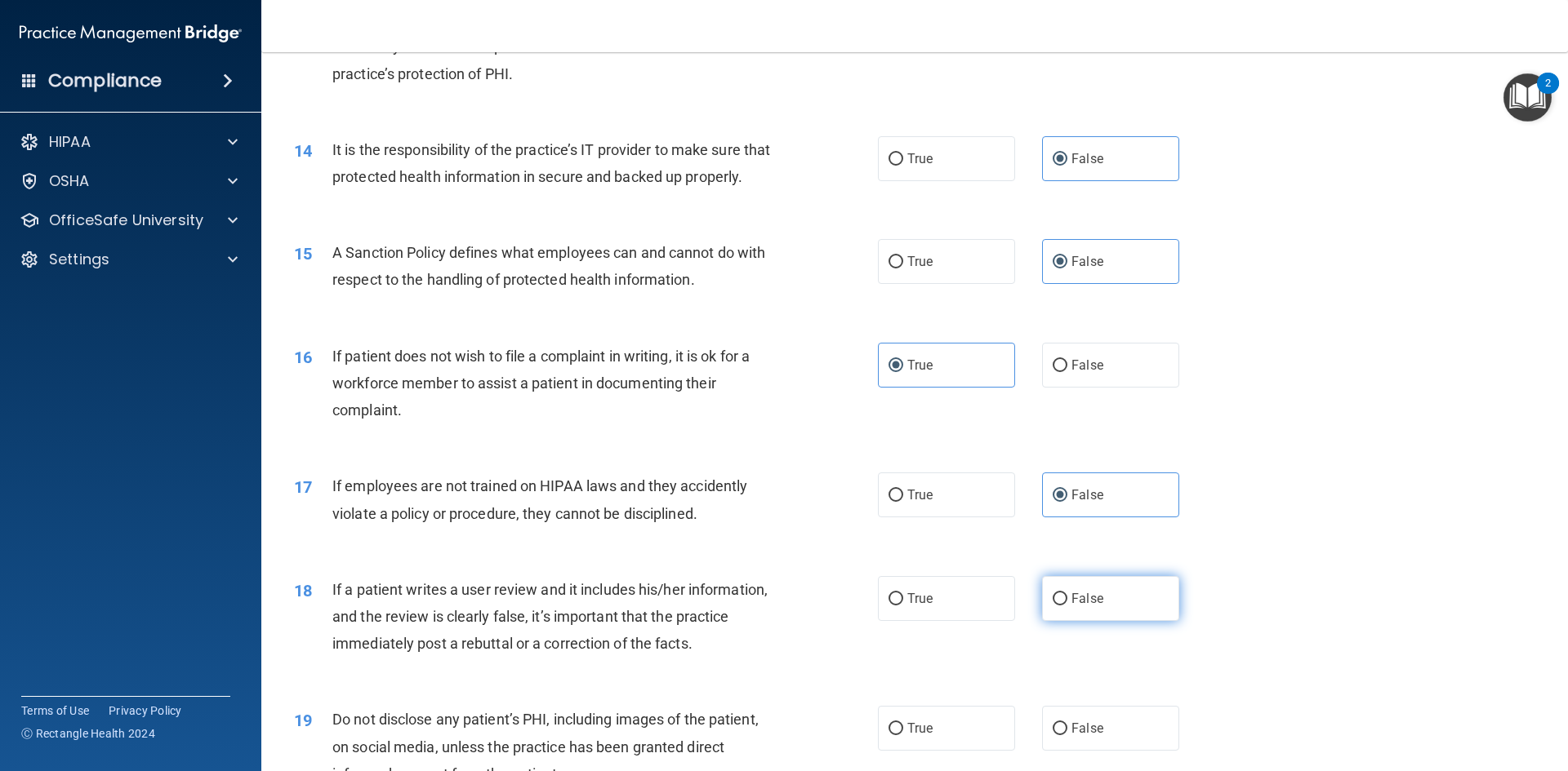
radio input "true"
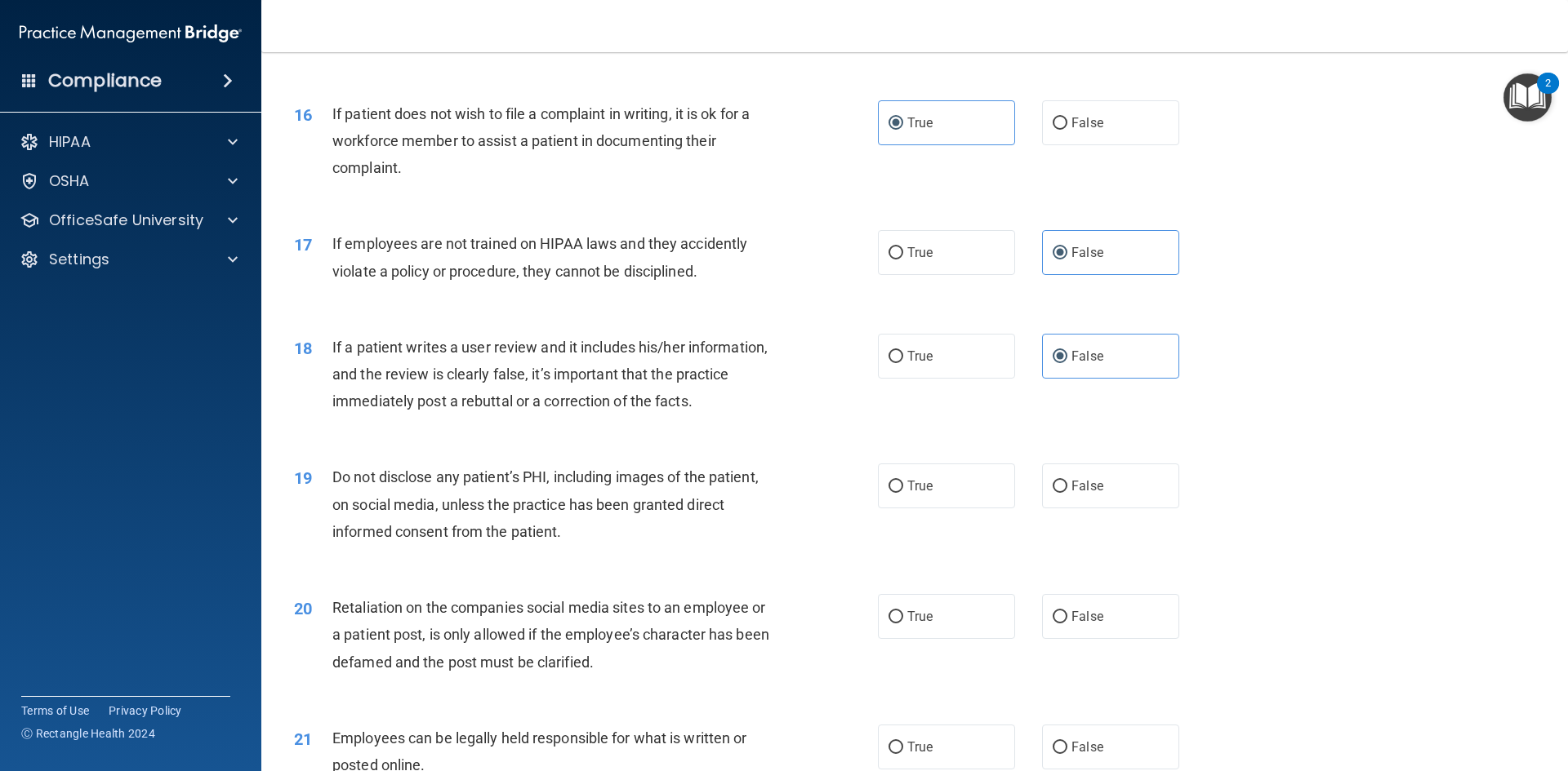
scroll to position [2040, 0]
click at [938, 506] on label "True" at bounding box center [947, 484] width 137 height 45
click at [903, 490] on input "True" at bounding box center [896, 485] width 14 height 13
radio input "true"
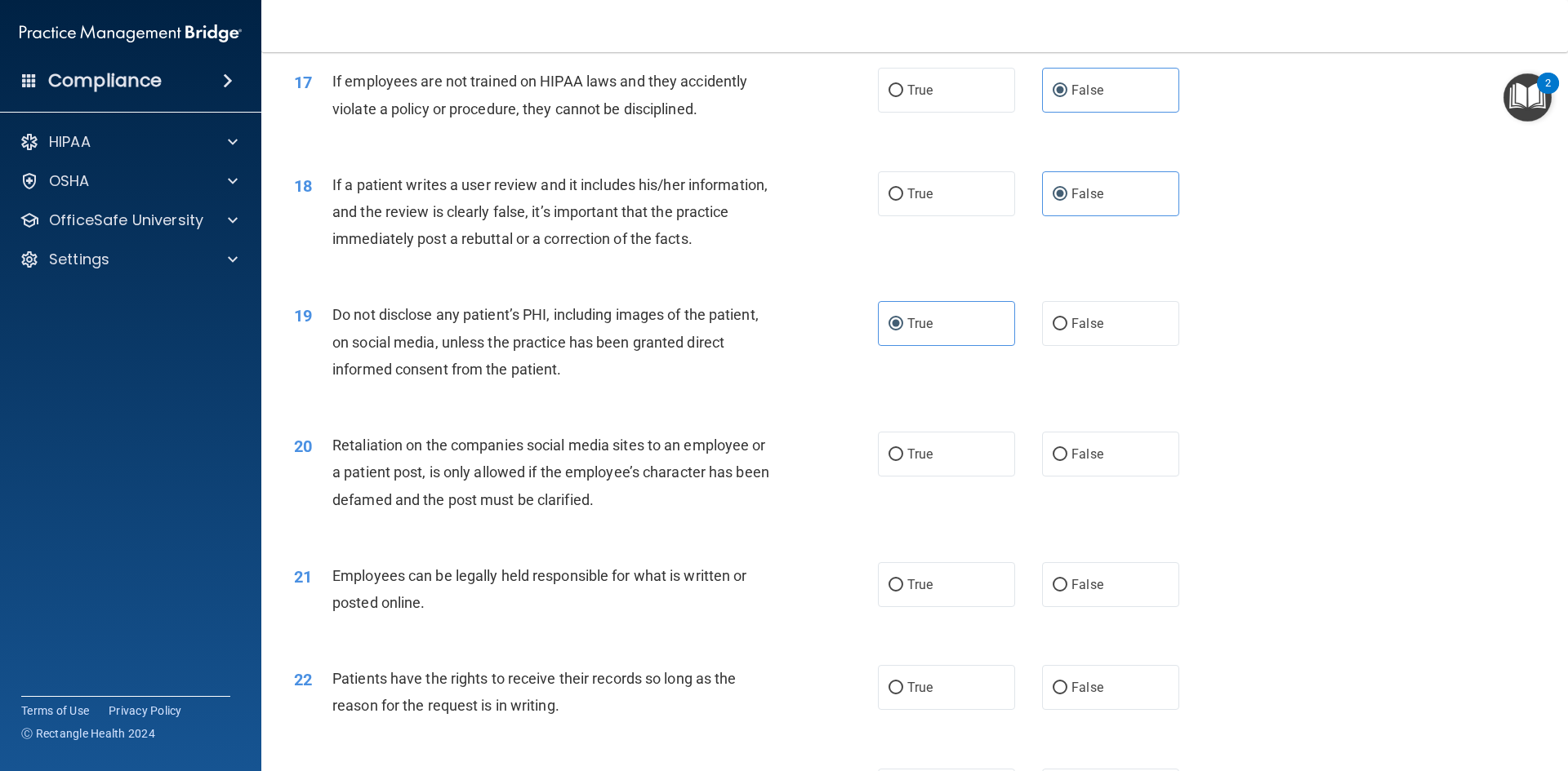
scroll to position [2204, 0]
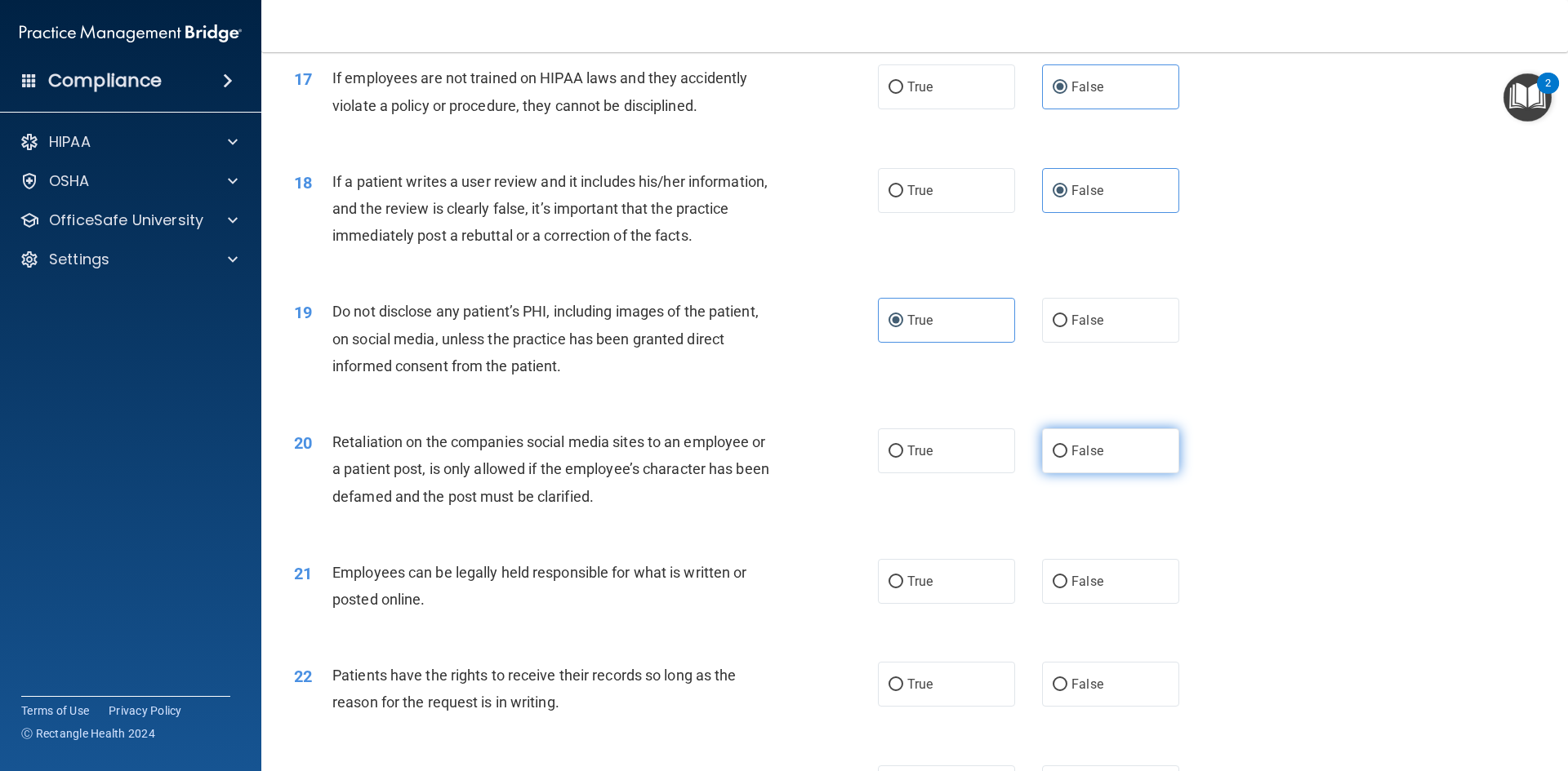
click at [1078, 459] on span "False" at bounding box center [1087, 451] width 32 height 15
click at [1068, 458] on input "False" at bounding box center [1059, 452] width 14 height 13
radio input "true"
click at [952, 600] on label "True" at bounding box center [947, 581] width 137 height 45
click at [903, 589] on input "True" at bounding box center [896, 582] width 14 height 13
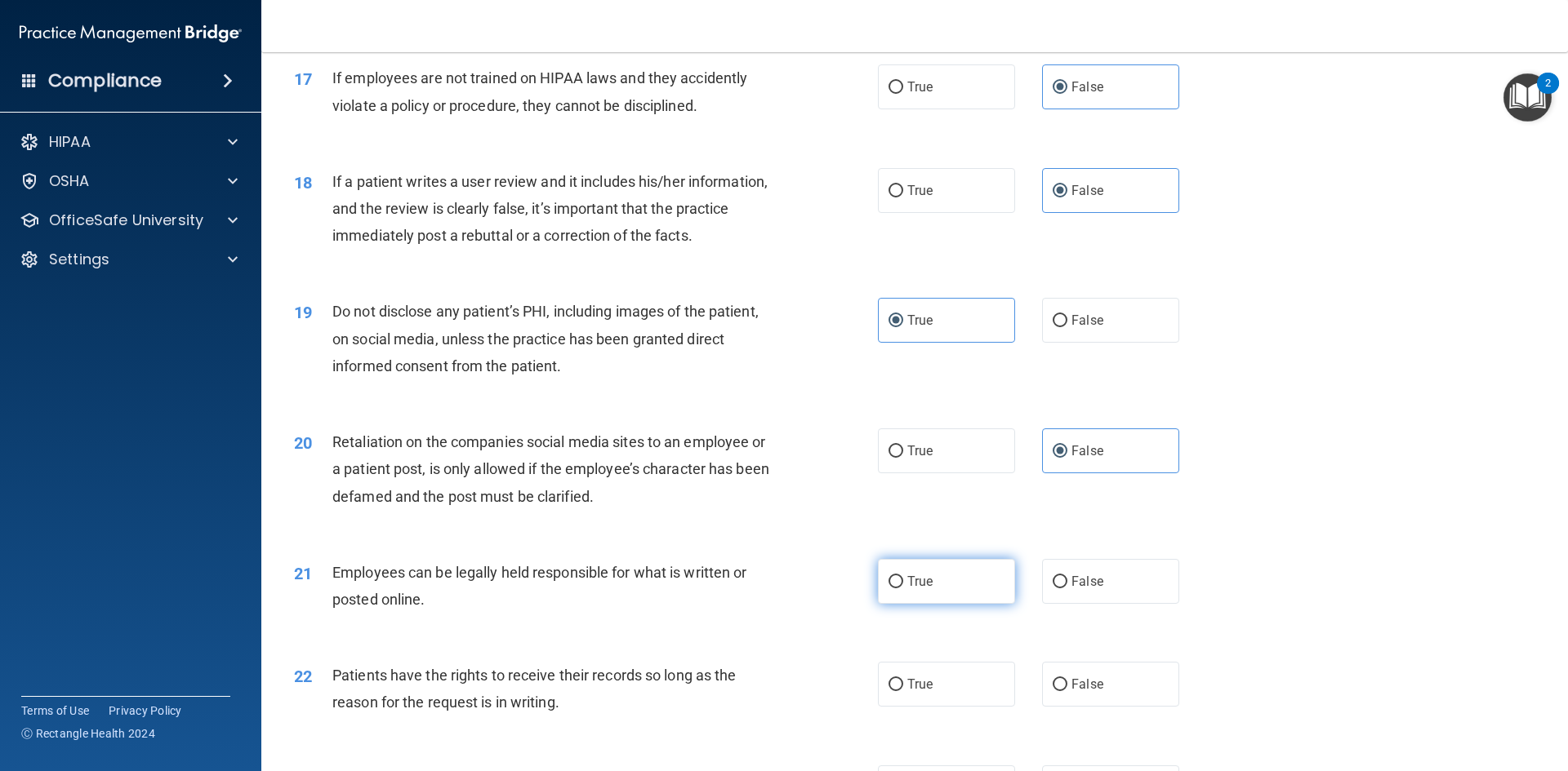
radio input "true"
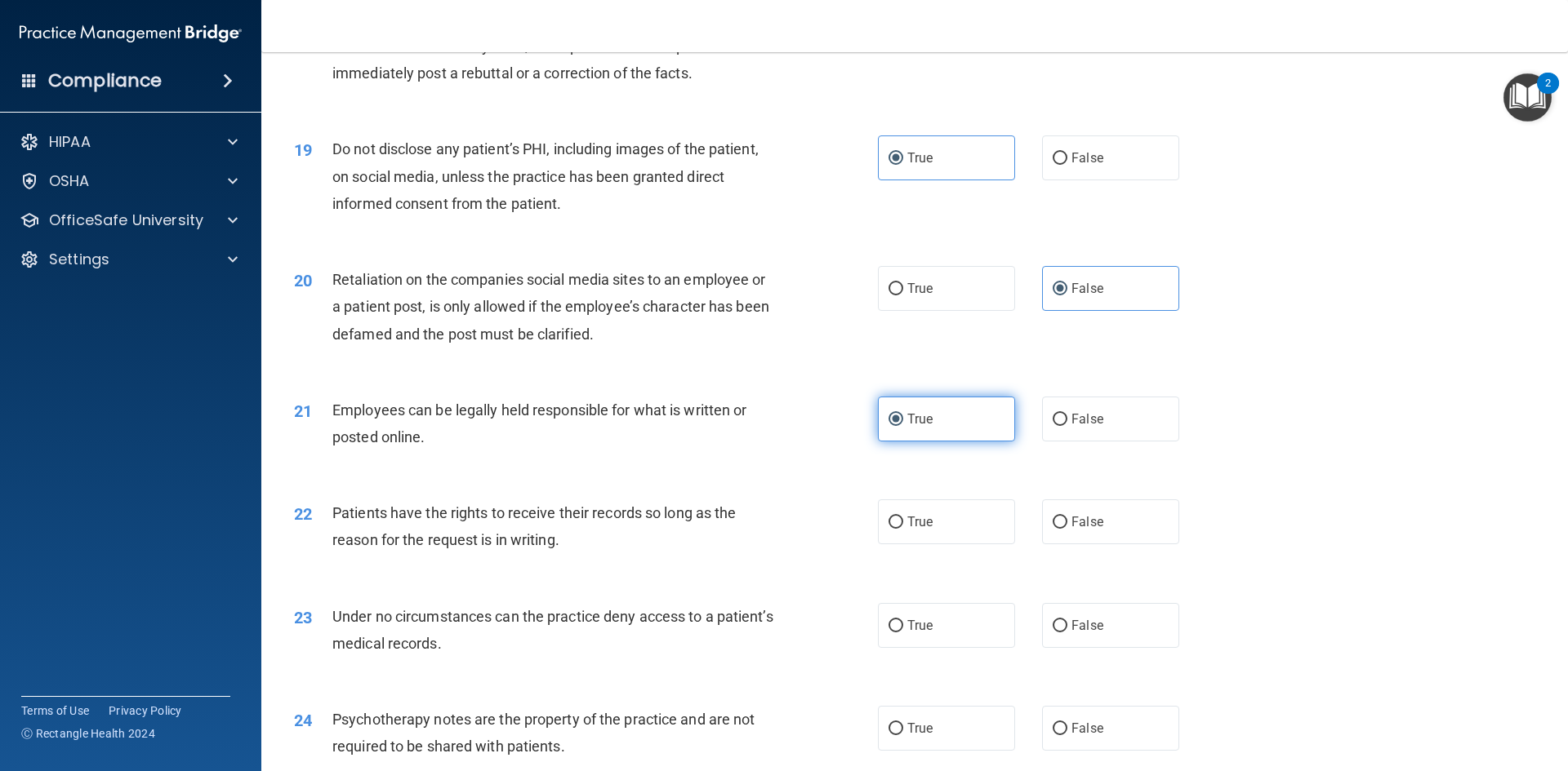
scroll to position [2367, 0]
click at [1042, 543] on label "False" at bounding box center [1111, 521] width 137 height 45
click at [1052, 528] on input "False" at bounding box center [1059, 522] width 14 height 13
radio input "true"
click at [1057, 632] on input "False" at bounding box center [1059, 626] width 14 height 13
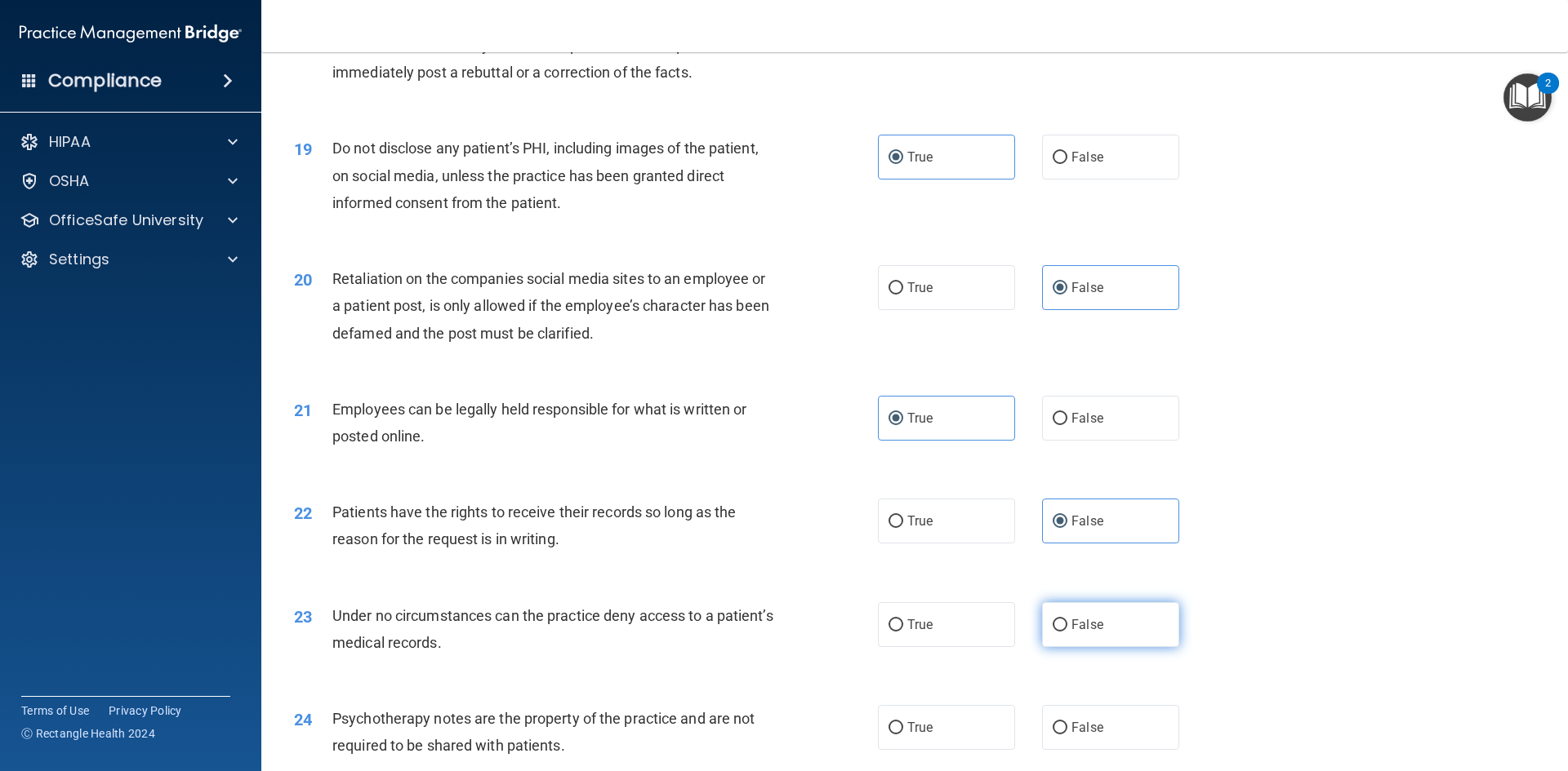
radio input "true"
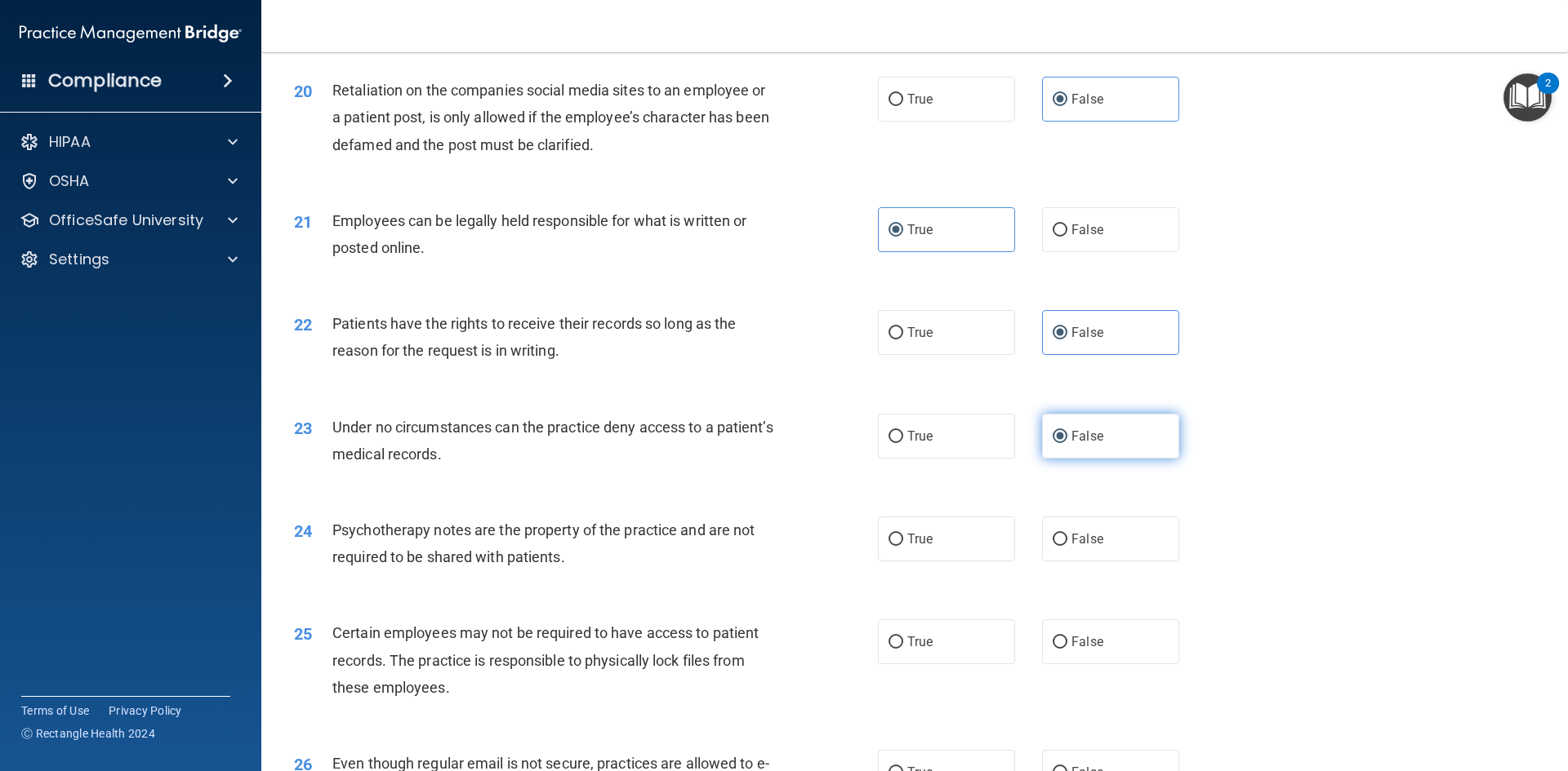
scroll to position [2612, 0]
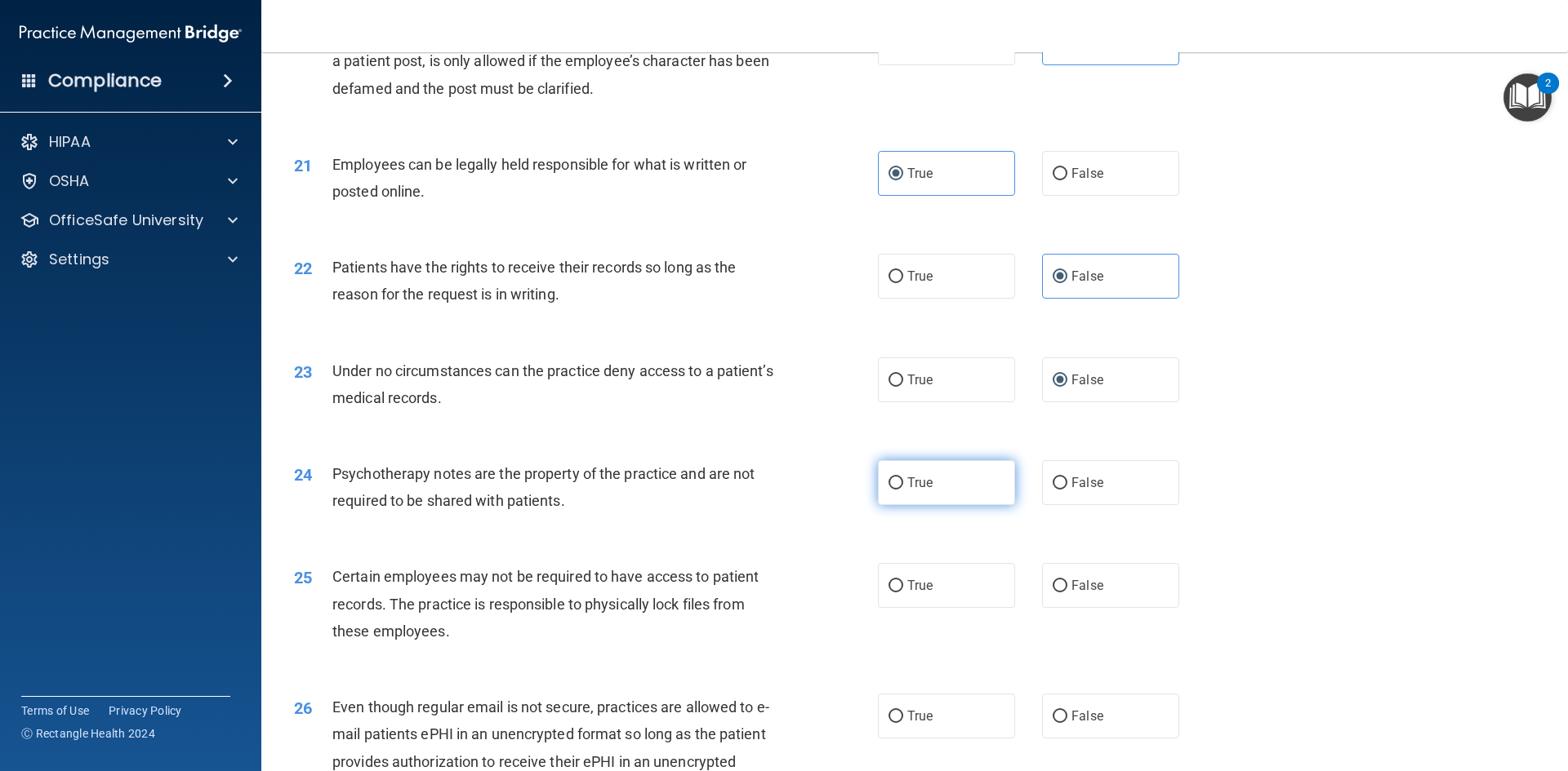
click at [955, 506] on label "True" at bounding box center [947, 483] width 137 height 45
click at [903, 489] on input "True" at bounding box center [896, 484] width 14 height 13
radio input "true"
click at [958, 608] on label "True" at bounding box center [947, 586] width 137 height 45
click at [903, 592] on input "True" at bounding box center [896, 587] width 14 height 13
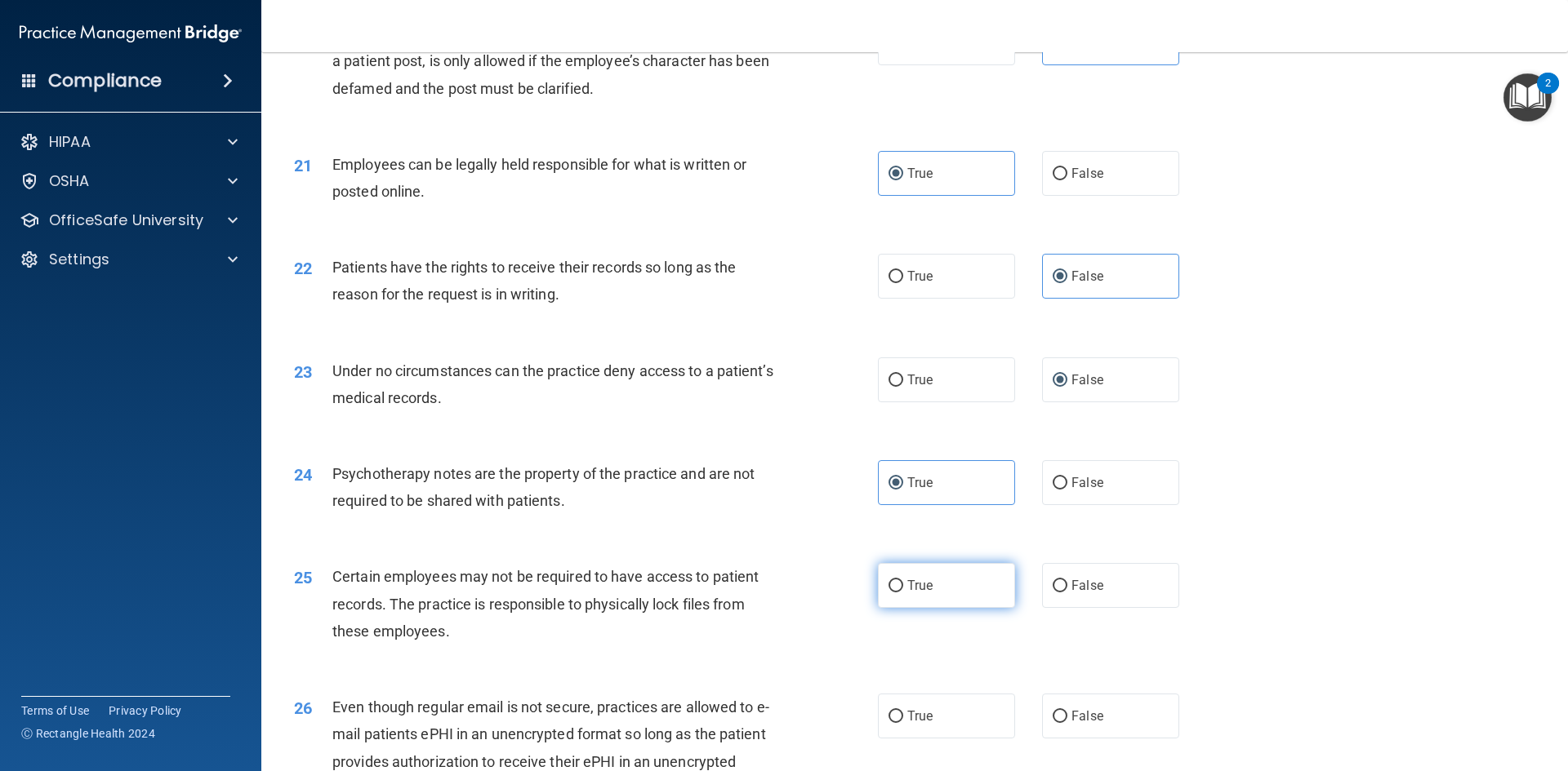
radio input "true"
click at [937, 713] on div "26 Even though regular email is not secure, practices are allowed to e-mail pat…" at bounding box center [914, 752] width 1265 height 157
click at [940, 732] on label "True" at bounding box center [947, 716] width 137 height 45
click at [903, 723] on input "True" at bounding box center [896, 717] width 14 height 13
radio input "true"
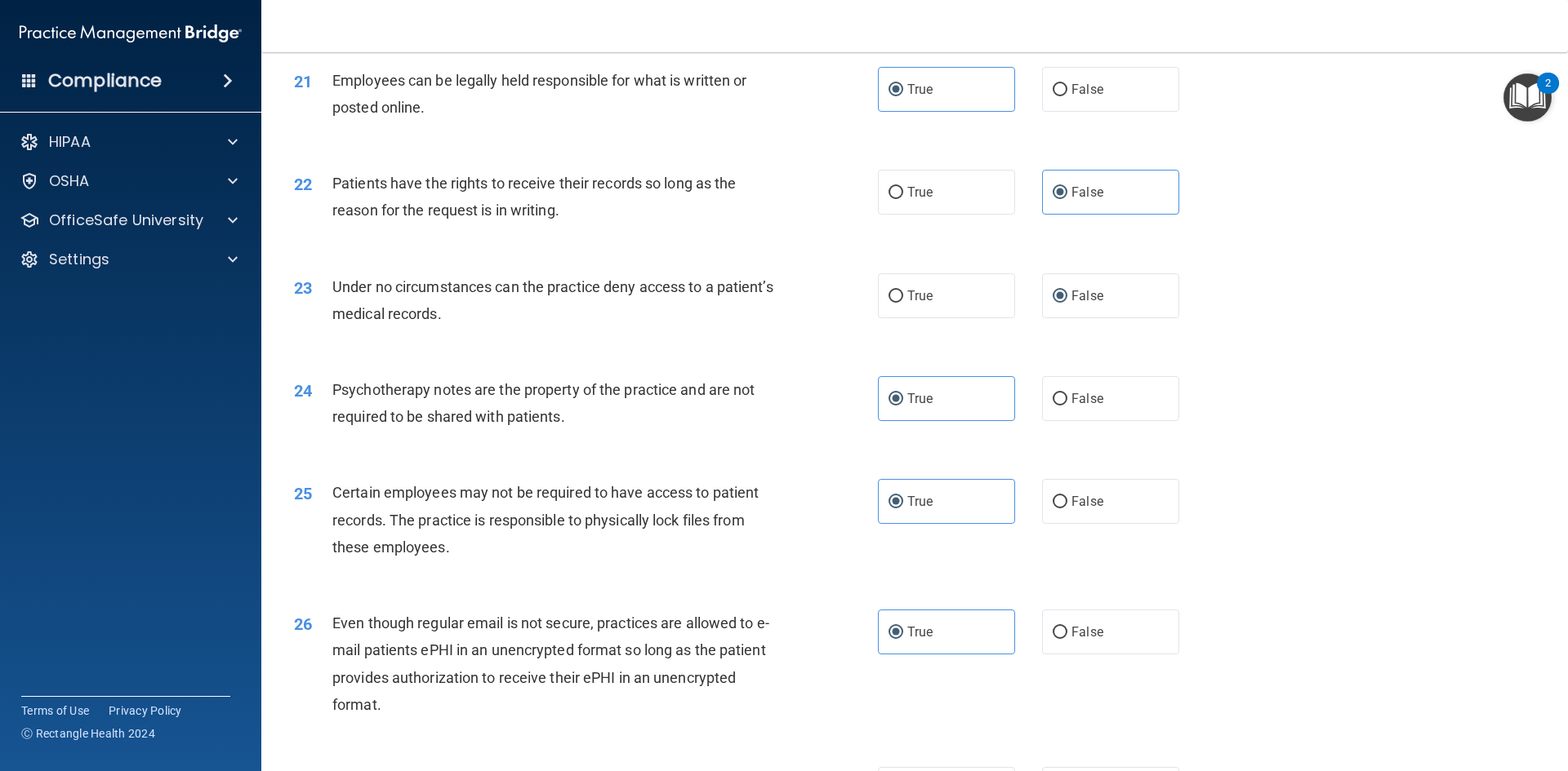
scroll to position [2775, 0]
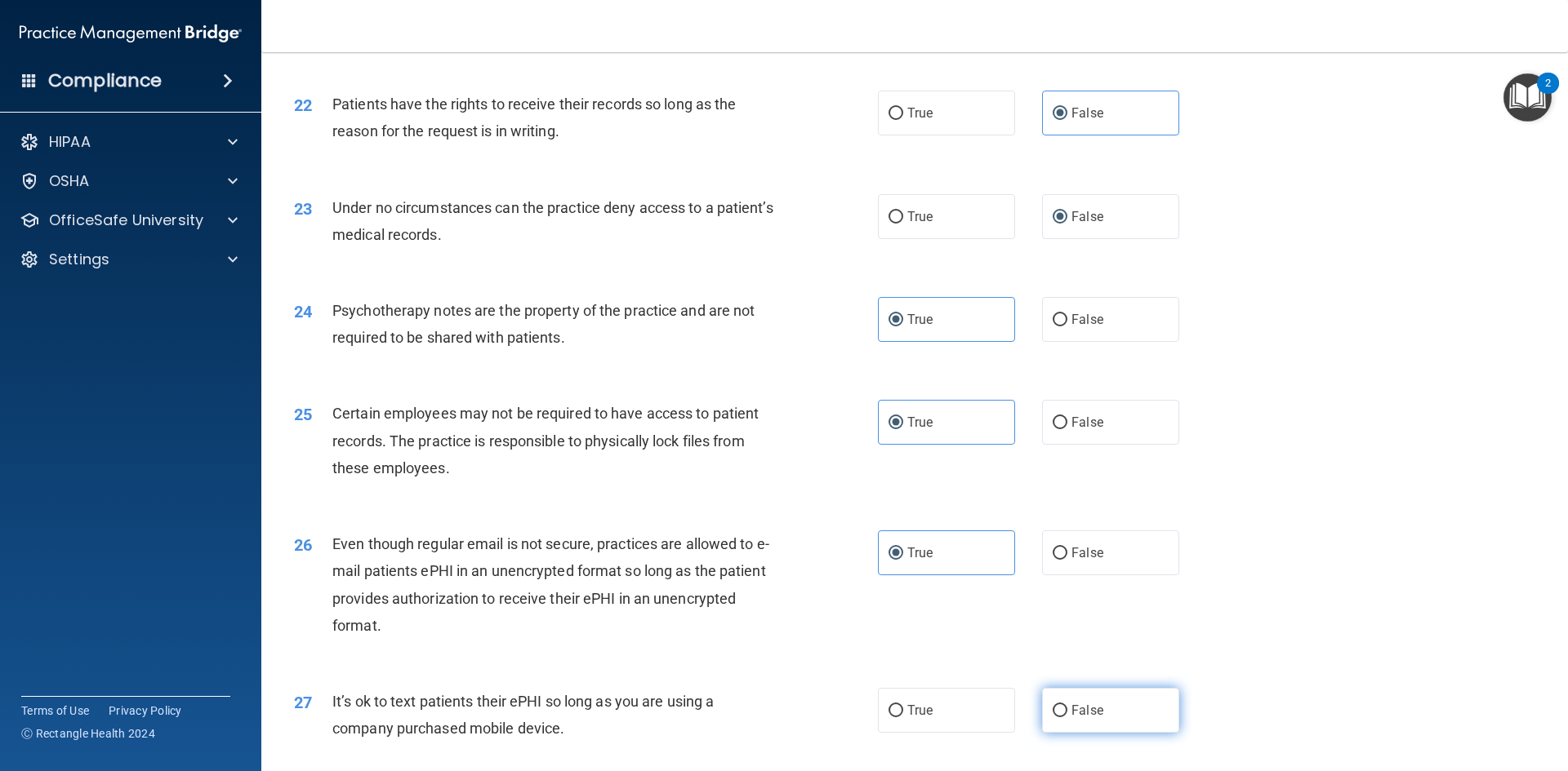
click at [1102, 720] on label "False" at bounding box center [1111, 711] width 137 height 45
click at [1068, 718] on input "False" at bounding box center [1059, 711] width 14 height 13
radio input "true"
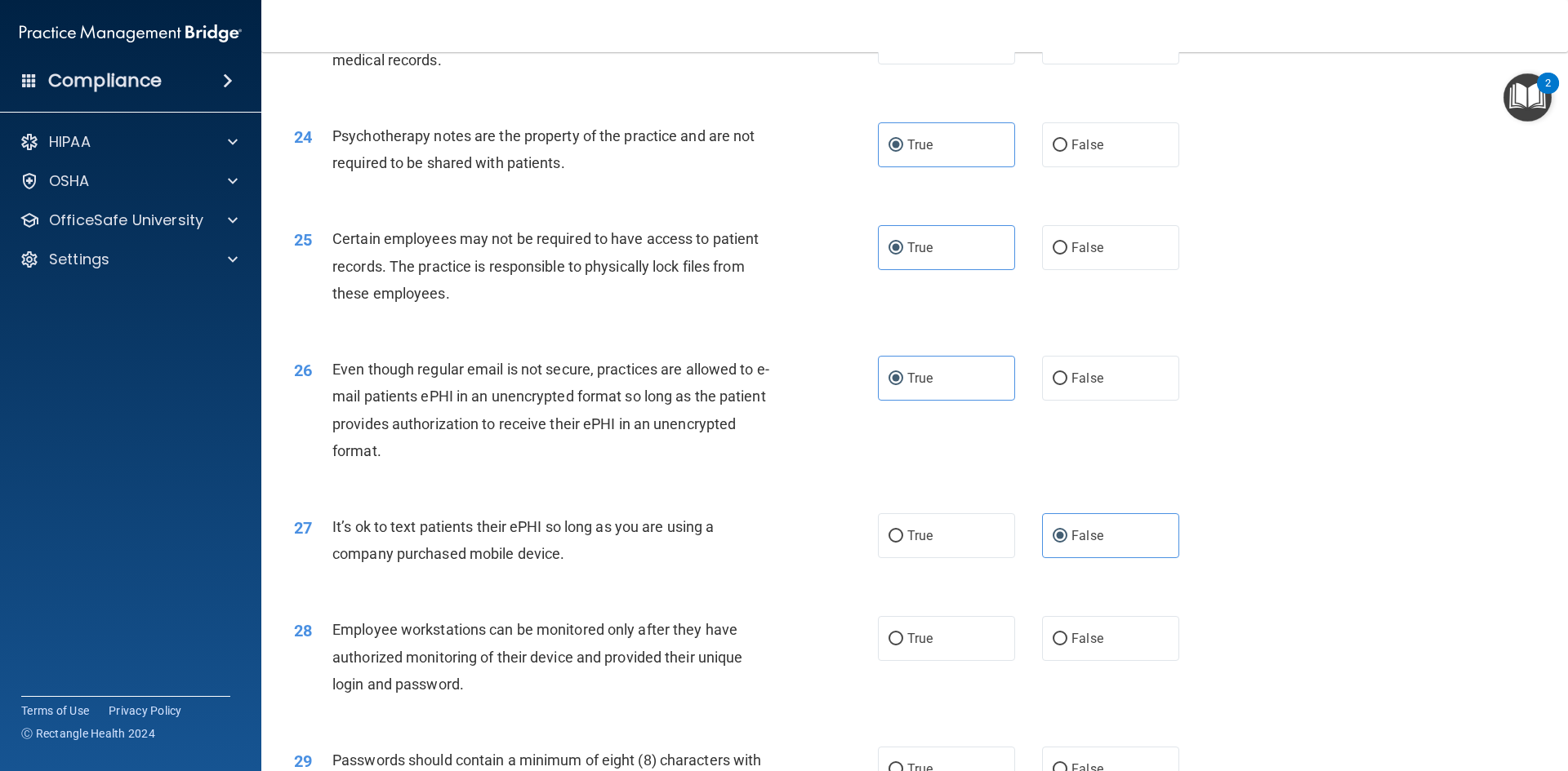
scroll to position [3326, 0]
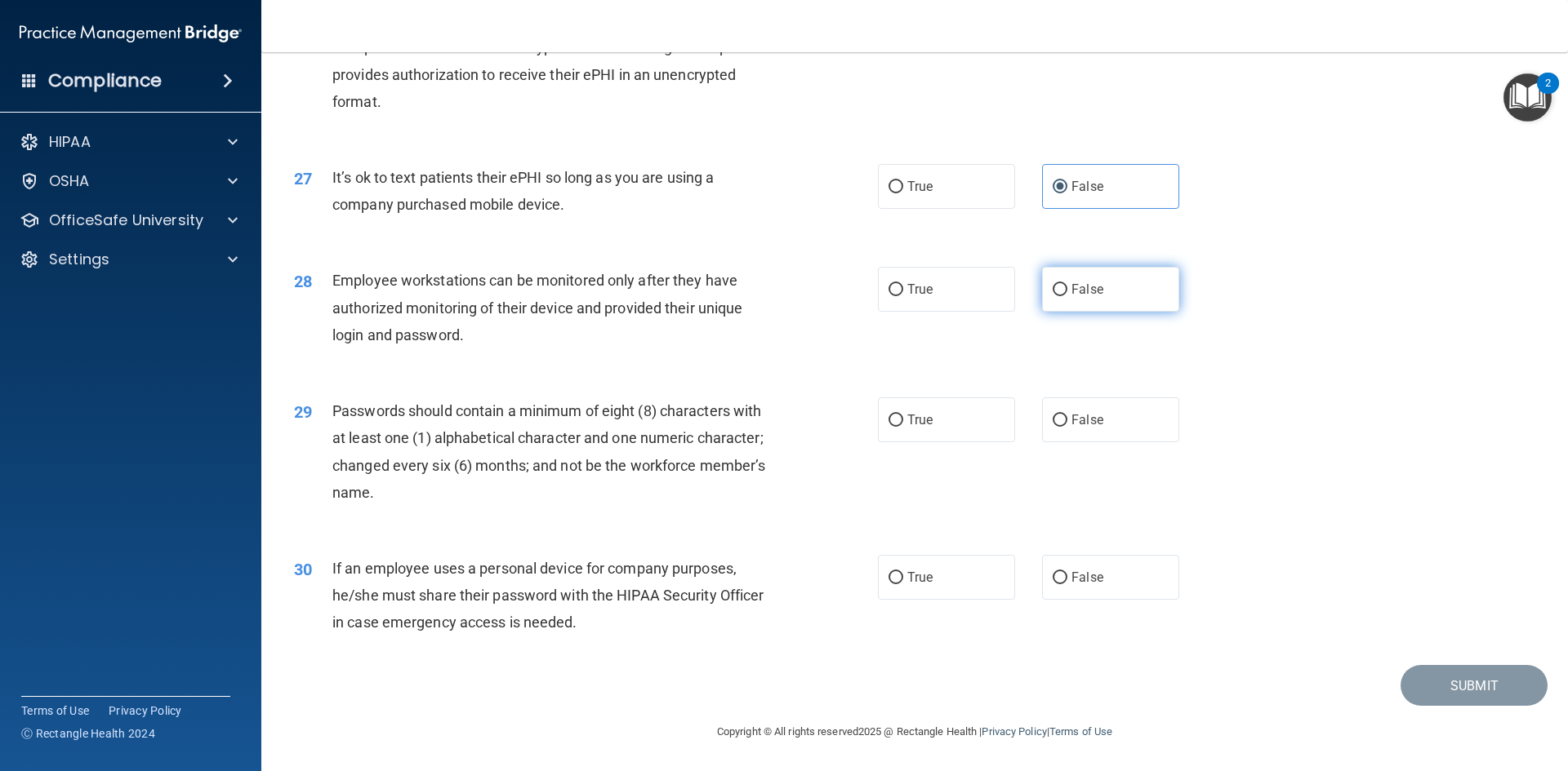
click at [1071, 295] on span "False" at bounding box center [1087, 289] width 32 height 15
click at [1064, 295] on input "False" at bounding box center [1059, 291] width 14 height 13
radio input "true"
click at [931, 400] on label "True" at bounding box center [947, 420] width 137 height 45
click at [903, 414] on input "True" at bounding box center [896, 421] width 14 height 13
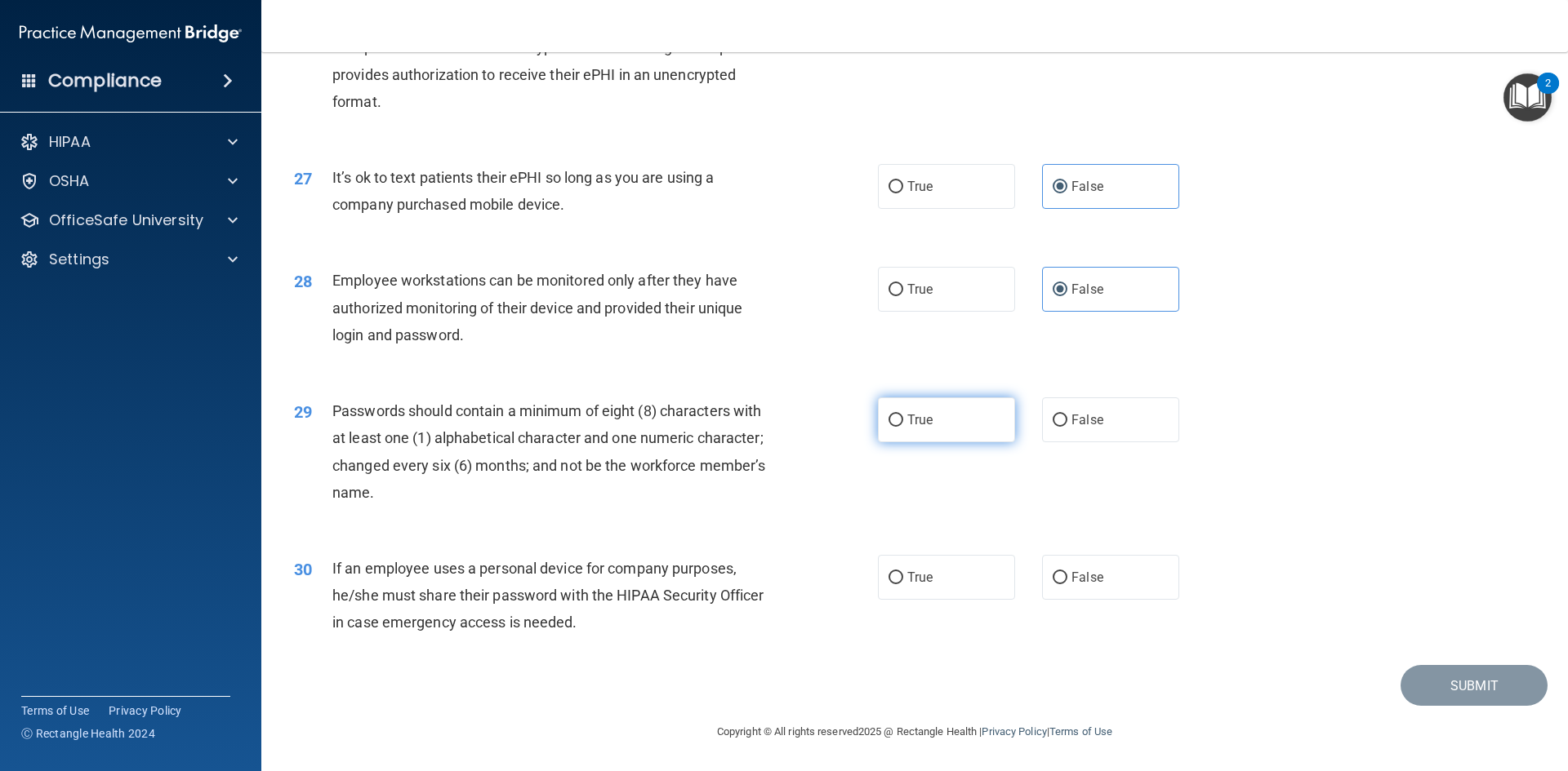
radio input "true"
click at [1118, 594] on label "False" at bounding box center [1111, 578] width 137 height 45
click at [1068, 584] on input "False" at bounding box center [1059, 579] width 14 height 13
radio input "true"
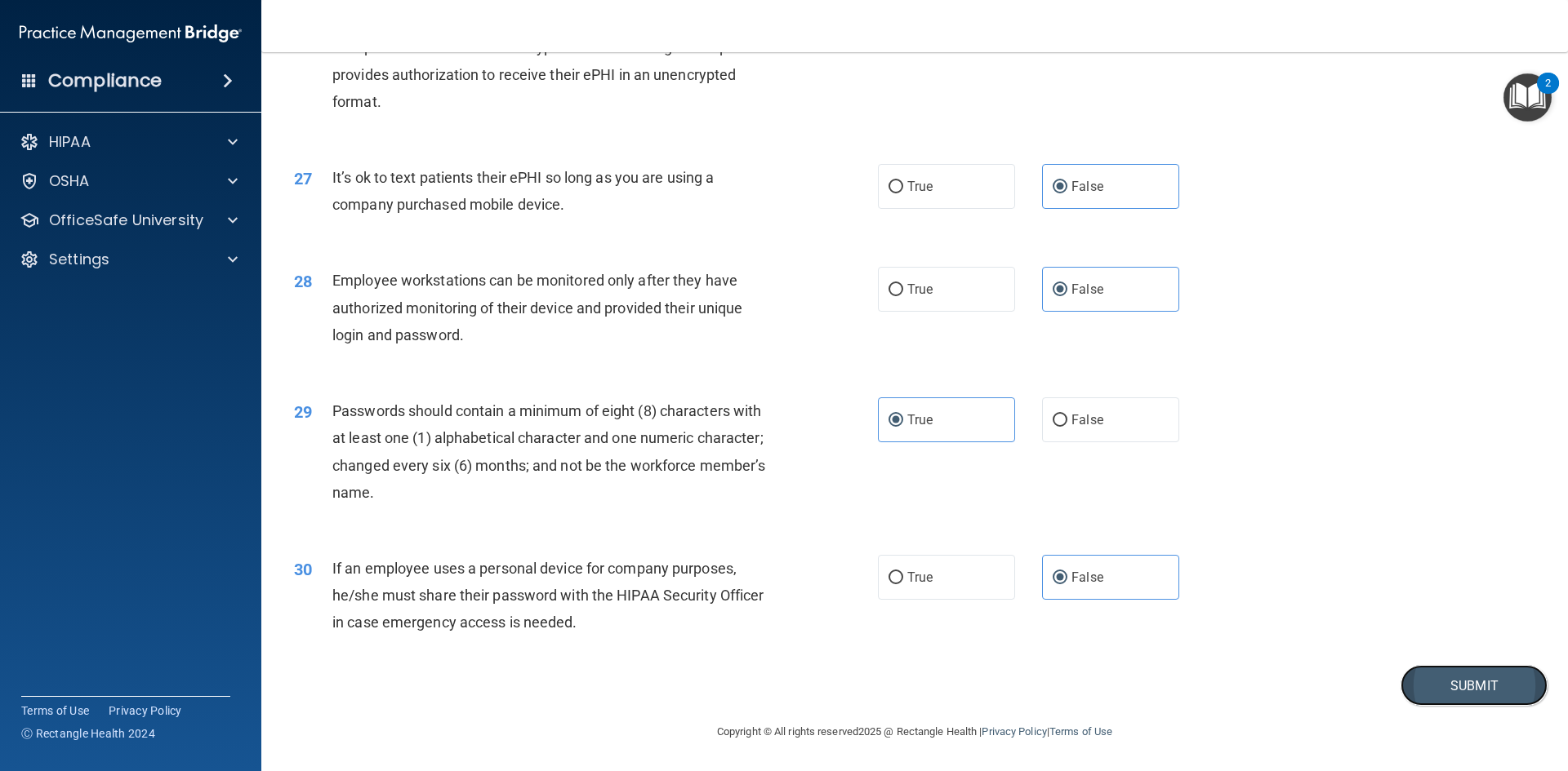
click at [1449, 676] on button "Submit" at bounding box center [1473, 686] width 147 height 42
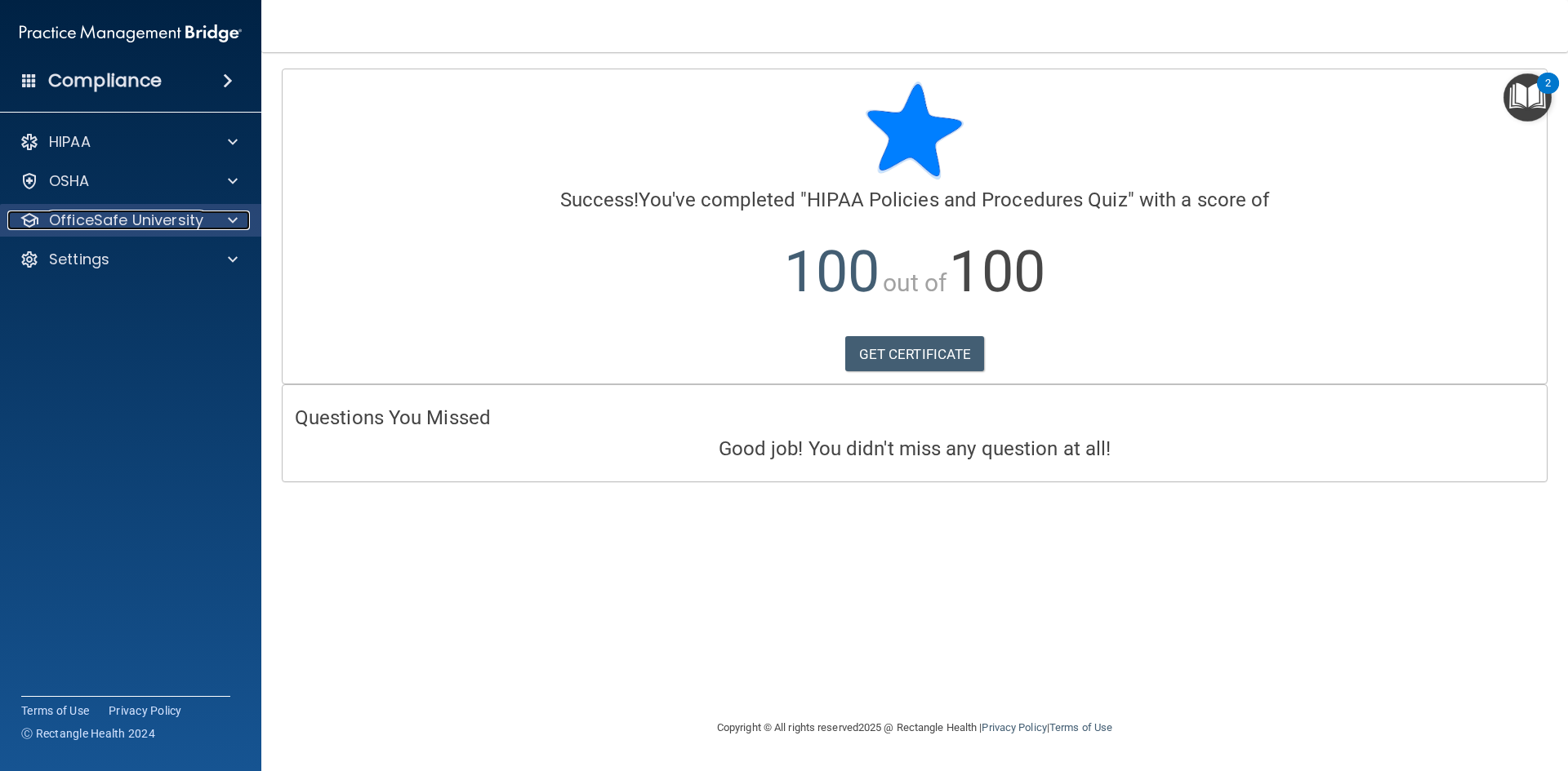
click at [145, 218] on p "OfficeSafe University" at bounding box center [126, 220] width 154 height 20
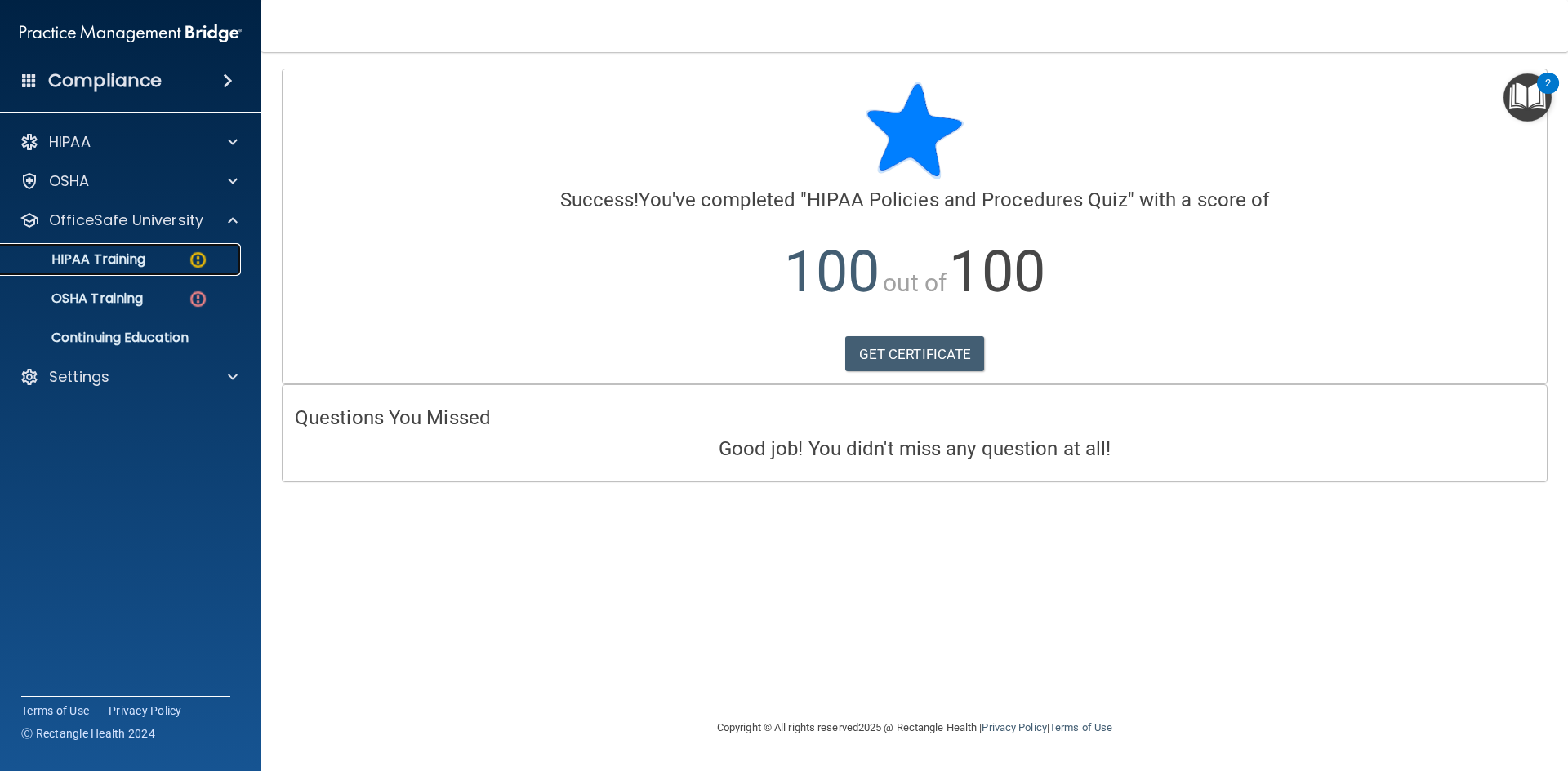
click at [164, 262] on div "HIPAA Training" at bounding box center [122, 259] width 223 height 16
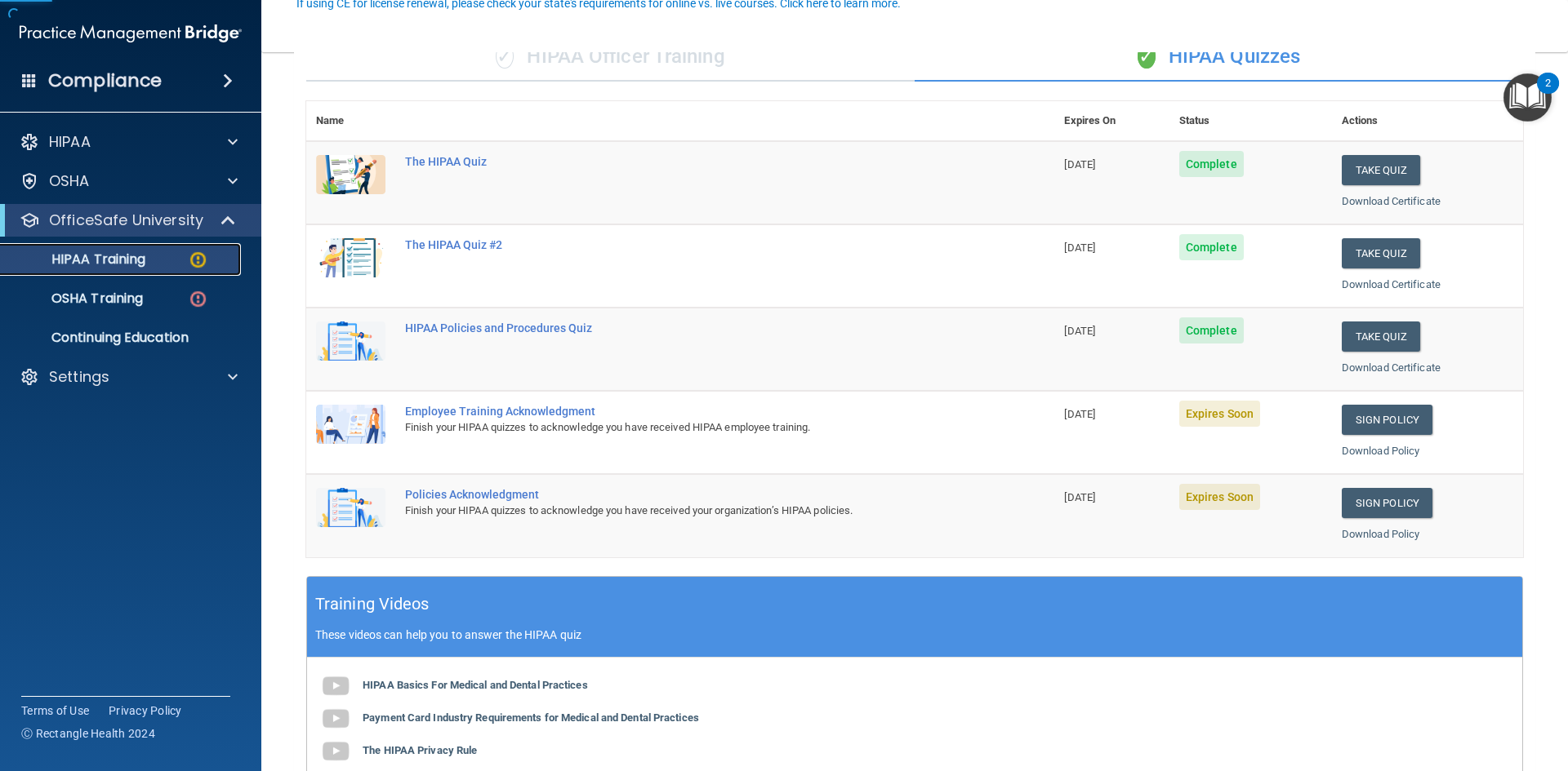
scroll to position [163, 0]
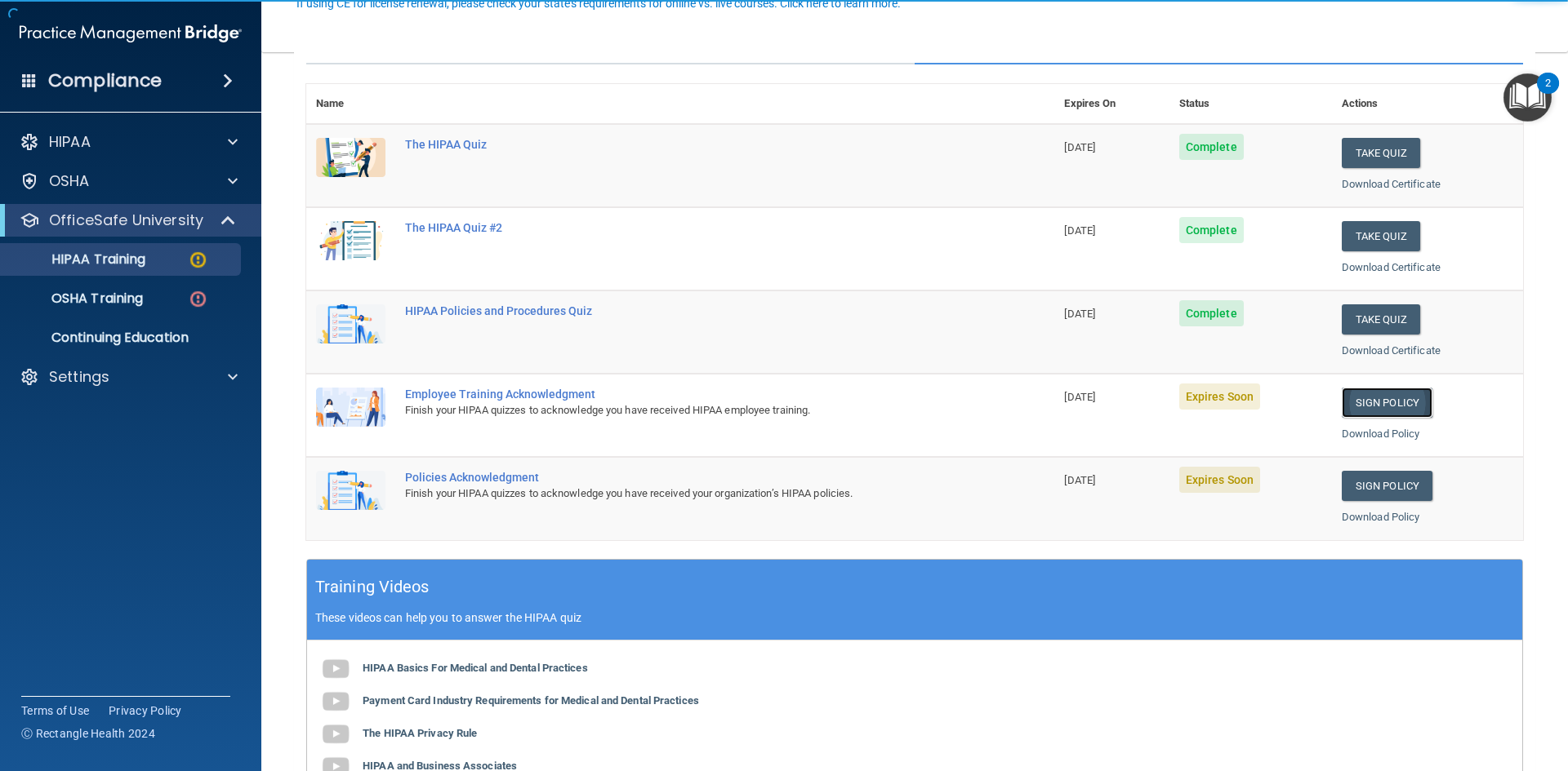
click at [1395, 409] on link "Sign Policy" at bounding box center [1386, 402] width 90 height 30
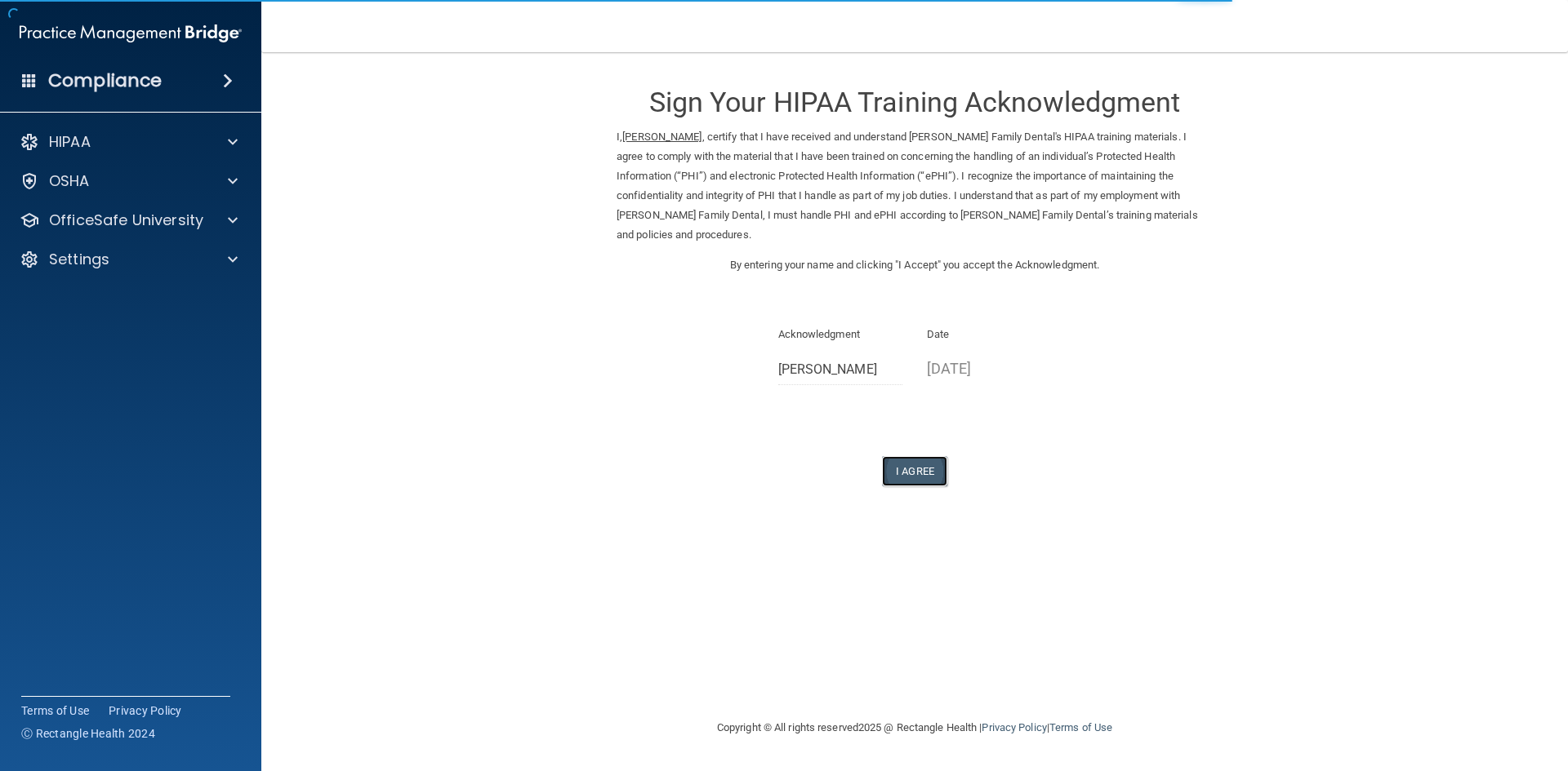
click at [941, 456] on button "I Agree" at bounding box center [914, 470] width 65 height 30
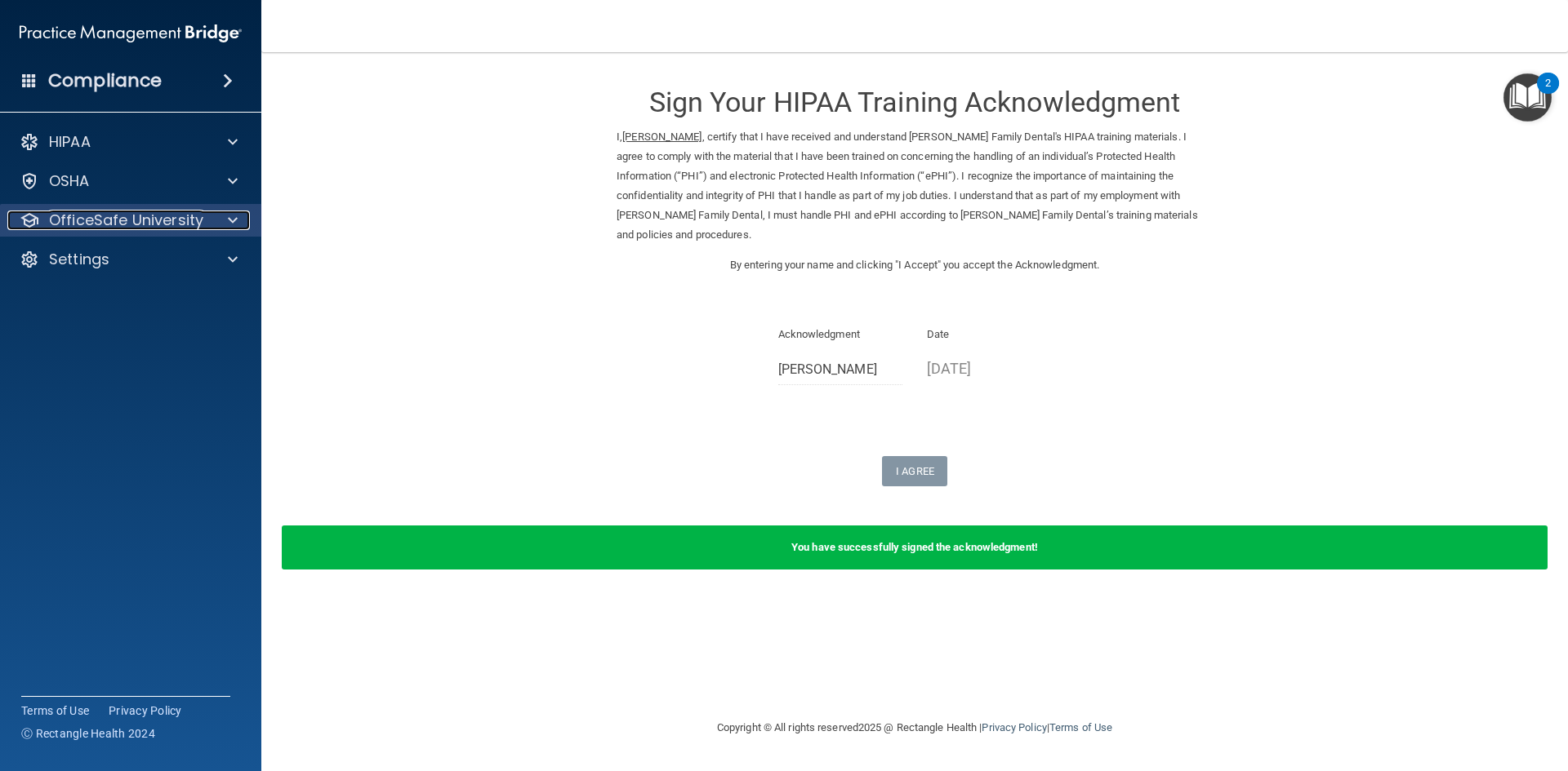
click at [160, 225] on p "OfficeSafe University" at bounding box center [126, 220] width 154 height 20
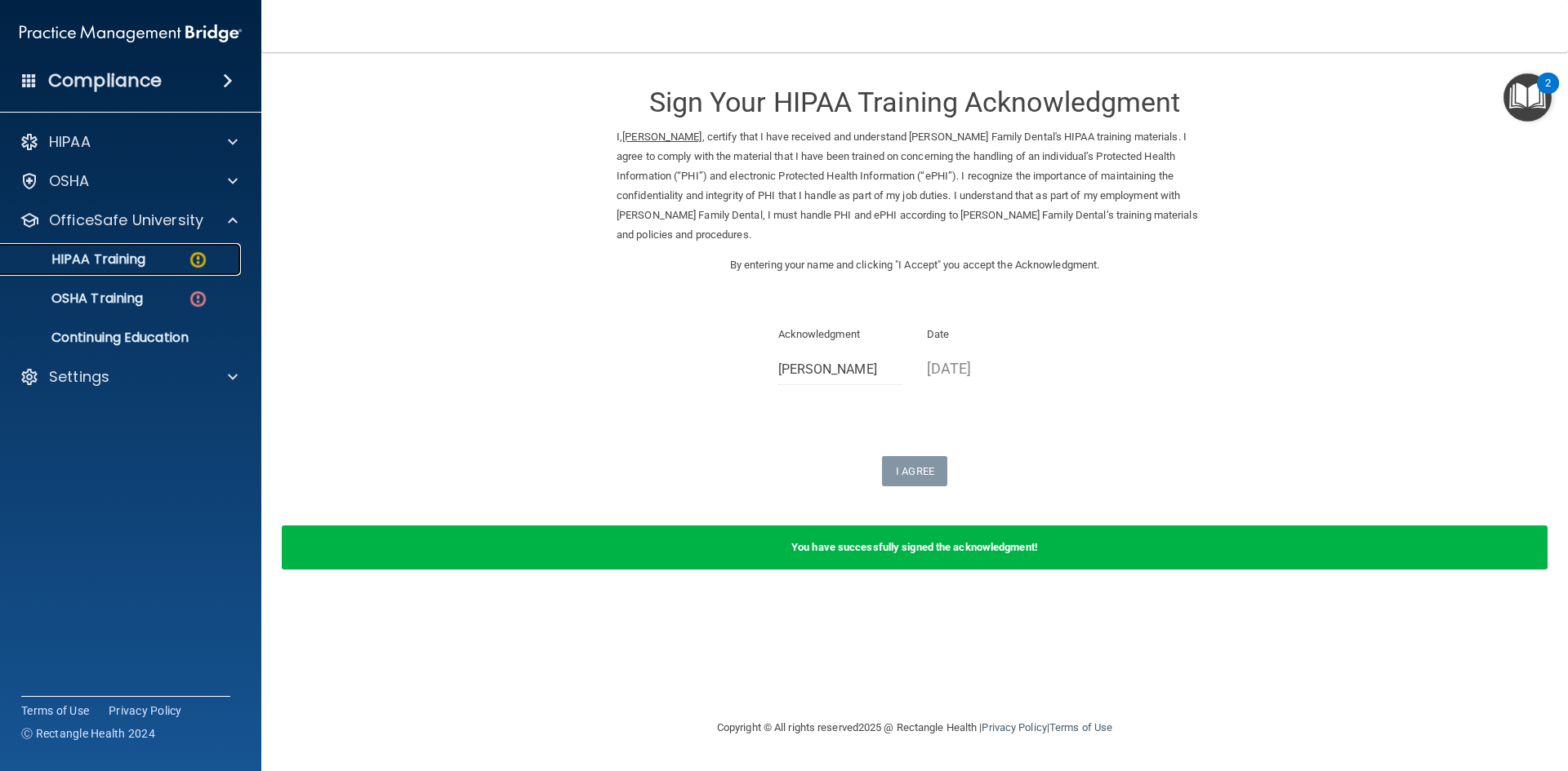
click at [167, 268] on link "HIPAA Training" at bounding box center [112, 259] width 257 height 33
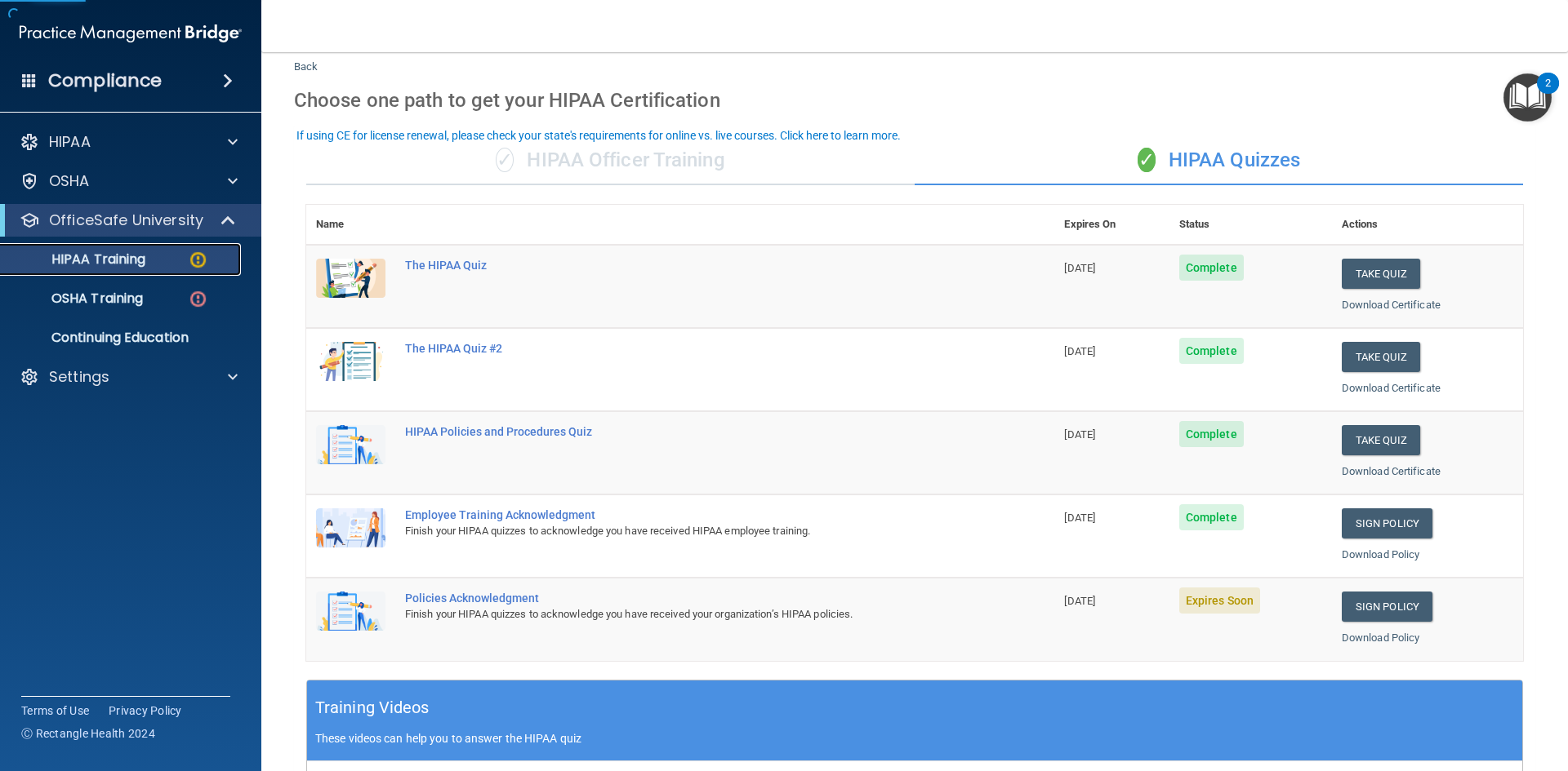
scroll to position [81, 0]
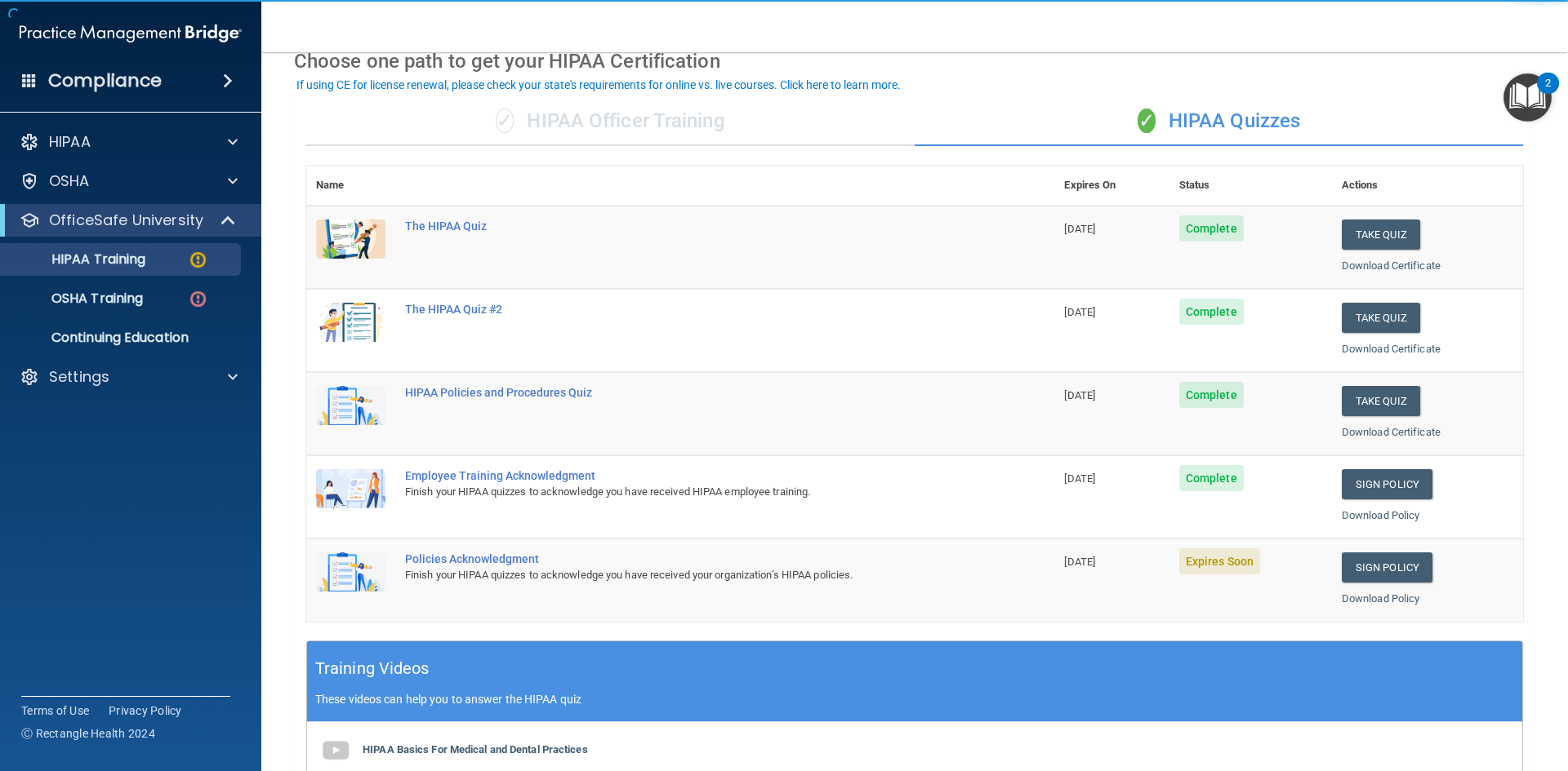
click at [1367, 532] on td "Sign Policy Sign Policy Download Policy" at bounding box center [1427, 497] width 191 height 83
click at [1375, 560] on link "Sign Policy" at bounding box center [1386, 567] width 90 height 30
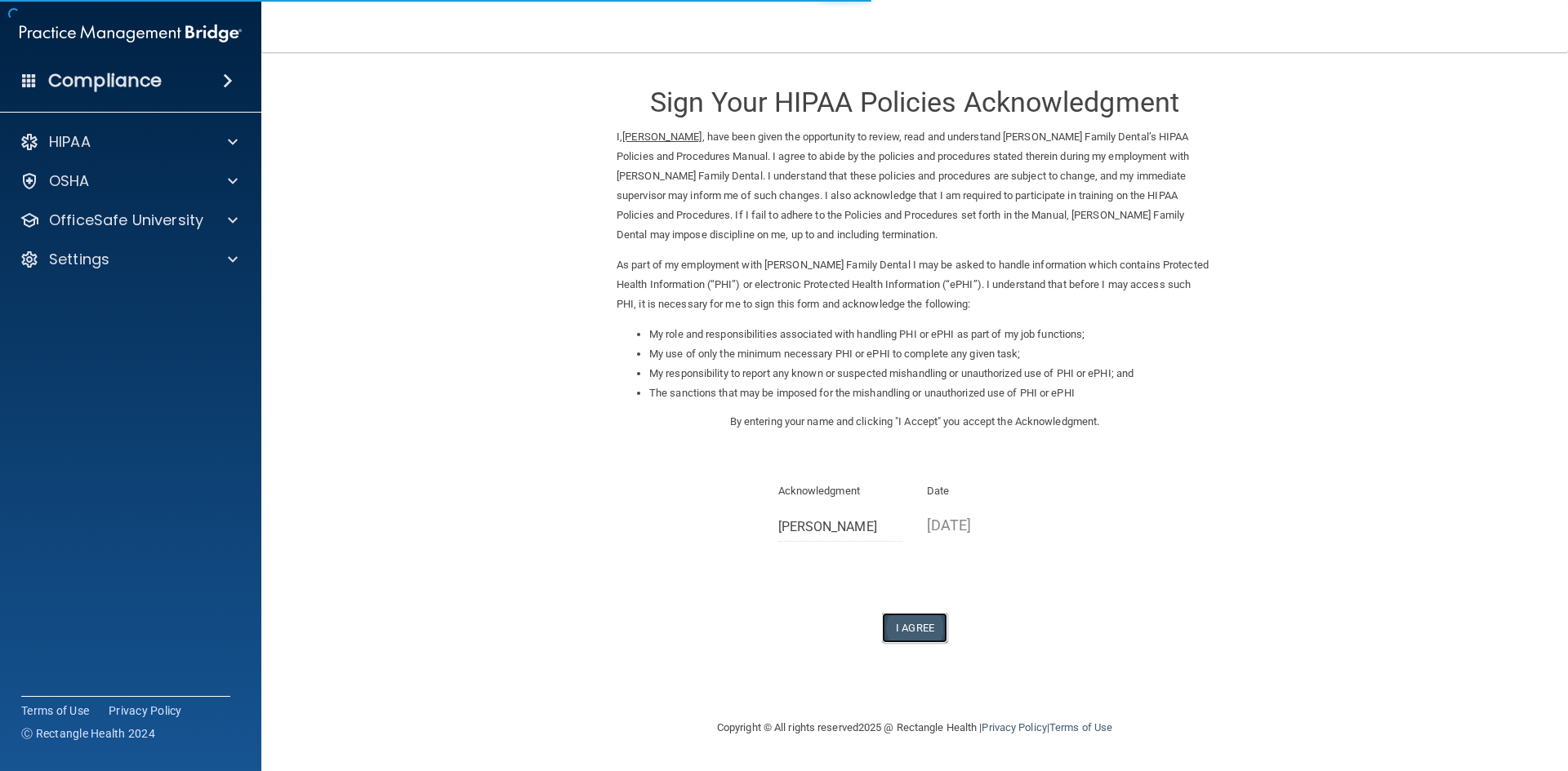
click at [934, 629] on button "I Agree" at bounding box center [914, 627] width 65 height 30
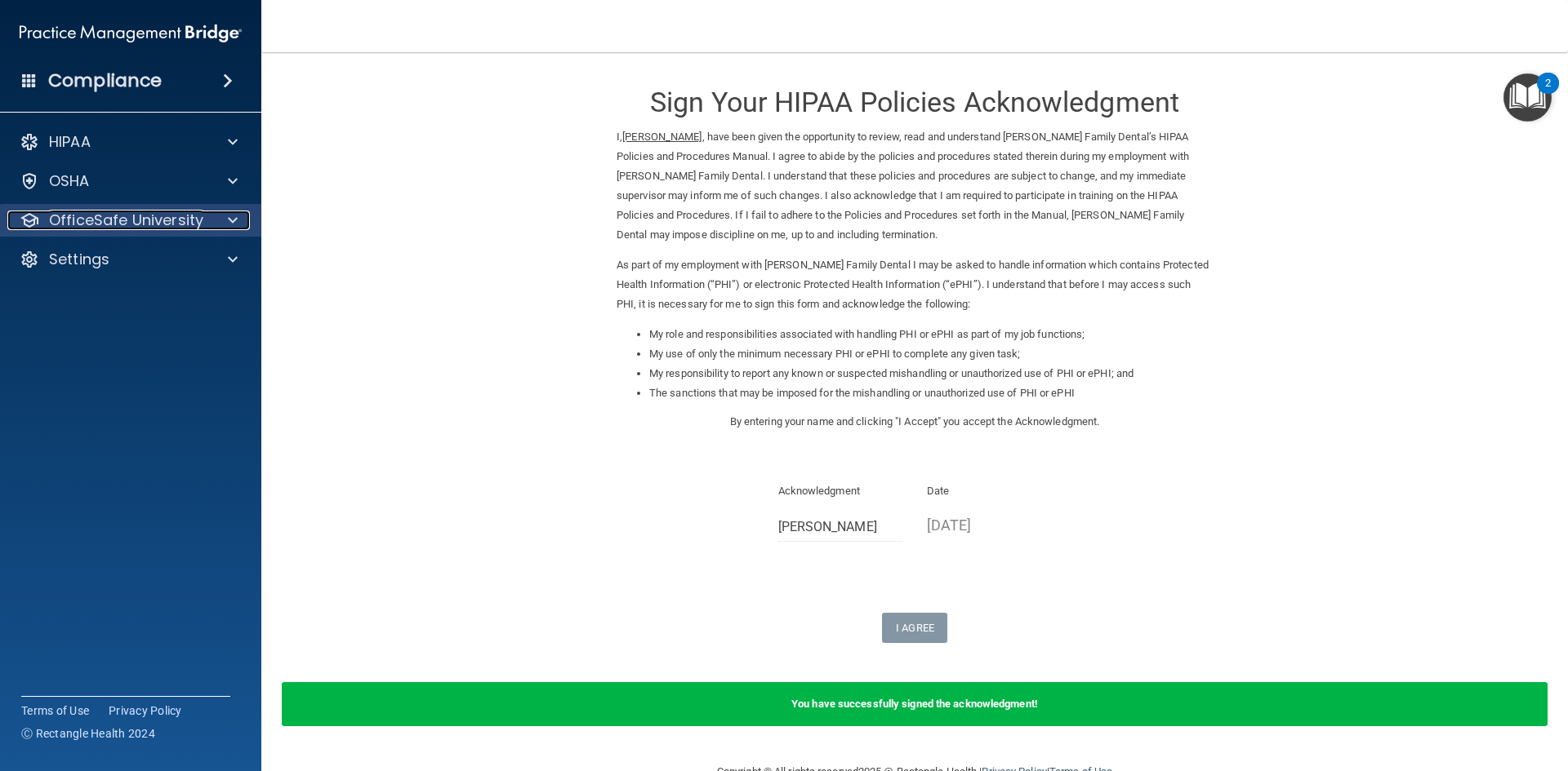
click at [85, 219] on p "OfficeSafe University" at bounding box center [126, 220] width 154 height 20
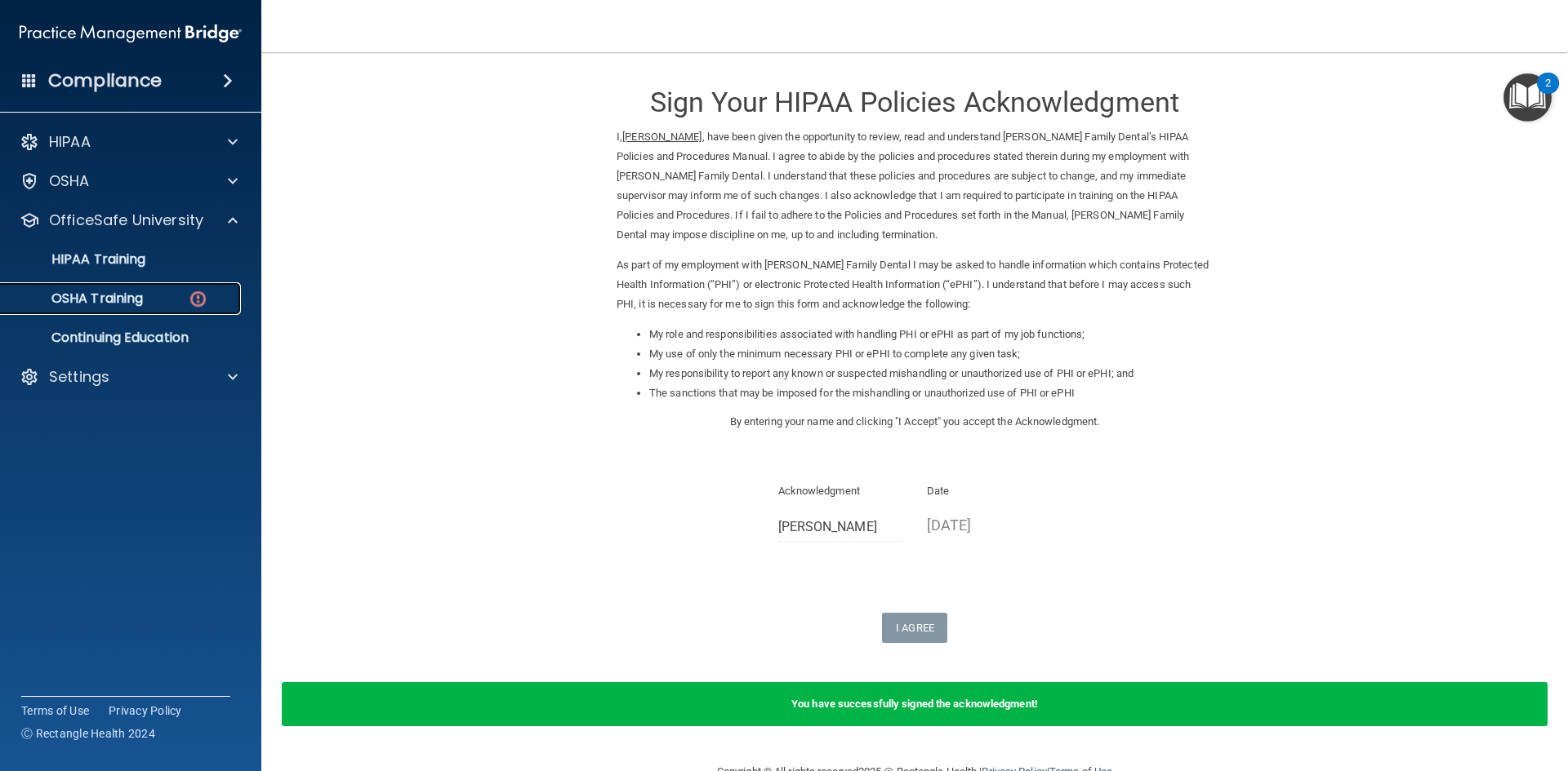
click at [108, 291] on p "OSHA Training" at bounding box center [77, 299] width 132 height 16
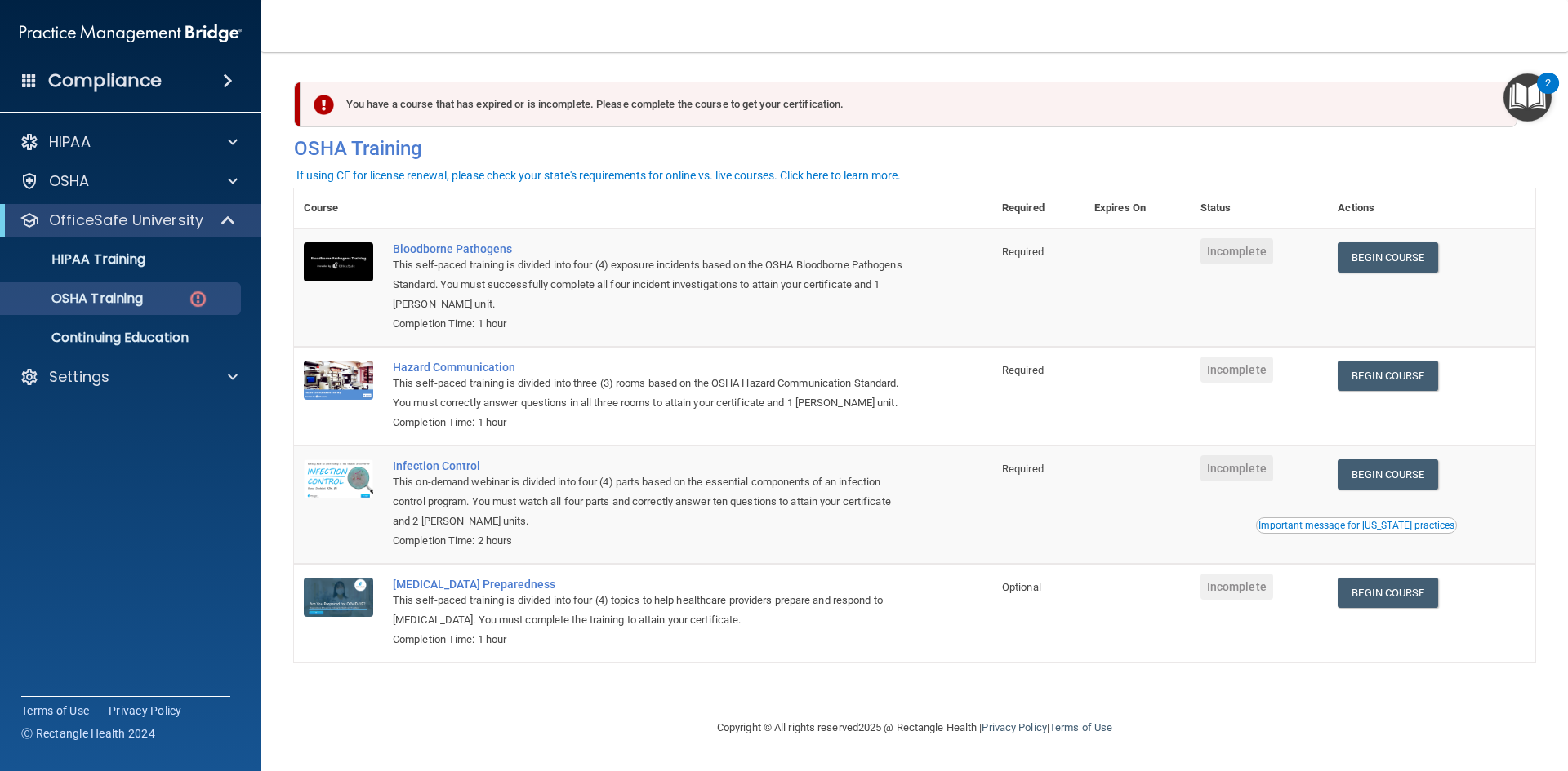
click at [936, 182] on div "You have a course that has expired or is incomplete. Please complete the course…" at bounding box center [914, 366] width 1241 height 594
click at [1370, 265] on link "Begin Course" at bounding box center [1387, 256] width 99 height 30
click at [214, 192] on div "OSHA" at bounding box center [131, 181] width 262 height 33
click at [231, 166] on div "OSHA" at bounding box center [131, 181] width 262 height 33
click at [225, 176] on div at bounding box center [229, 181] width 41 height 20
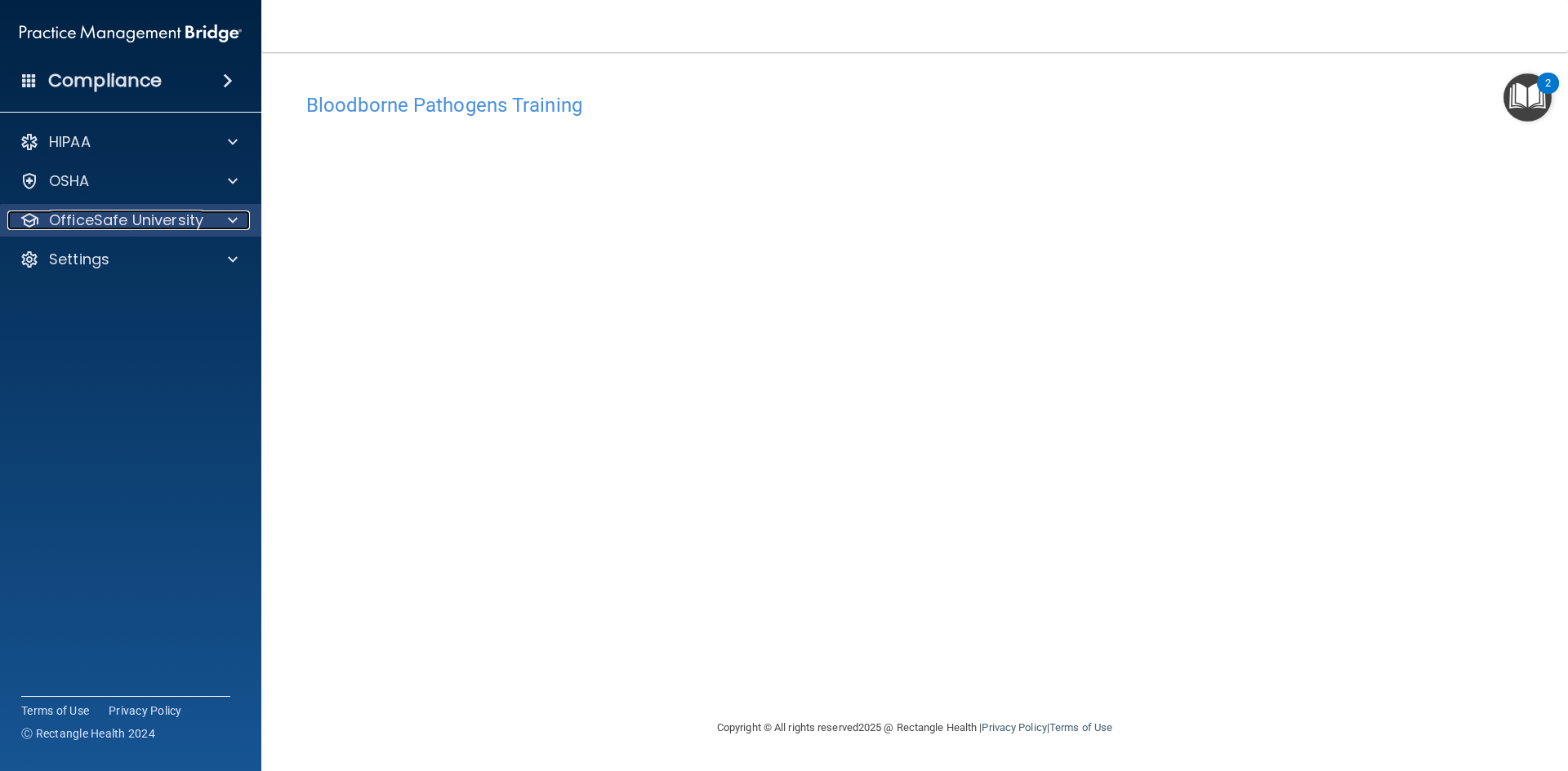
click at [88, 223] on p "OfficeSafe University" at bounding box center [126, 220] width 154 height 20
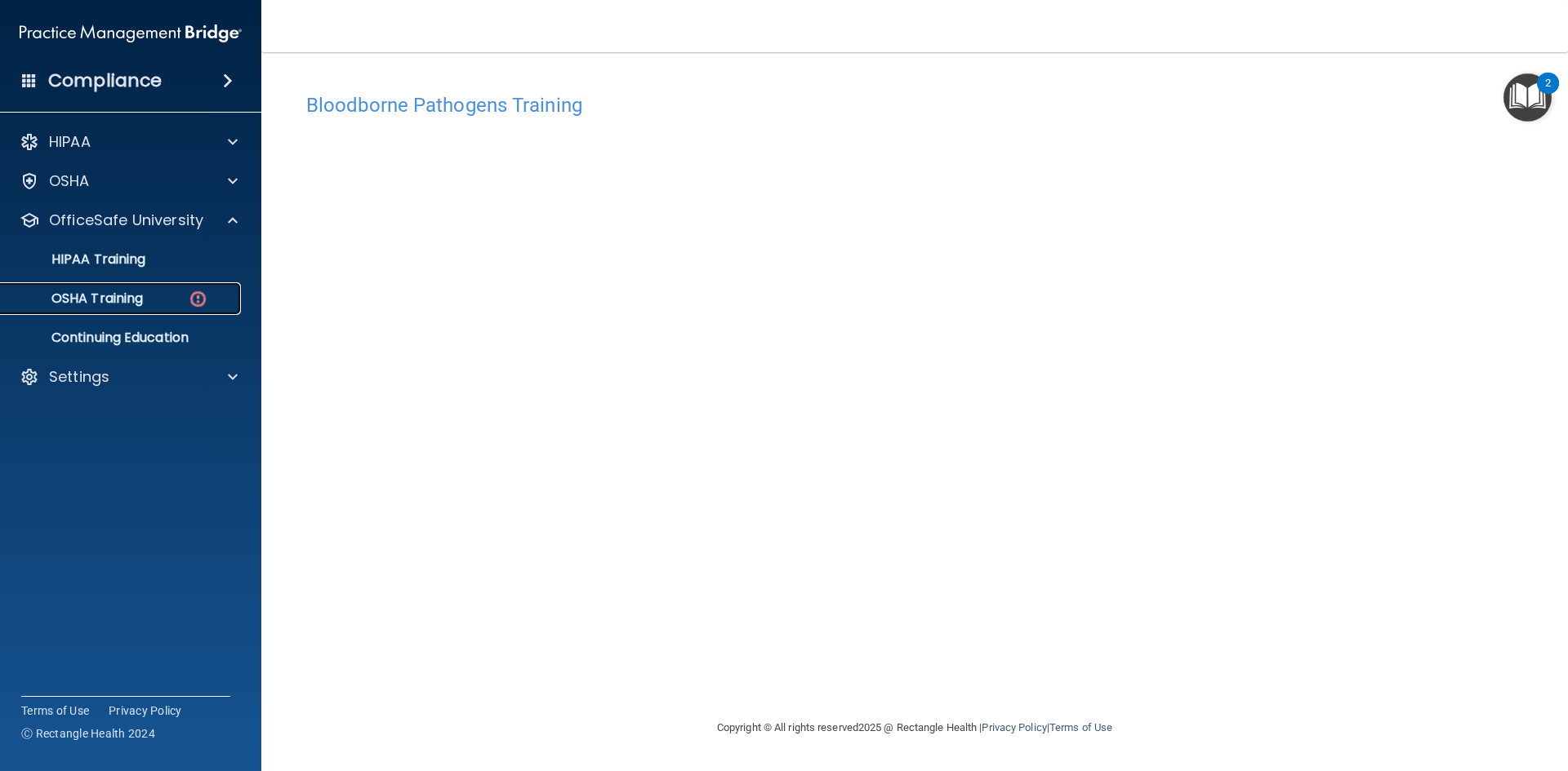
click at [124, 295] on p "OSHA Training" at bounding box center [77, 299] width 132 height 16
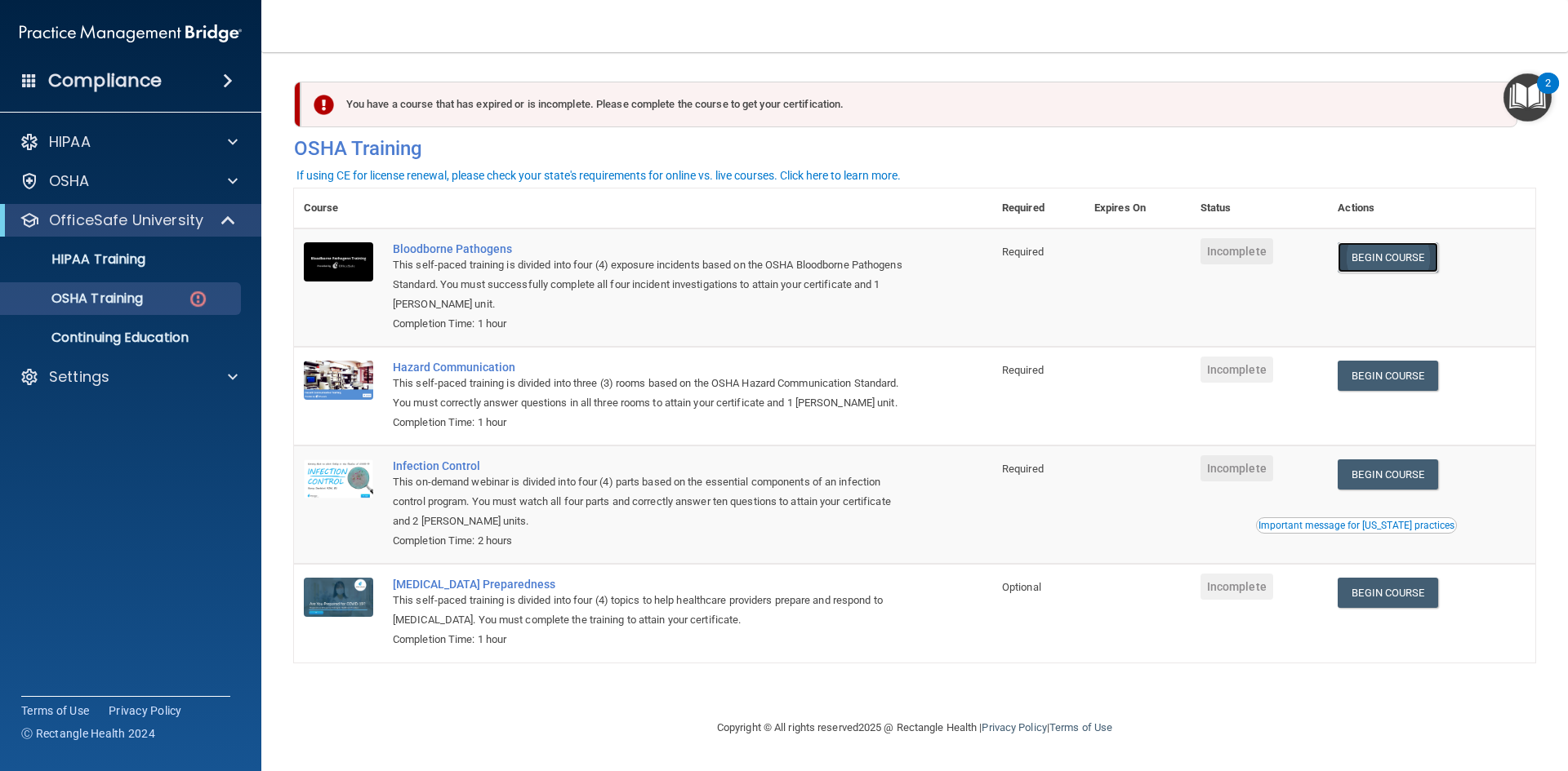
click at [1379, 242] on link "Begin Course" at bounding box center [1387, 256] width 99 height 30
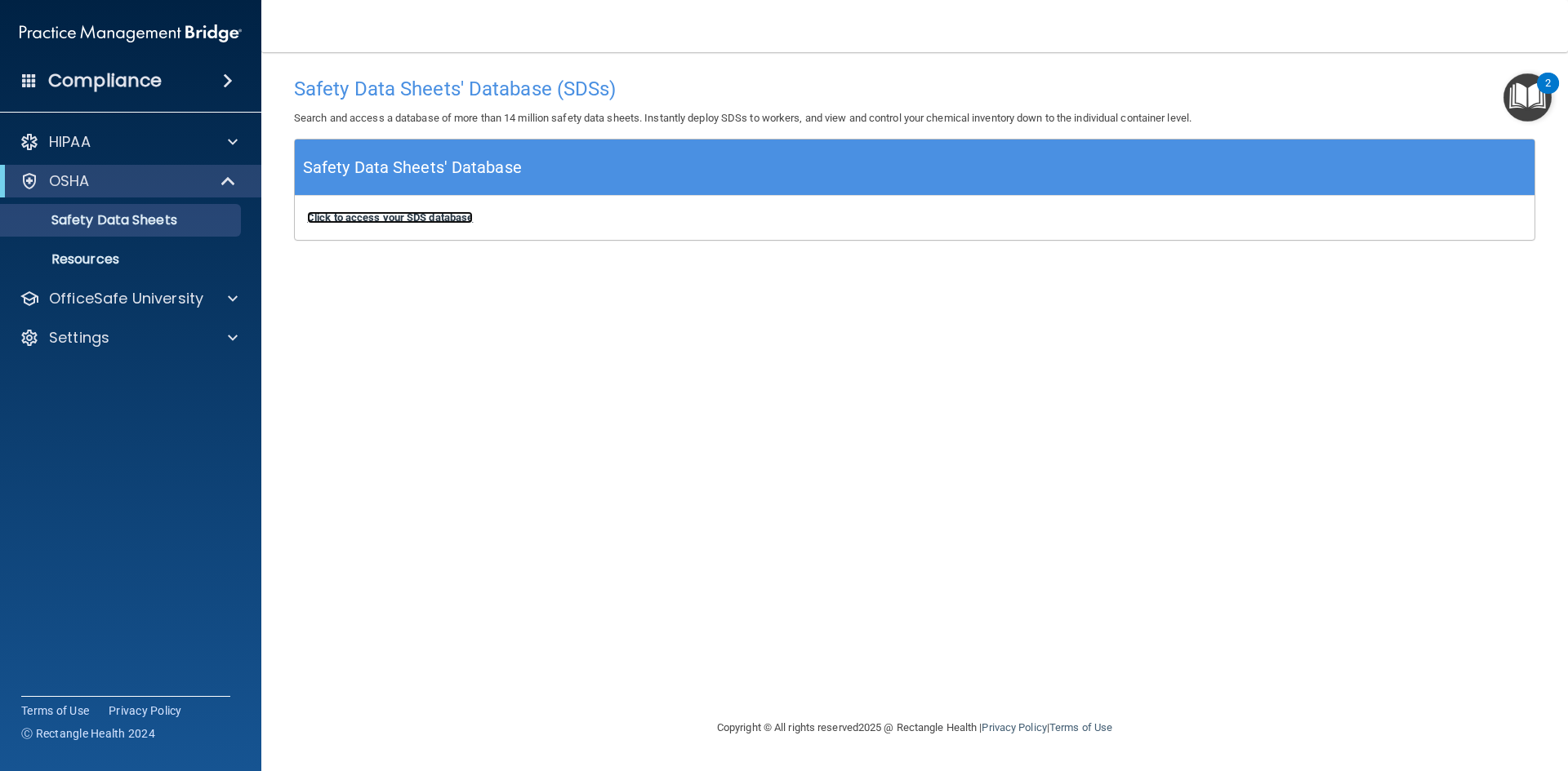
click at [423, 211] on b "Click to access your SDS database" at bounding box center [390, 218] width 166 height 13
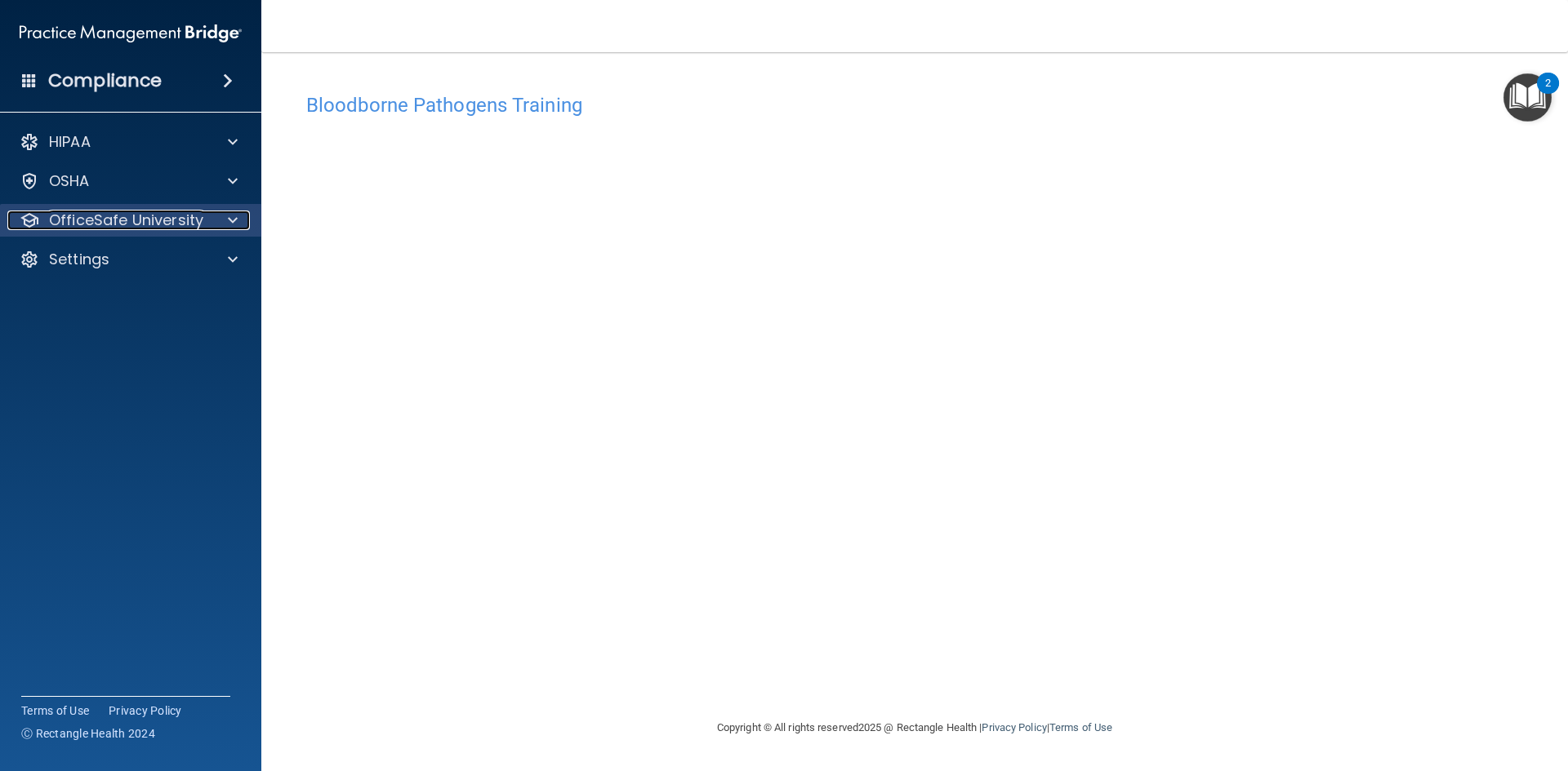
click at [205, 223] on div "OfficeSafe University" at bounding box center [108, 220] width 202 height 20
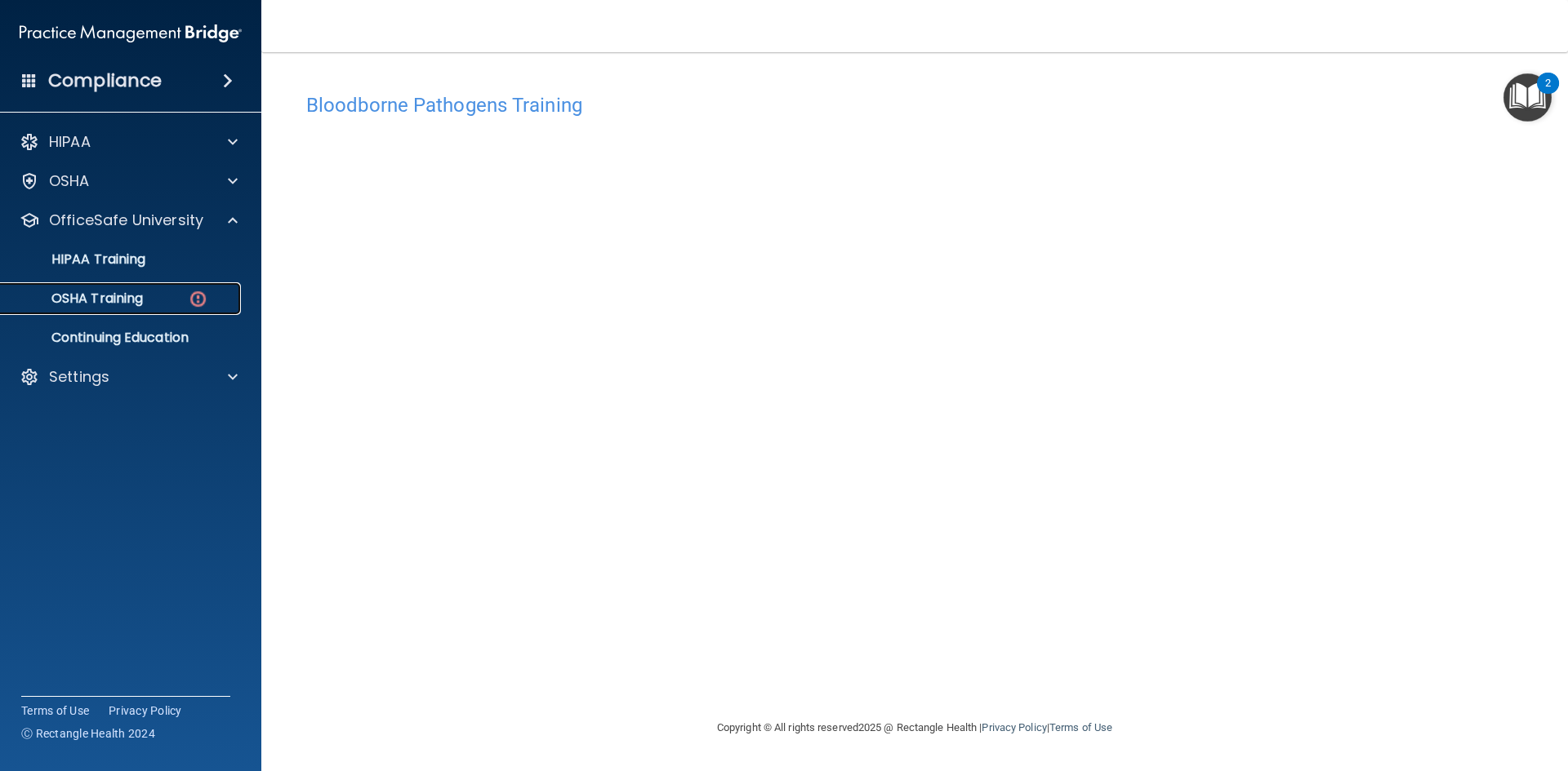
click at [179, 302] on div "OSHA Training" at bounding box center [122, 299] width 223 height 16
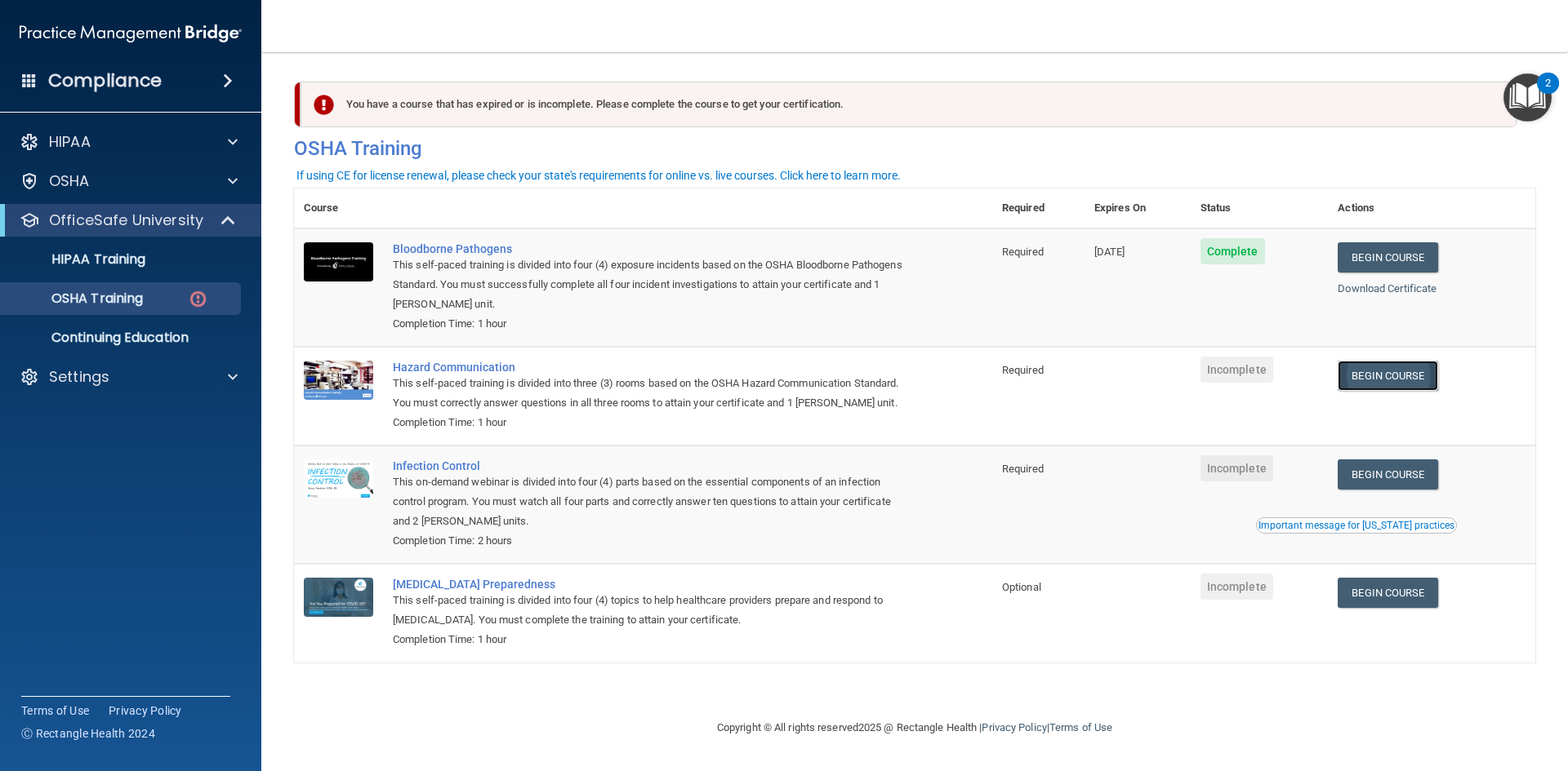
click at [1396, 381] on link "Begin Course" at bounding box center [1387, 376] width 99 height 30
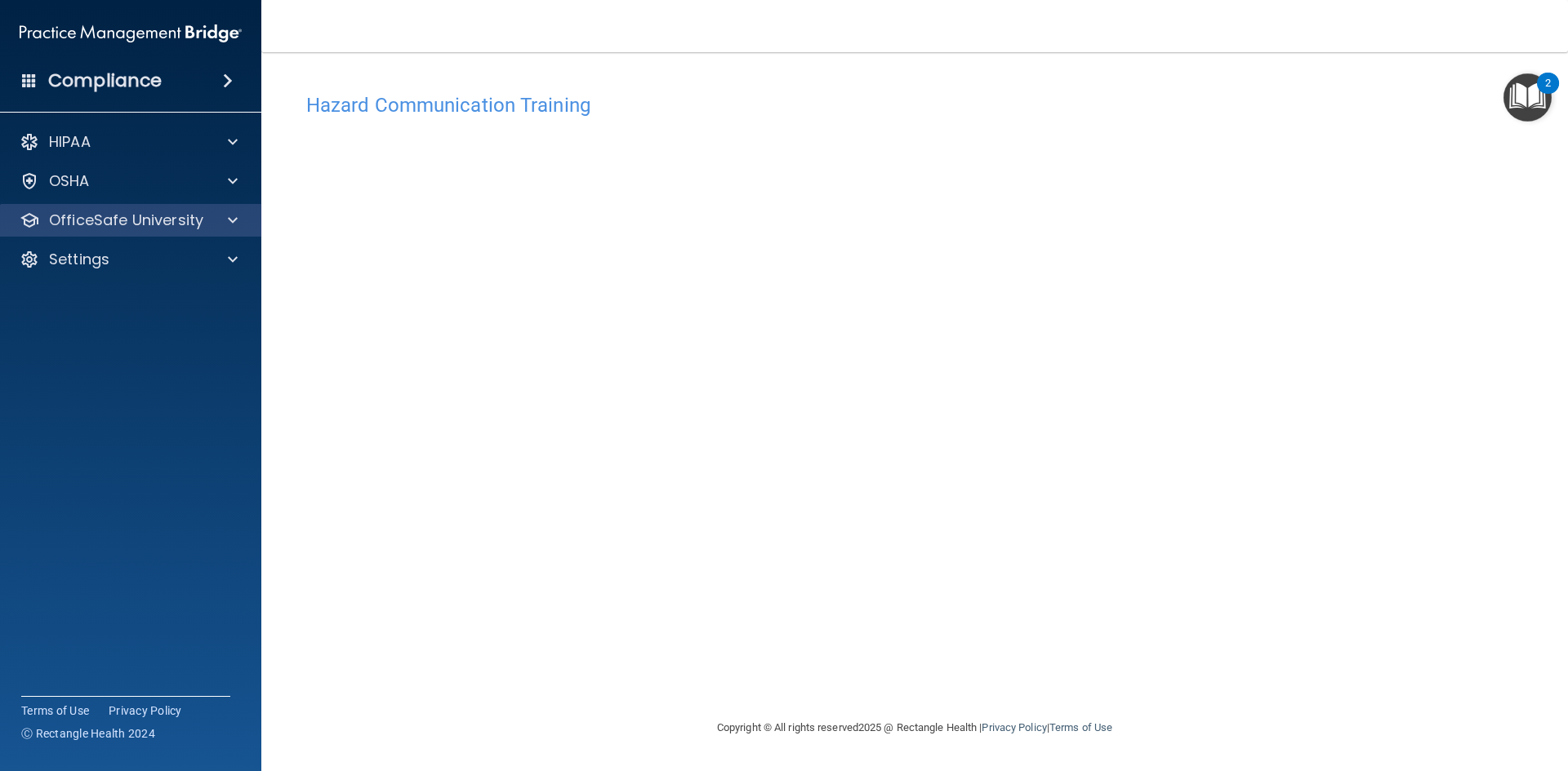
click at [166, 233] on div "OfficeSafe University" at bounding box center [131, 220] width 262 height 33
click at [133, 217] on p "OfficeSafe University" at bounding box center [126, 220] width 154 height 20
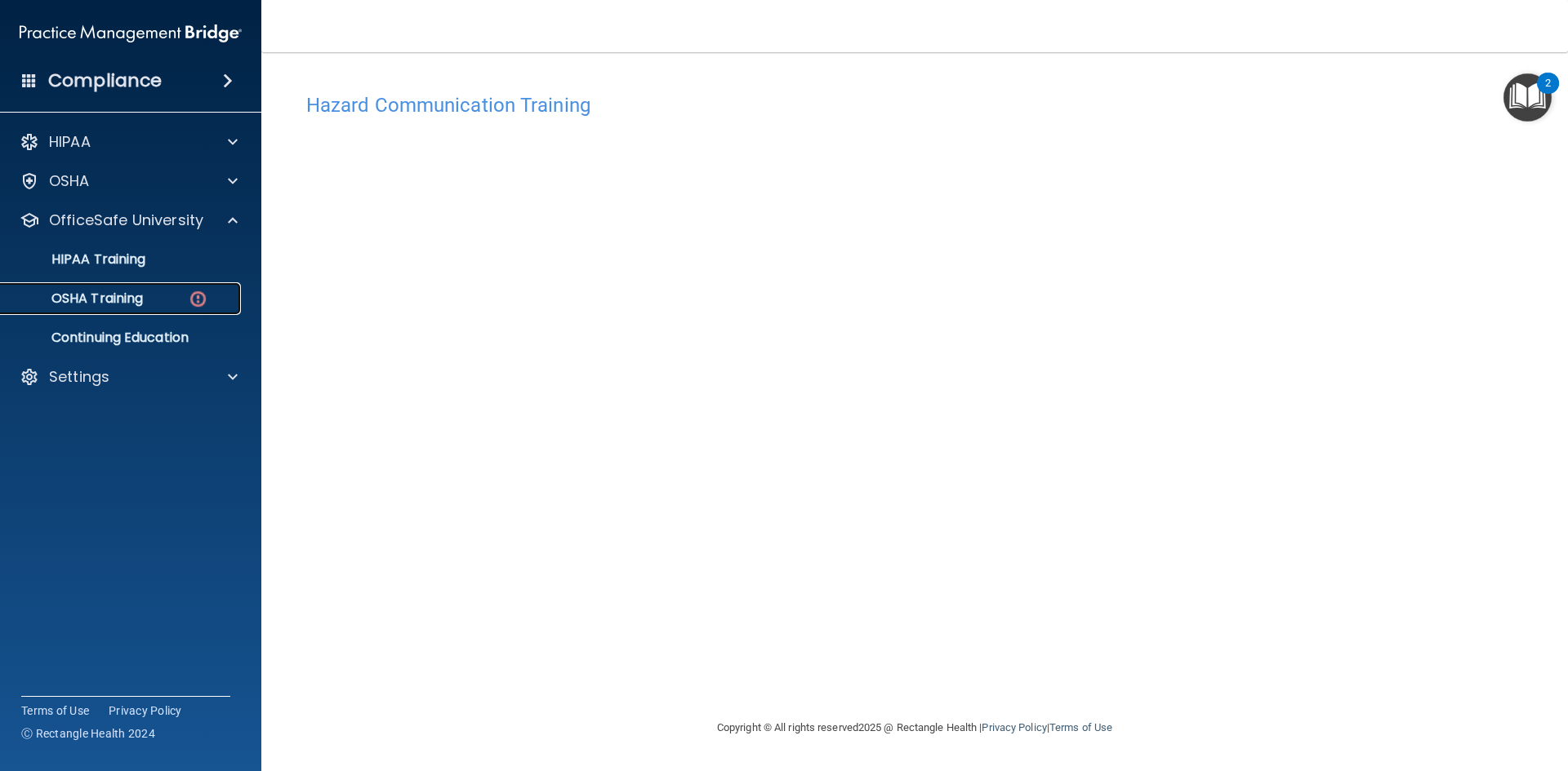
click at [129, 294] on p "OSHA Training" at bounding box center [77, 299] width 132 height 16
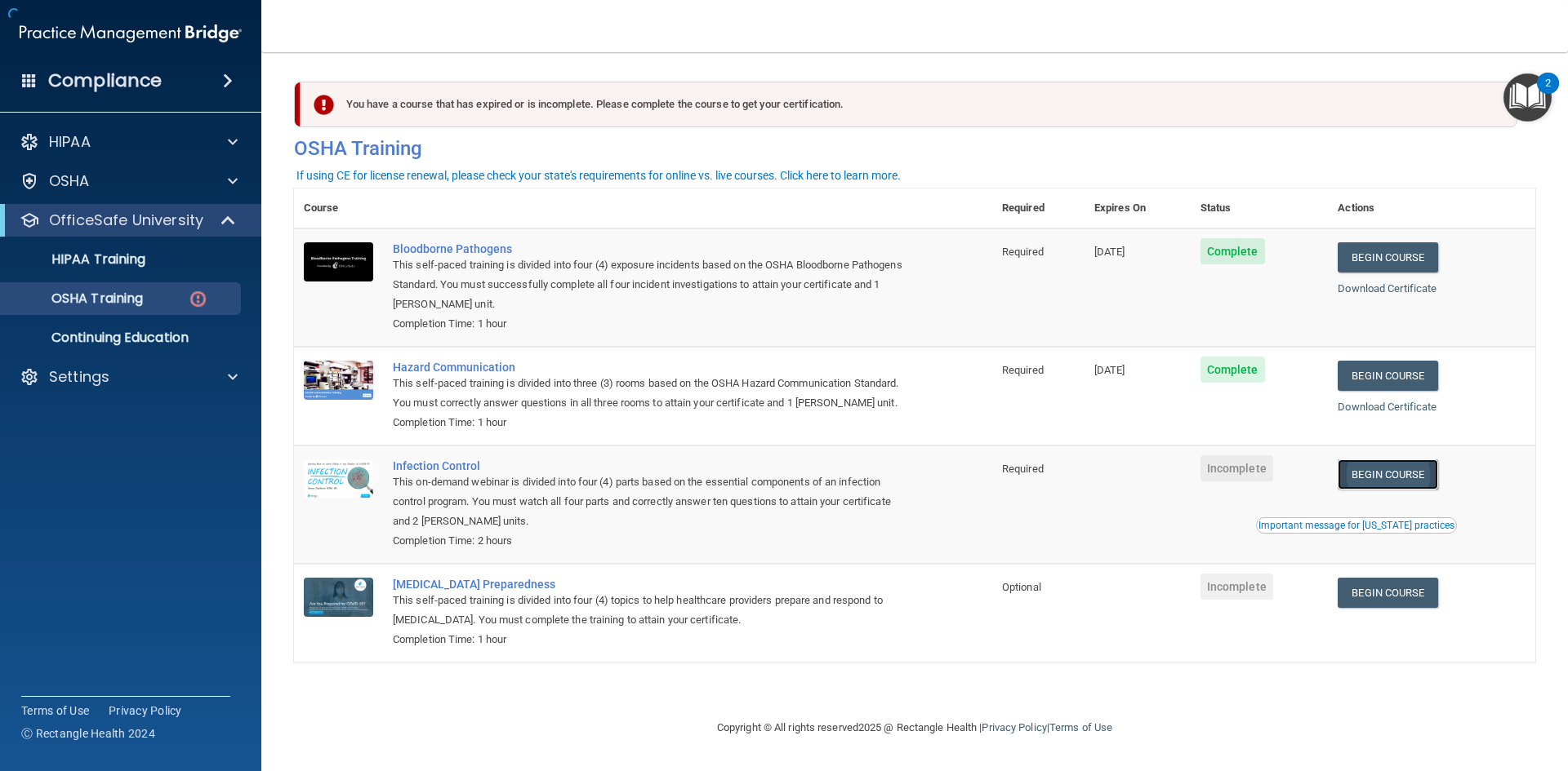
click at [1434, 469] on link "Begin Course" at bounding box center [1387, 474] width 99 height 30
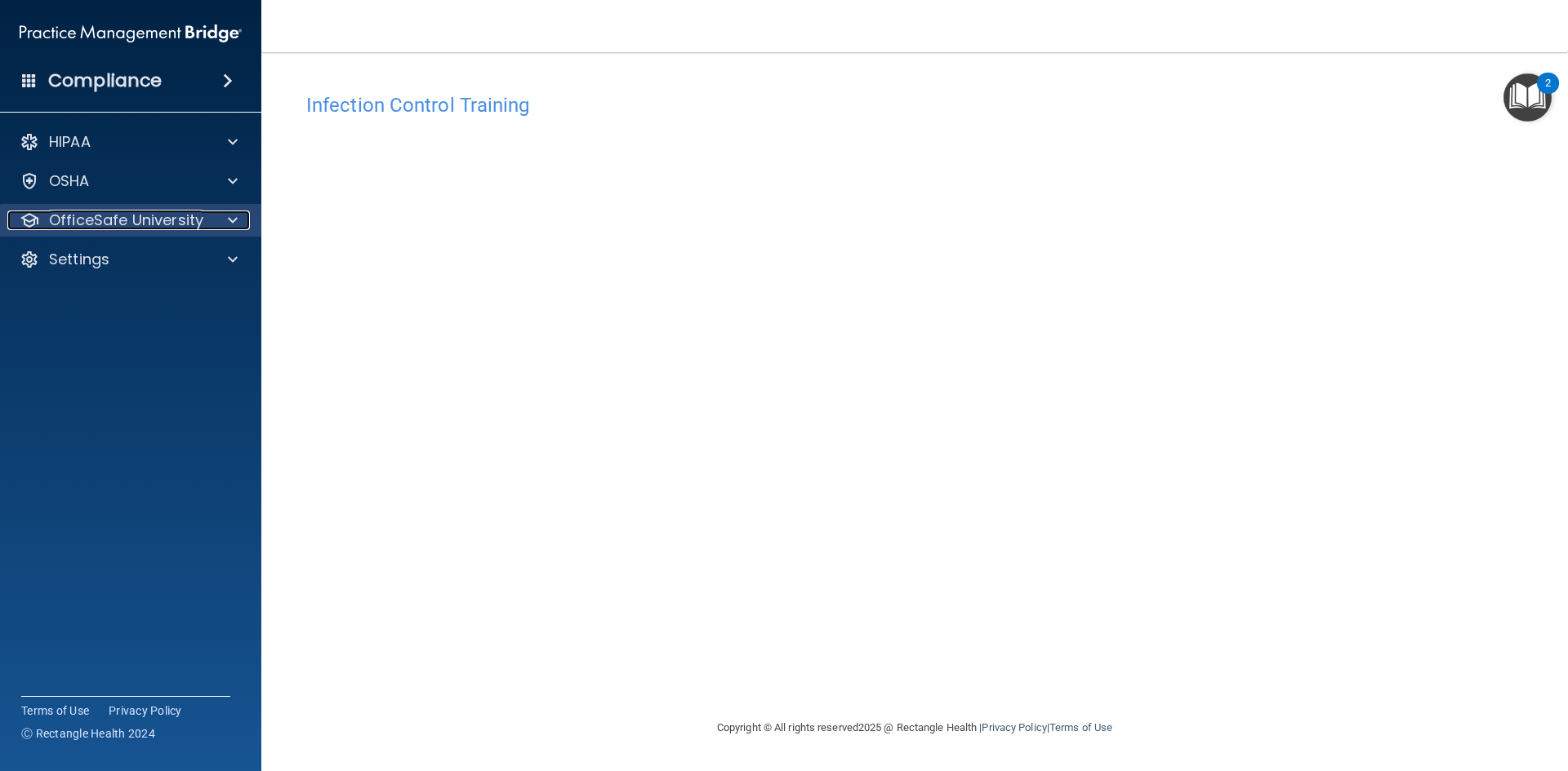
click at [177, 213] on p "OfficeSafe University" at bounding box center [126, 220] width 154 height 20
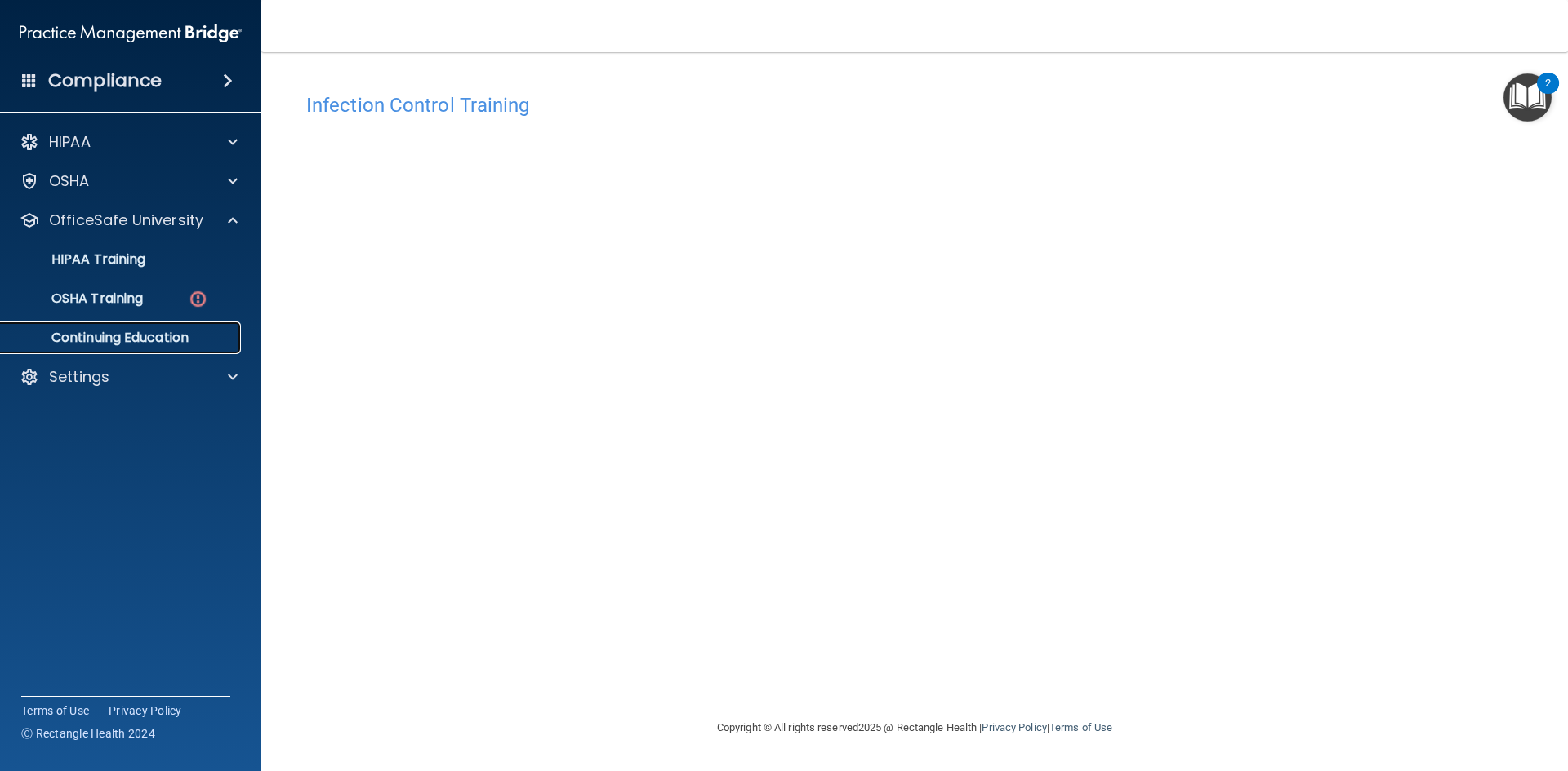
click at [122, 330] on p "Continuing Education" at bounding box center [122, 338] width 223 height 16
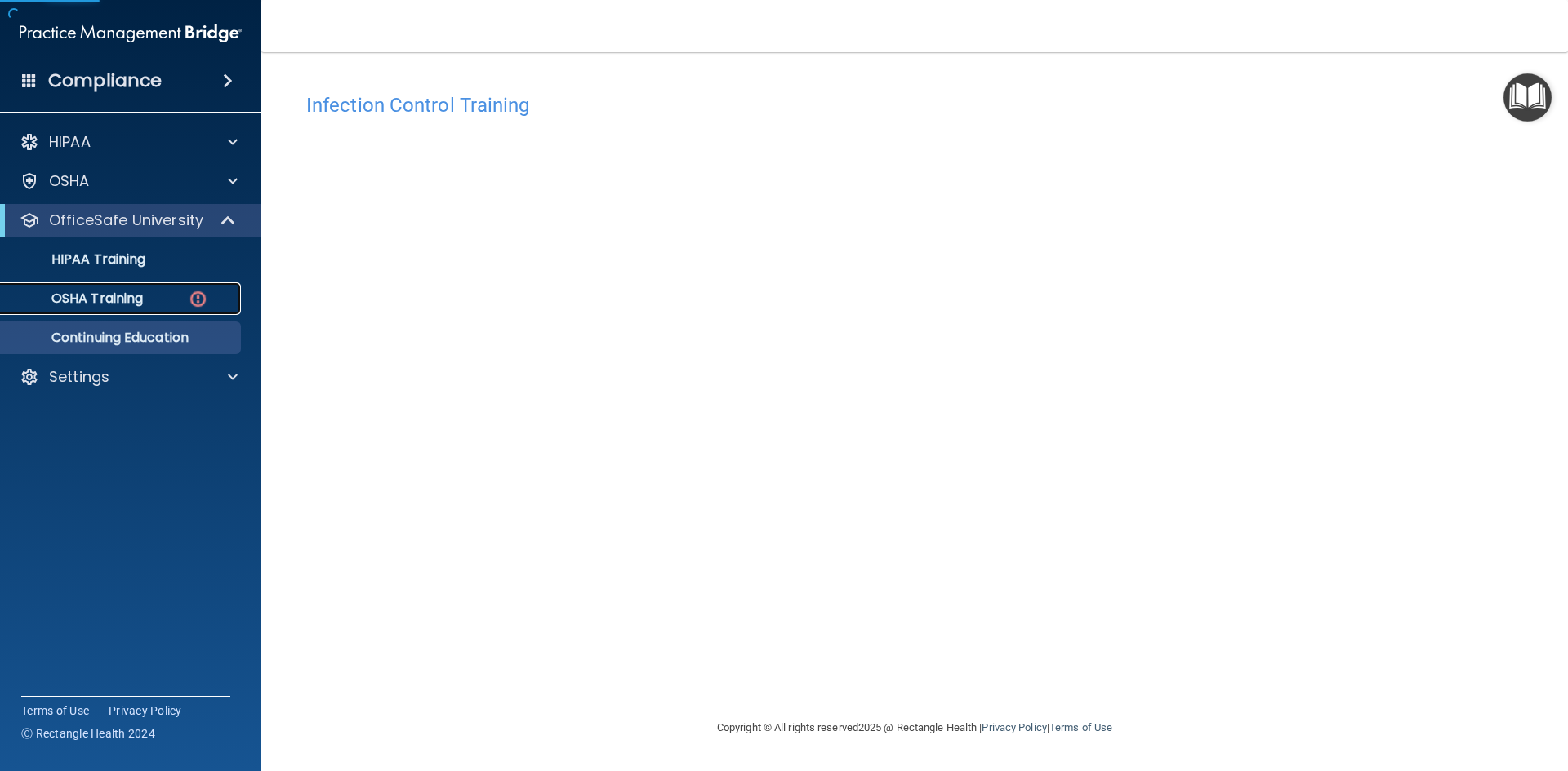
click at [129, 307] on p "OSHA Training" at bounding box center [77, 299] width 132 height 16
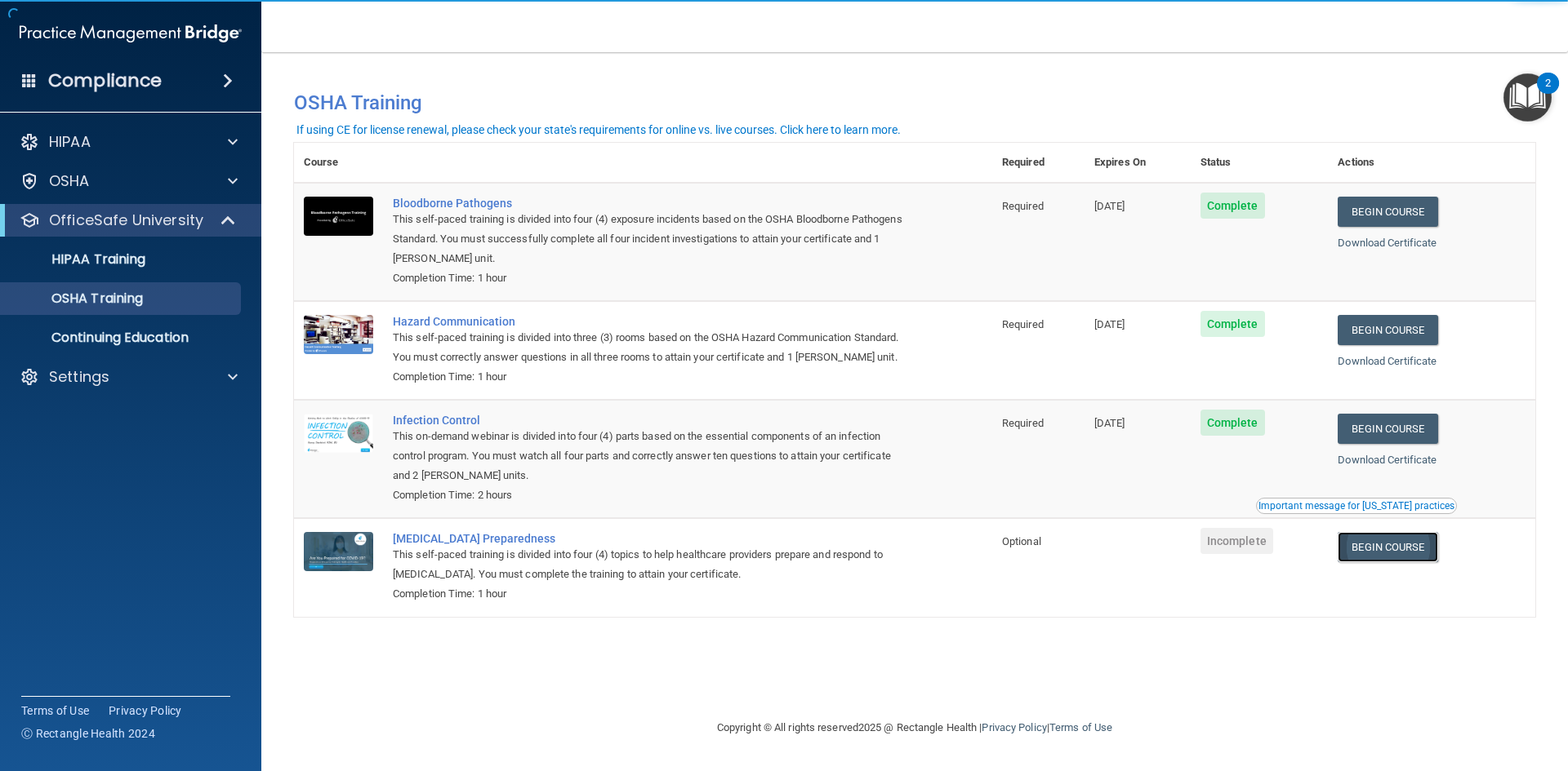
click at [1435, 556] on link "Begin Course" at bounding box center [1387, 546] width 99 height 30
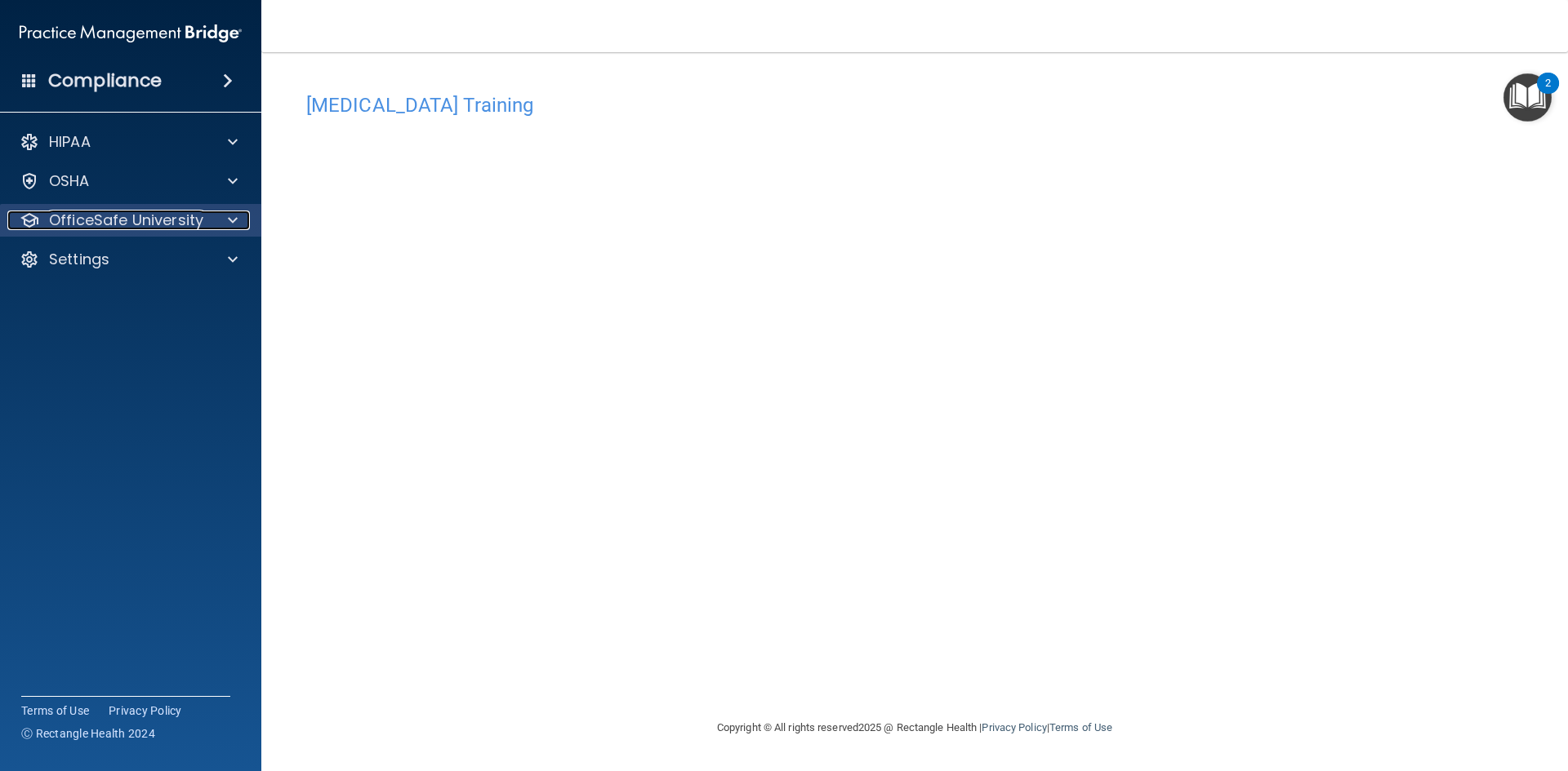
click at [144, 218] on p "OfficeSafe University" at bounding box center [126, 220] width 154 height 20
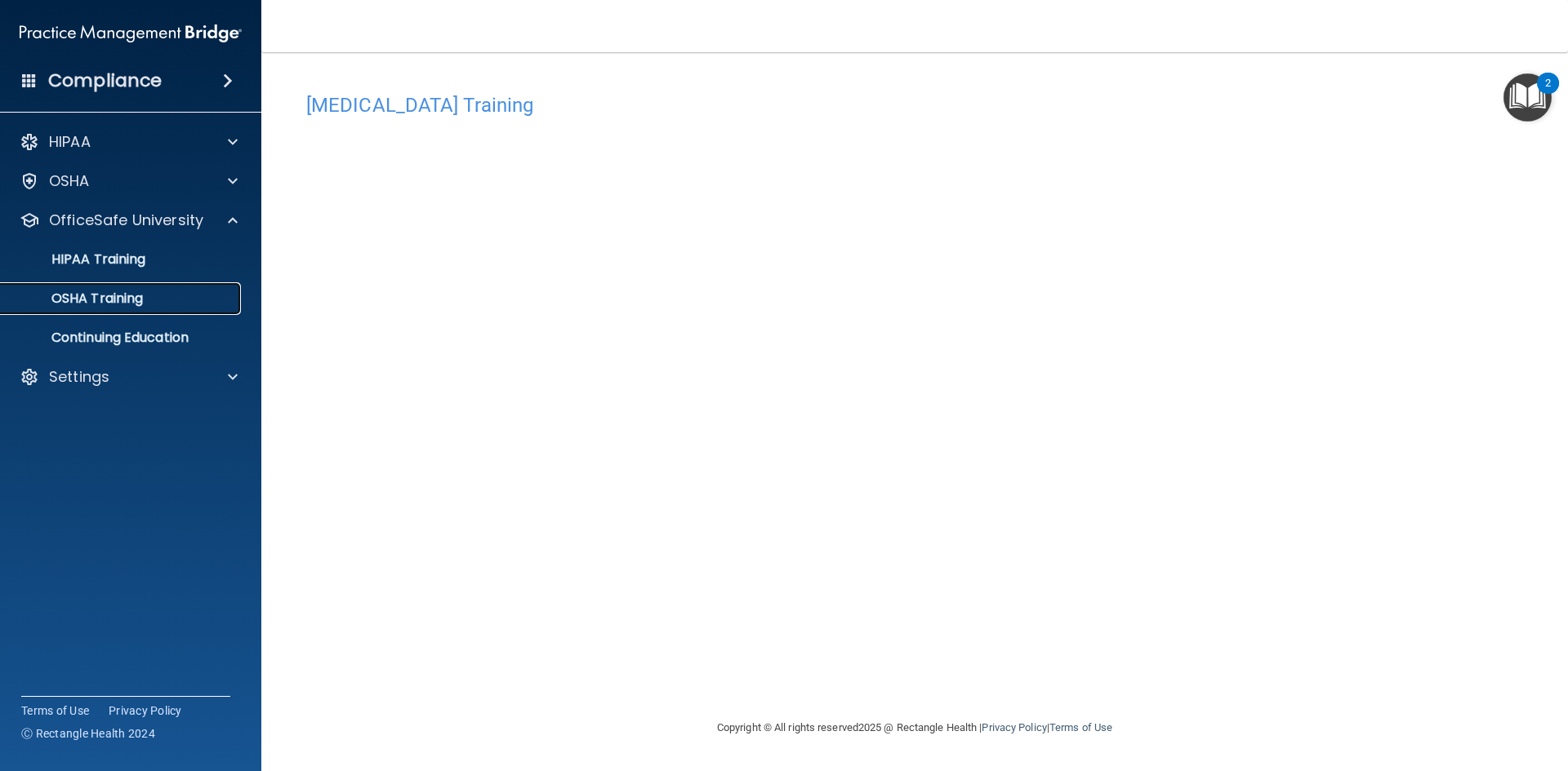
click at [136, 300] on p "OSHA Training" at bounding box center [77, 299] width 132 height 16
